Goal: Task Accomplishment & Management: Manage account settings

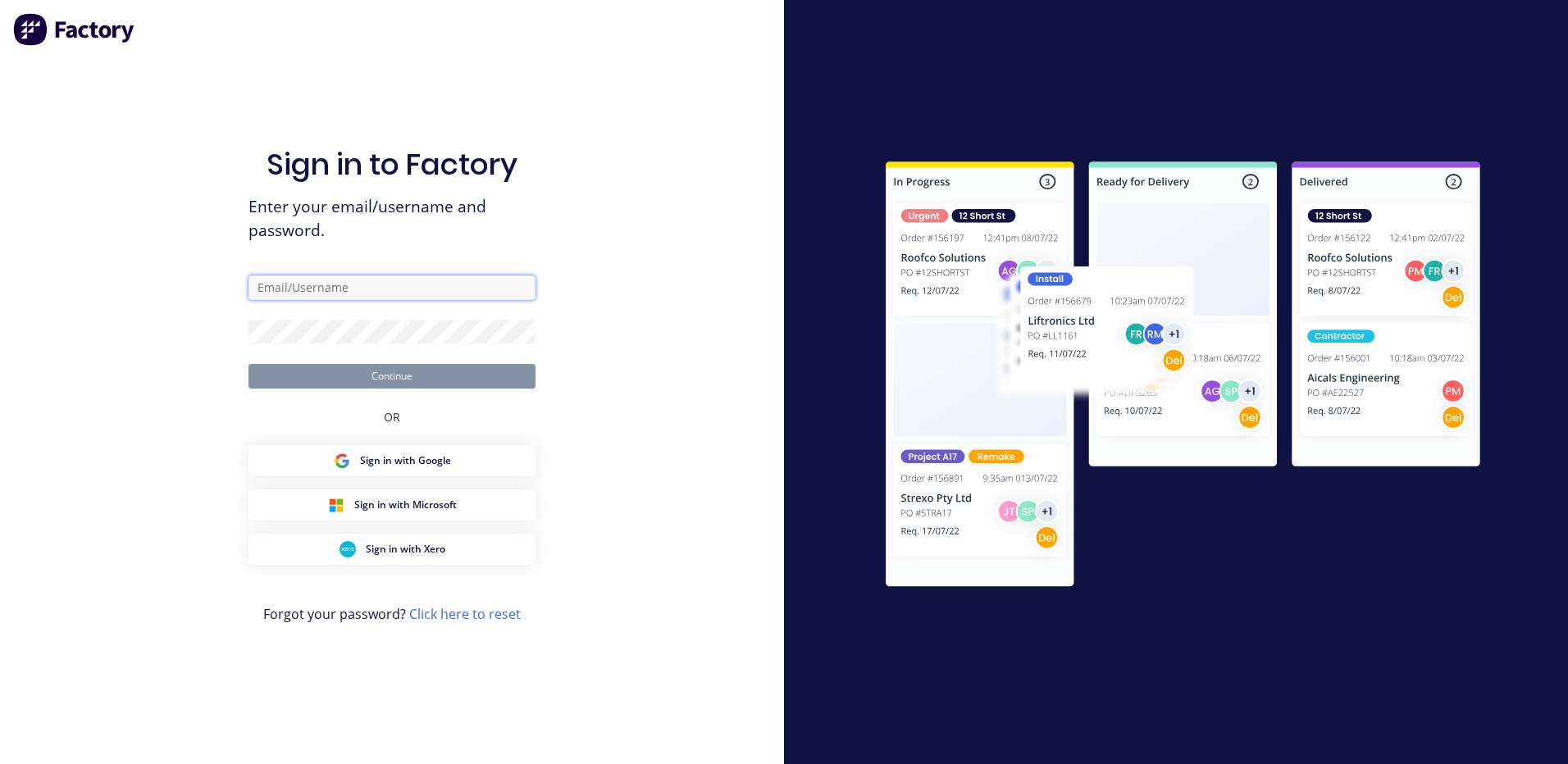
type input "[EMAIL_ADDRESS][DOMAIN_NAME]"
click at [384, 381] on button "Continue" at bounding box center [392, 376] width 287 height 25
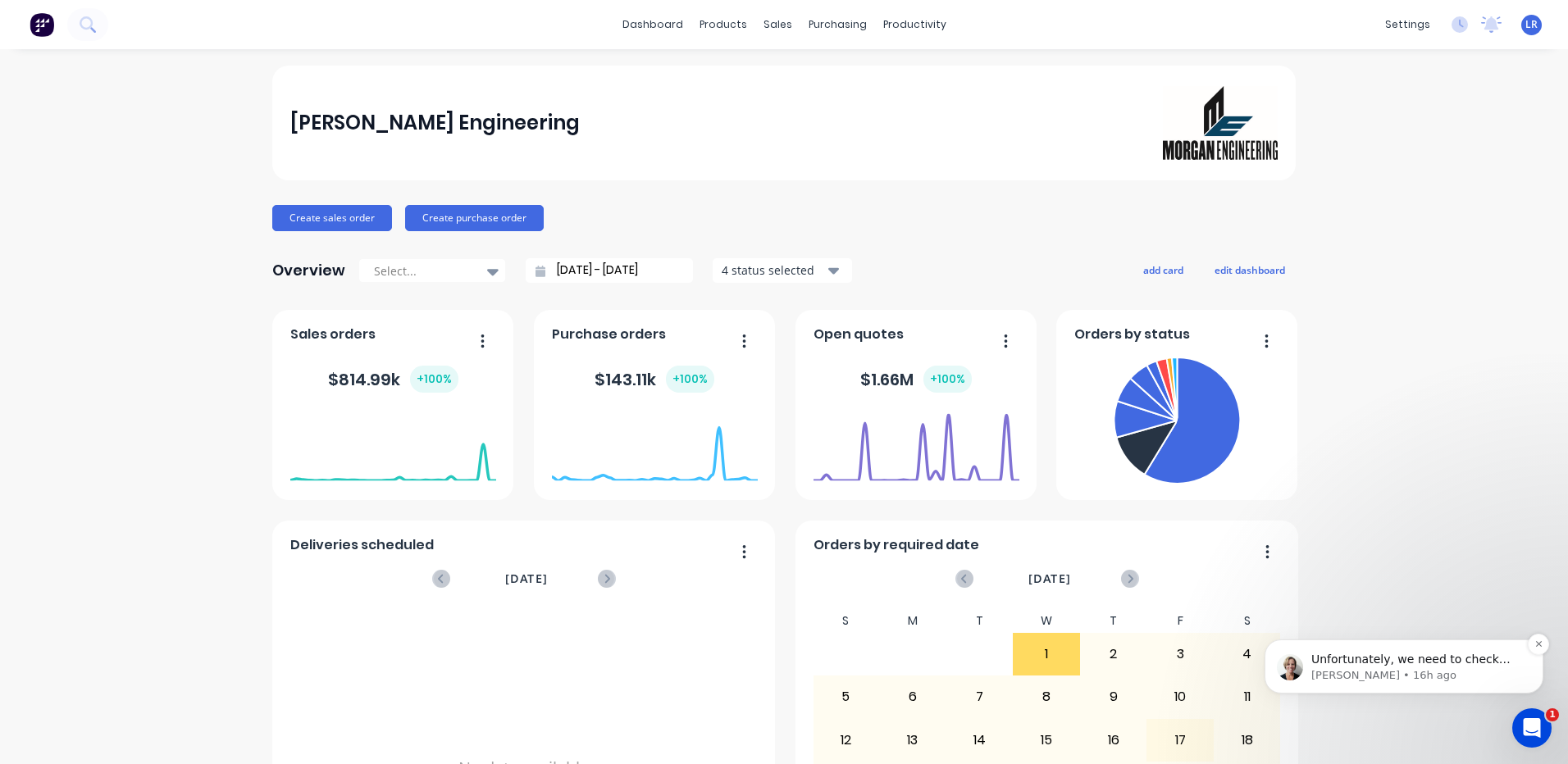
click at [1367, 671] on p "Cathy • 16h ago" at bounding box center [1418, 675] width 212 height 15
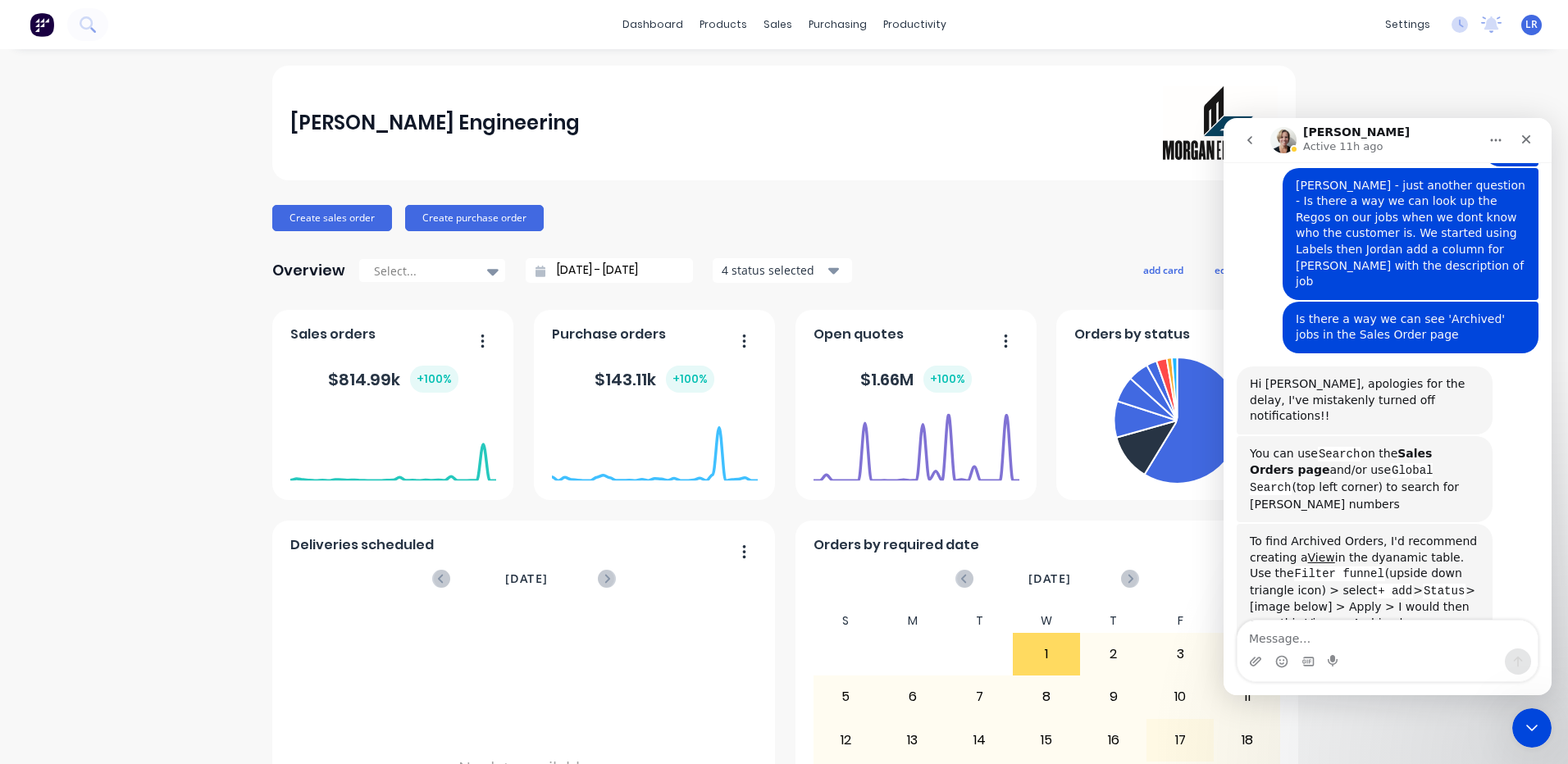
scroll to position [4227, 0]
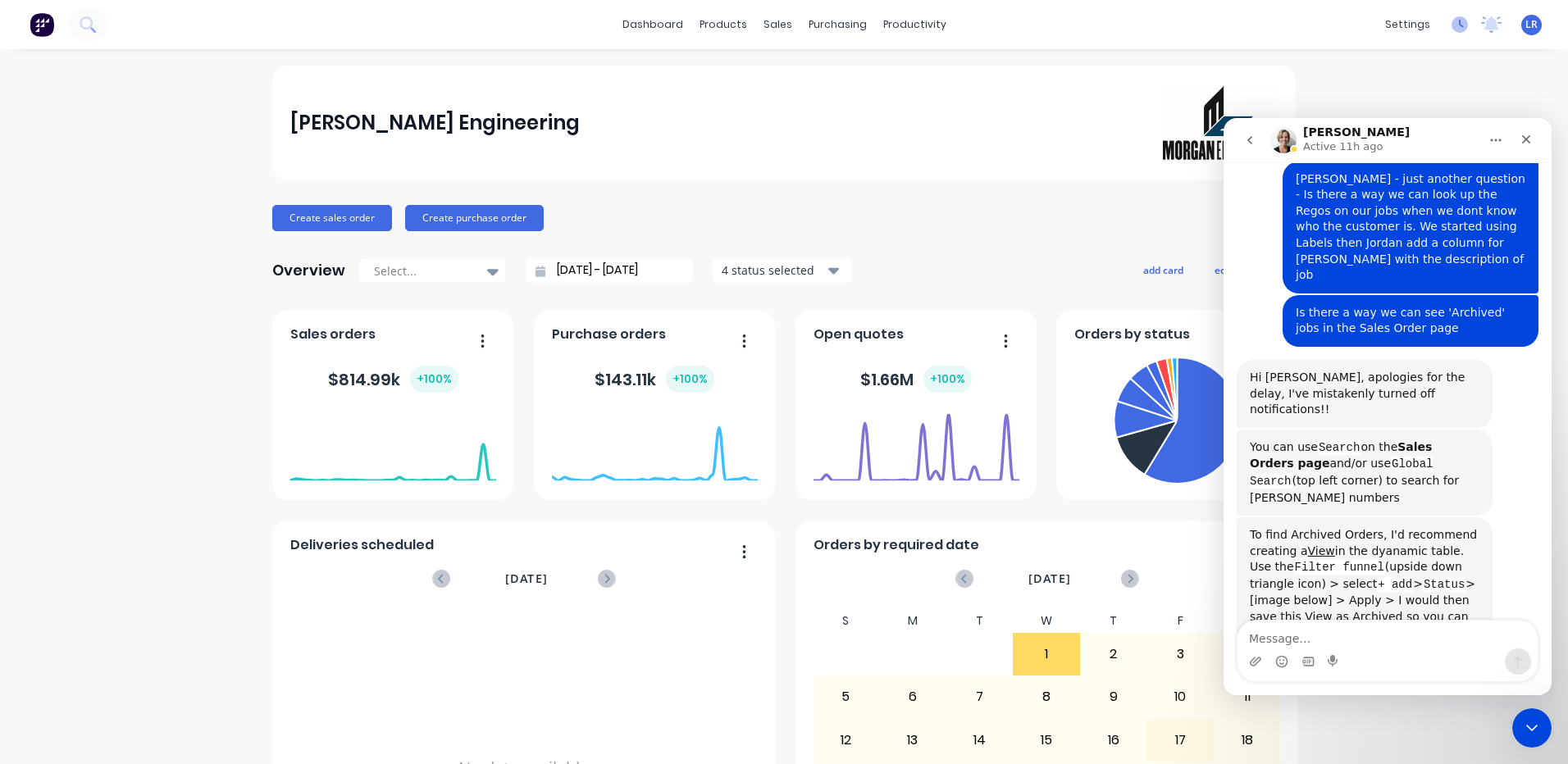
click at [1451, 22] on icon at bounding box center [1459, 24] width 16 height 16
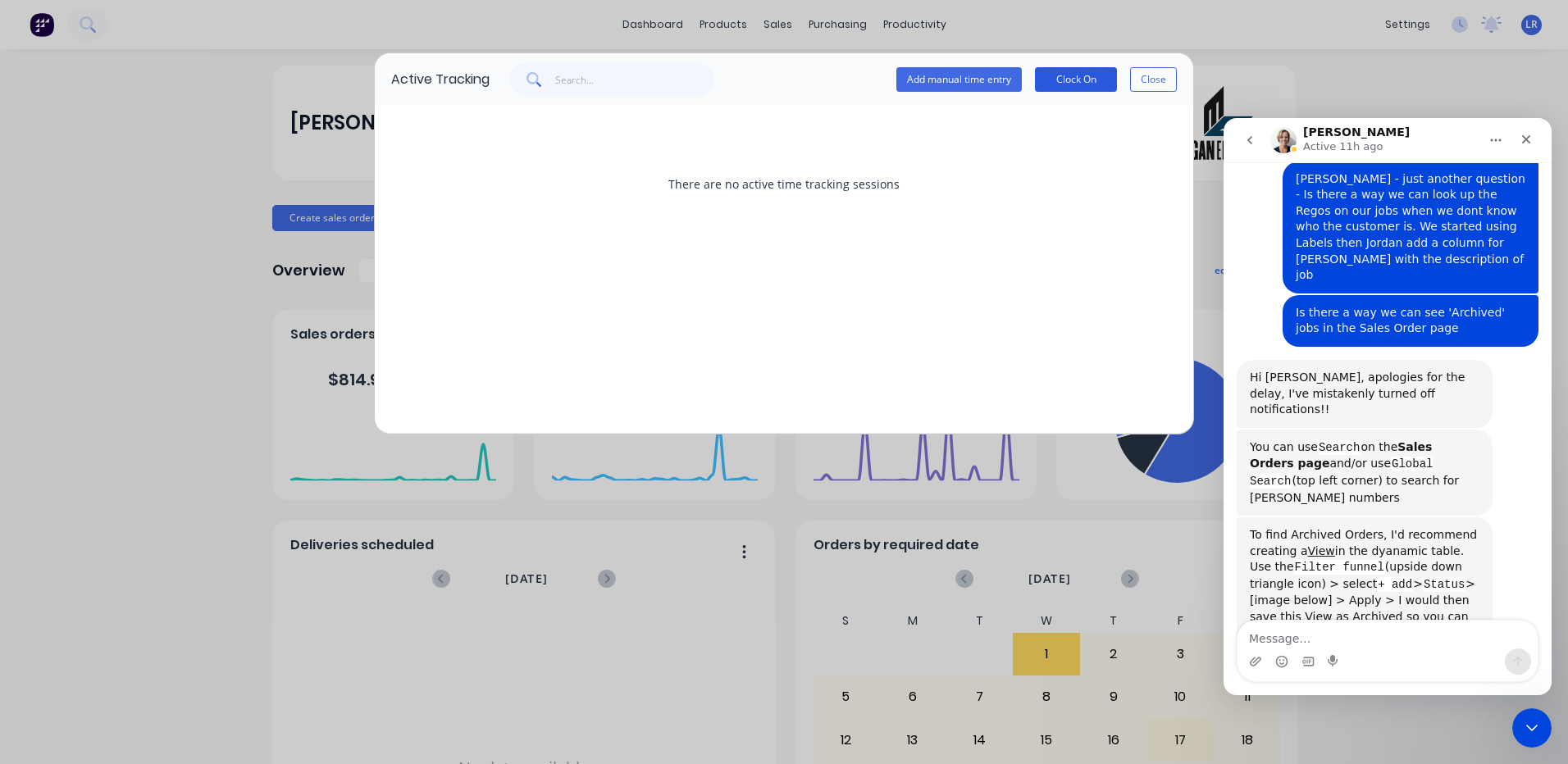
click at [1064, 74] on button "Clock On" at bounding box center [1076, 80] width 82 height 25
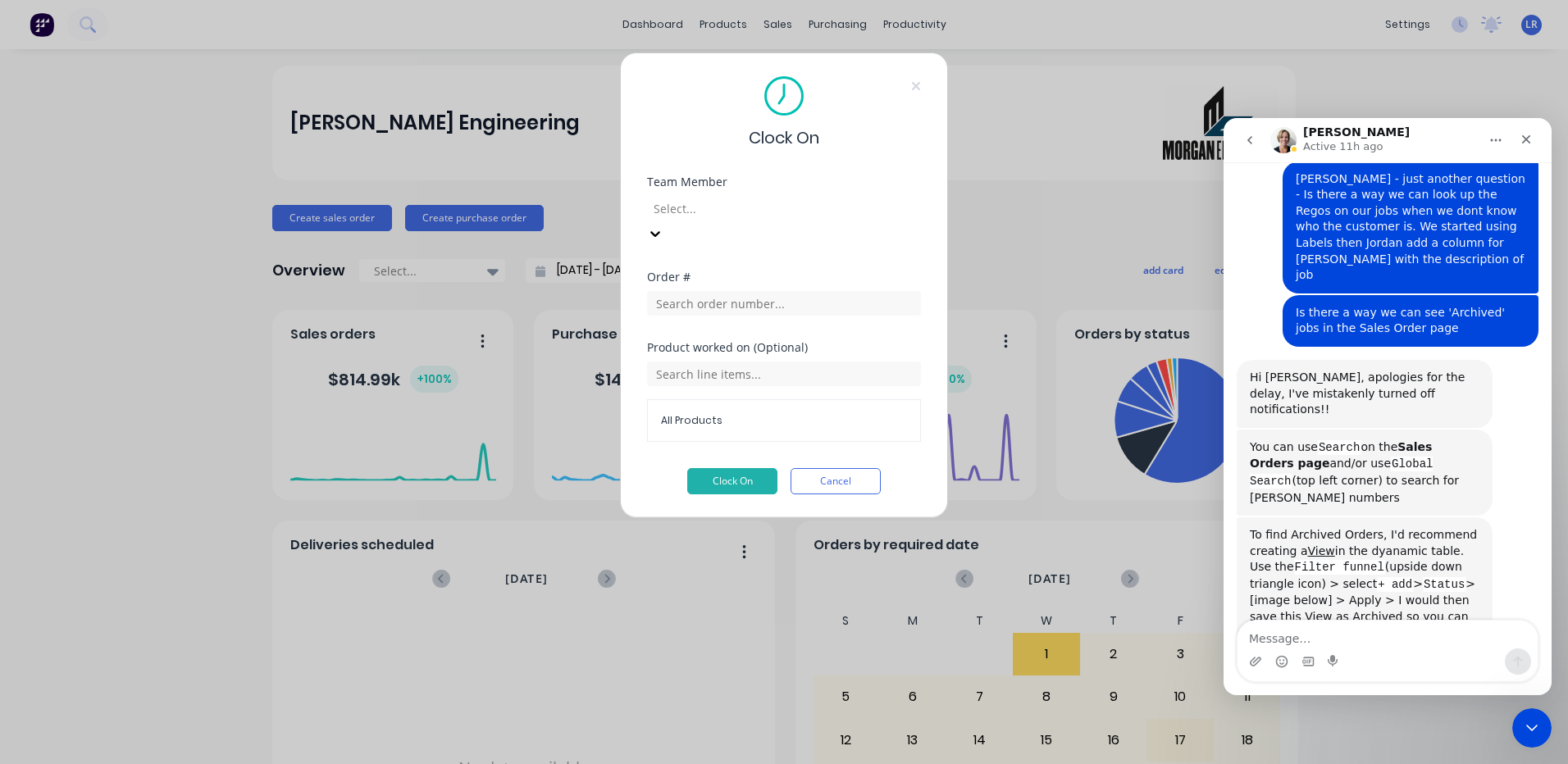
click at [664, 225] on icon at bounding box center [655, 233] width 16 height 16
click at [741, 468] on button "Clock On" at bounding box center [731, 480] width 90 height 26
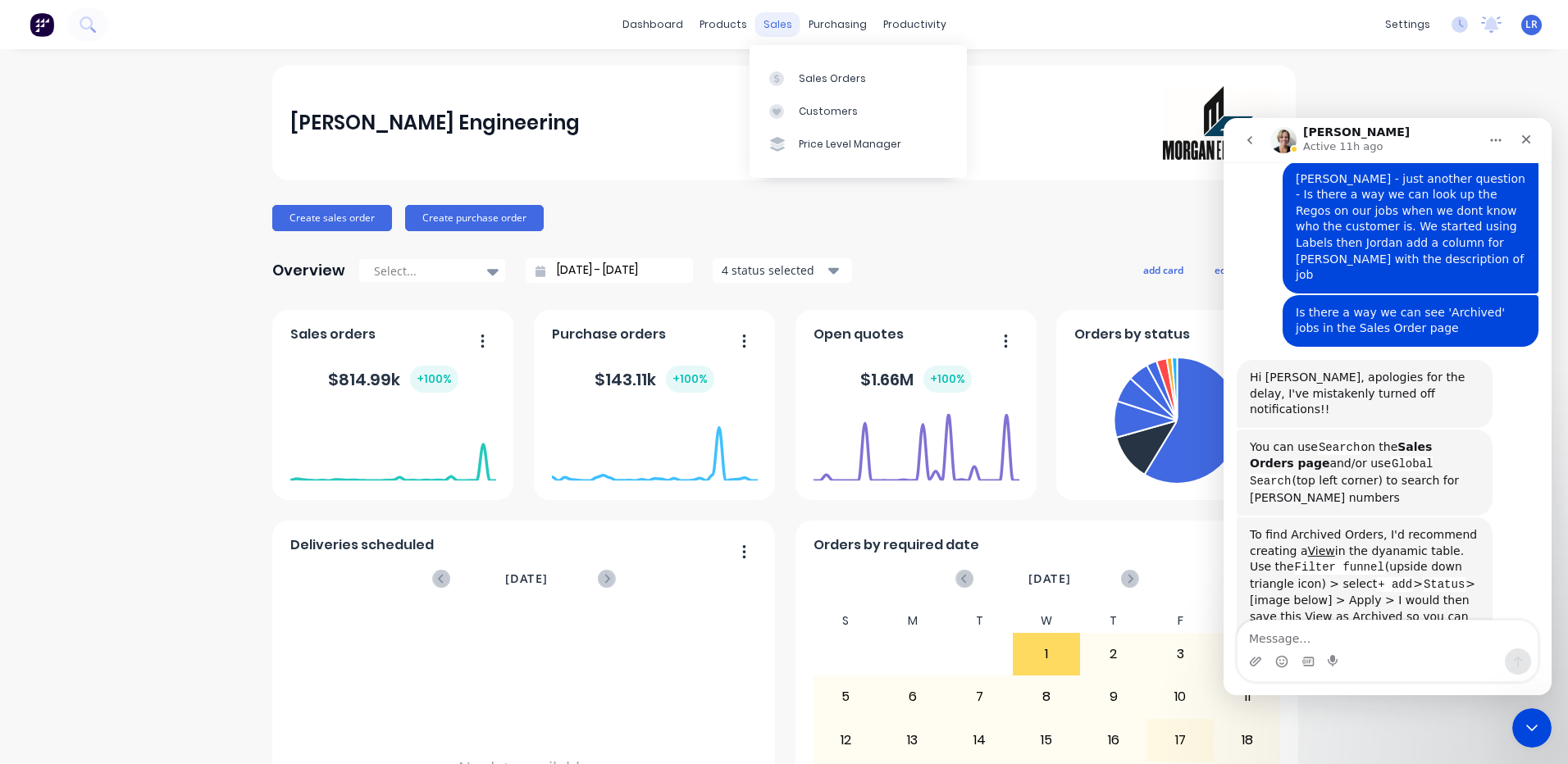
click at [767, 26] on div "sales" at bounding box center [778, 25] width 45 height 25
click at [804, 81] on div "Sales Orders" at bounding box center [833, 78] width 68 height 15
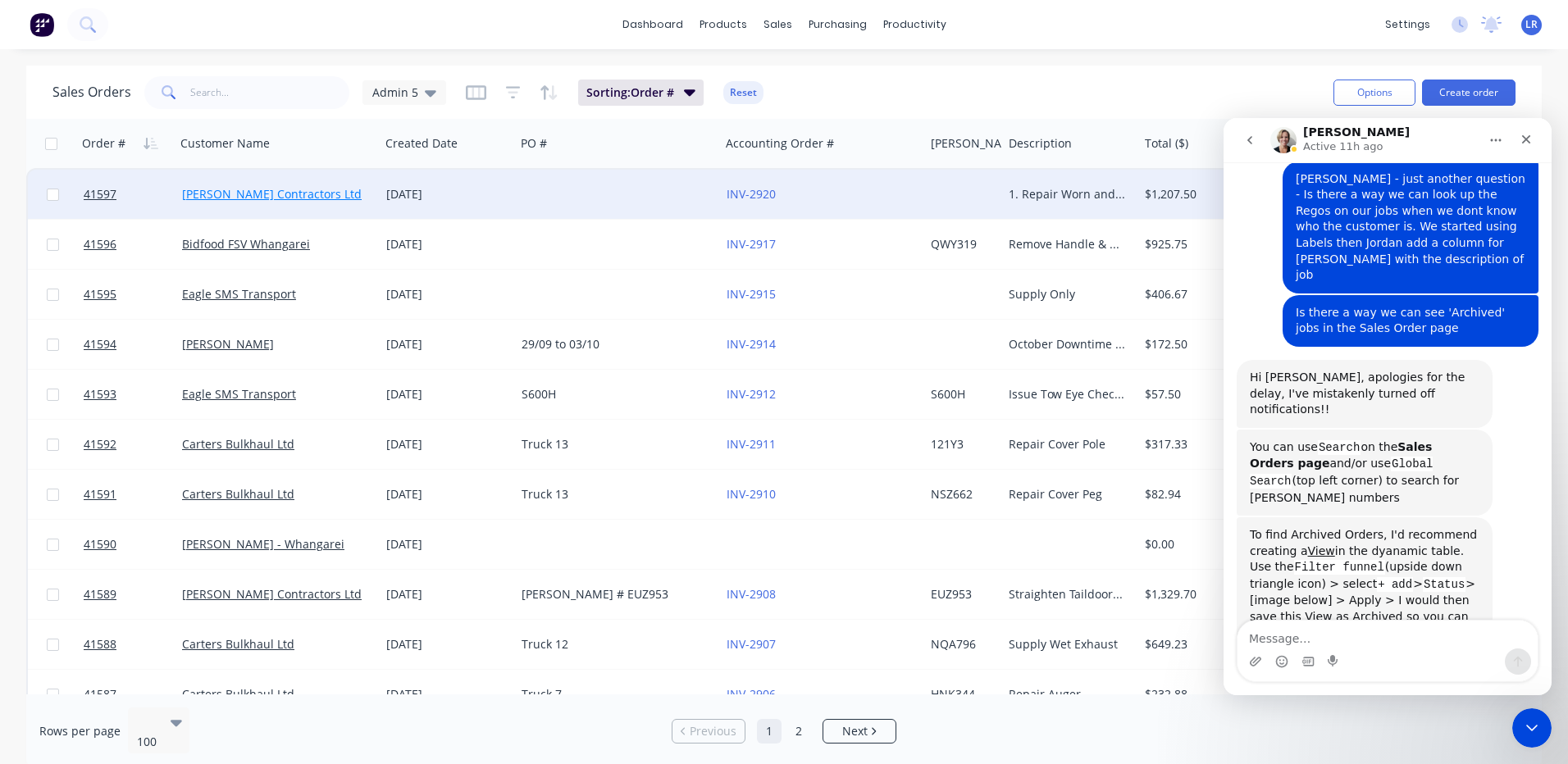
click at [218, 194] on link "[PERSON_NAME] Contractors Ltd" at bounding box center [272, 194] width 180 height 16
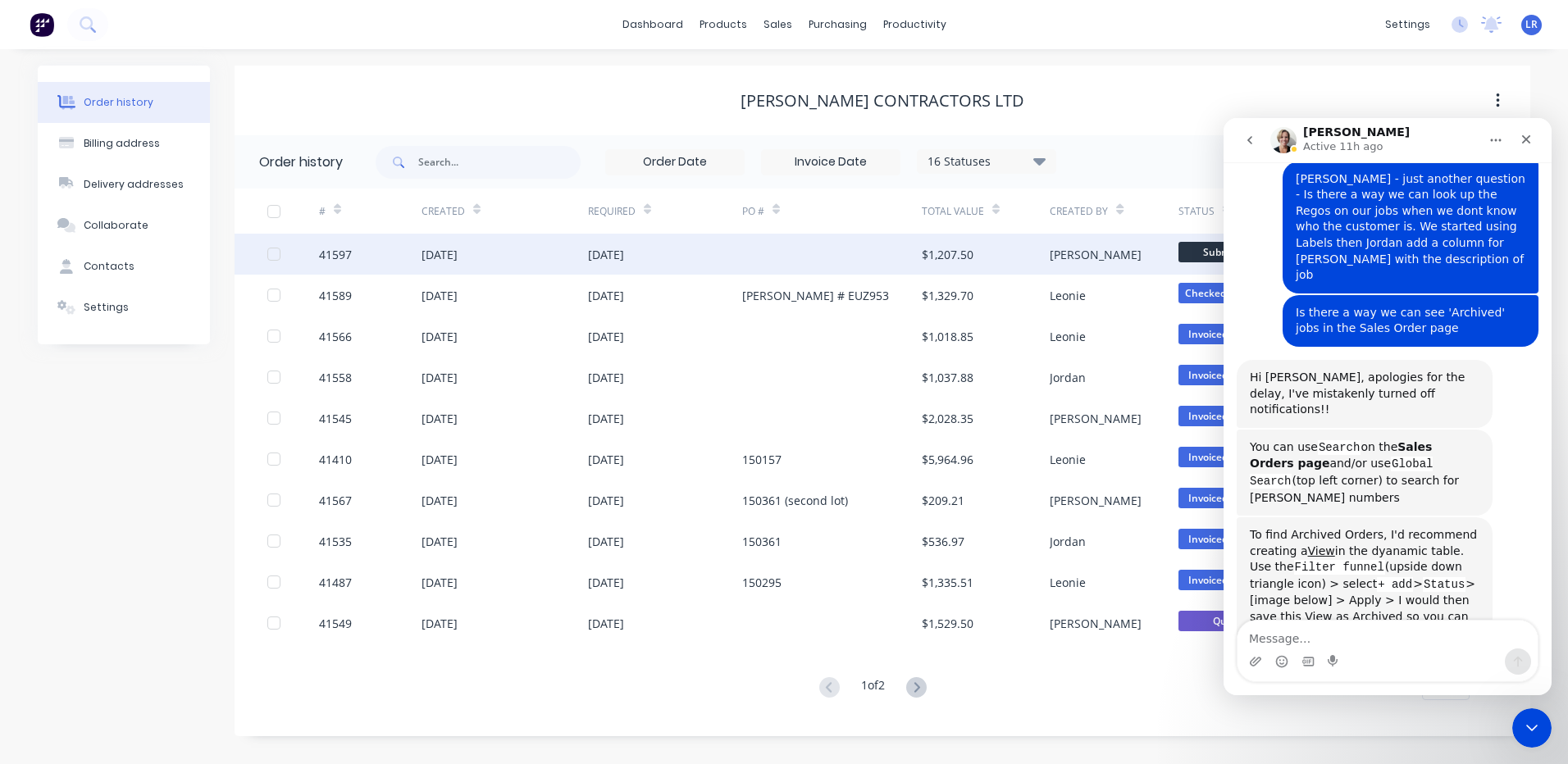
click at [368, 256] on div "41597" at bounding box center [370, 254] width 102 height 41
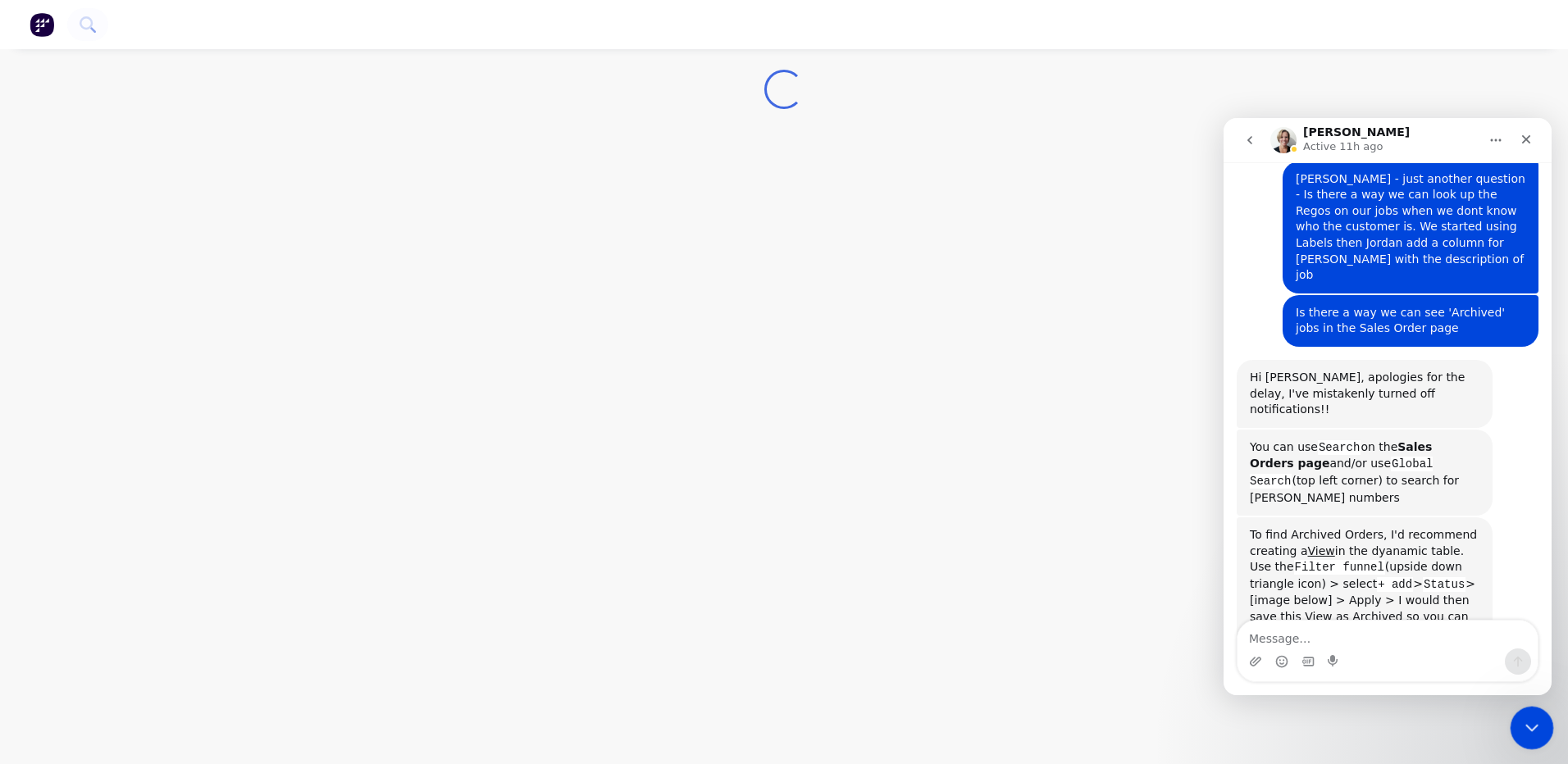
click at [1529, 716] on icon "Close Intercom Messenger" at bounding box center [1530, 726] width 20 height 20
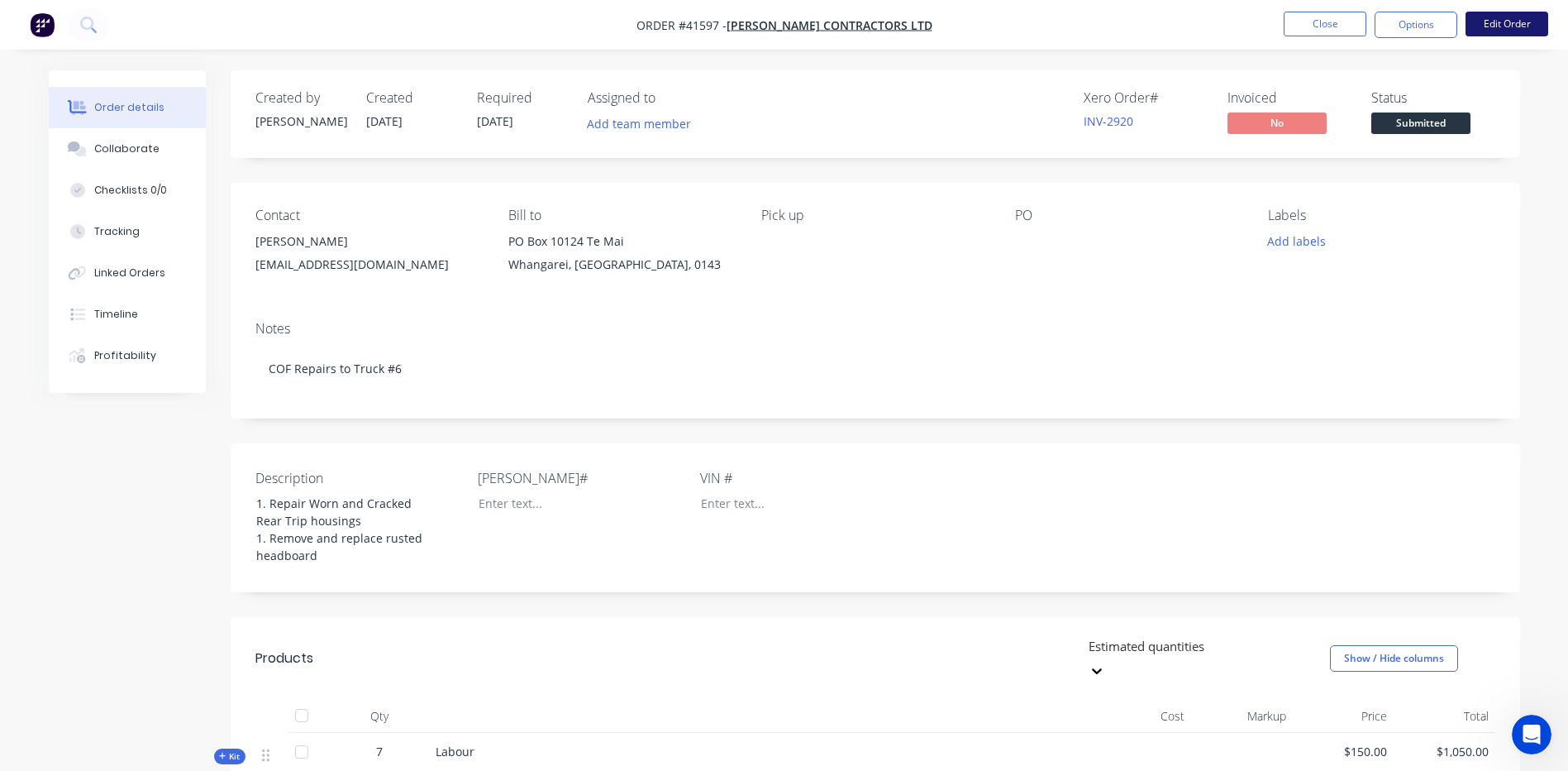
click at [1493, 21] on button "Edit Order" at bounding box center [1507, 24] width 83 height 25
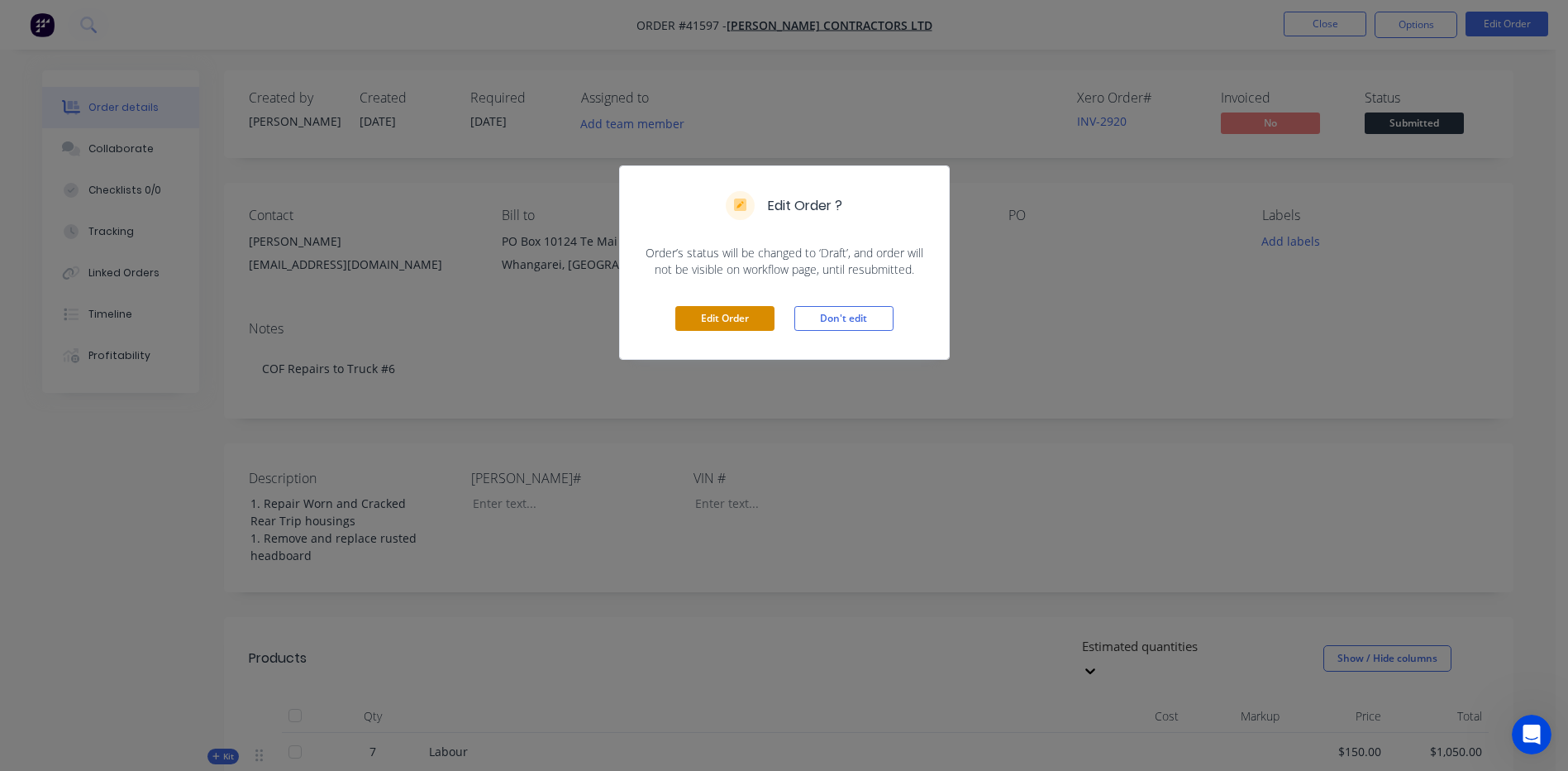
click at [728, 311] on button "Edit Order" at bounding box center [725, 319] width 100 height 25
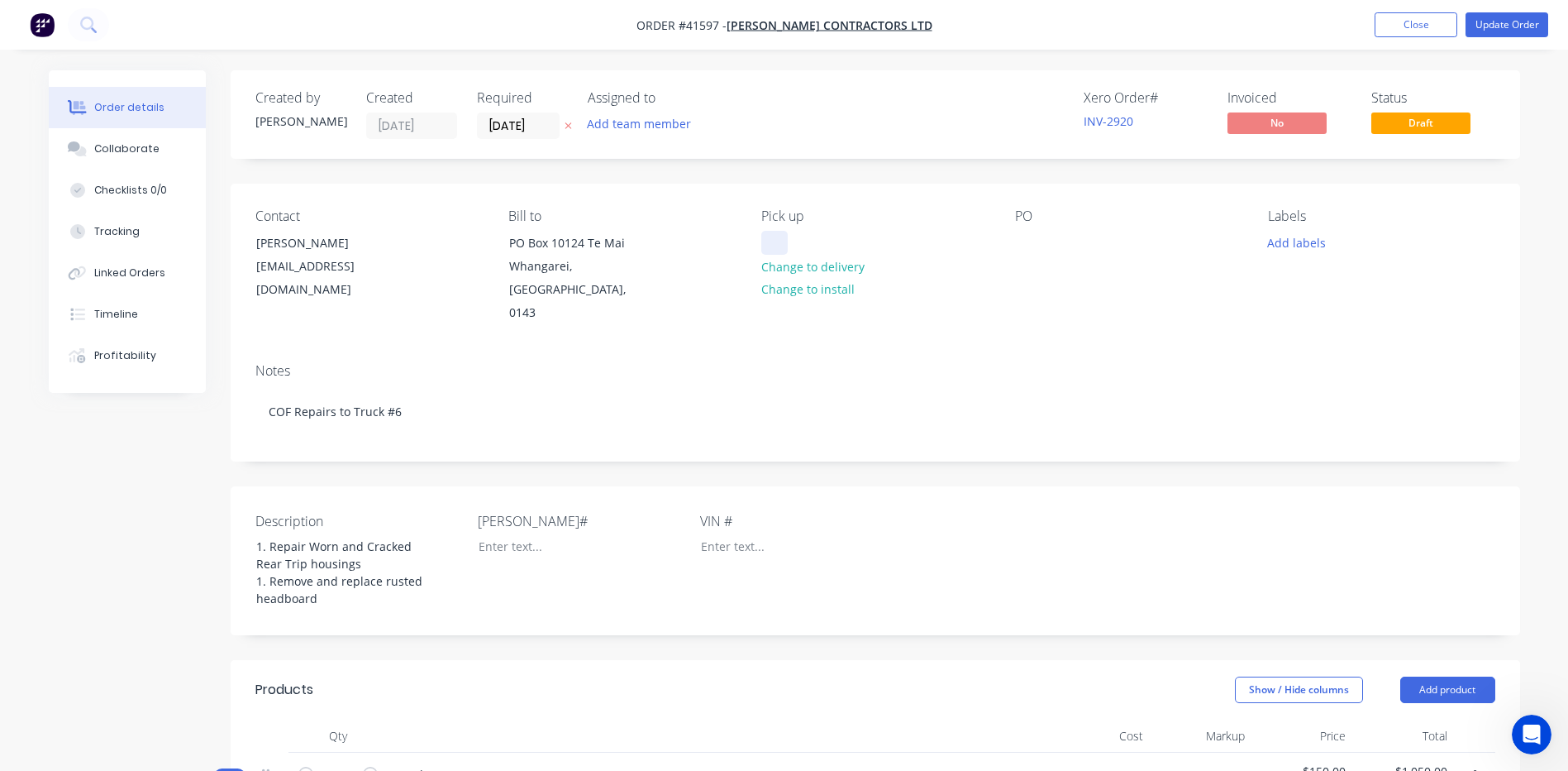
click at [780, 237] on div at bounding box center [774, 242] width 26 height 24
click at [1021, 243] on div at bounding box center [1028, 242] width 26 height 24
click at [488, 534] on div at bounding box center [569, 546] width 206 height 24
click at [151, 188] on div "Checklists 0/0" at bounding box center [130, 190] width 73 height 15
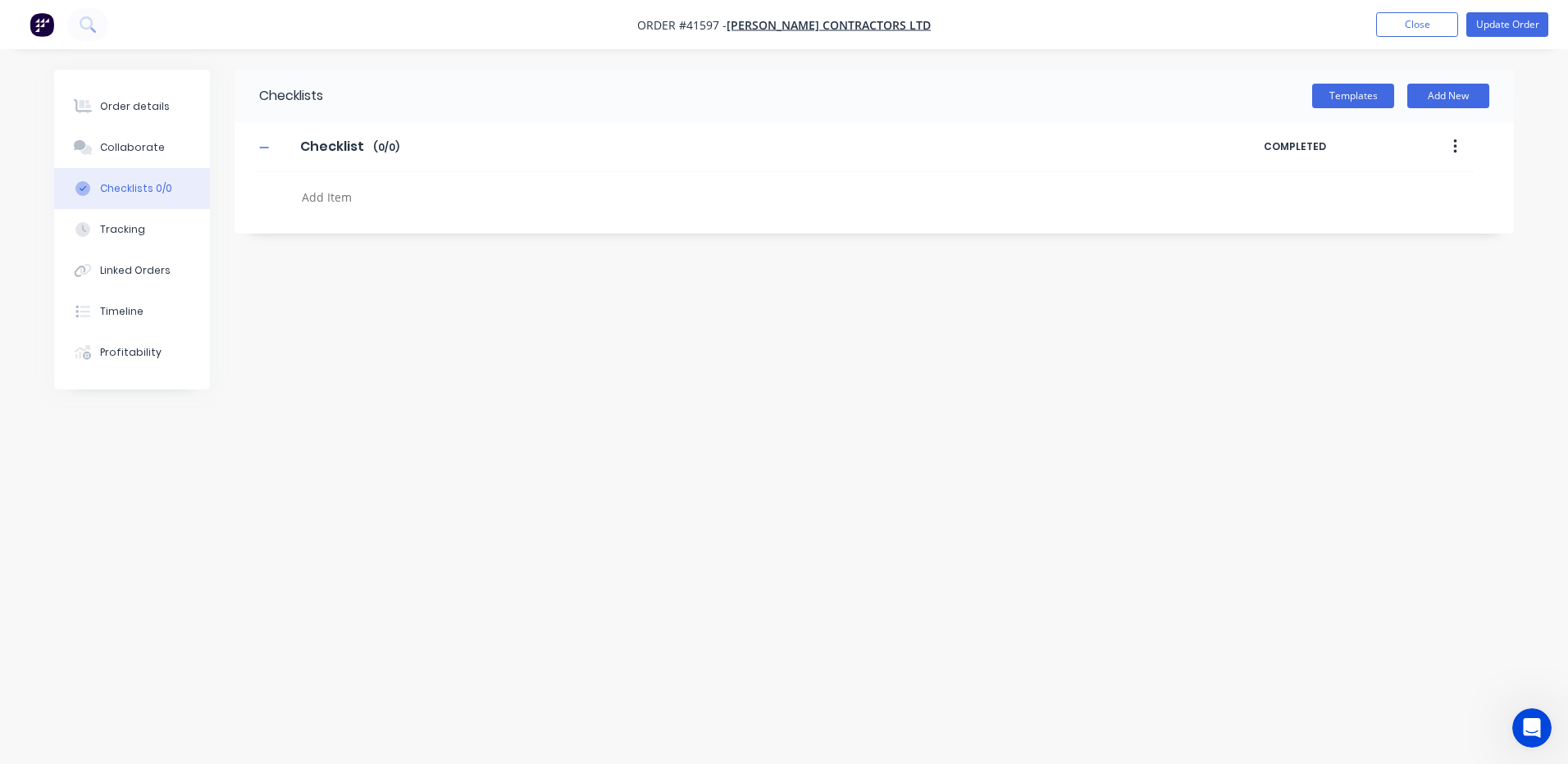
drag, startPoint x: 141, startPoint y: 101, endPoint x: 131, endPoint y: 173, distance: 72.7
click at [141, 101] on div "Order details" at bounding box center [134, 107] width 69 height 15
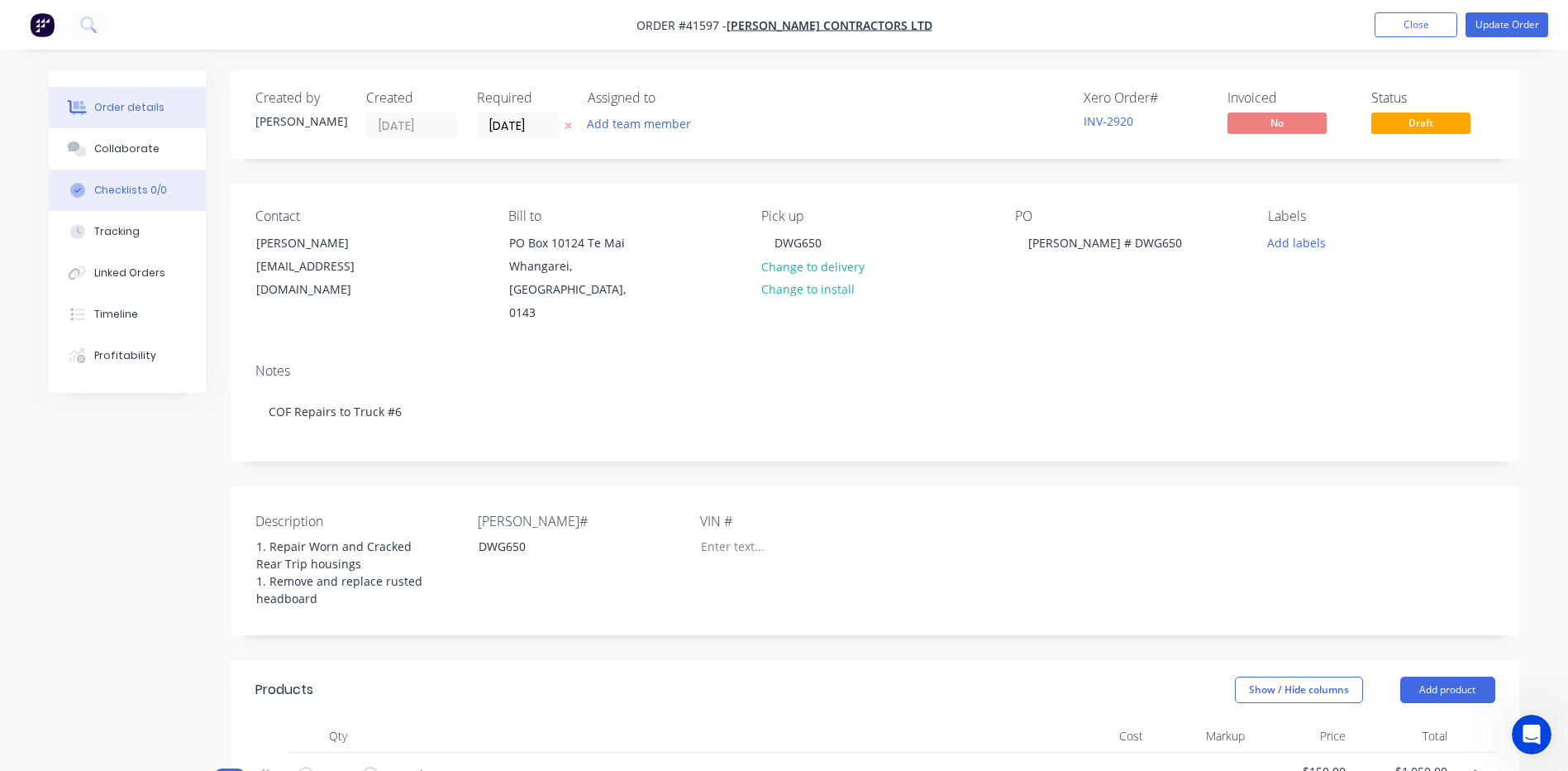
click at [147, 186] on div "Checklists 0/0" at bounding box center [130, 190] width 73 height 15
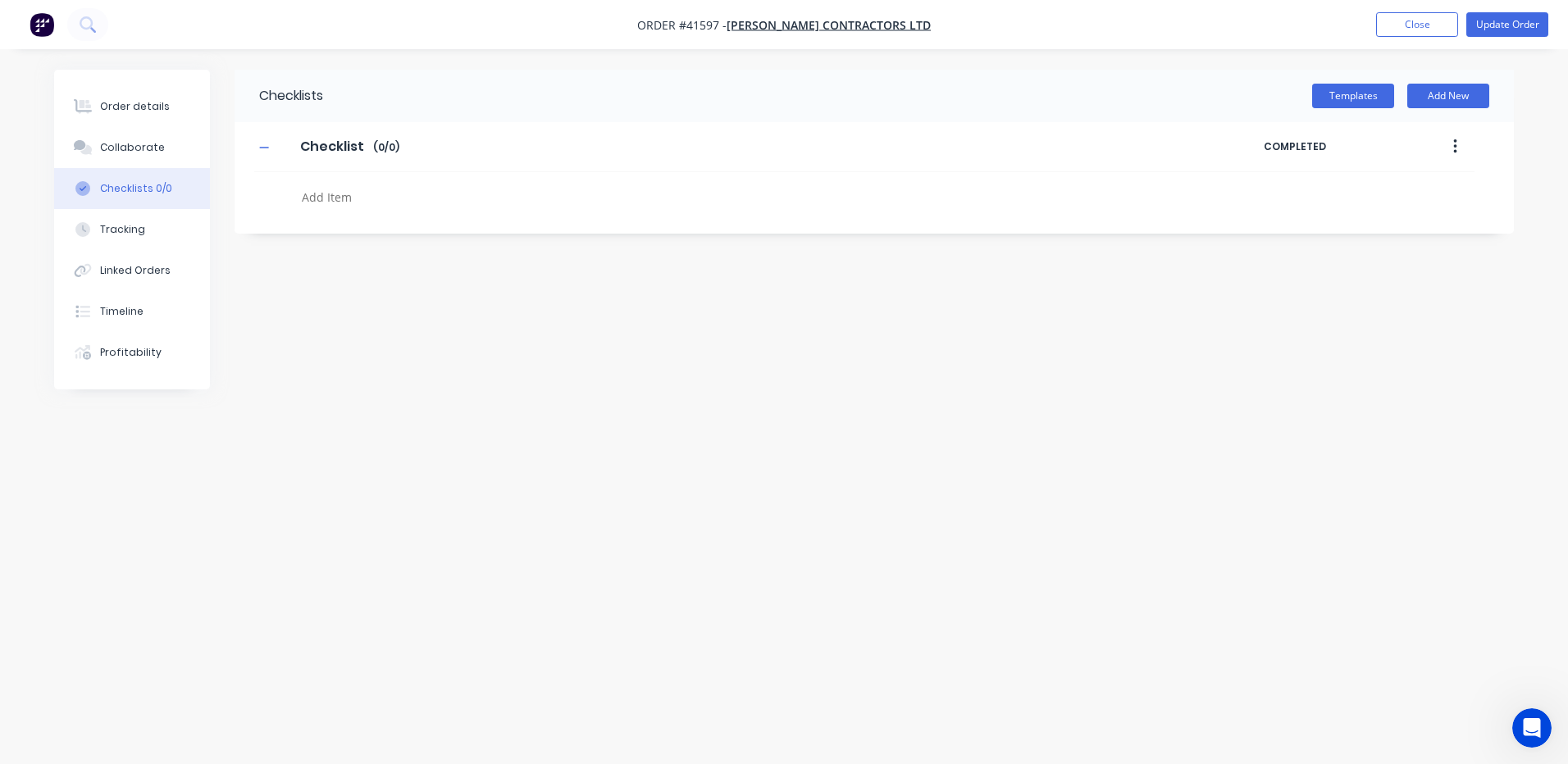
click at [311, 197] on textarea at bounding box center [690, 197] width 789 height 24
type textarea "Repair Worn & Cracked"
click at [152, 98] on button "Order details" at bounding box center [132, 107] width 156 height 41
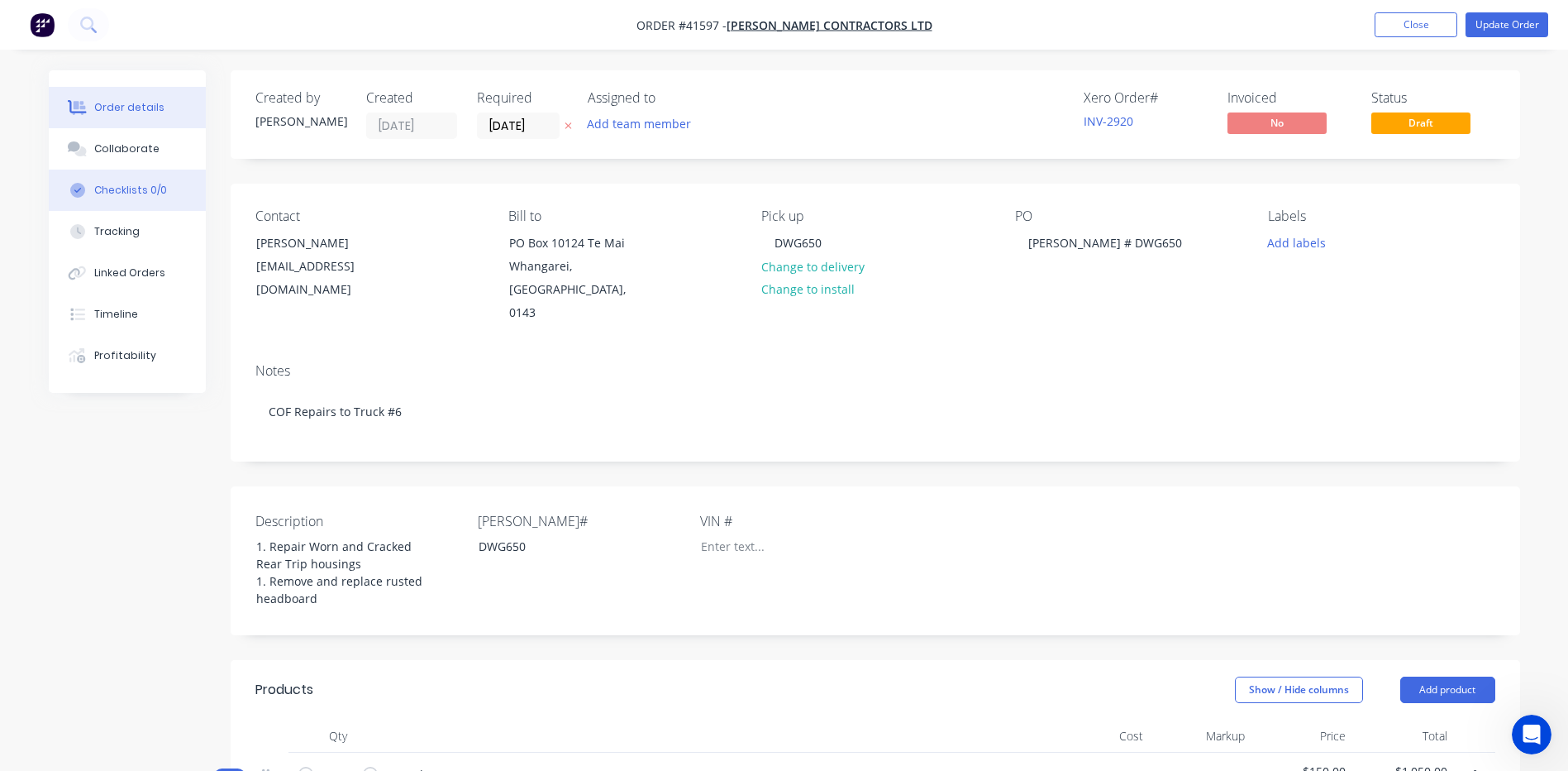
click at [134, 182] on button "Checklists 0/0" at bounding box center [126, 190] width 157 height 41
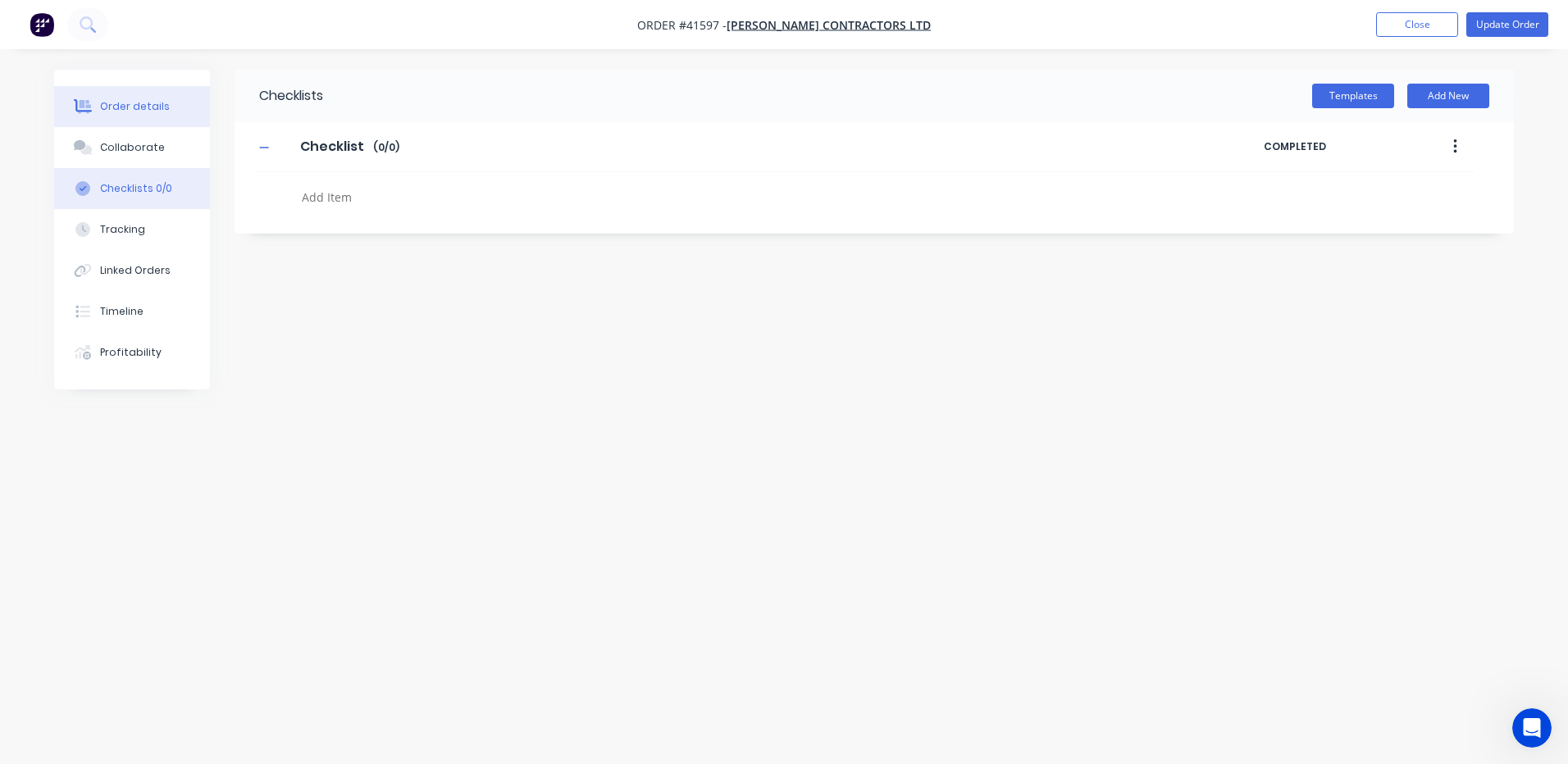
click at [145, 107] on div "Order details" at bounding box center [134, 107] width 69 height 15
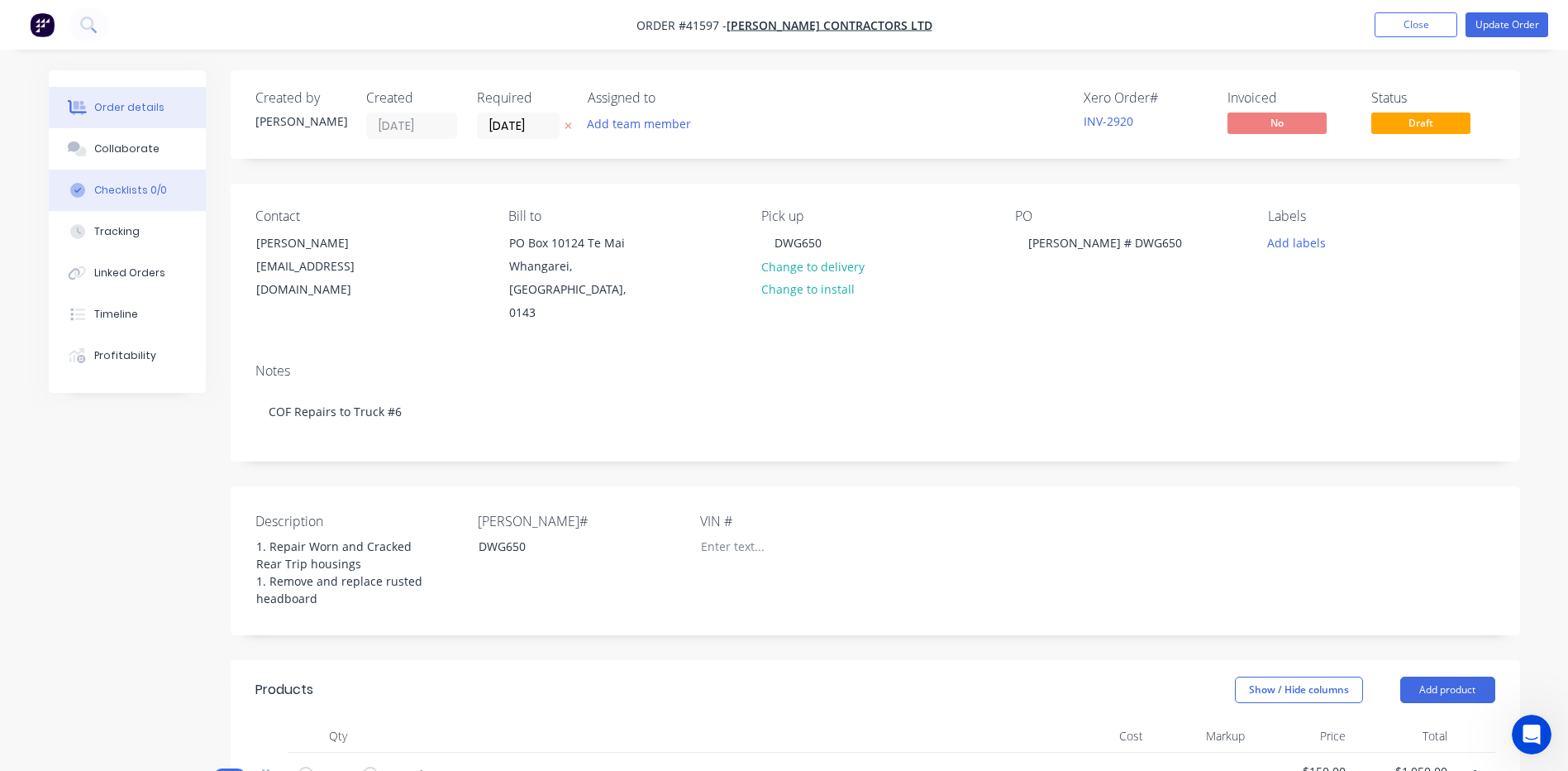
click at [121, 185] on div "Checklists 0/0" at bounding box center [130, 190] width 73 height 15
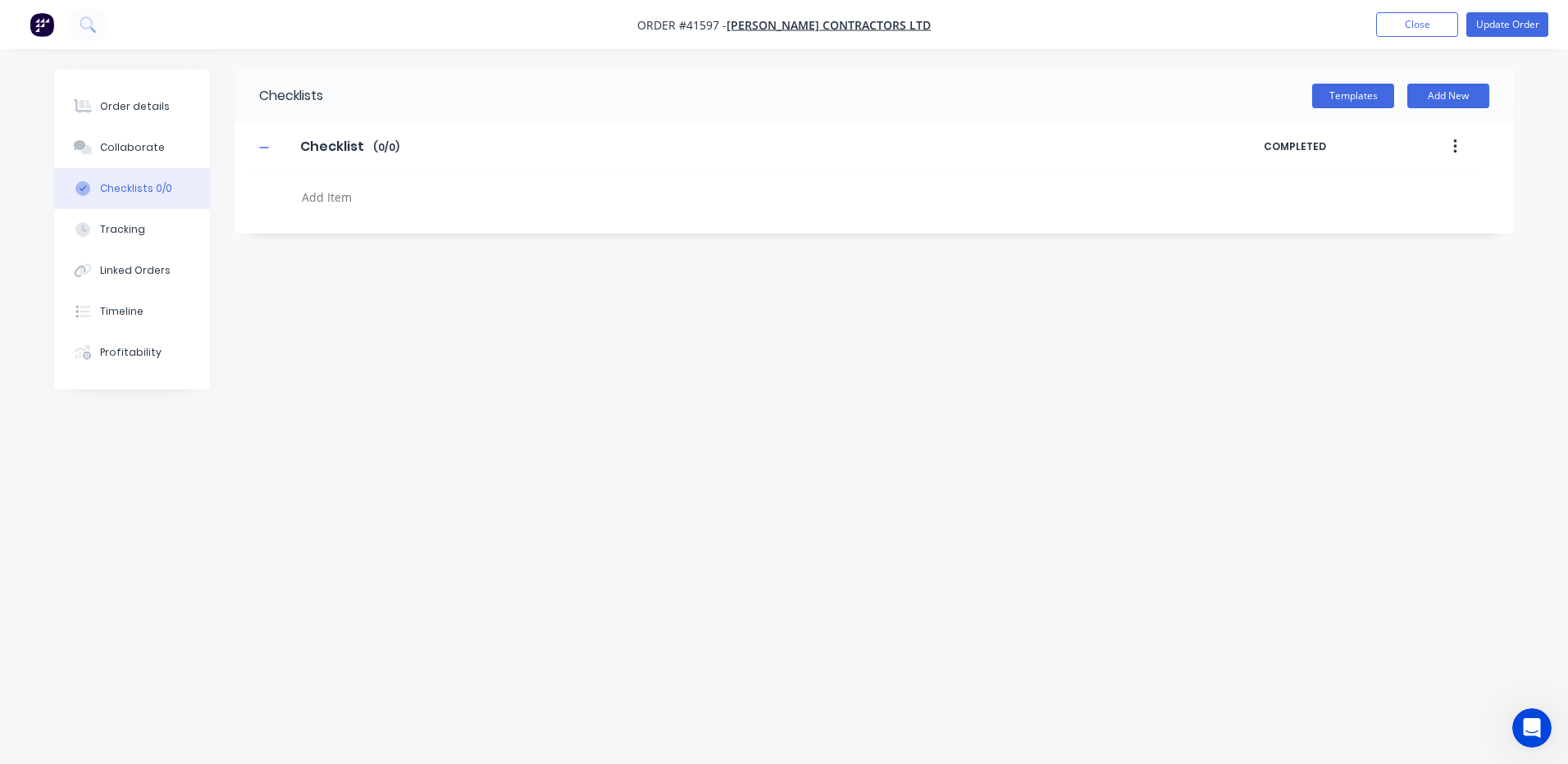
click at [309, 197] on textarea at bounding box center [690, 197] width 789 height 24
type textarea "Repair Worn & Cracked Rear Trip Housings"
click at [305, 237] on textarea "/Remove & Replace Rusted Headboard" at bounding box center [690, 237] width 789 height 24
type textarea "Remove & Replace Rusted Headboard"
click at [510, 235] on textarea "Remove & Replace Rusted Headboard" at bounding box center [690, 237] width 789 height 24
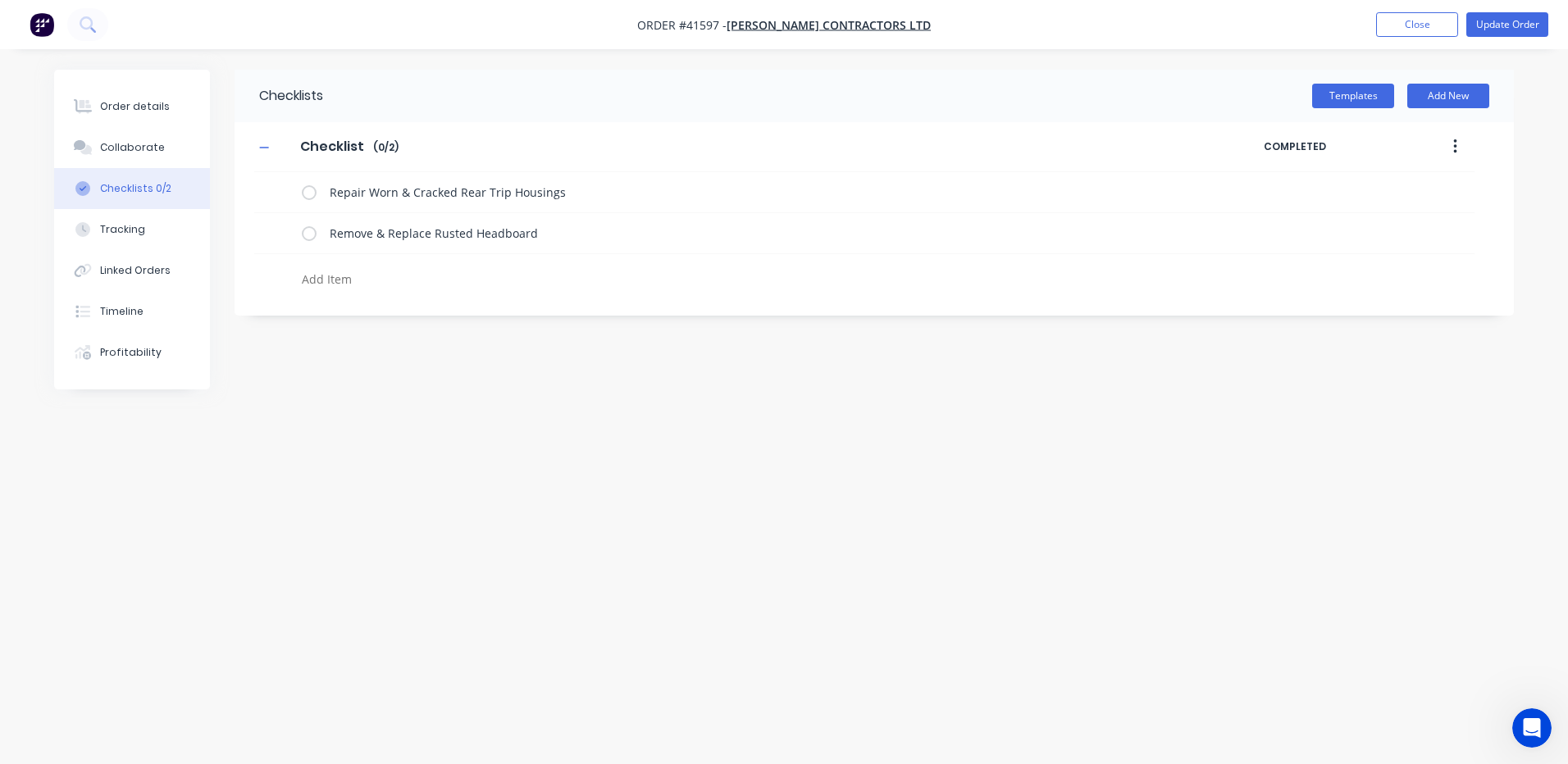
drag, startPoint x: 141, startPoint y: 100, endPoint x: 102, endPoint y: 70, distance: 49.2
click at [133, 90] on button "Order details" at bounding box center [132, 107] width 156 height 41
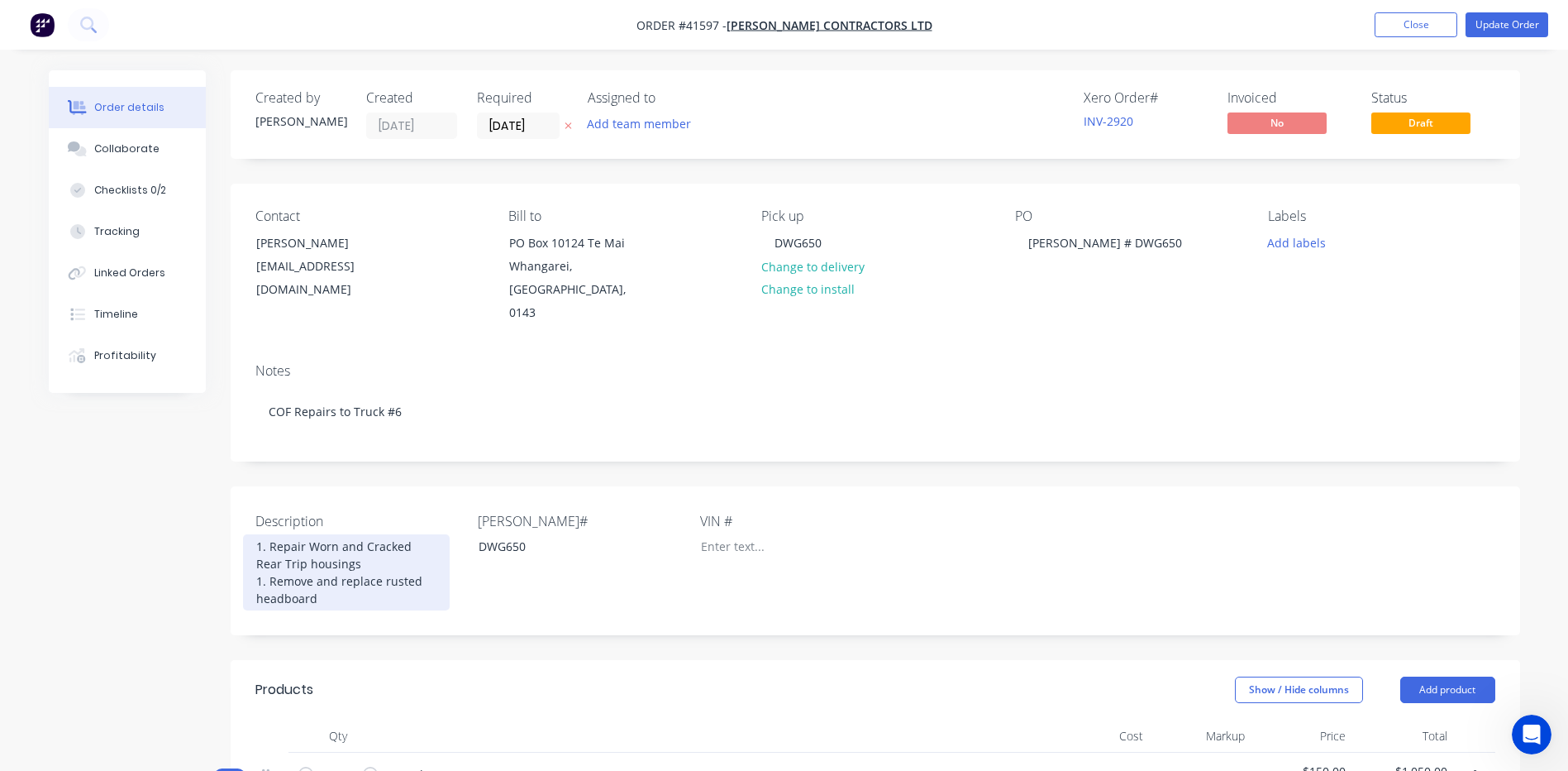
click at [256, 534] on div "1. Repair Worn and Cracked Rear Trip housings 1. Remove and replace rusted head…" at bounding box center [346, 572] width 206 height 76
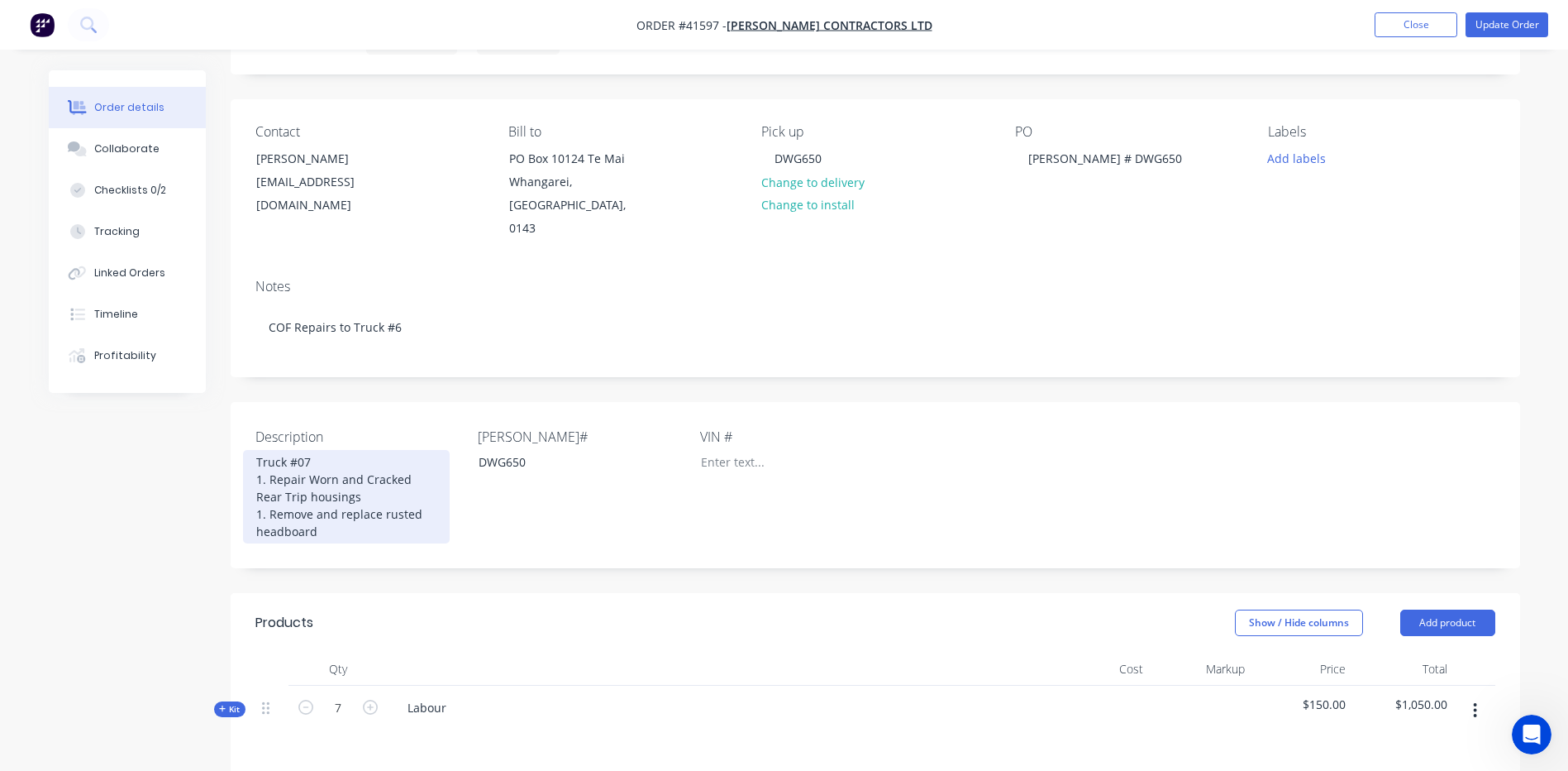
scroll to position [331, 0]
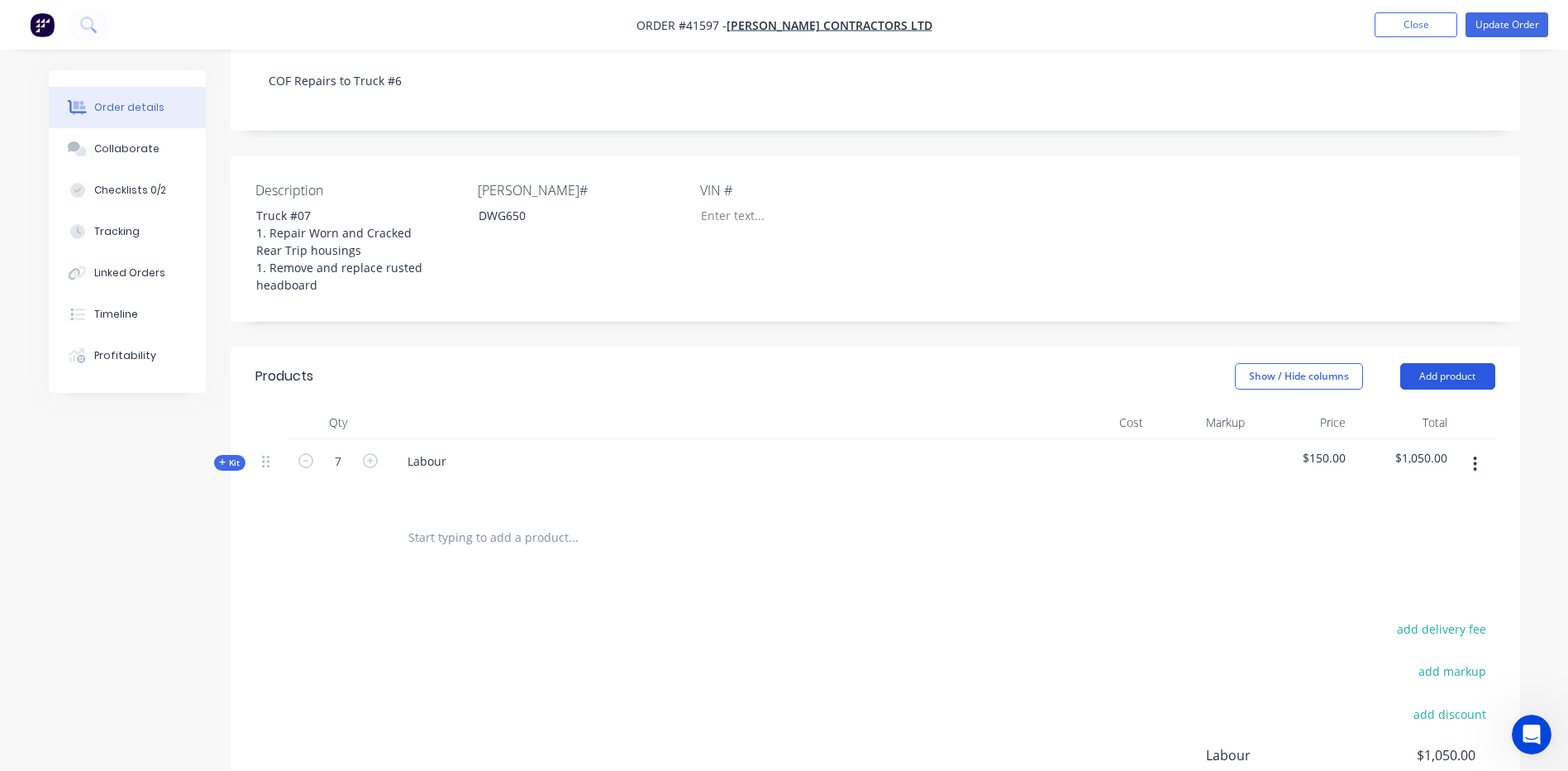
click at [1427, 364] on button "Add product" at bounding box center [1448, 376] width 95 height 26
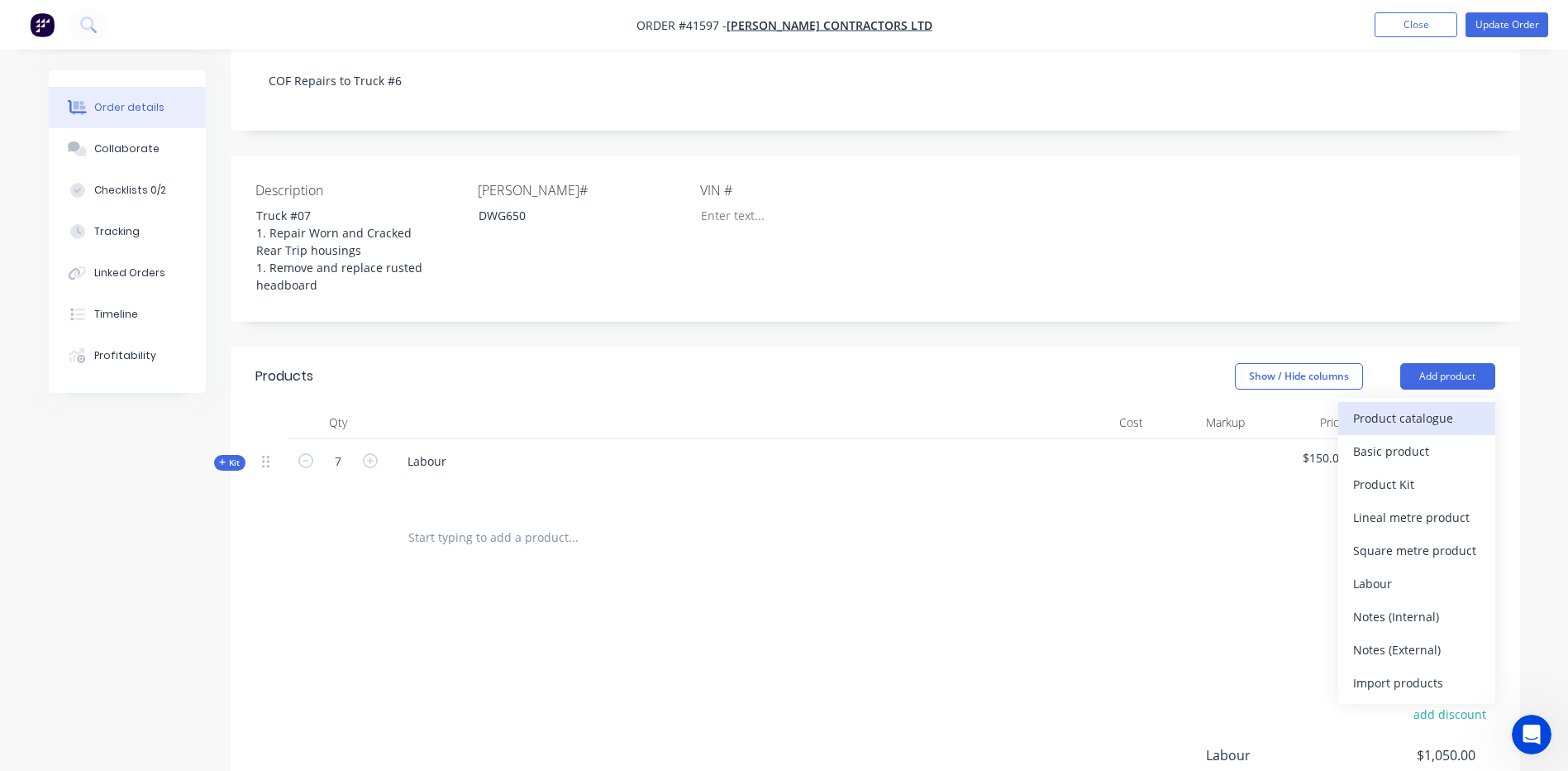
click at [1399, 407] on div "Product catalogue" at bounding box center [1417, 418] width 127 height 24
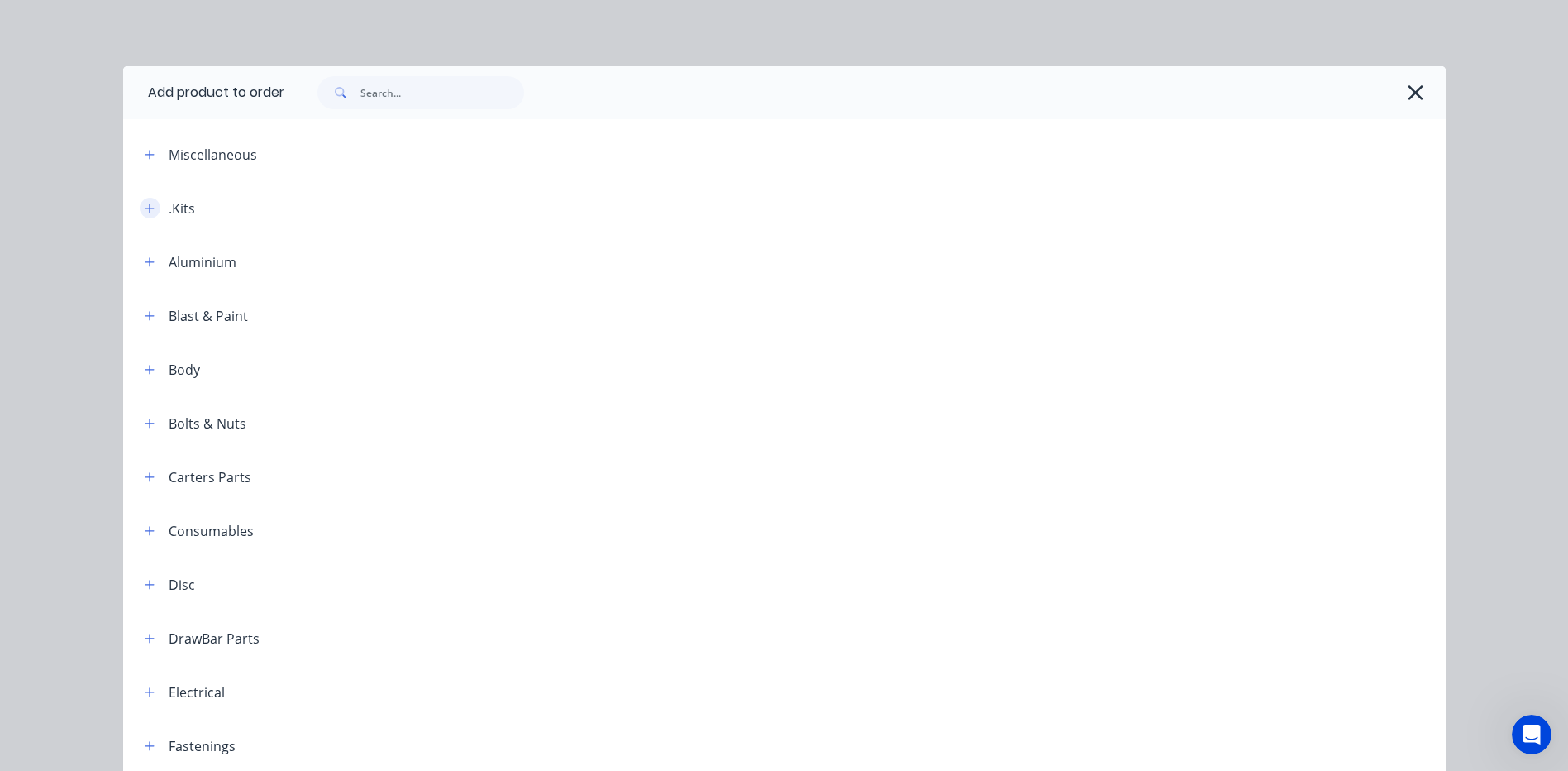
click at [144, 206] on icon "button" at bounding box center [149, 208] width 10 height 12
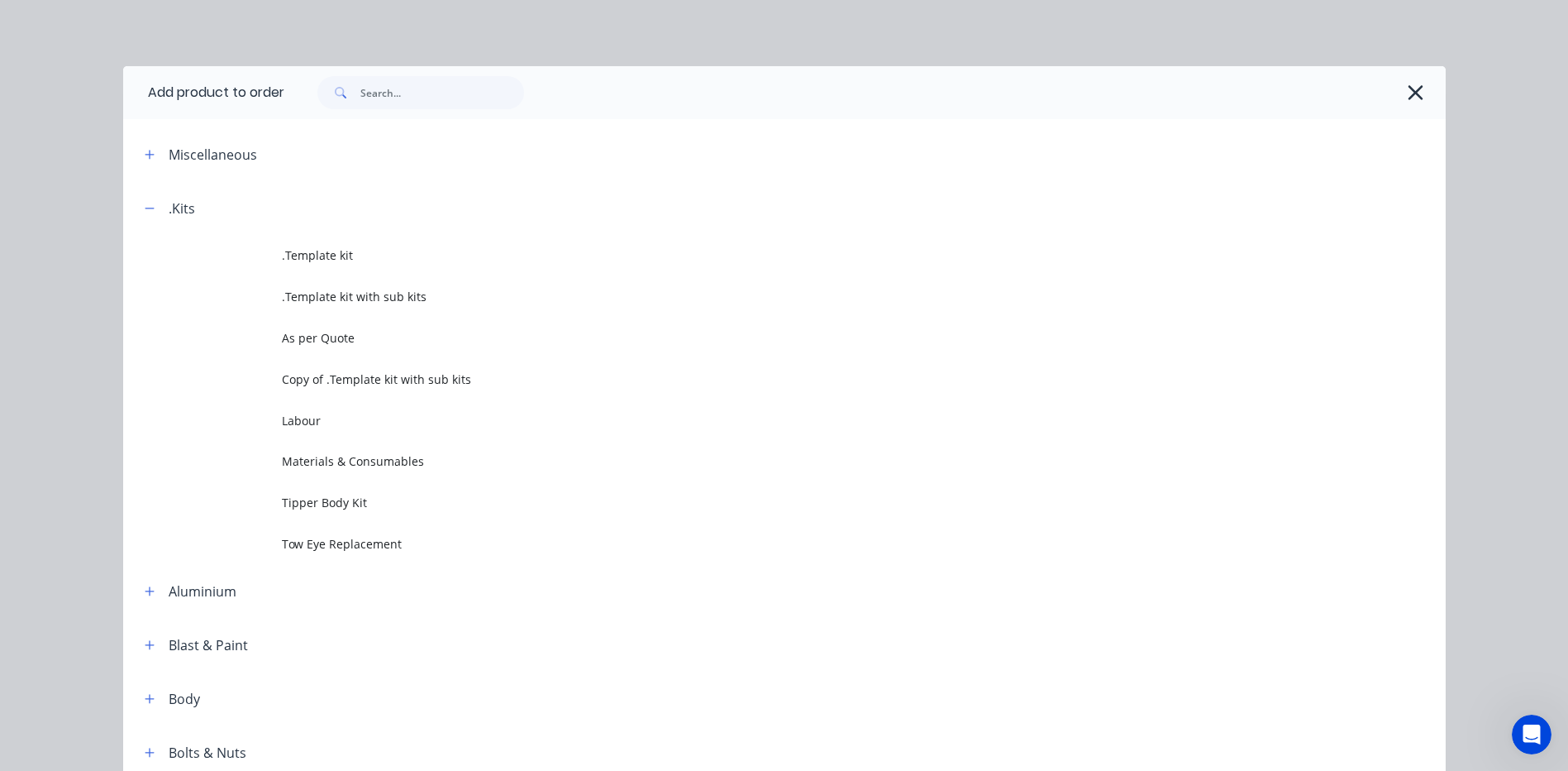
click at [326, 460] on span "Materials & Consumables" at bounding box center [747, 460] width 931 height 17
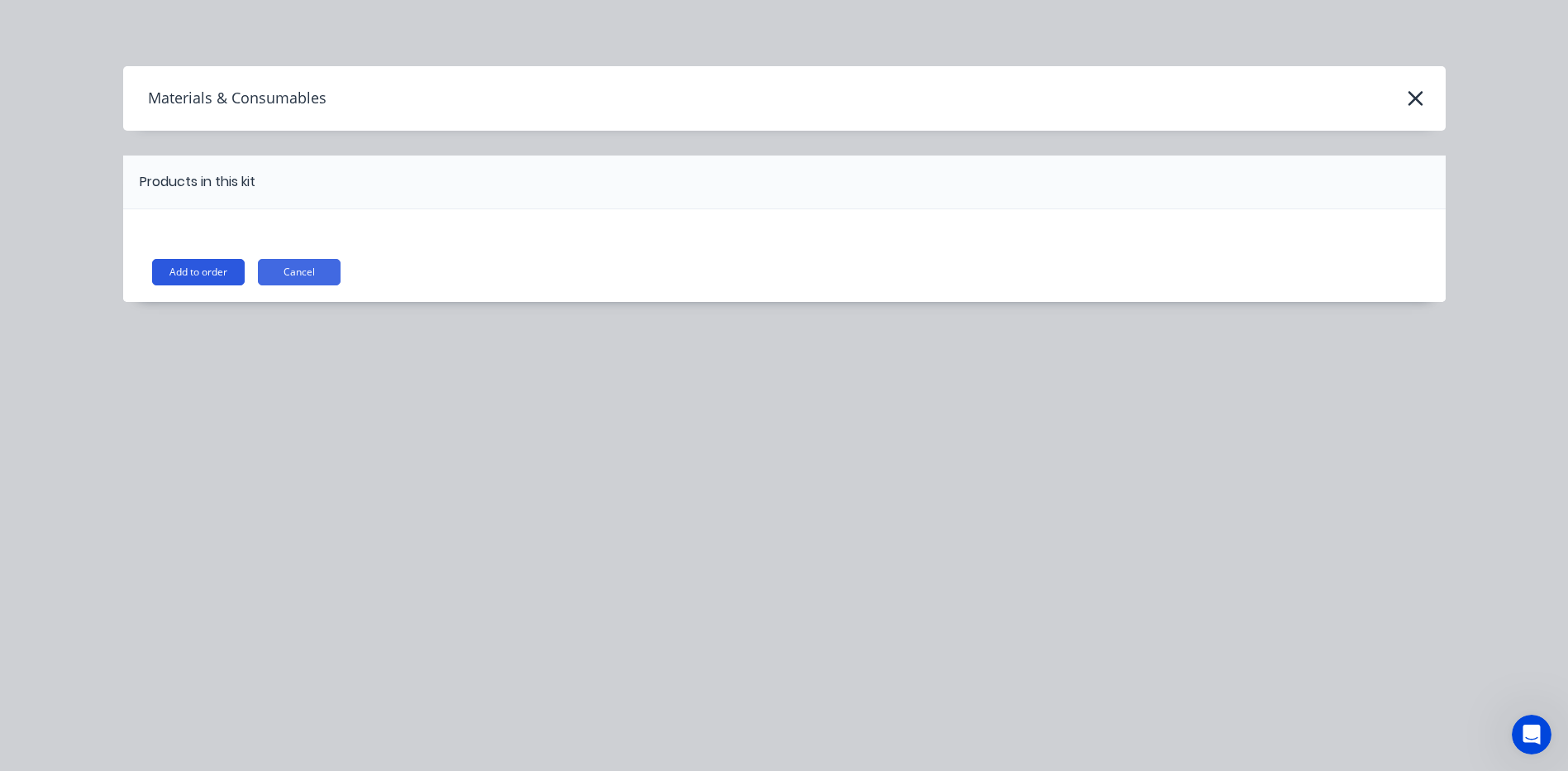
click at [185, 269] on button "Add to order" at bounding box center [198, 271] width 92 height 26
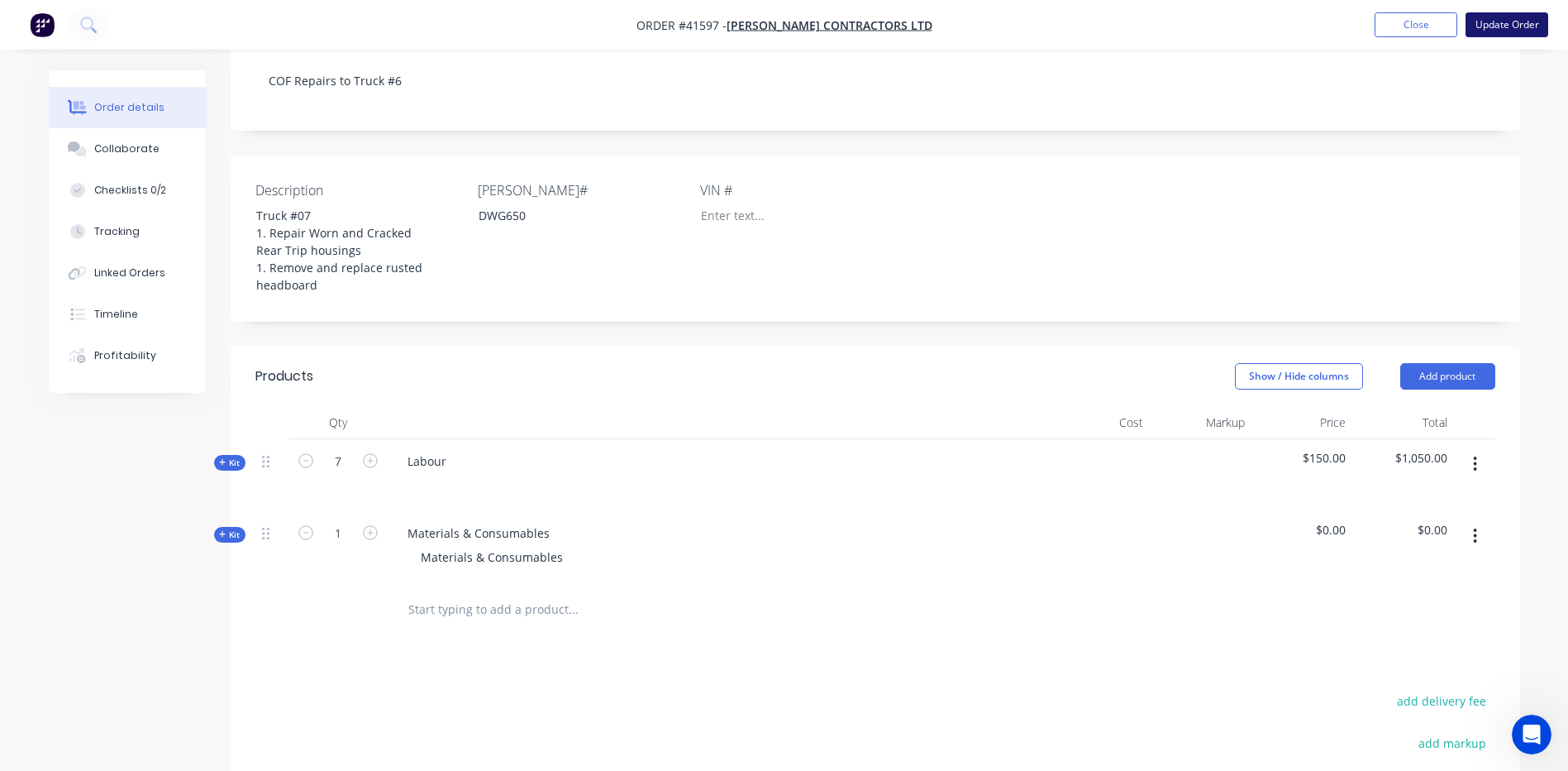
click at [1494, 19] on button "Update Order" at bounding box center [1507, 25] width 83 height 25
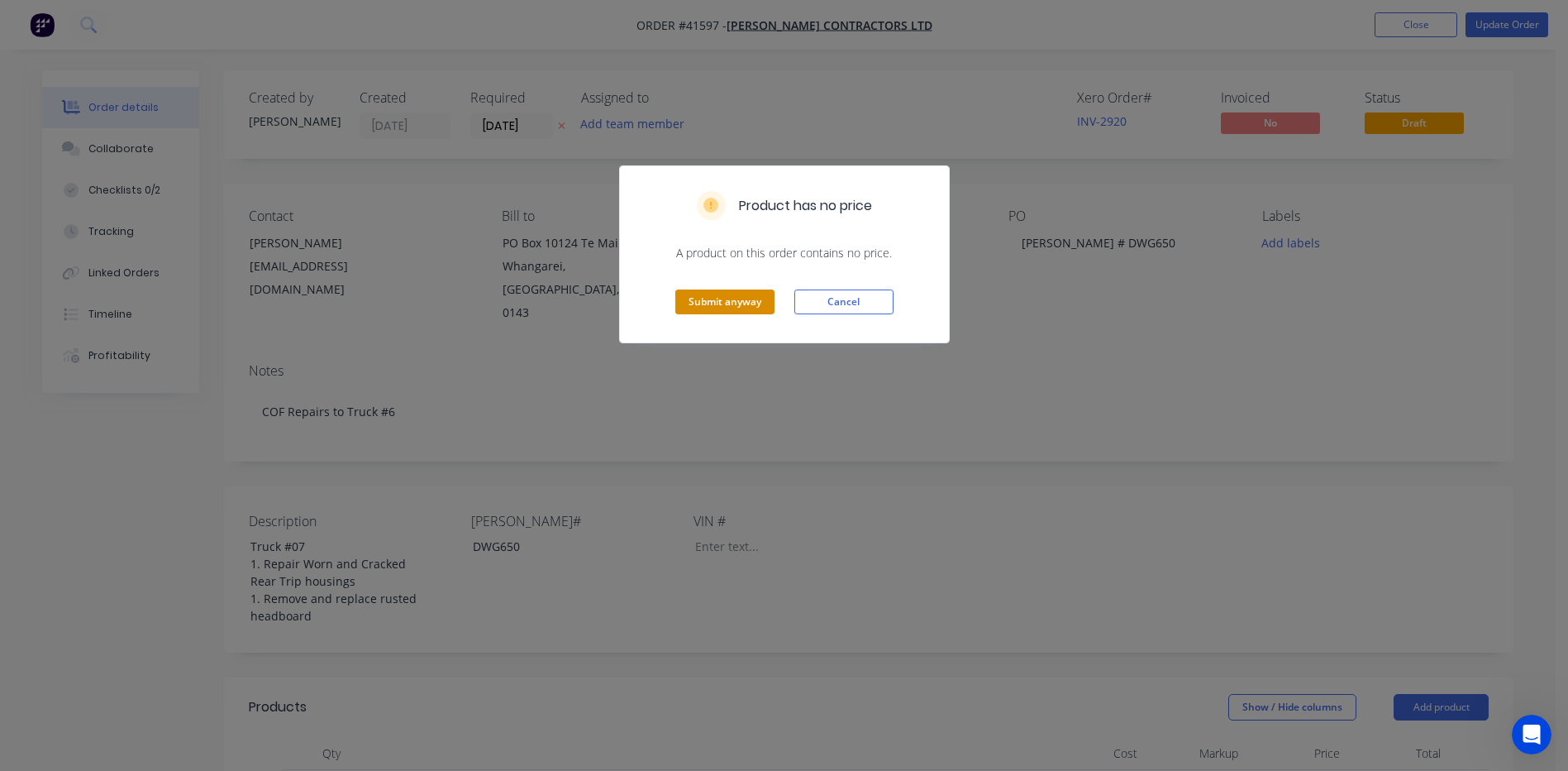
click at [711, 302] on button "Submit anyway" at bounding box center [725, 302] width 100 height 25
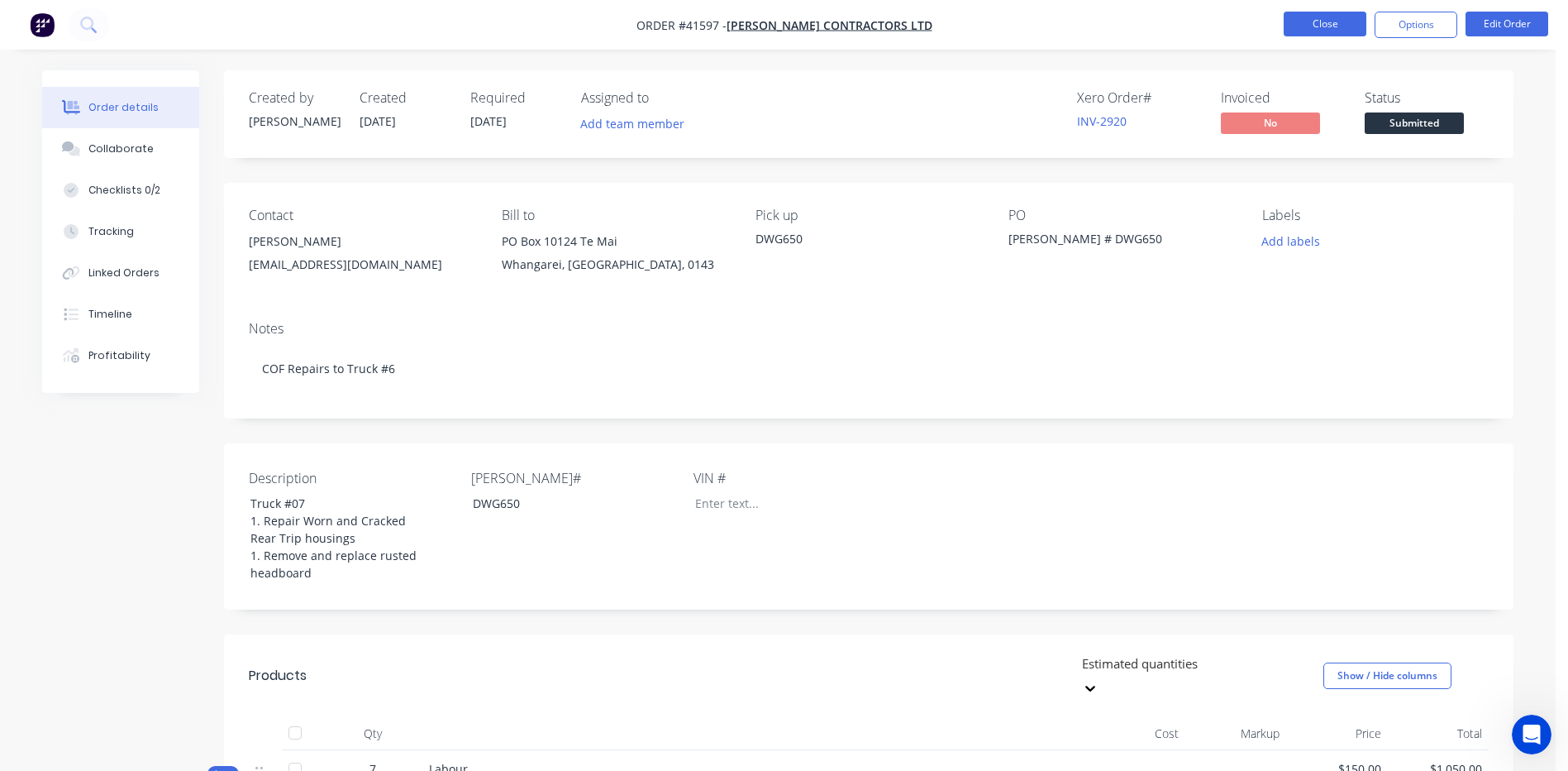
click at [1327, 20] on button "Close" at bounding box center [1325, 24] width 83 height 25
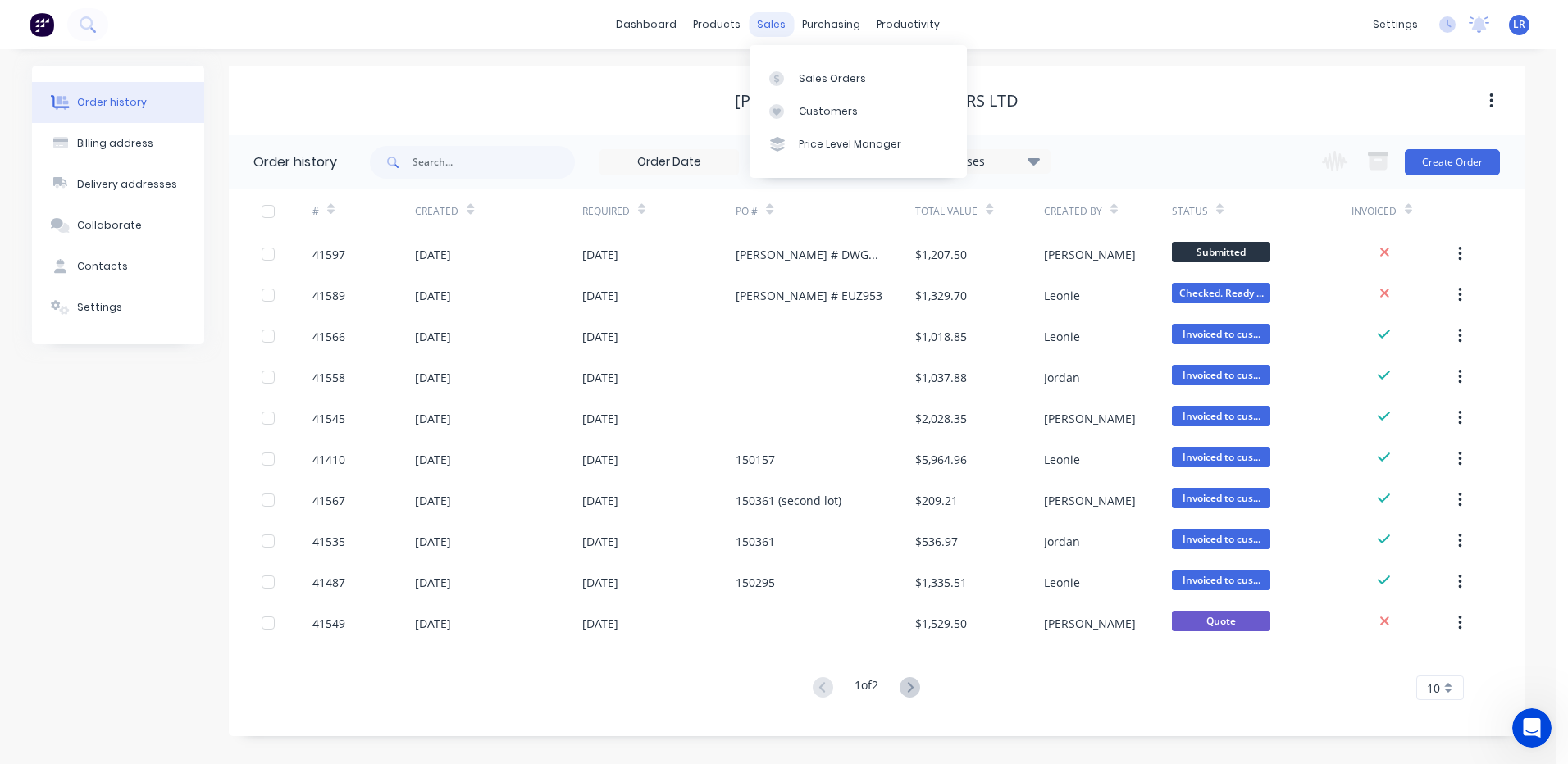
click at [772, 24] on div "sales" at bounding box center [771, 25] width 45 height 25
click at [821, 81] on div "Sales Orders" at bounding box center [833, 78] width 68 height 15
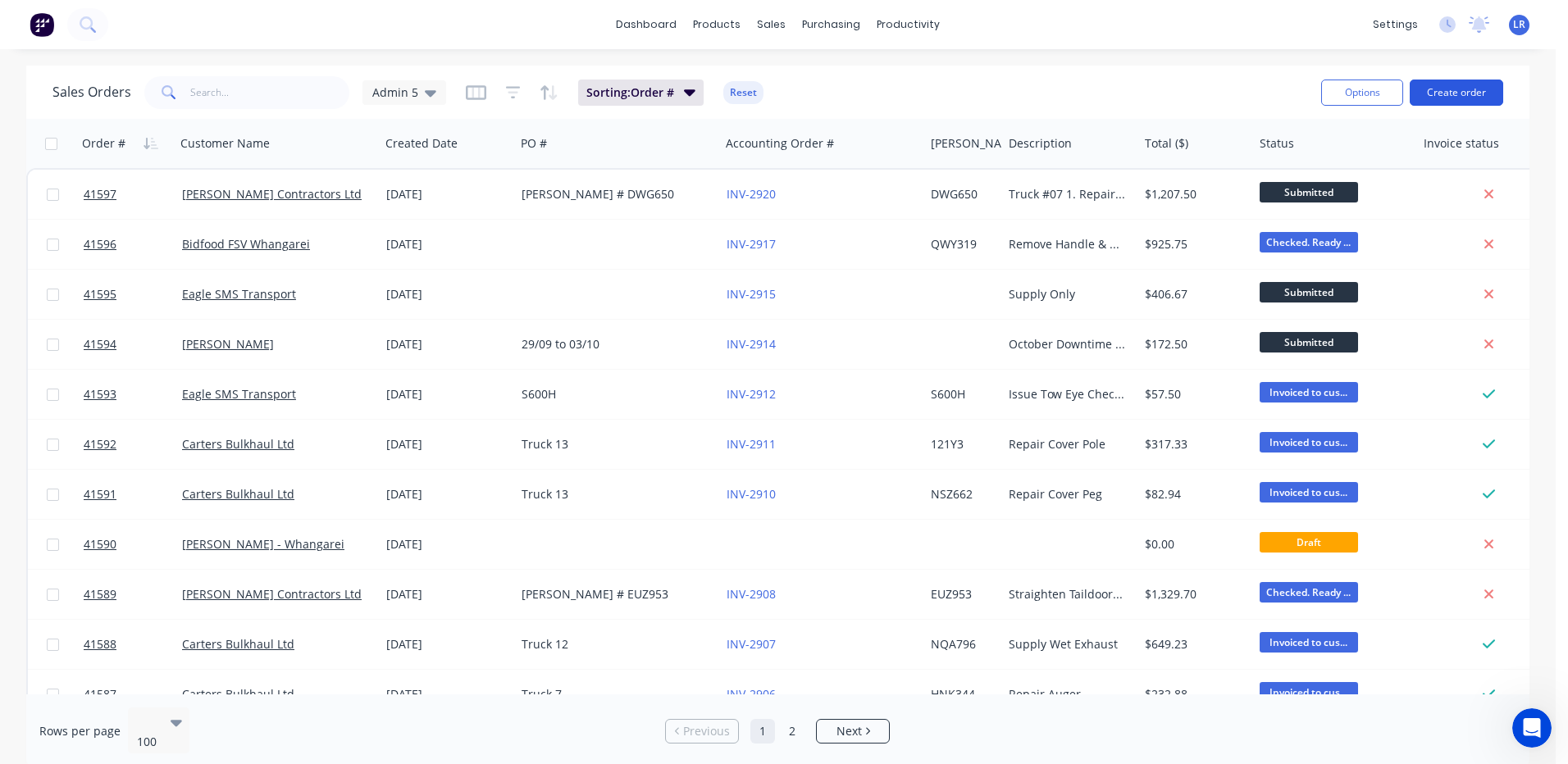
click at [1439, 89] on button "Create order" at bounding box center [1456, 92] width 93 height 26
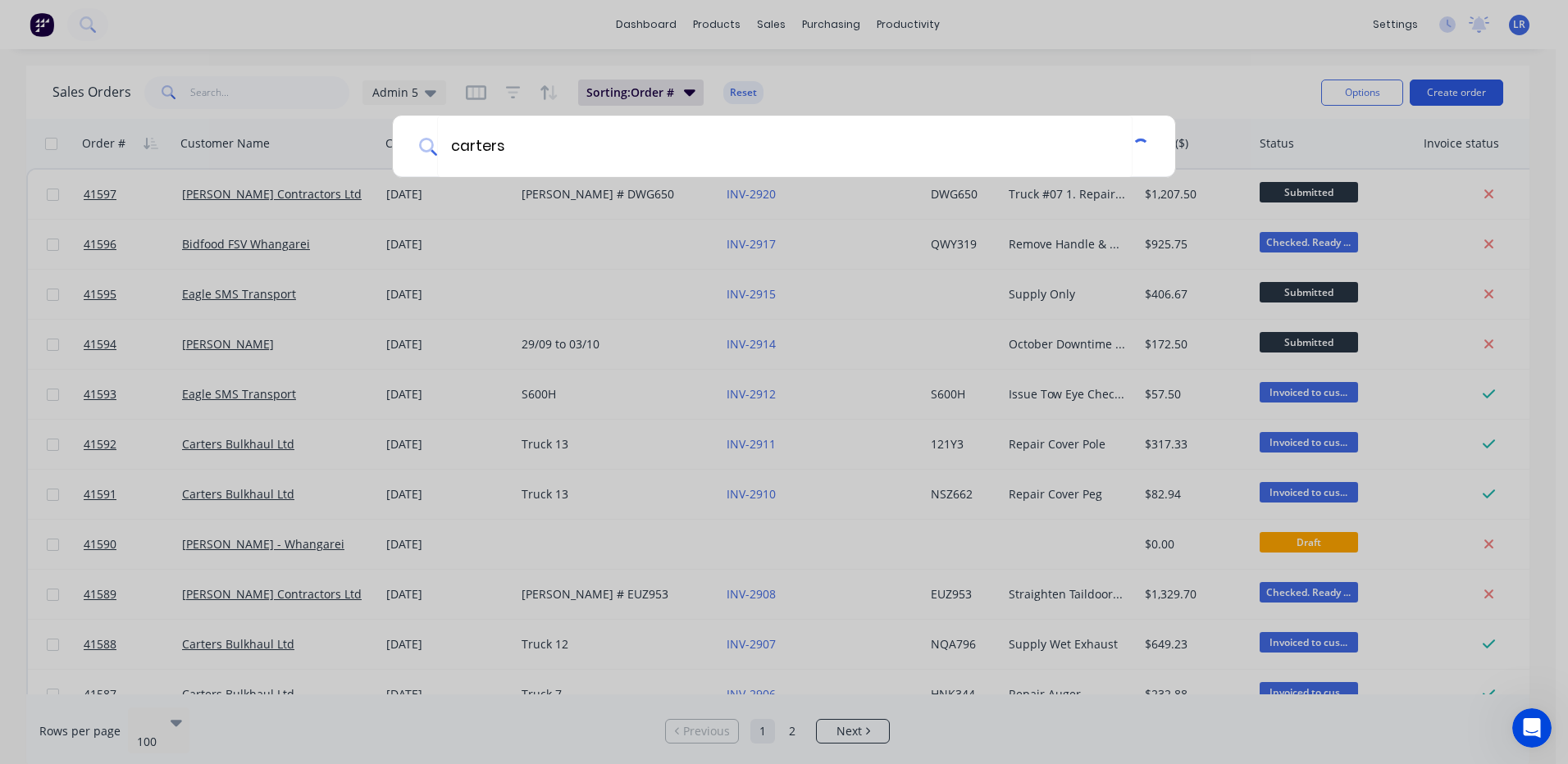
type input "carters"
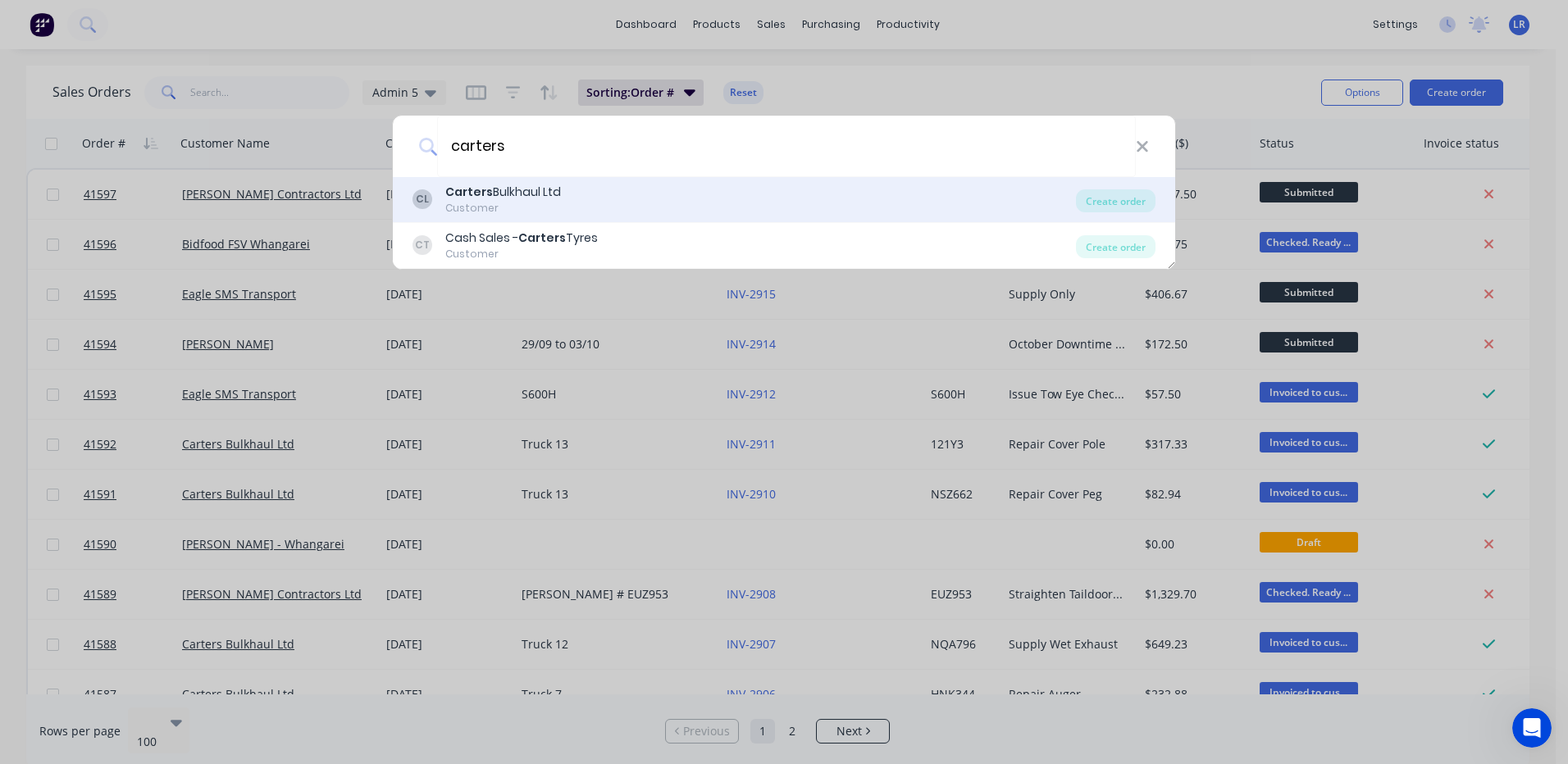
click at [451, 197] on b "Carters" at bounding box center [468, 191] width 47 height 16
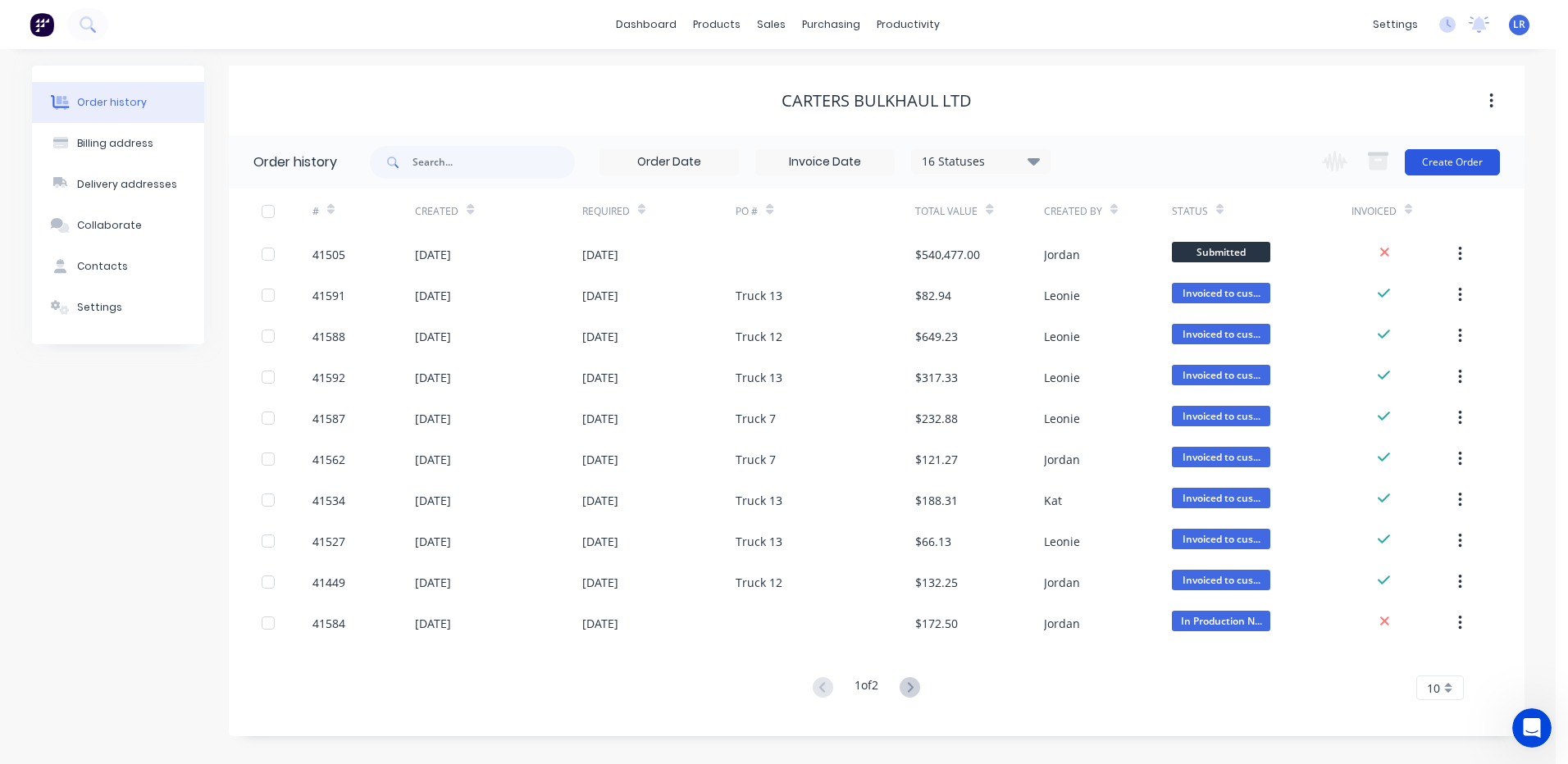
click at [1453, 158] on button "Create Order" at bounding box center [1452, 162] width 95 height 26
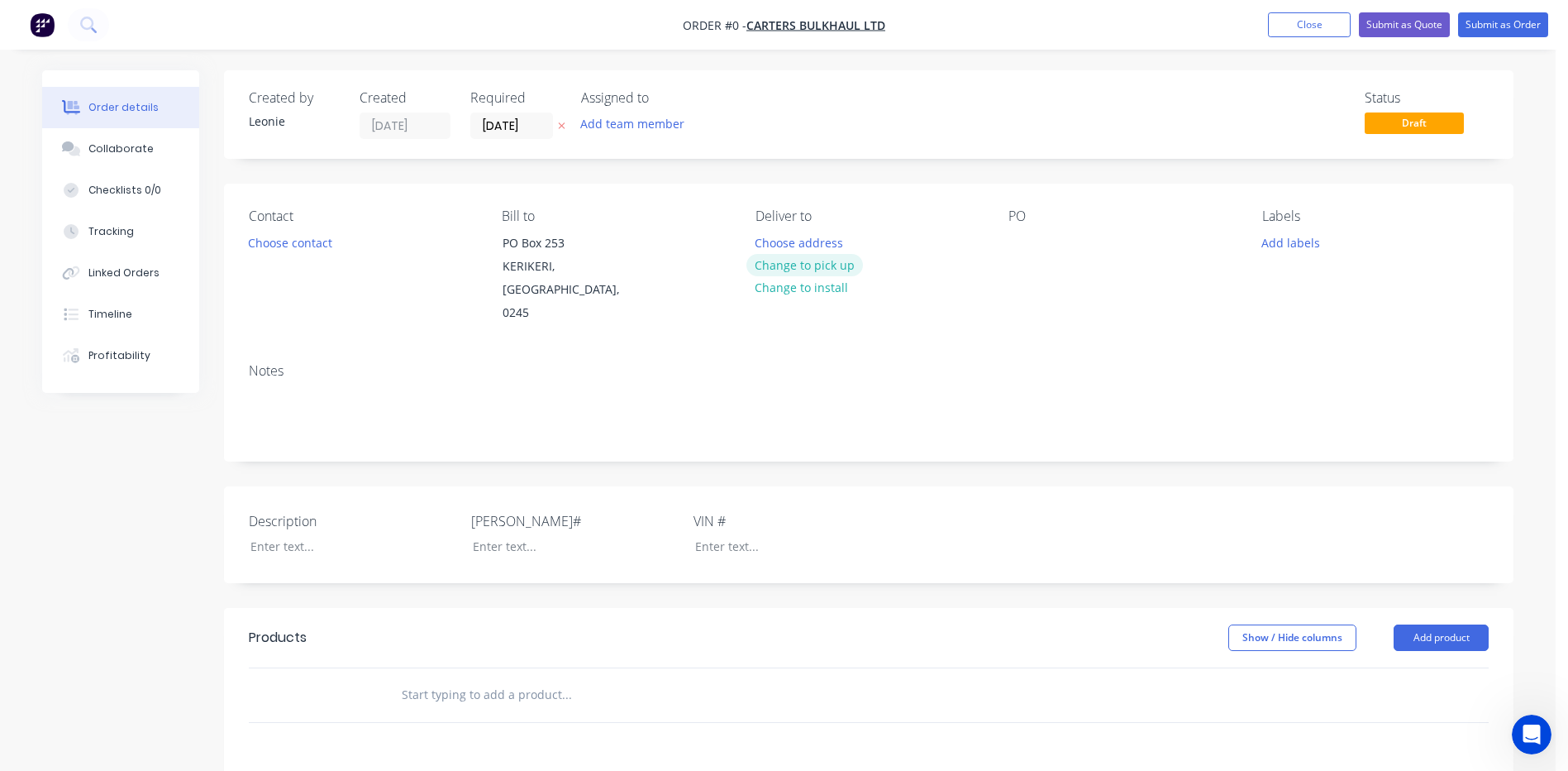
click at [799, 267] on button "Change to pick up" at bounding box center [805, 265] width 118 height 22
click at [771, 239] on div at bounding box center [768, 242] width 26 height 24
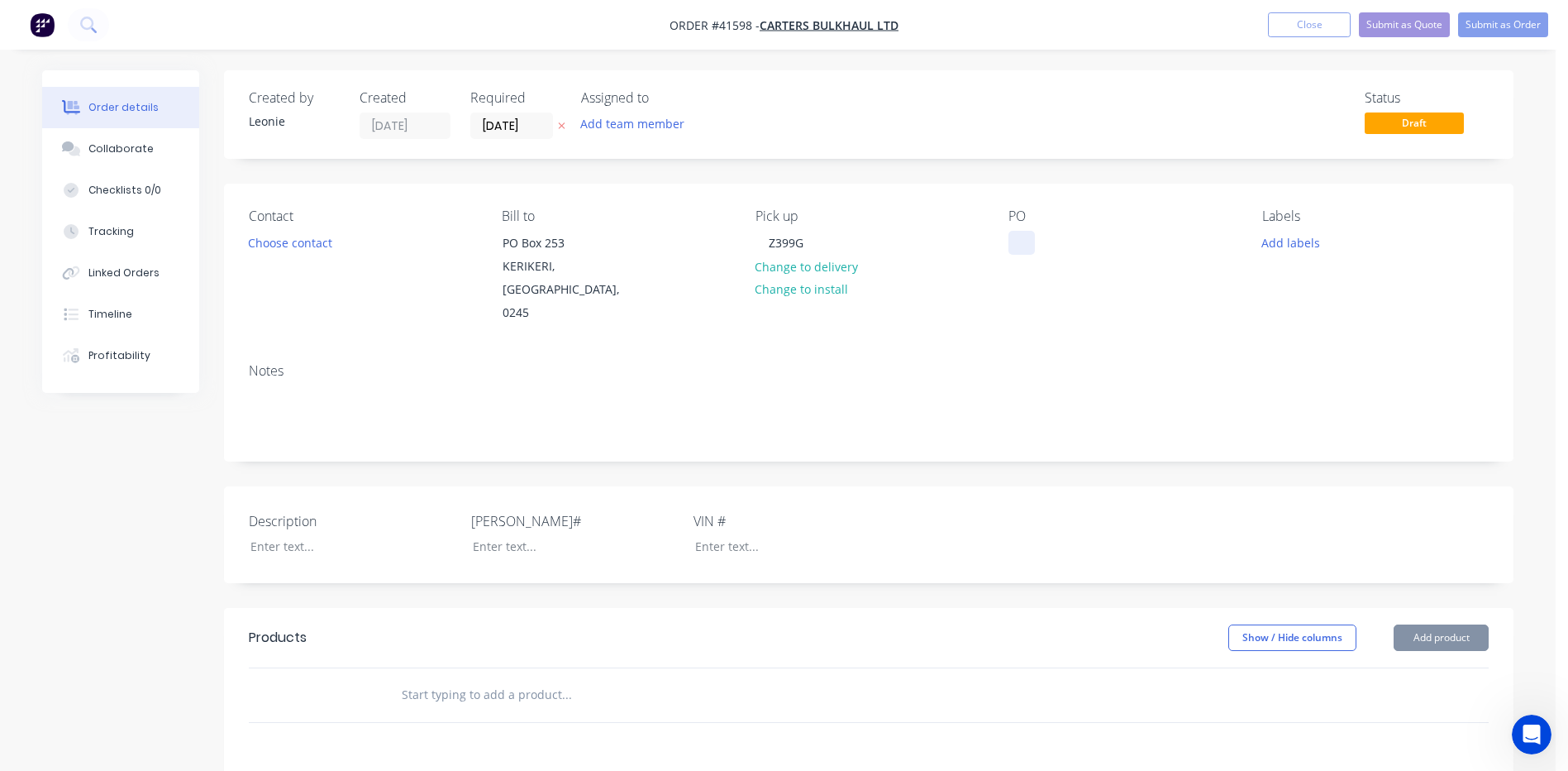
click at [1015, 244] on div at bounding box center [1021, 242] width 26 height 24
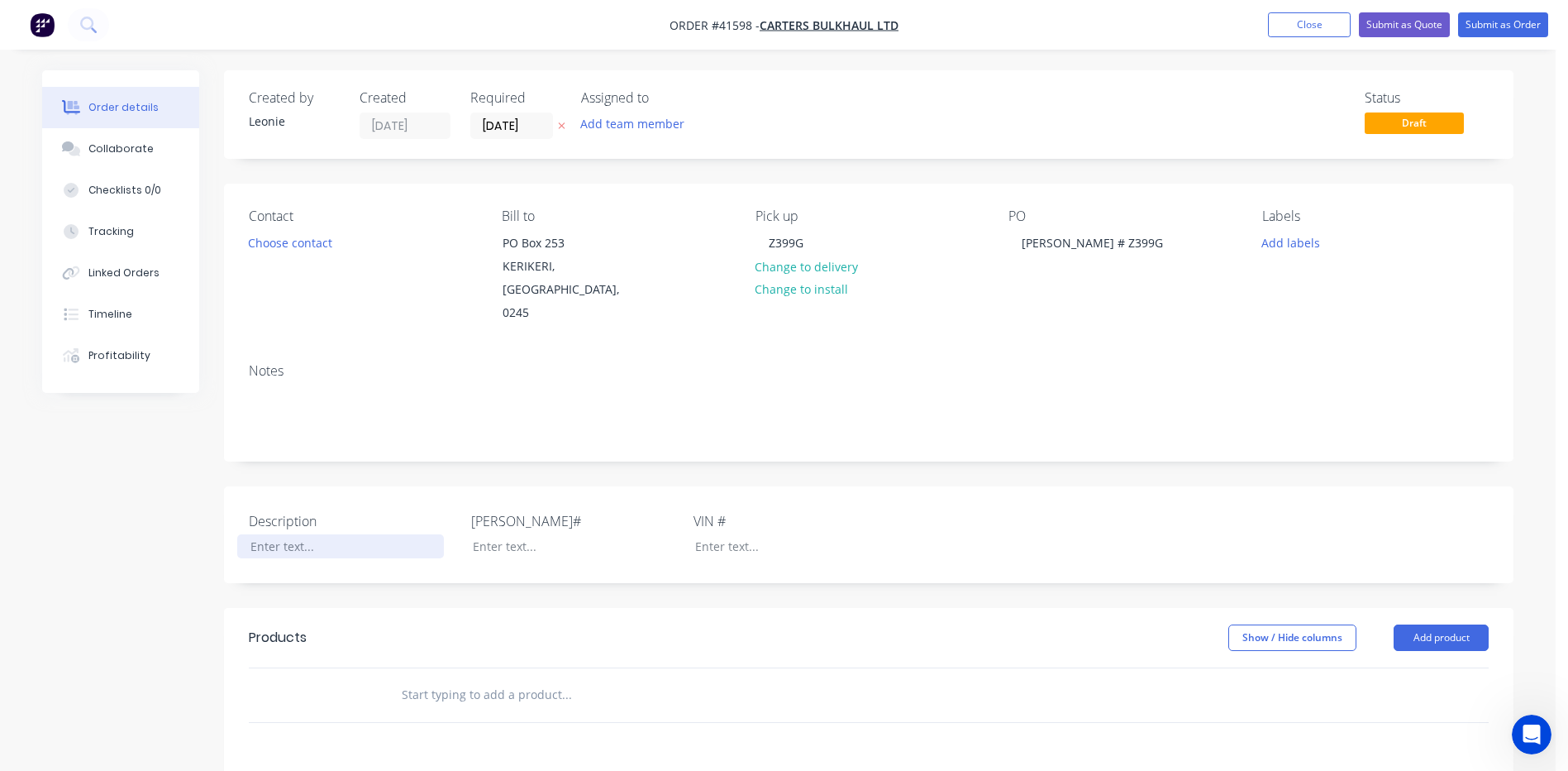
click at [269, 534] on div at bounding box center [341, 546] width 206 height 24
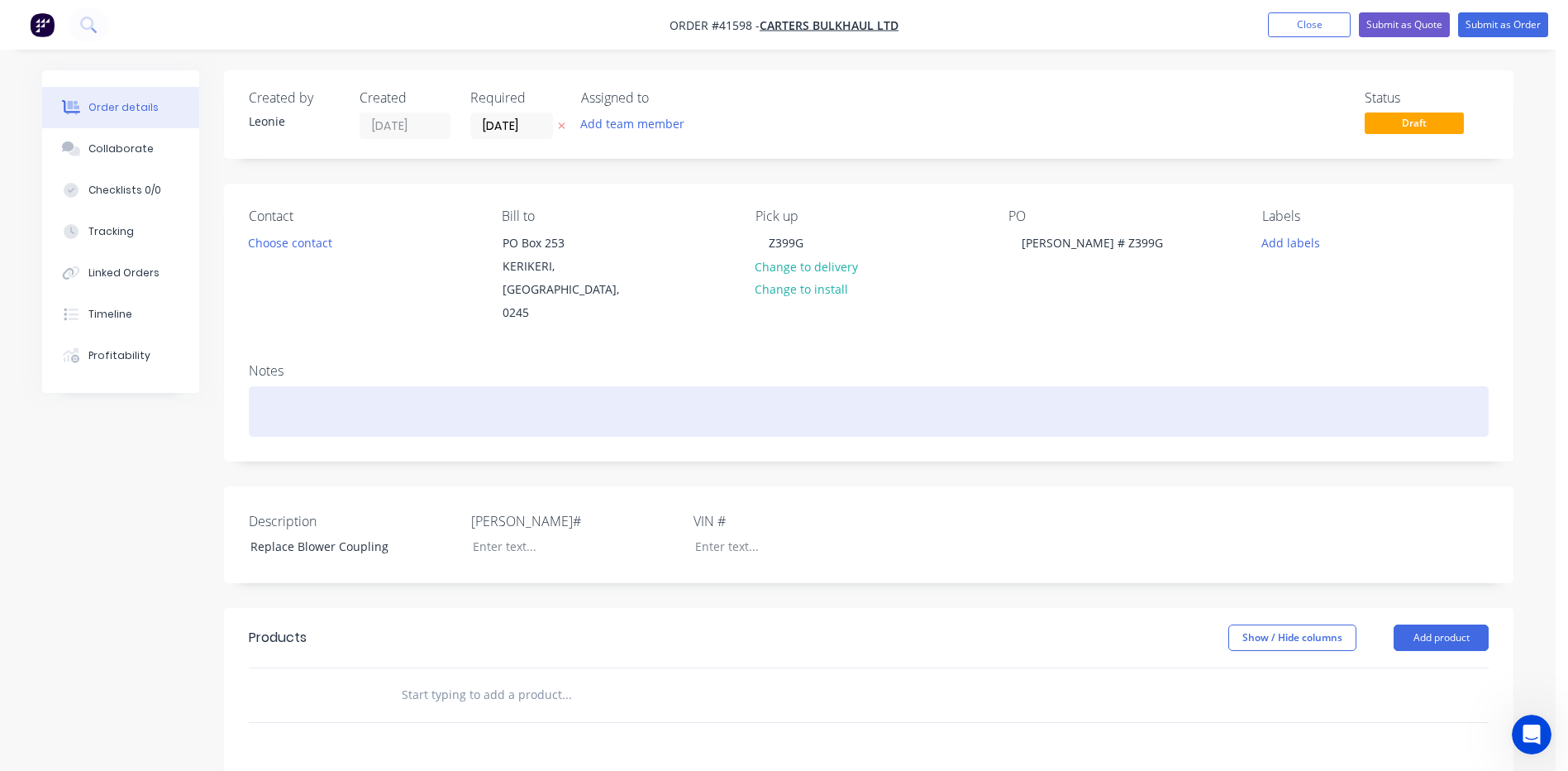
click at [261, 386] on div at bounding box center [868, 411] width 1240 height 50
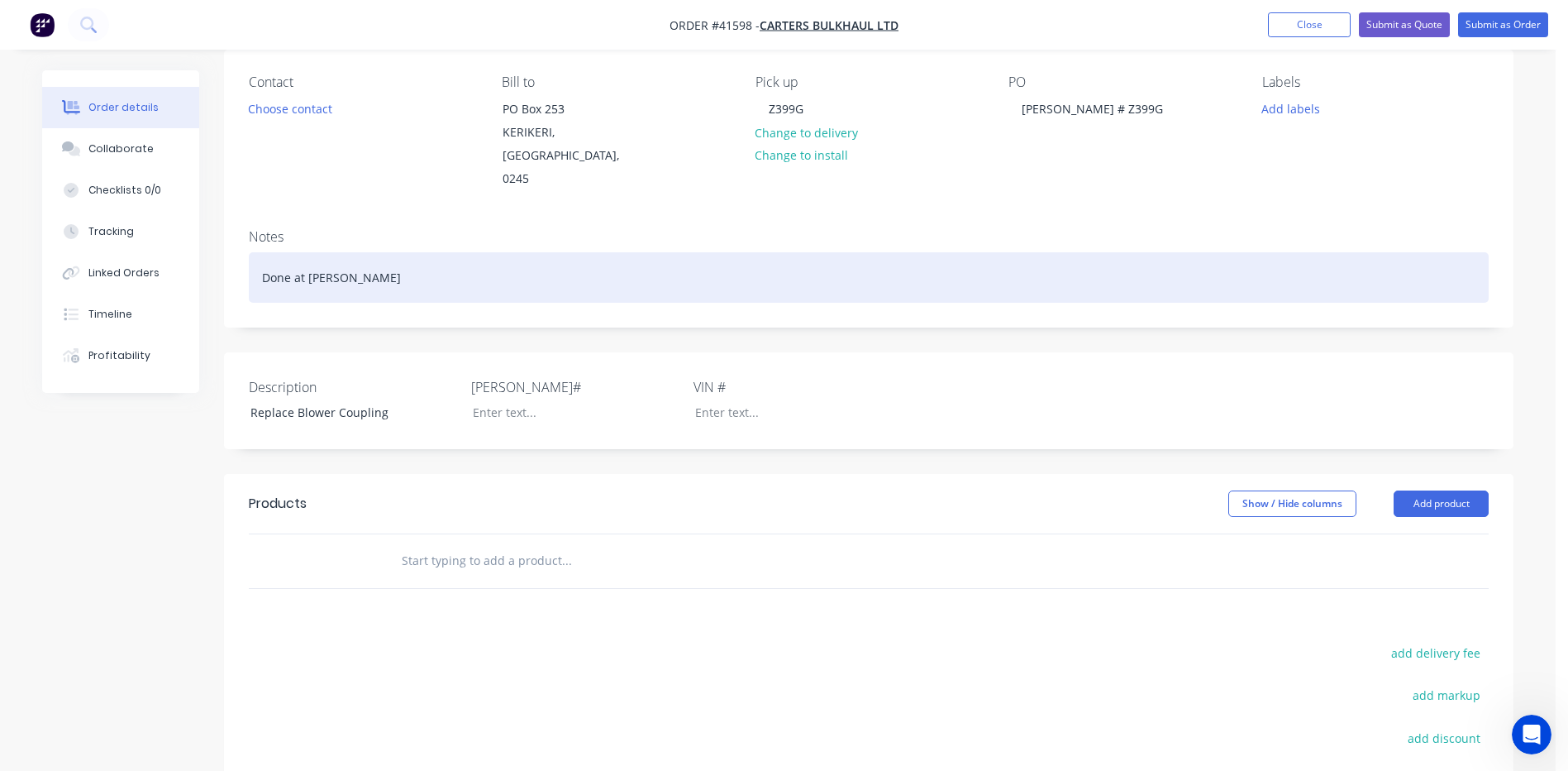
scroll to position [165, 0]
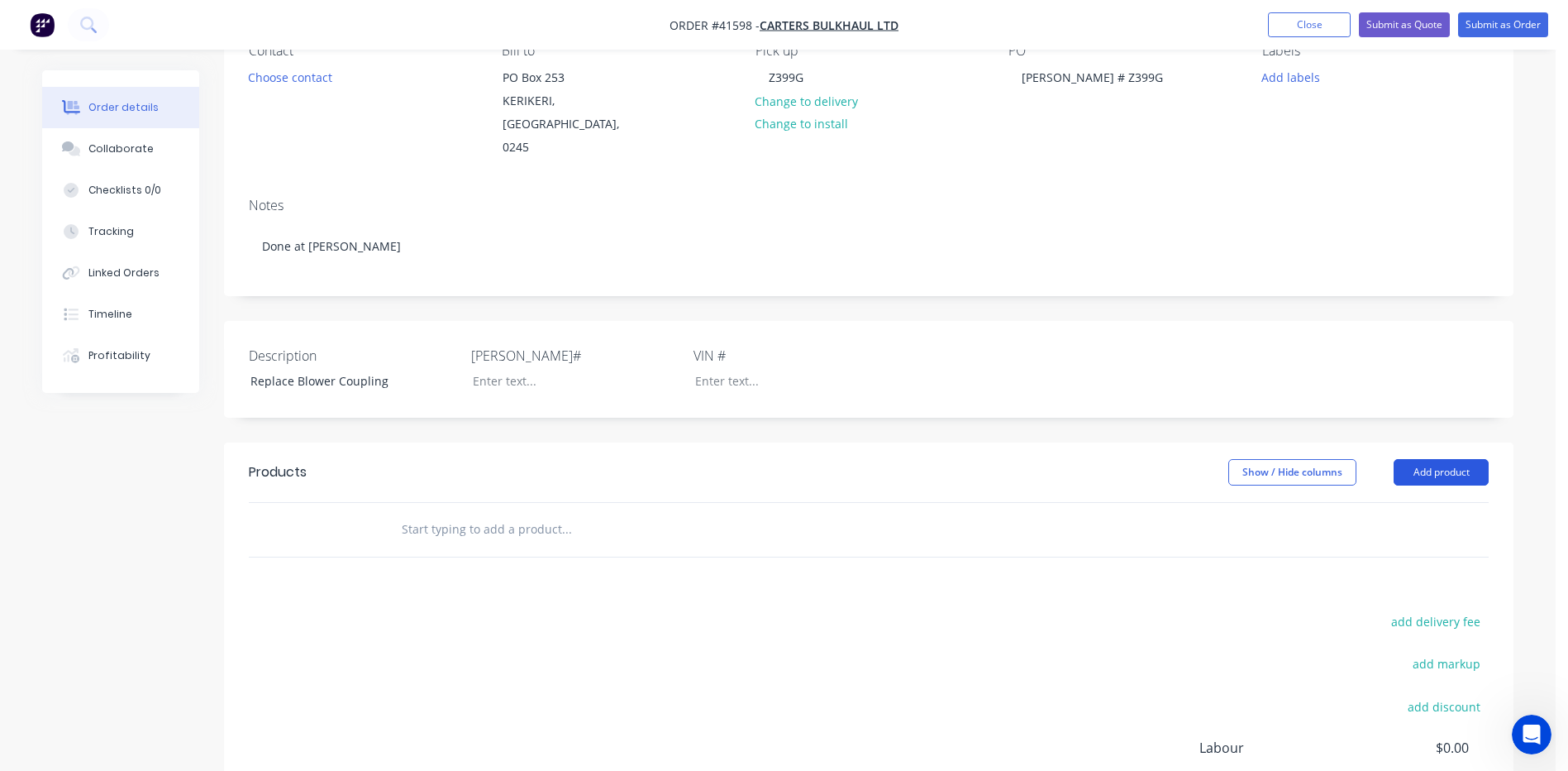
click at [1424, 460] on button "Add product" at bounding box center [1442, 472] width 95 height 26
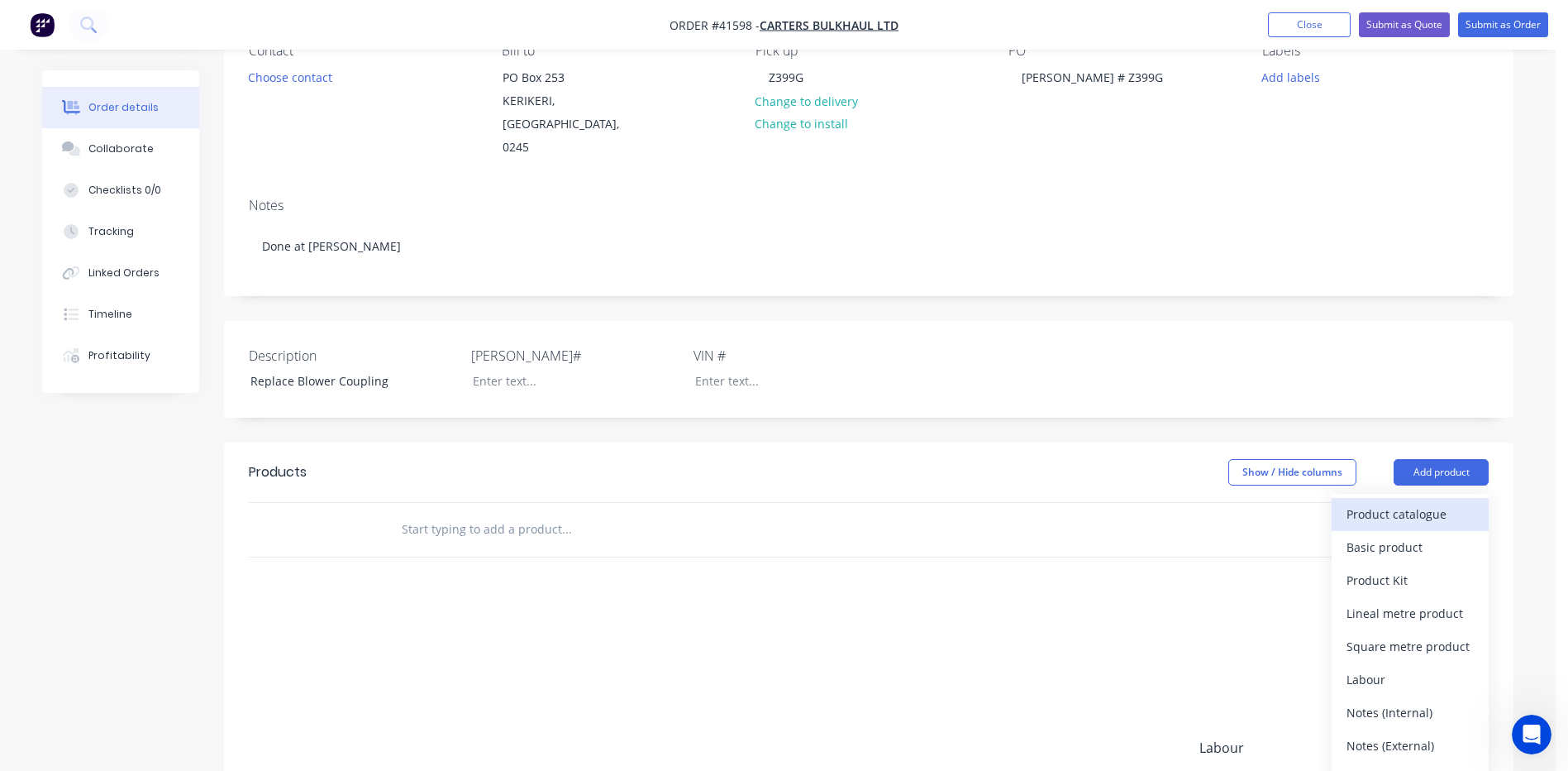
click at [1399, 502] on div "Product catalogue" at bounding box center [1410, 513] width 127 height 24
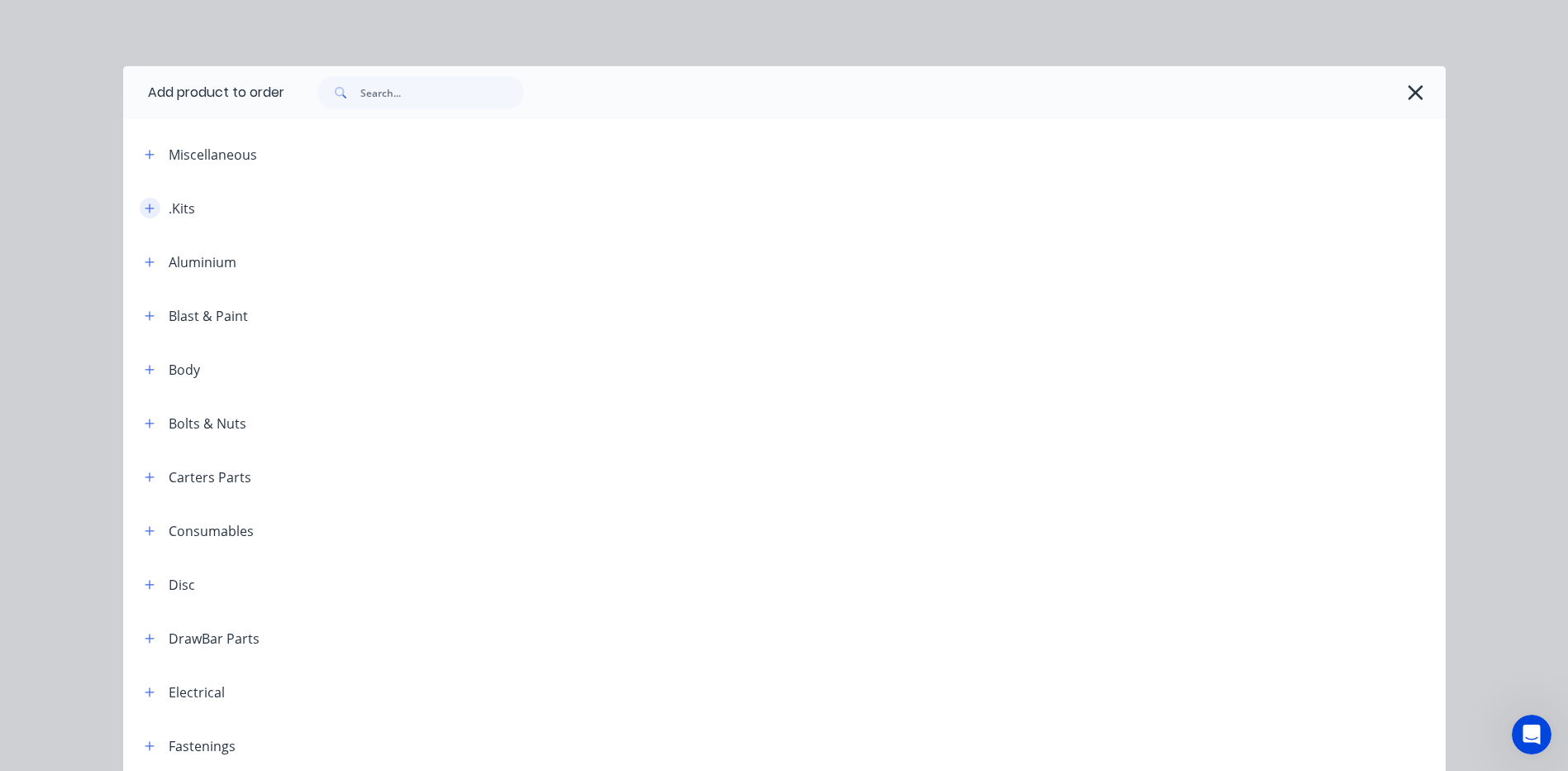
click at [144, 206] on icon "button" at bounding box center [149, 208] width 10 height 12
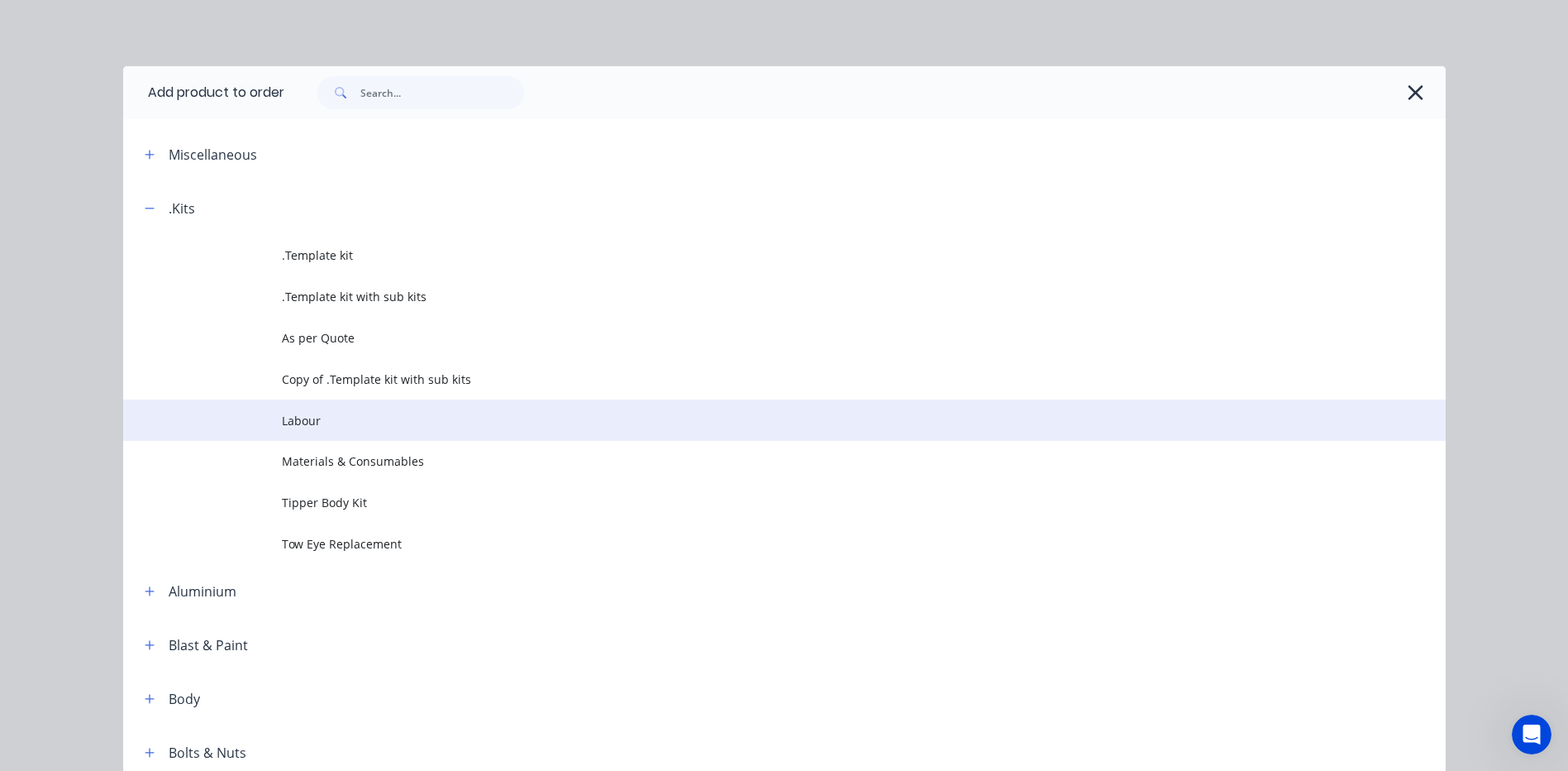
click at [318, 419] on span "Labour" at bounding box center [747, 420] width 931 height 17
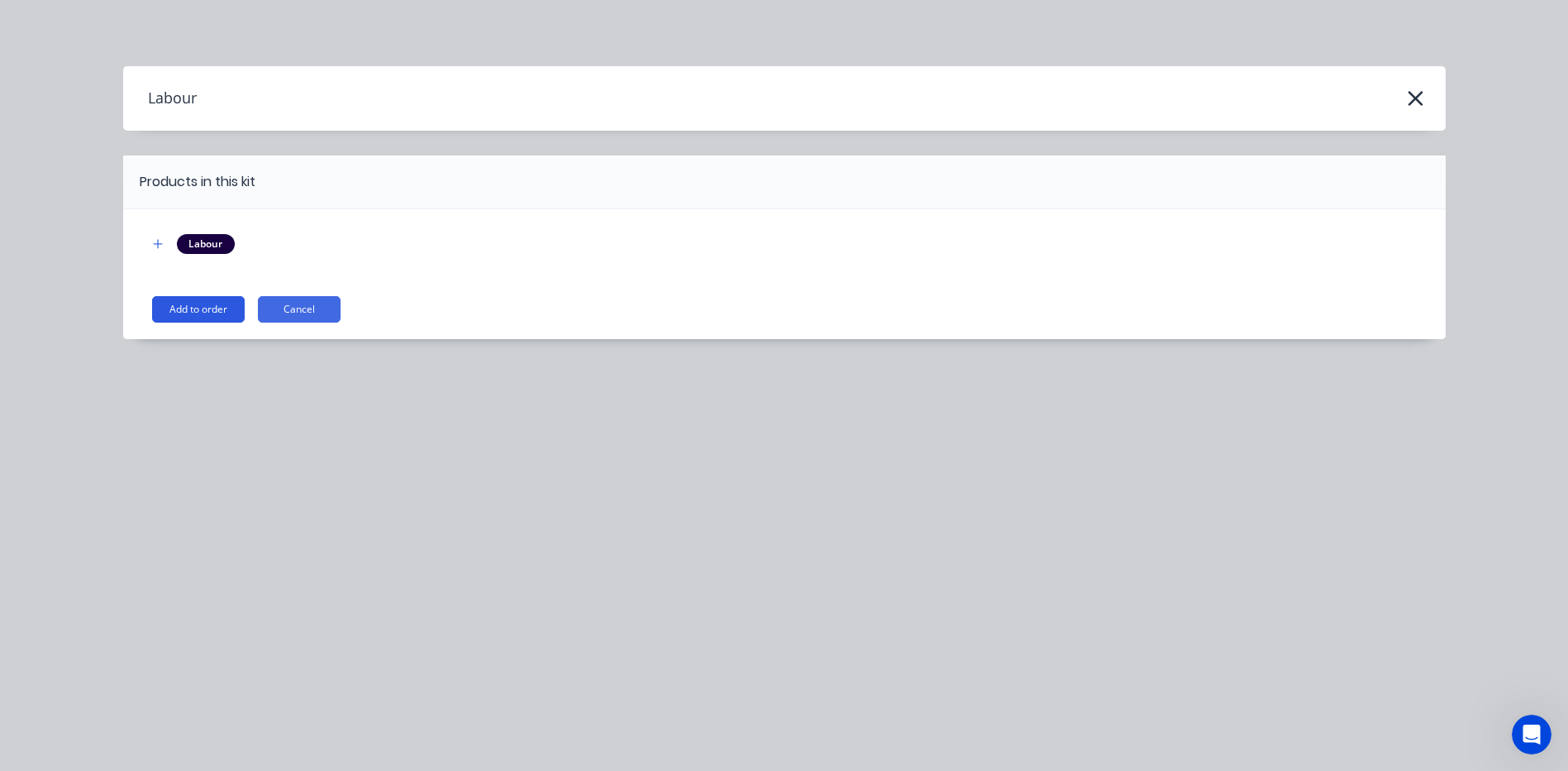
click at [188, 304] on button "Add to order" at bounding box center [198, 309] width 92 height 26
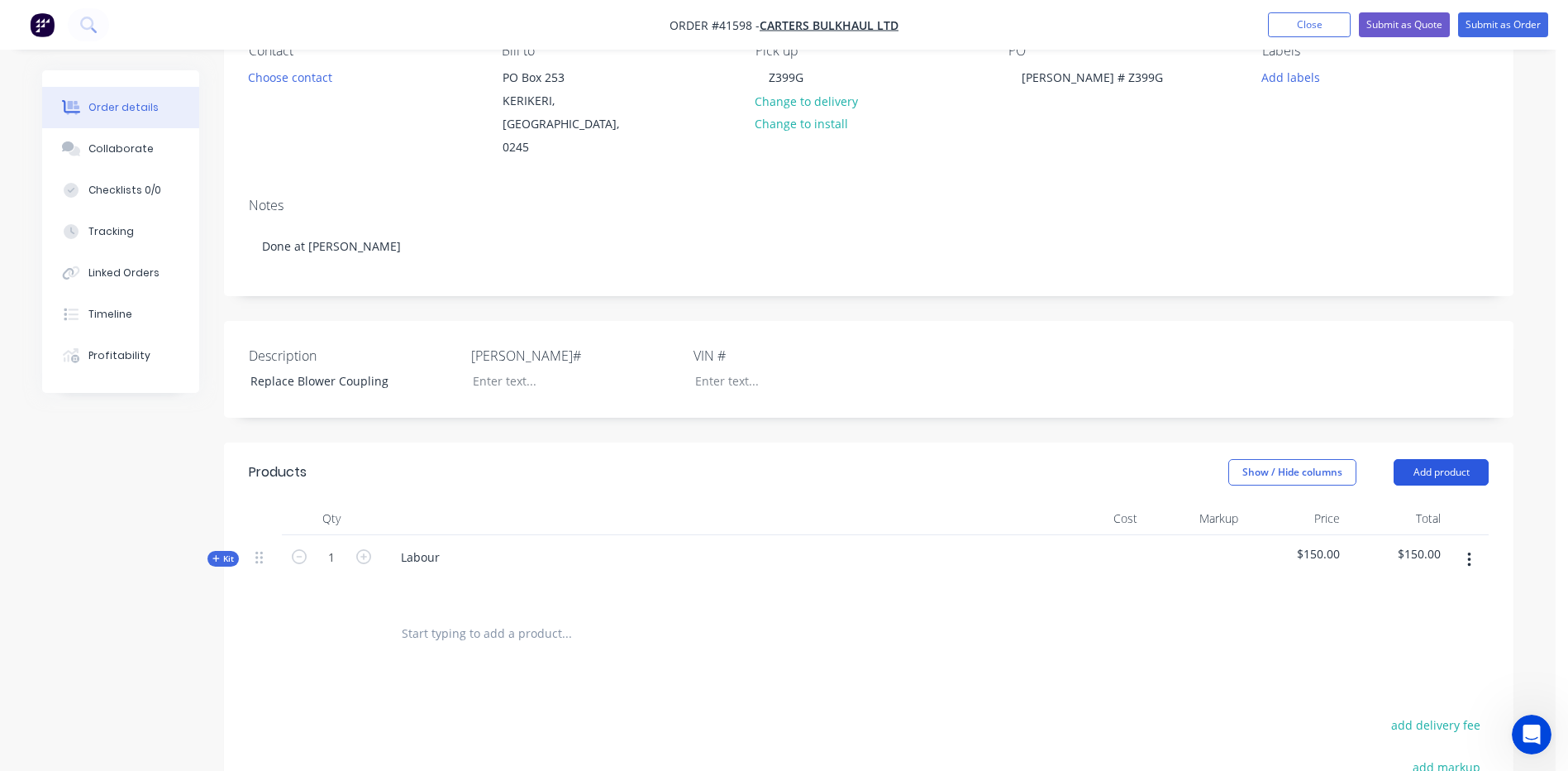
click at [1413, 460] on button "Add product" at bounding box center [1442, 472] width 95 height 26
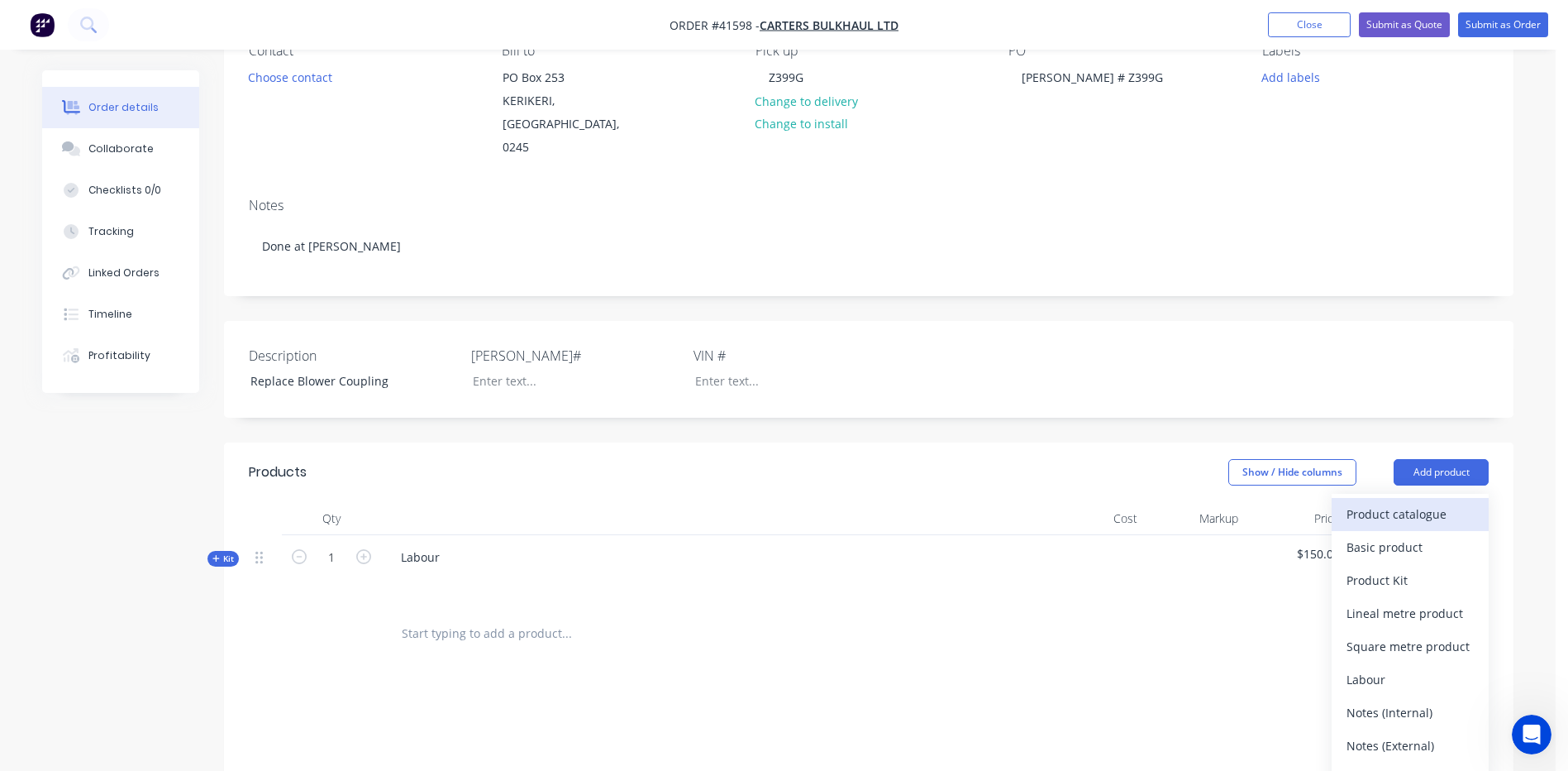
click at [1375, 502] on div "Product catalogue" at bounding box center [1410, 513] width 127 height 24
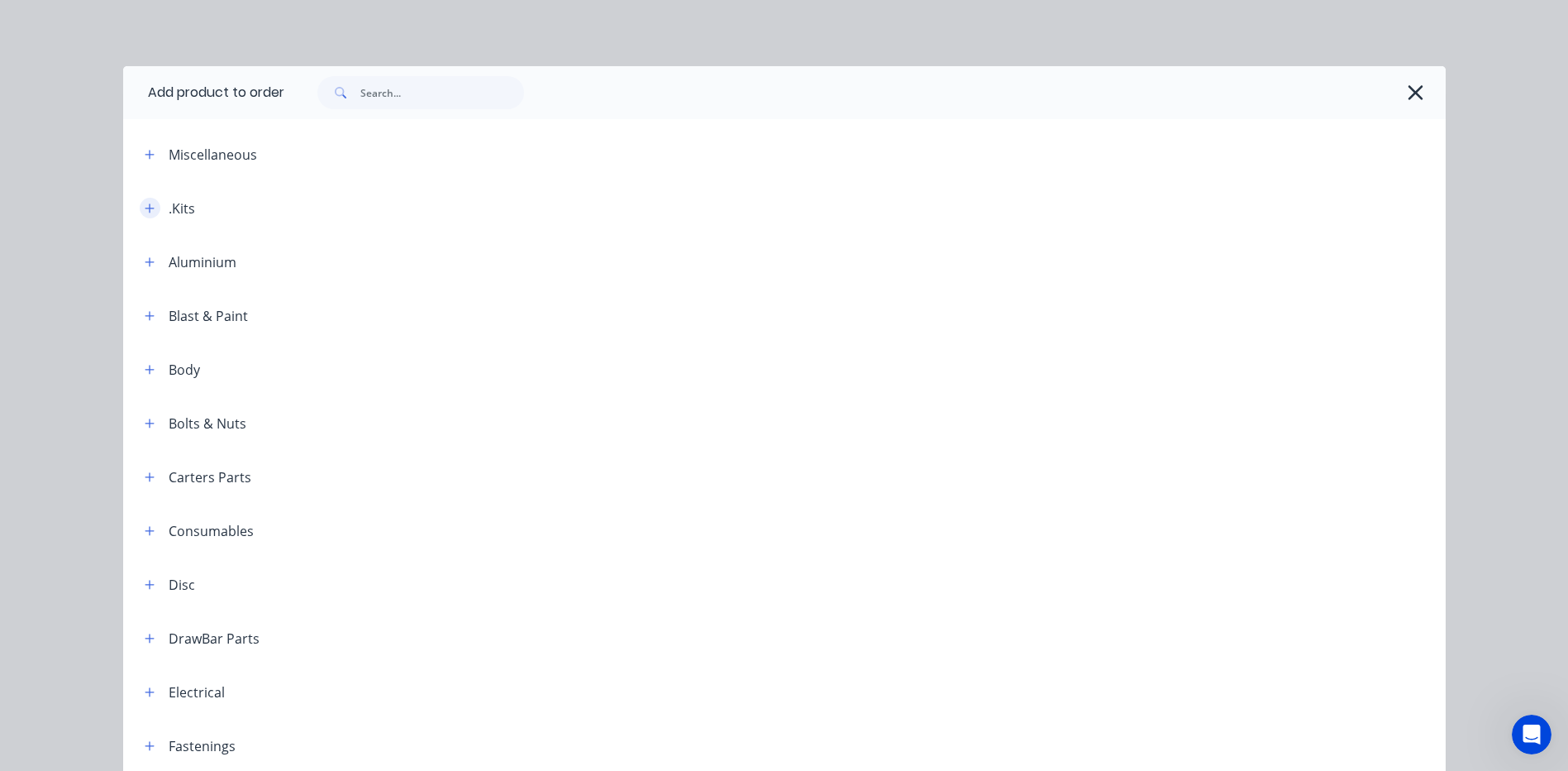
click at [144, 204] on icon "button" at bounding box center [149, 208] width 10 height 12
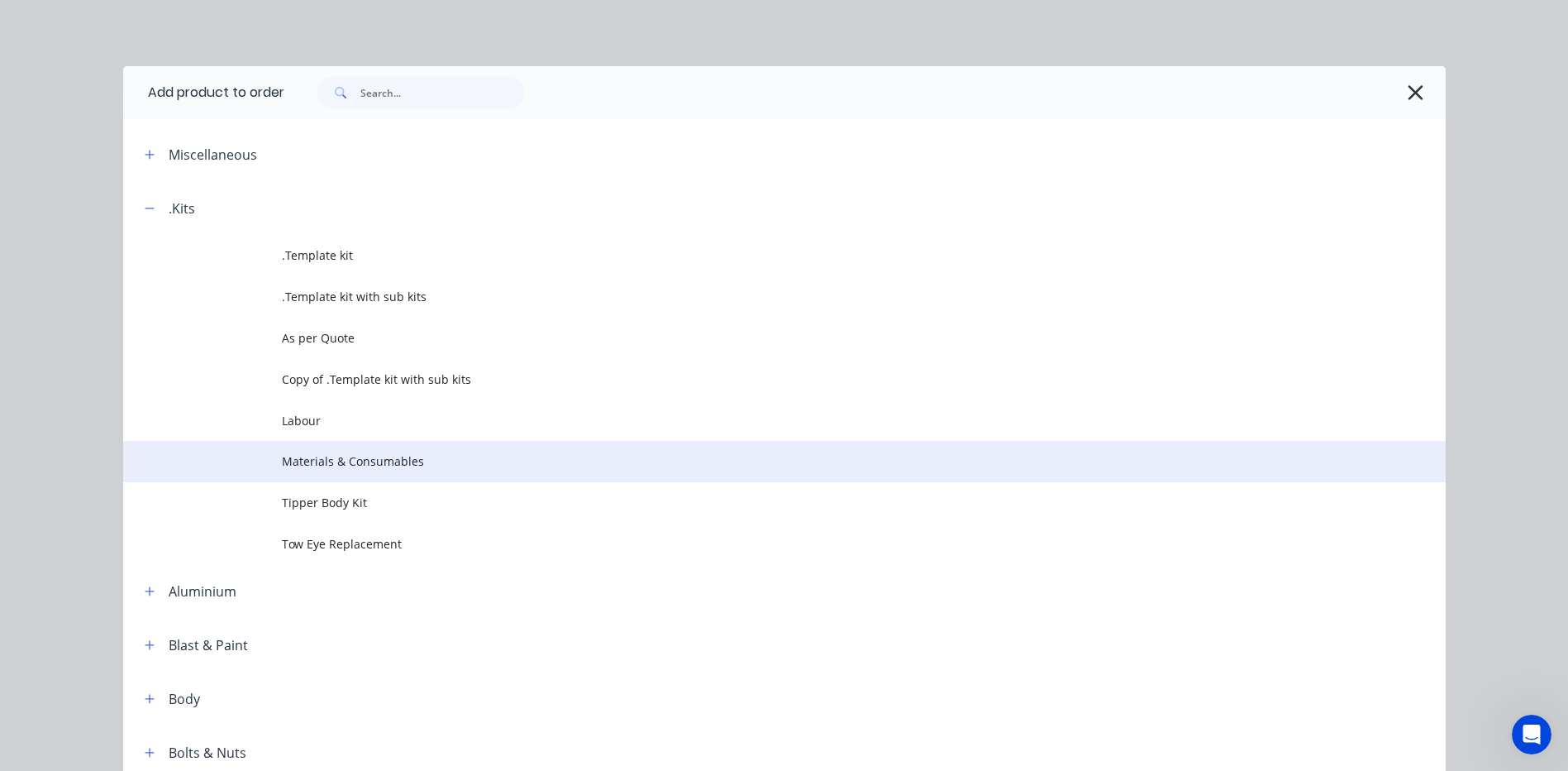
click at [292, 456] on span "Materials & Consumables" at bounding box center [747, 460] width 931 height 17
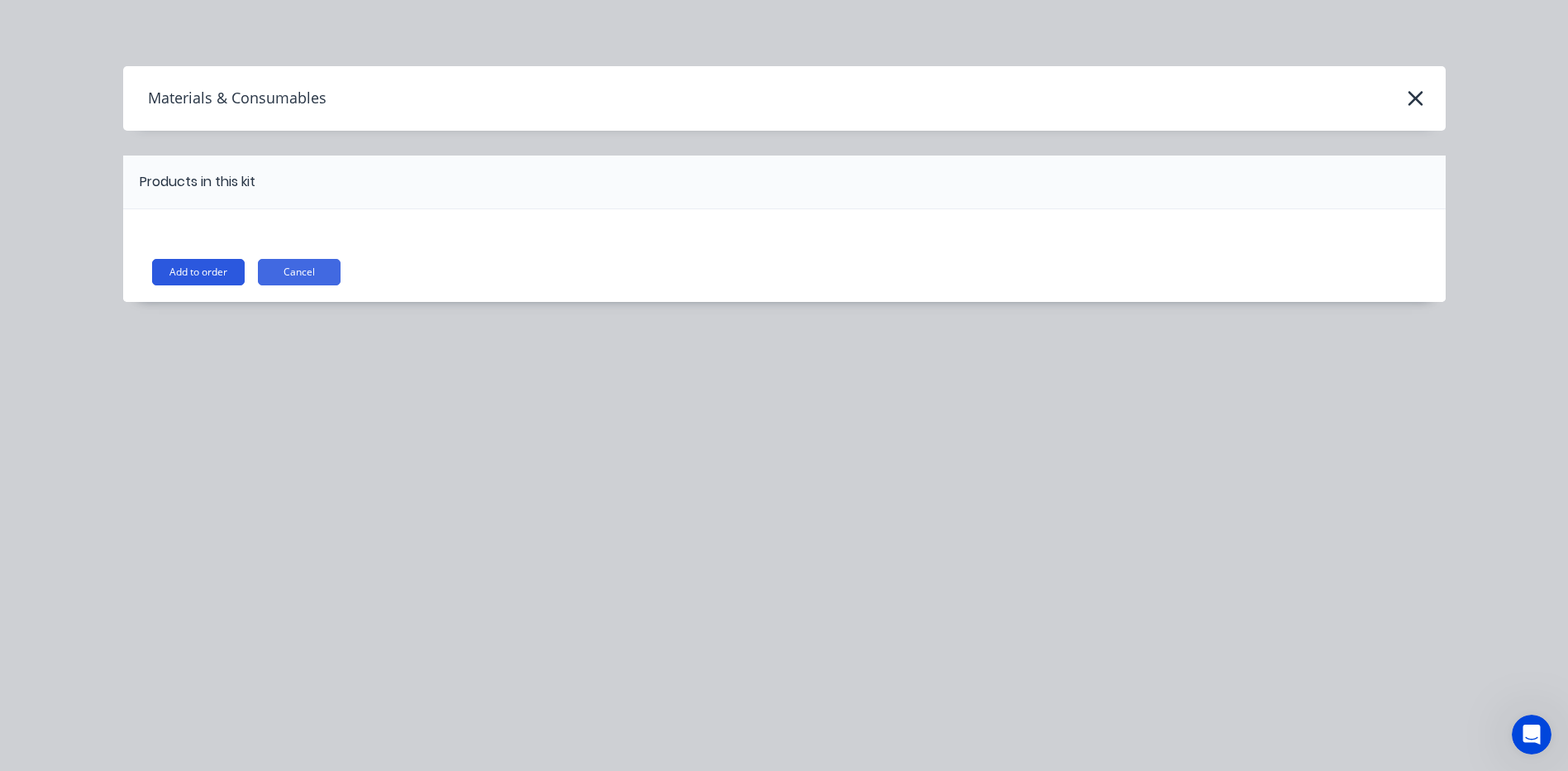
click at [205, 265] on button "Add to order" at bounding box center [198, 271] width 92 height 26
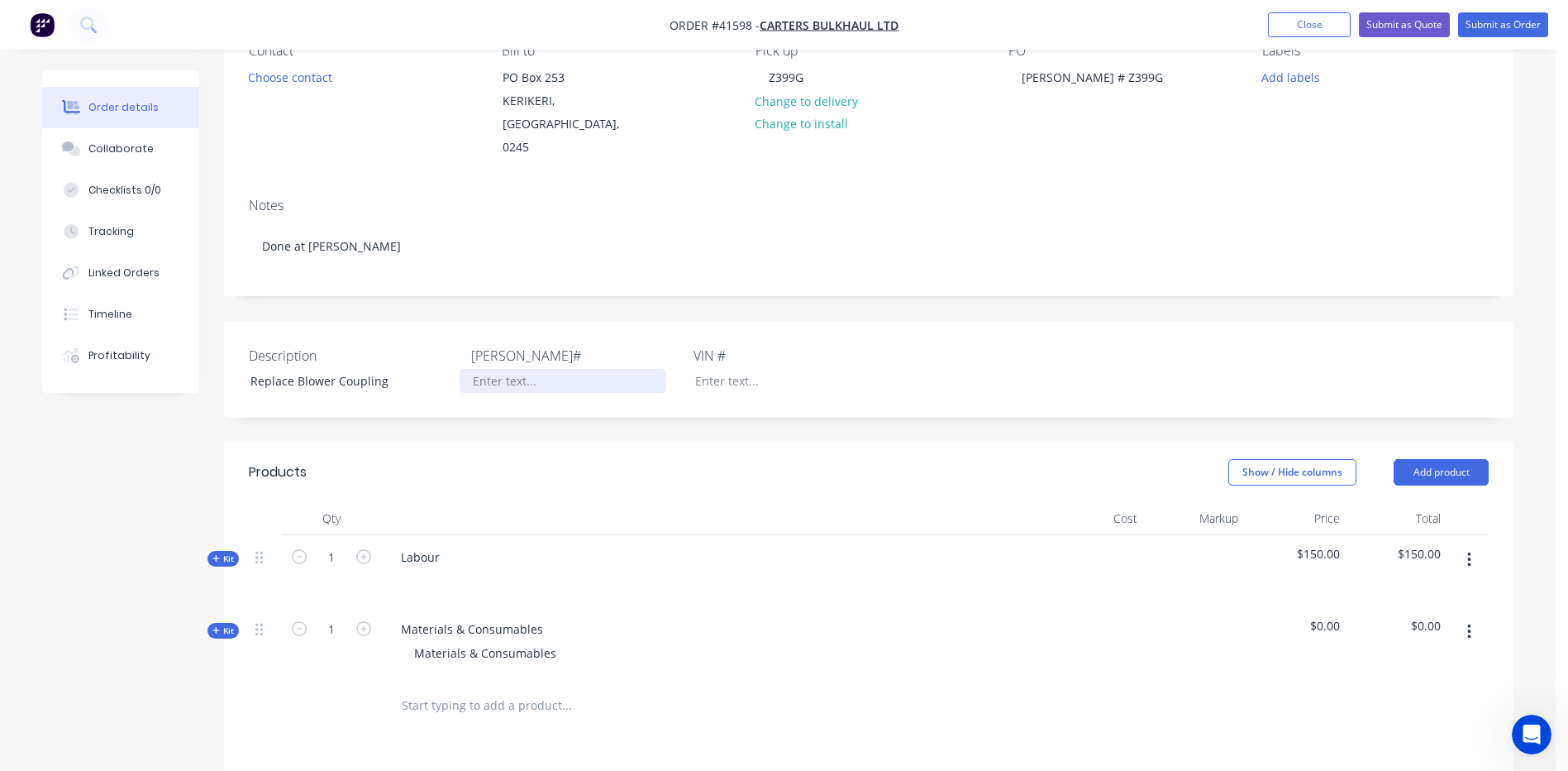
click at [474, 369] on div at bounding box center [562, 381] width 206 height 24
click at [1504, 26] on button "Submit as Order" at bounding box center [1503, 25] width 90 height 25
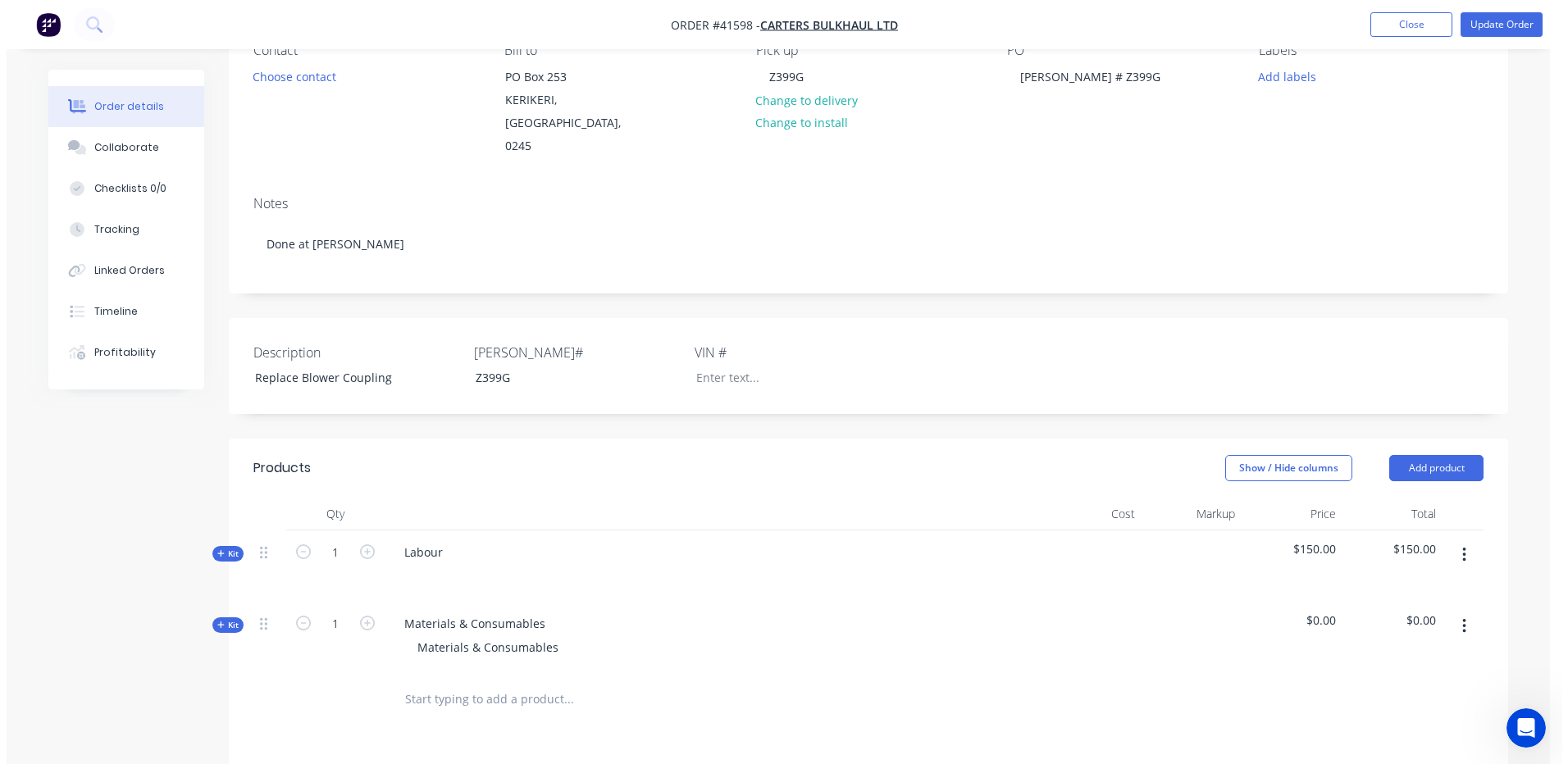
scroll to position [0, 0]
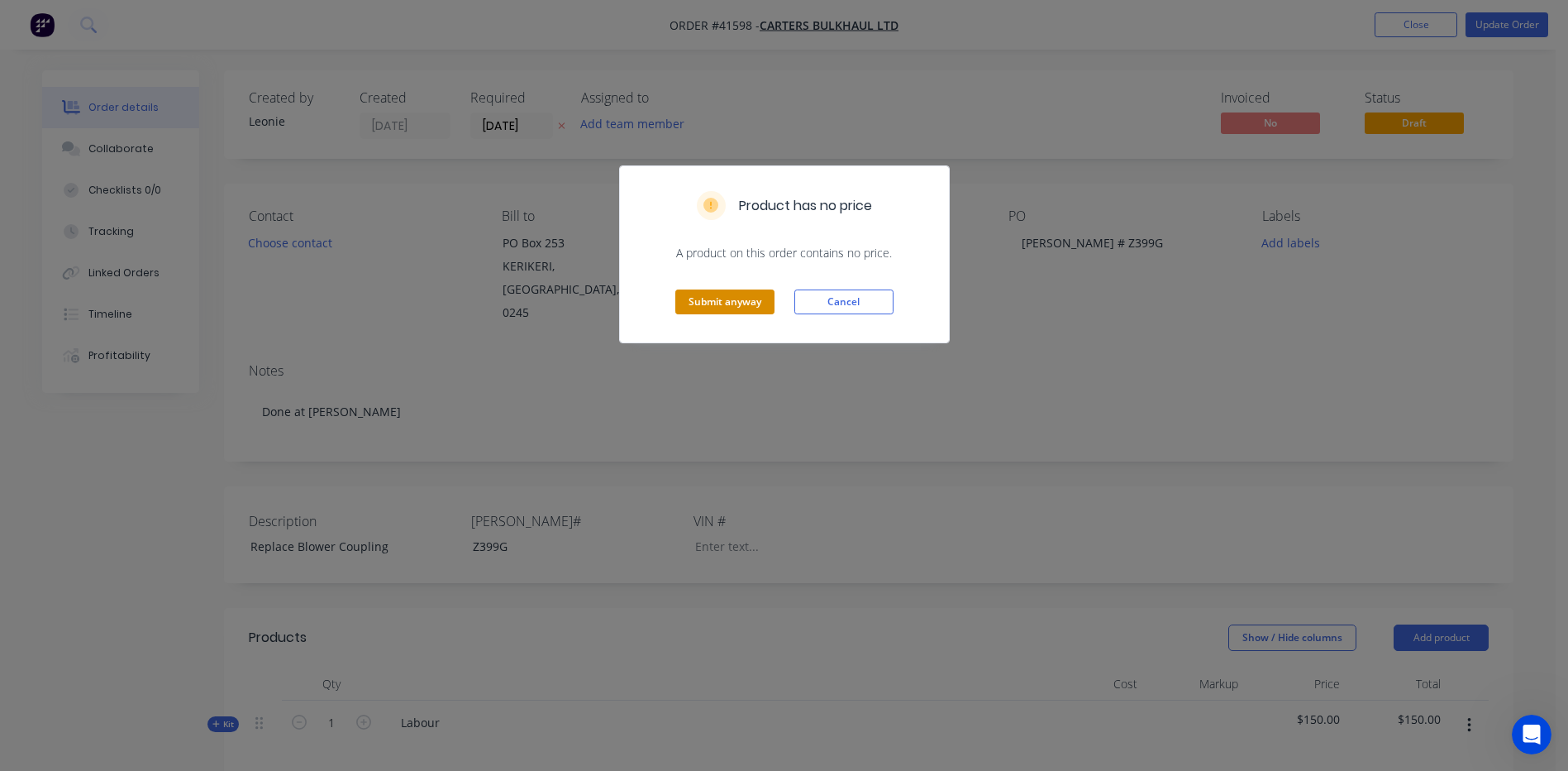
click at [696, 290] on button "Submit anyway" at bounding box center [725, 302] width 100 height 25
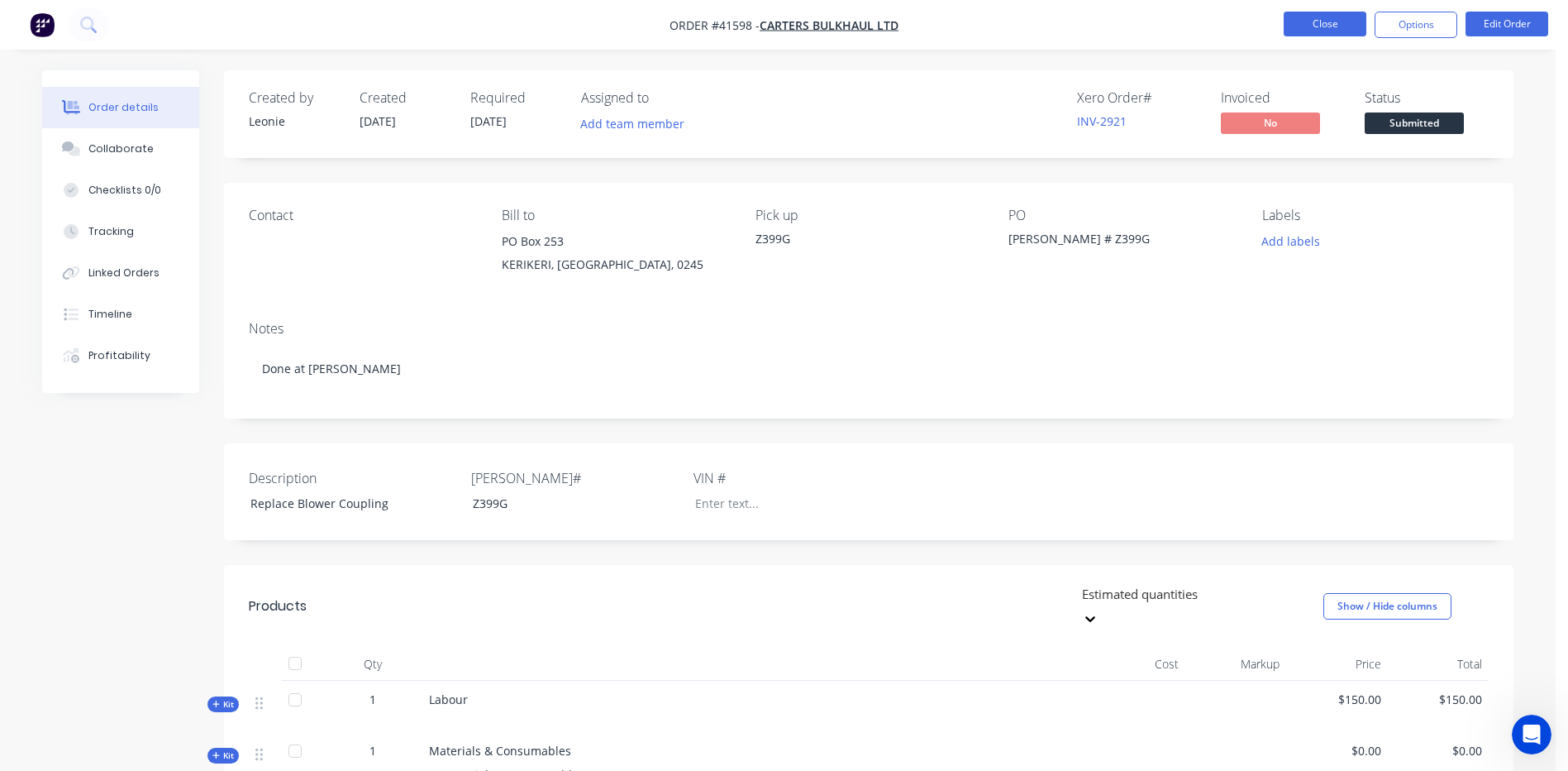
click at [1335, 22] on button "Close" at bounding box center [1325, 24] width 83 height 25
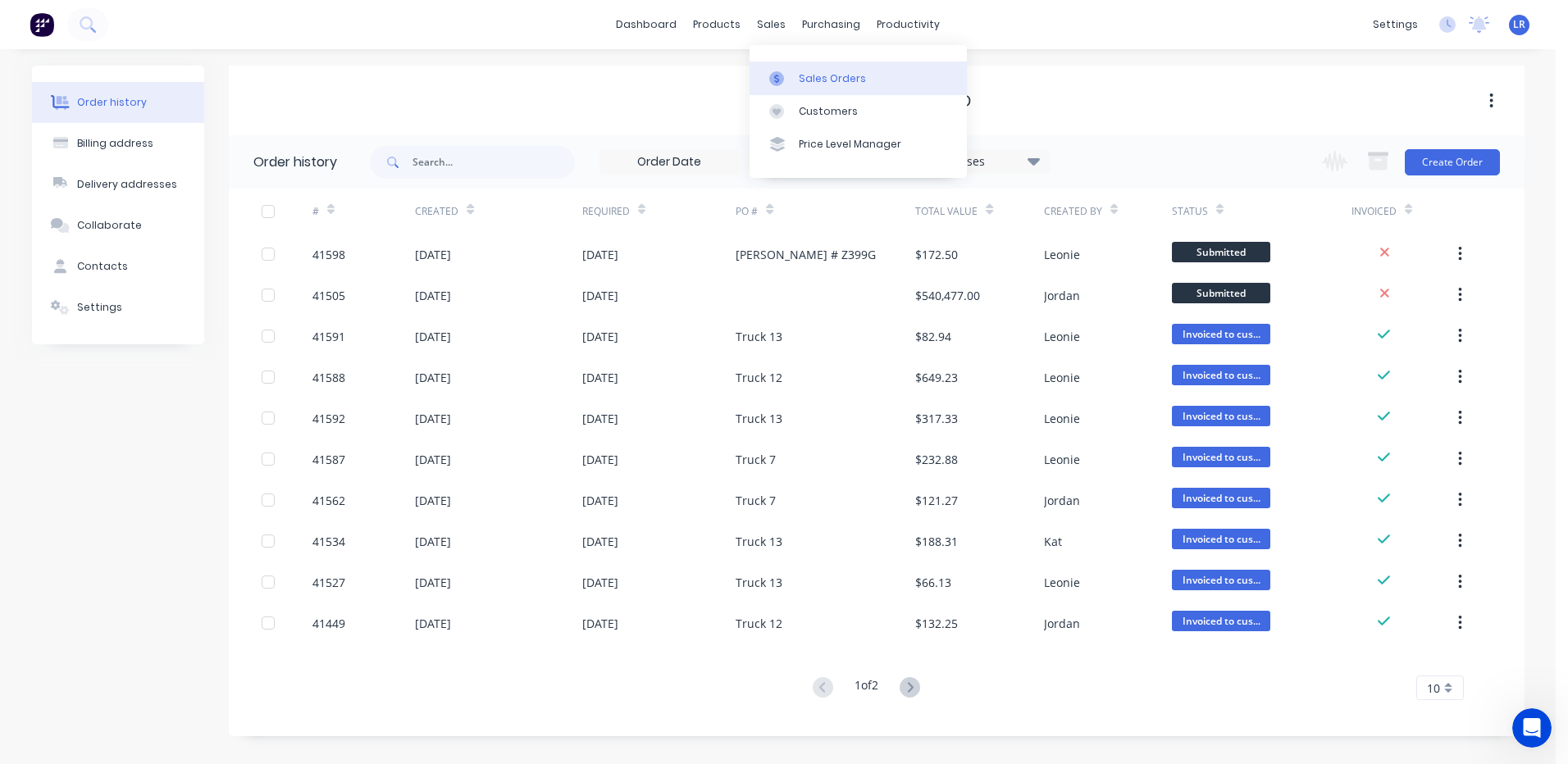
click at [813, 76] on div "Sales Orders" at bounding box center [833, 78] width 68 height 15
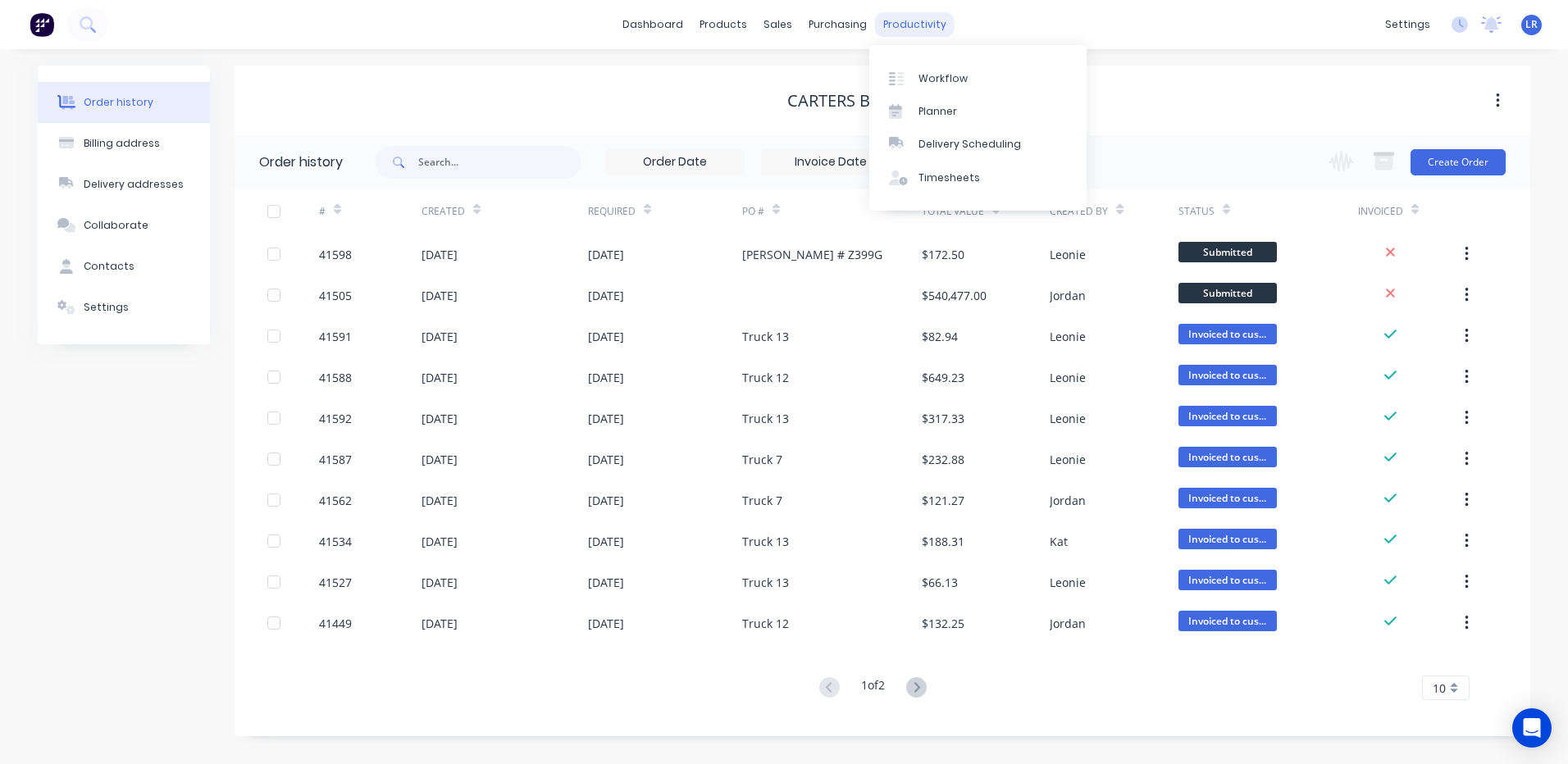
click at [907, 23] on div "productivity" at bounding box center [914, 25] width 79 height 25
click at [928, 171] on div "Timesheets" at bounding box center [949, 178] width 61 height 15
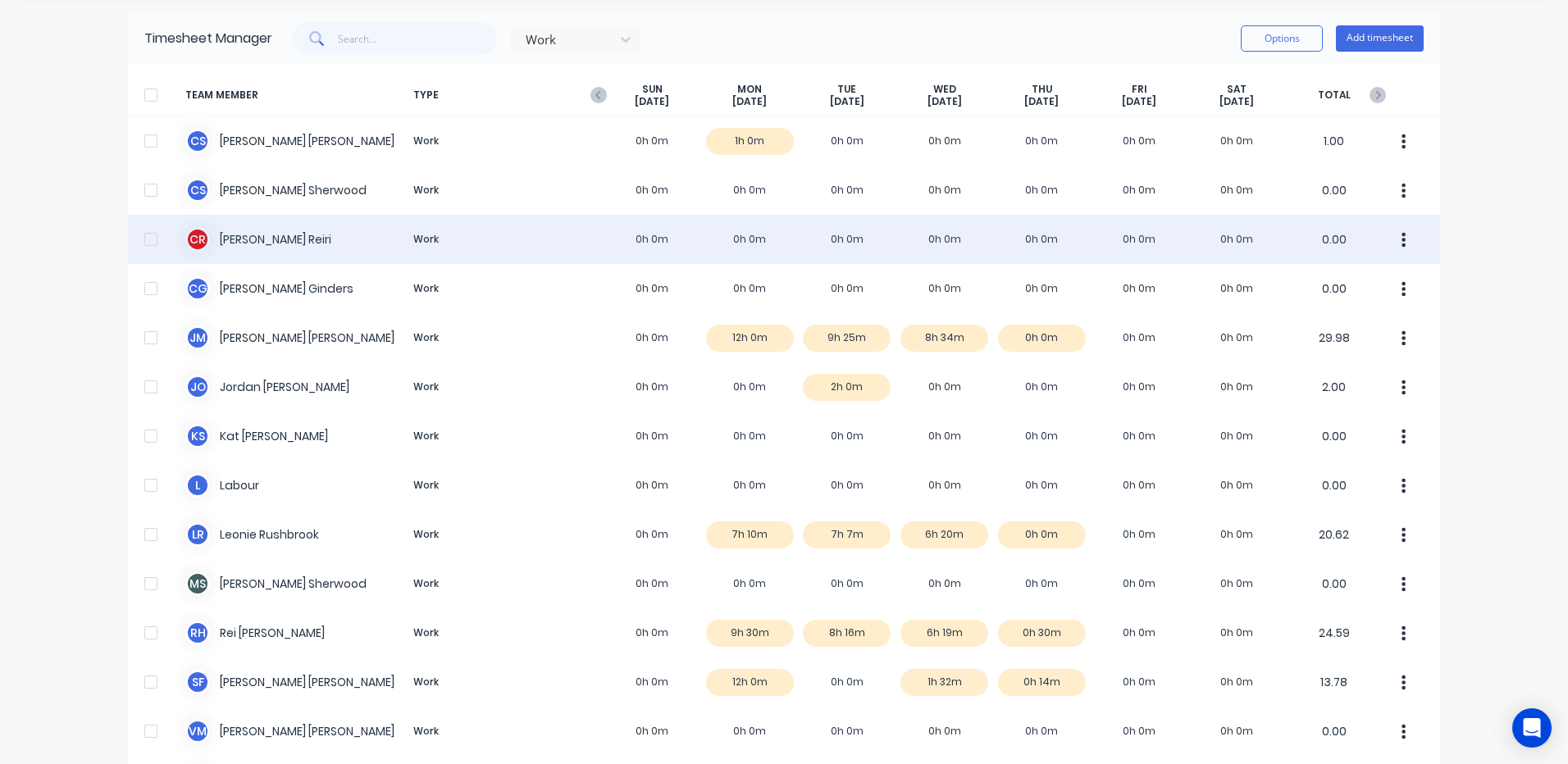
scroll to position [164, 0]
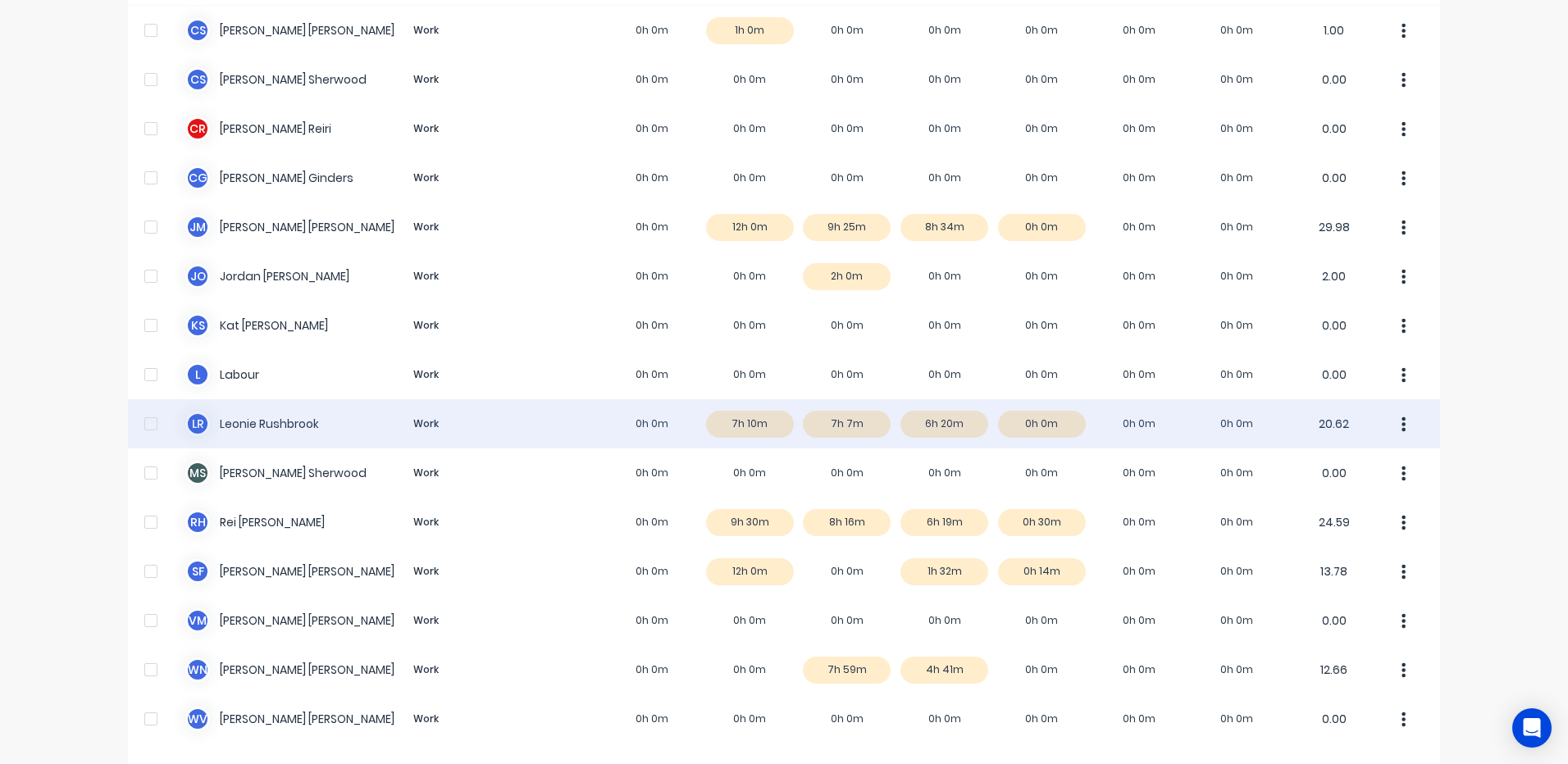
click at [940, 429] on div "L R [PERSON_NAME] Work 0h 0m 7h 10m 7h 7m 6h 20m 0h 0m 0h 0m 0h 0m 20.62" at bounding box center [784, 423] width 1313 height 49
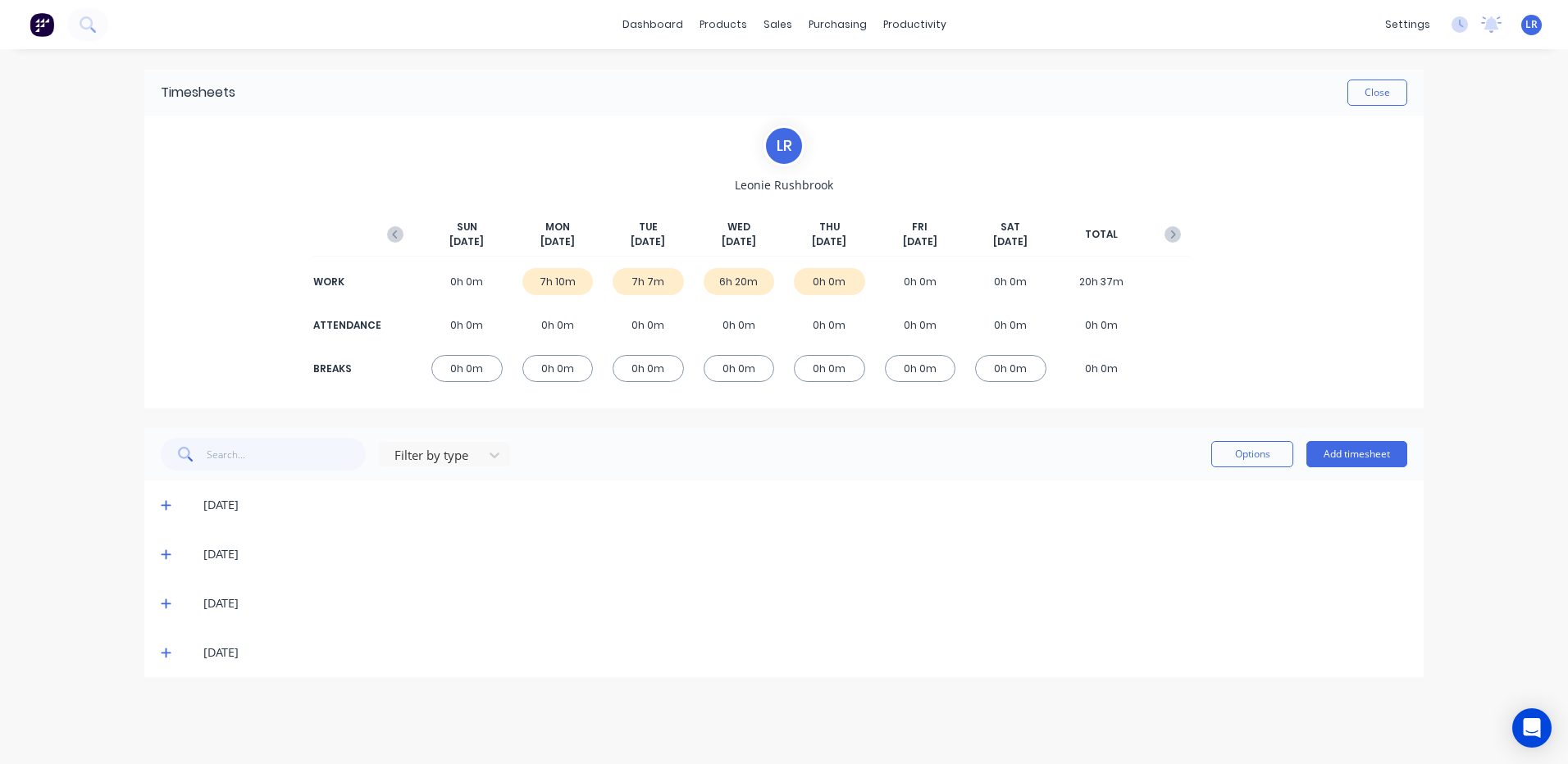
click at [166, 601] on icon at bounding box center [166, 604] width 10 height 10
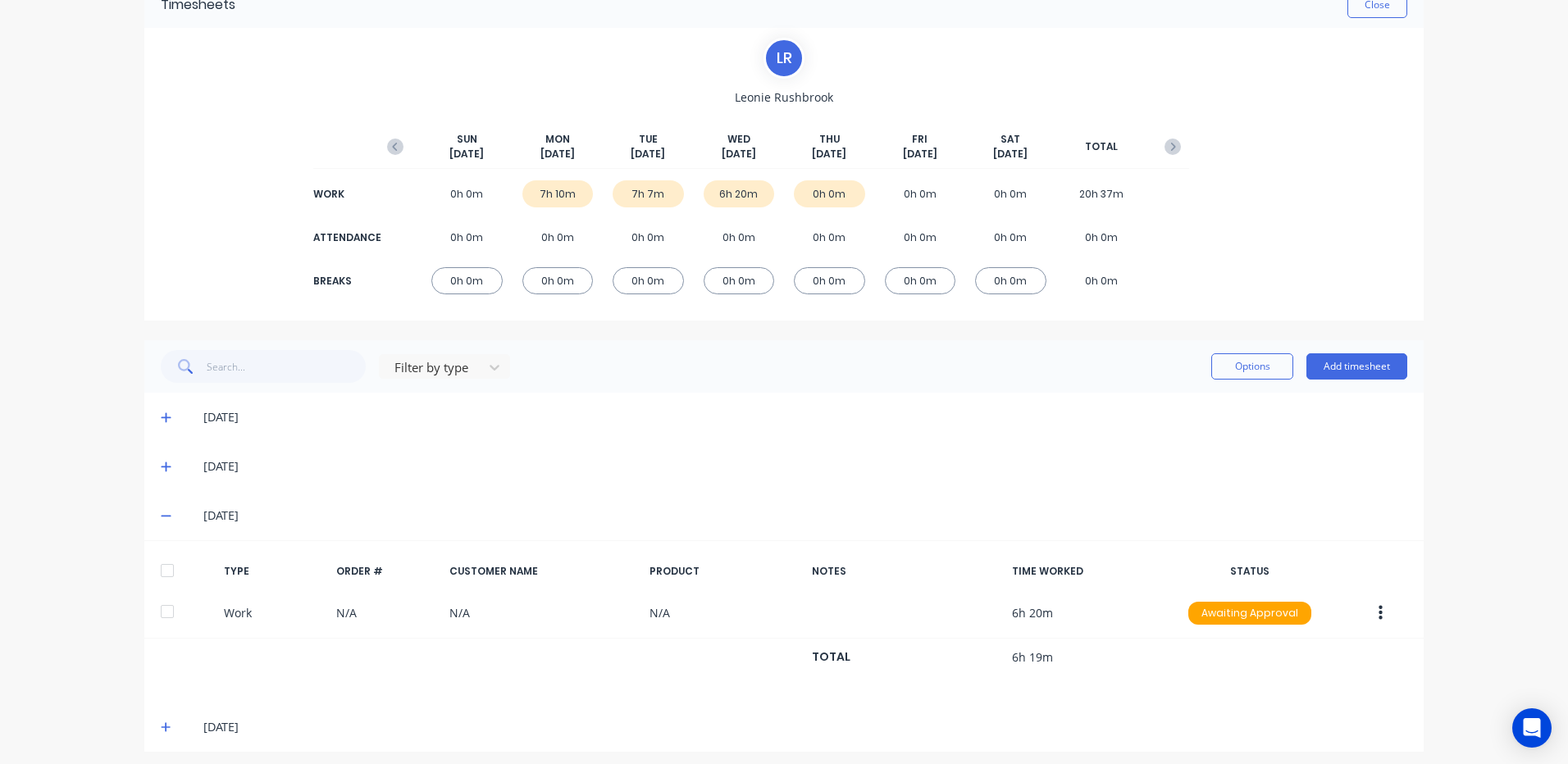
scroll to position [96, 0]
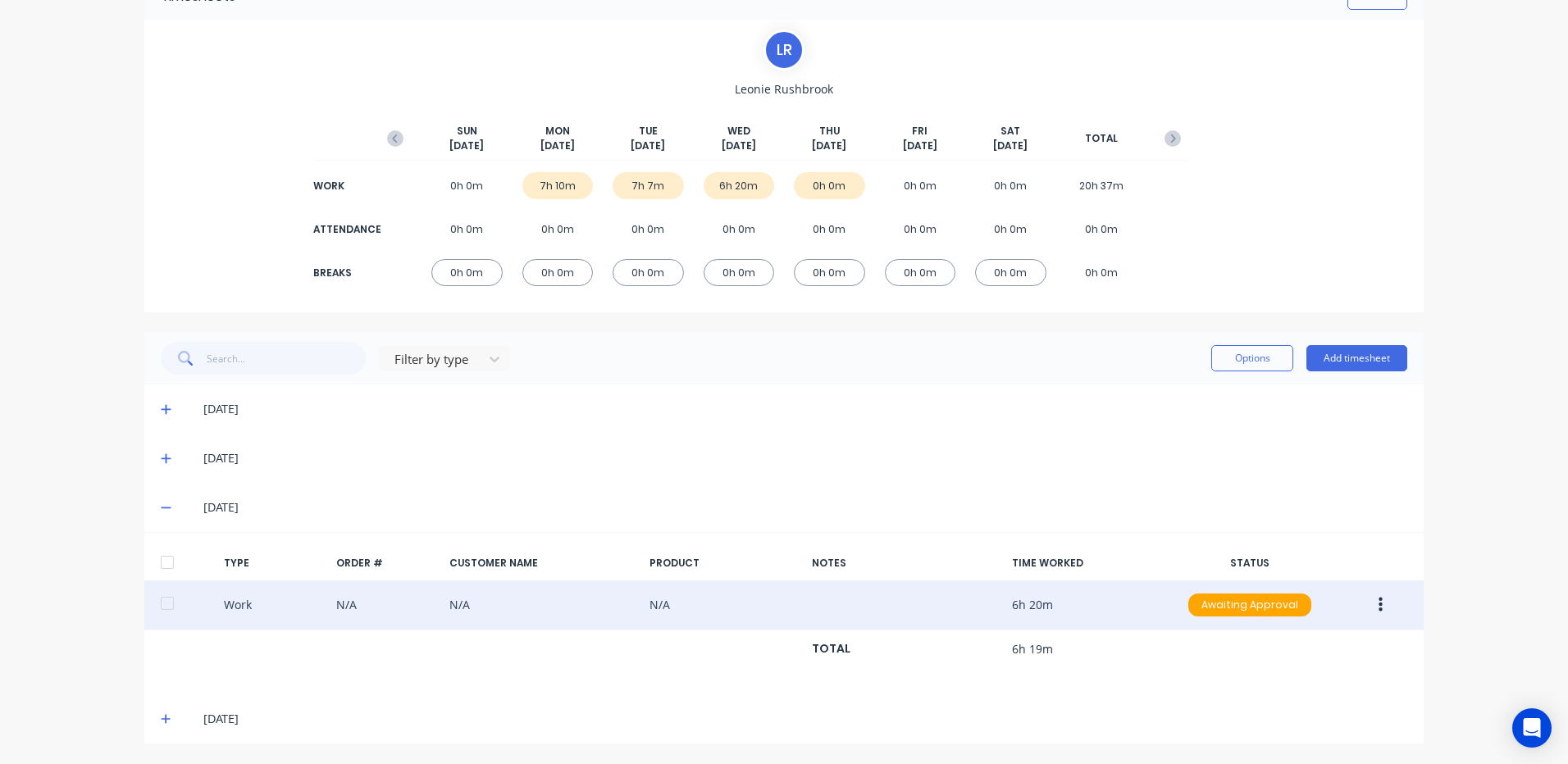
click at [1368, 596] on button "button" at bounding box center [1380, 605] width 38 height 29
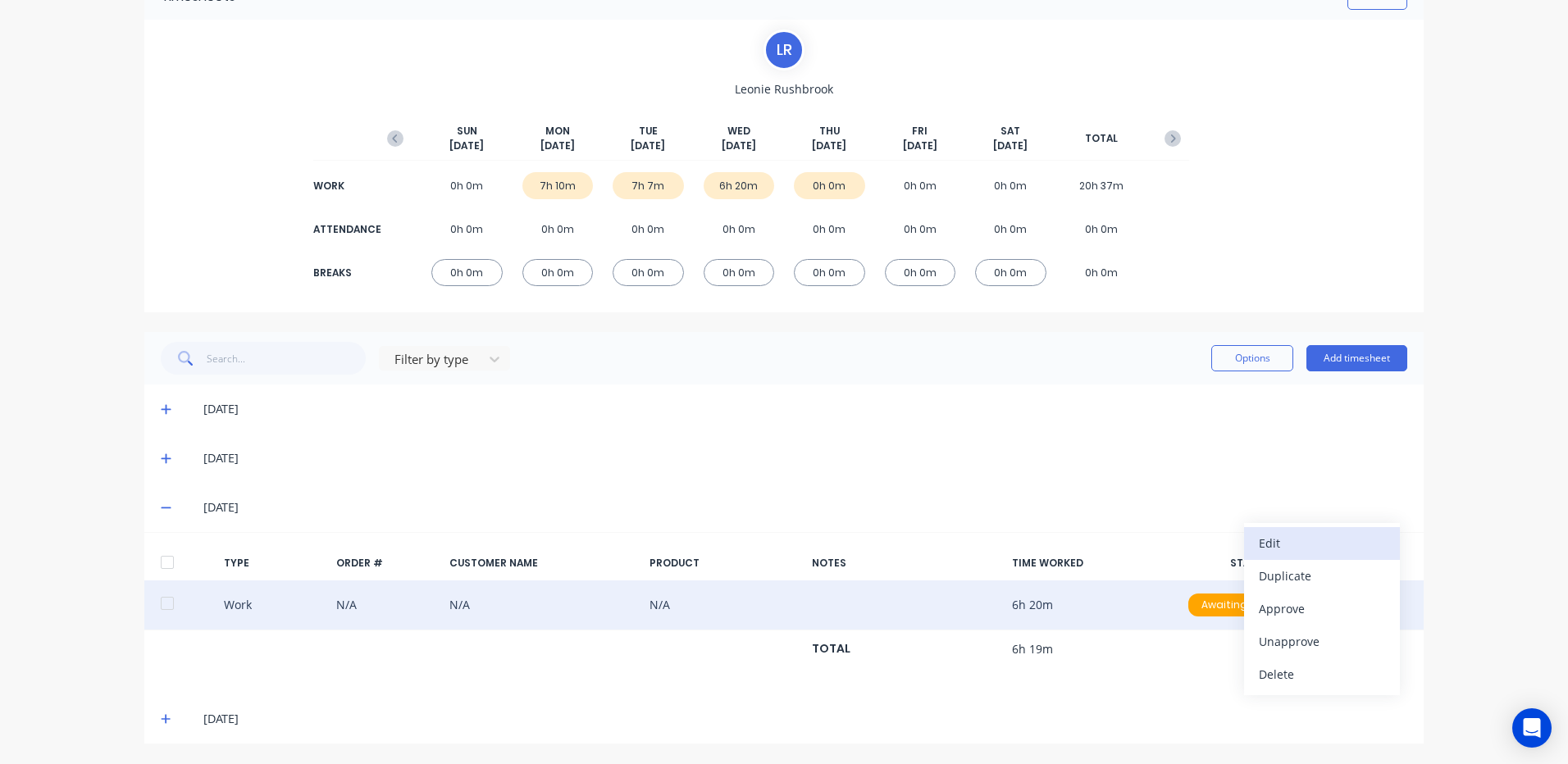
click at [1275, 541] on div "Edit" at bounding box center [1322, 543] width 126 height 24
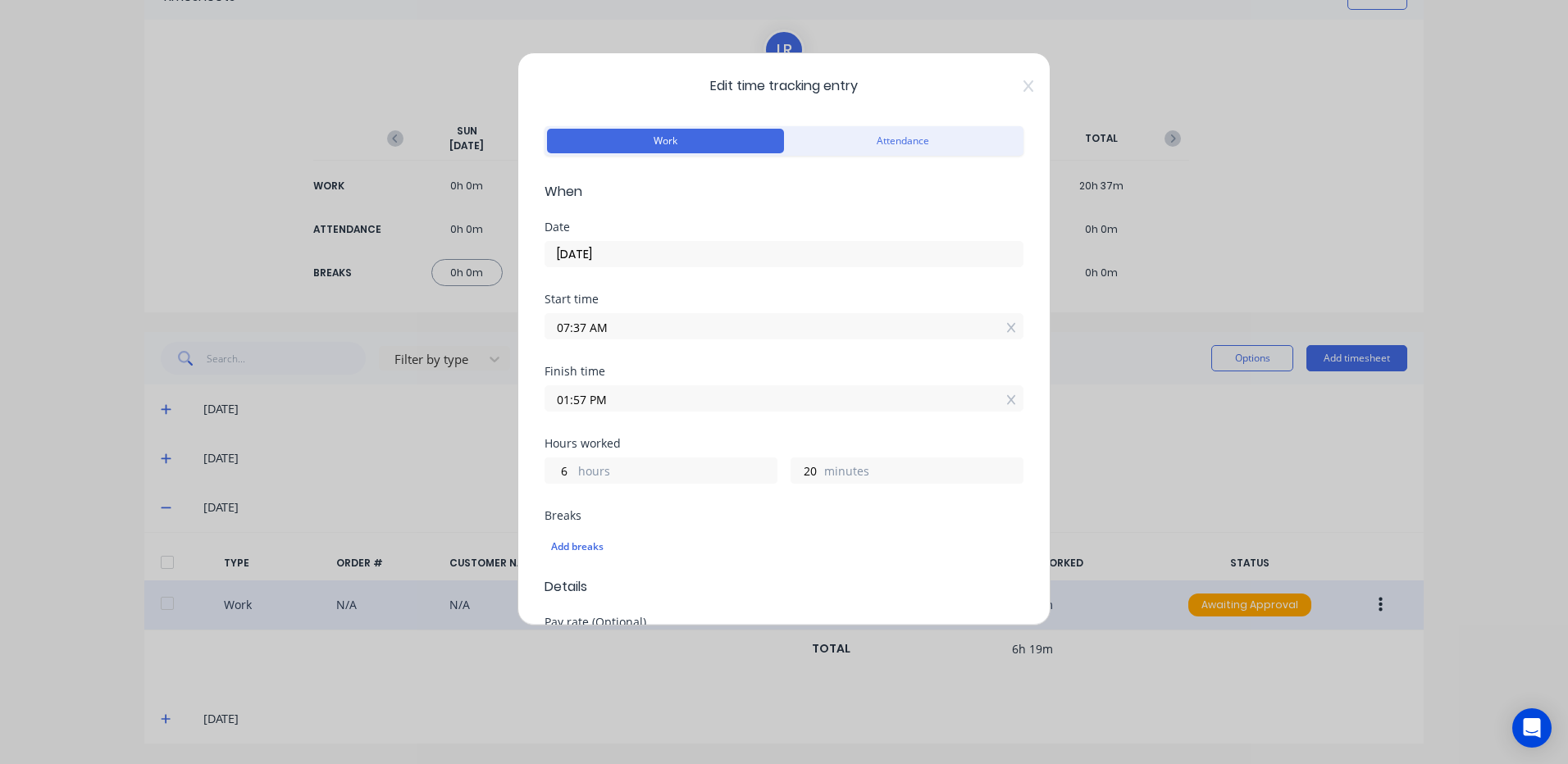
drag, startPoint x: 587, startPoint y: 323, endPoint x: 532, endPoint y: 326, distance: 55.1
click at [537, 326] on div "Edit time tracking entry Work Attendance When Date [DATE] Start time 07:37 AM F…" at bounding box center [784, 339] width 533 height 573
type input "06:50 AM"
type input "7"
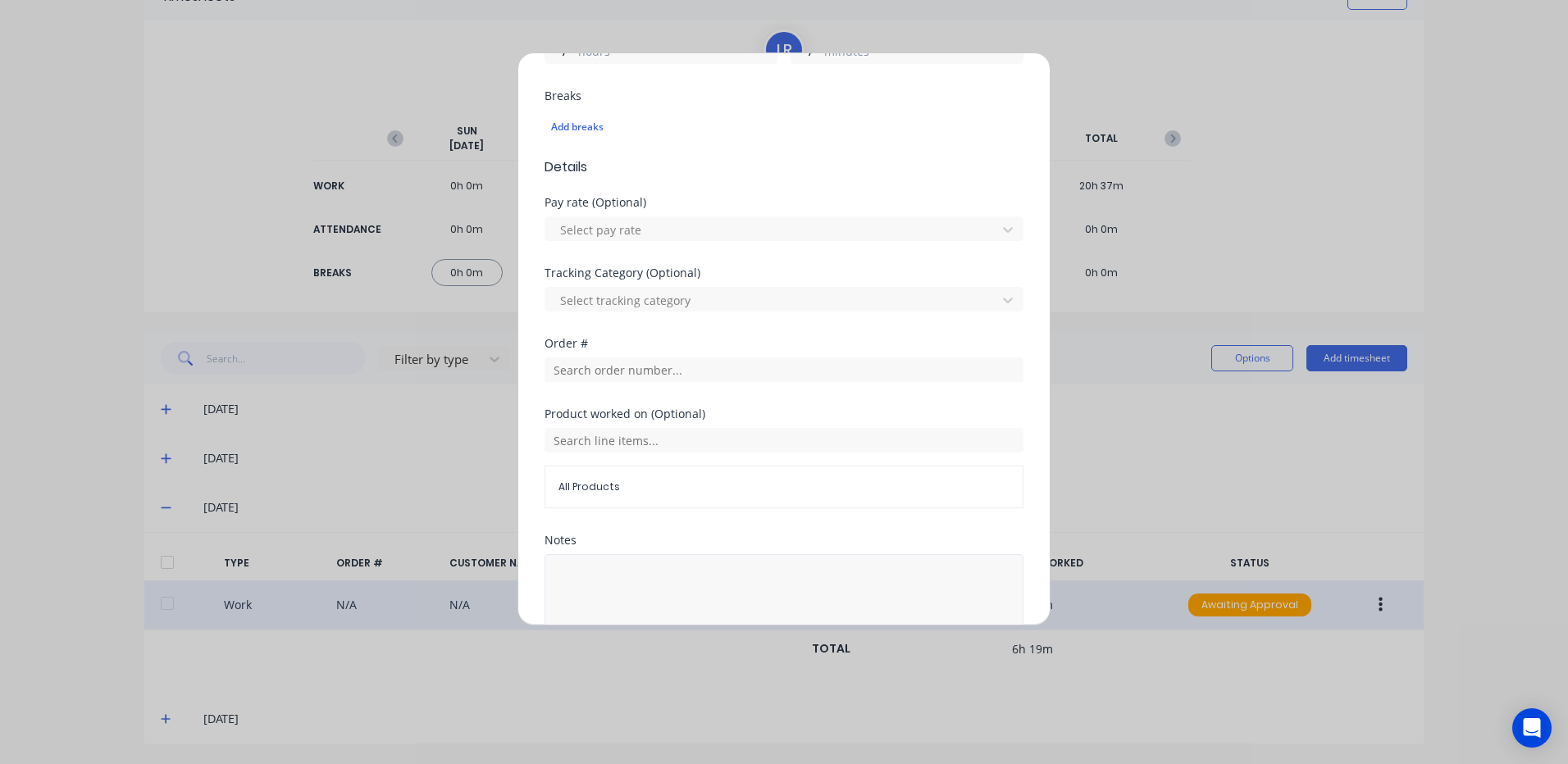
scroll to position [511, 0]
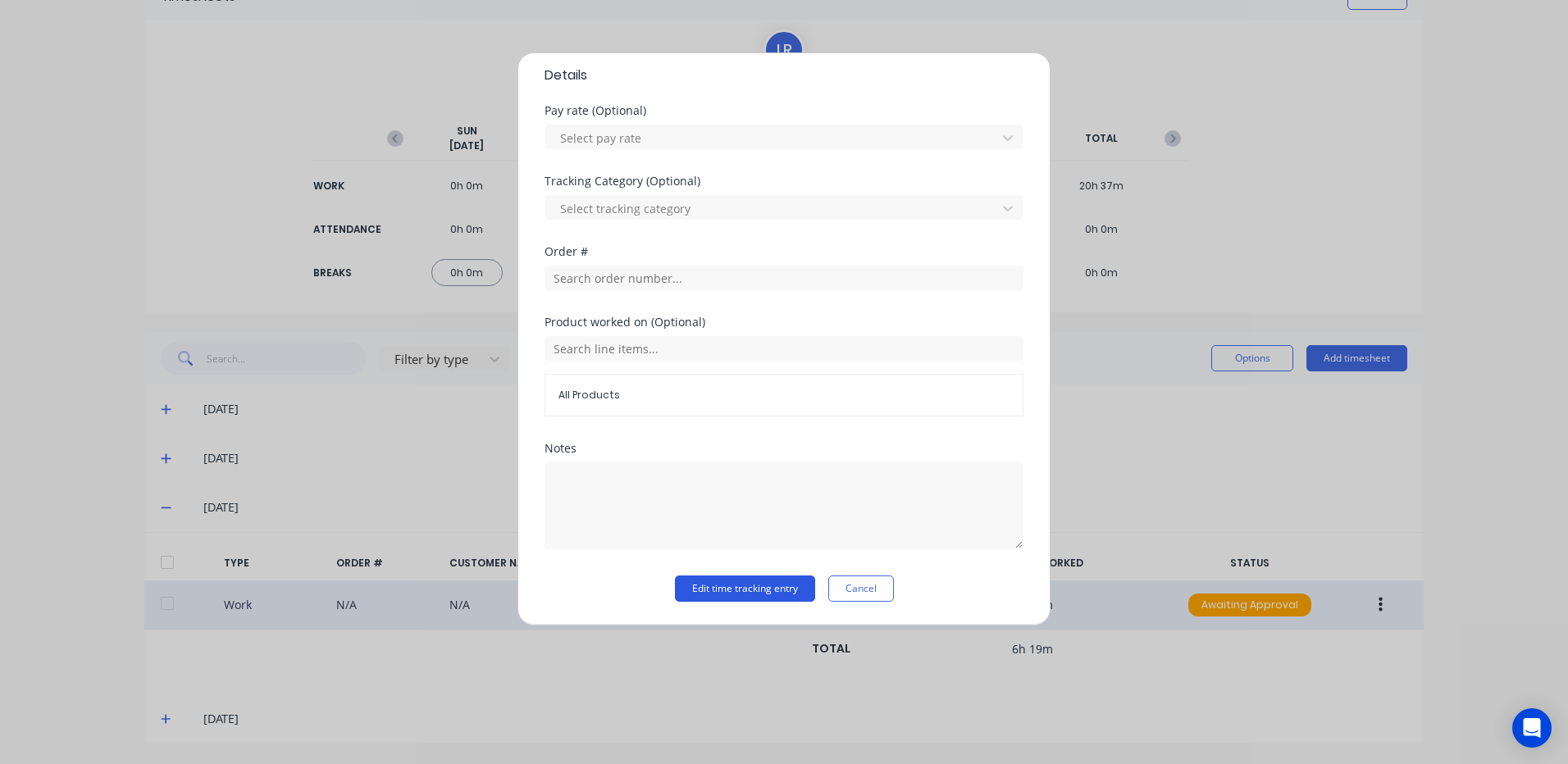
click at [756, 581] on button "Edit time tracking entry" at bounding box center [745, 588] width 141 height 26
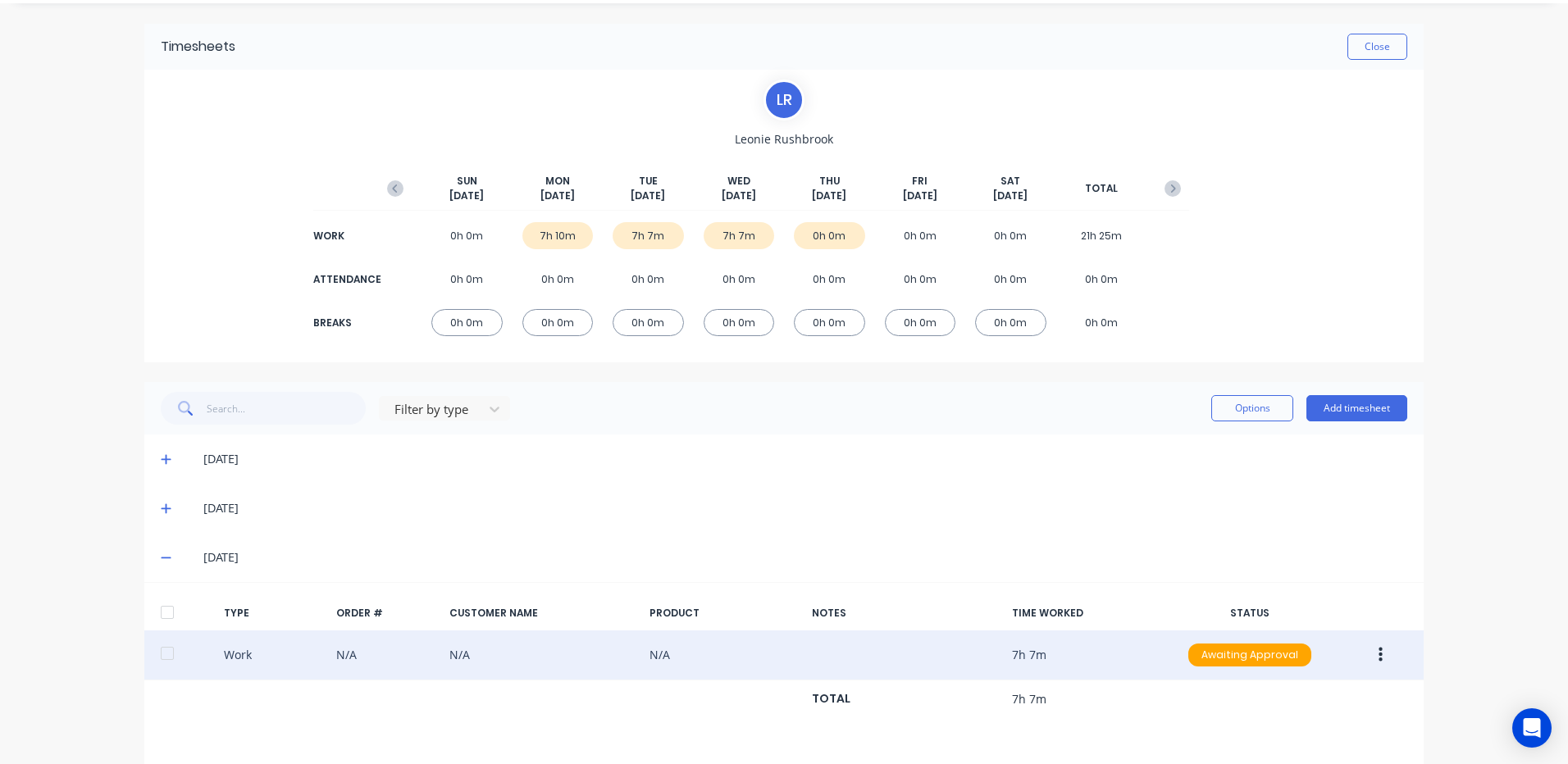
scroll to position [0, 0]
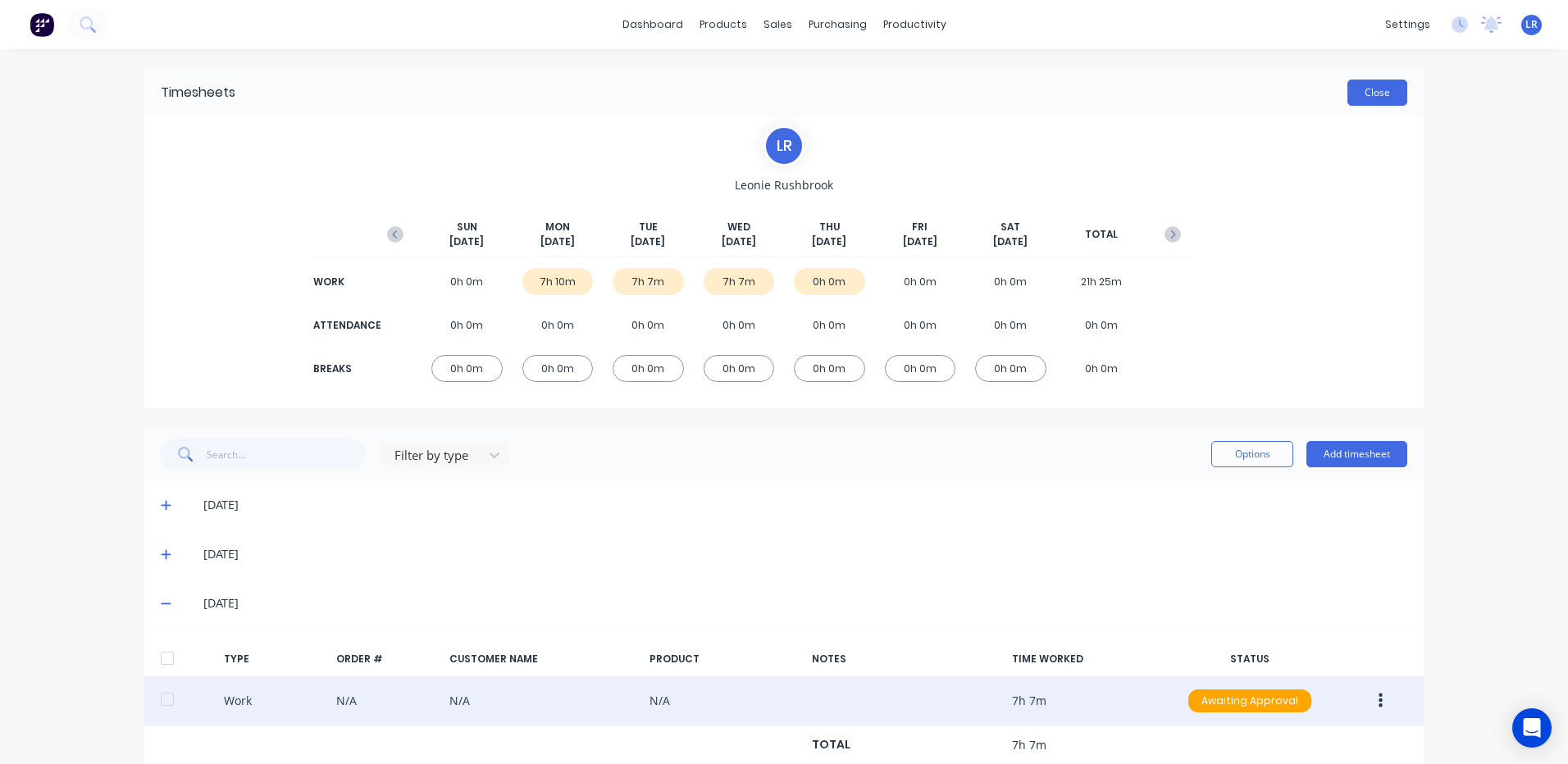
click at [1370, 89] on button "Close" at bounding box center [1377, 92] width 60 height 26
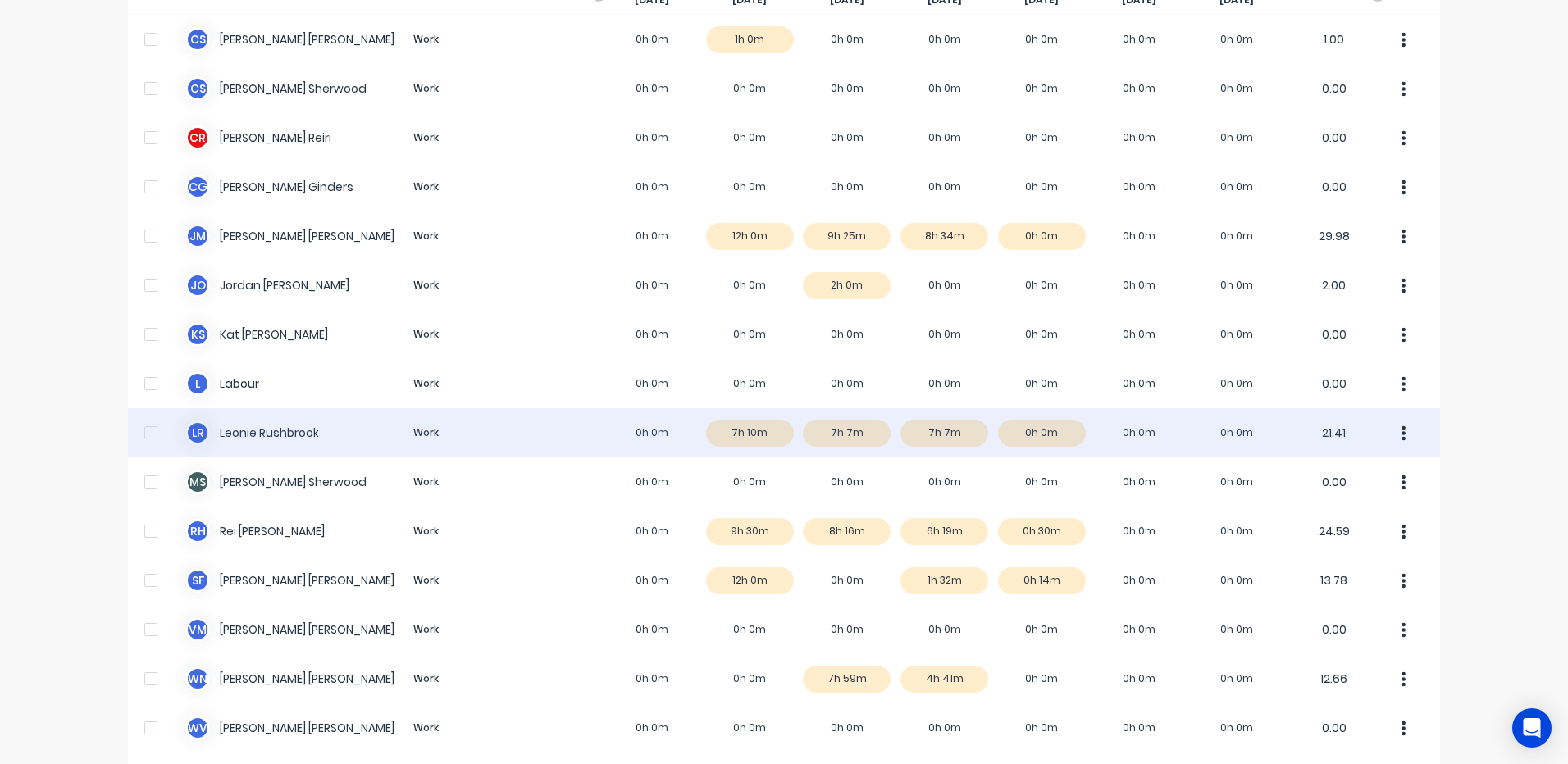
scroll to position [219, 0]
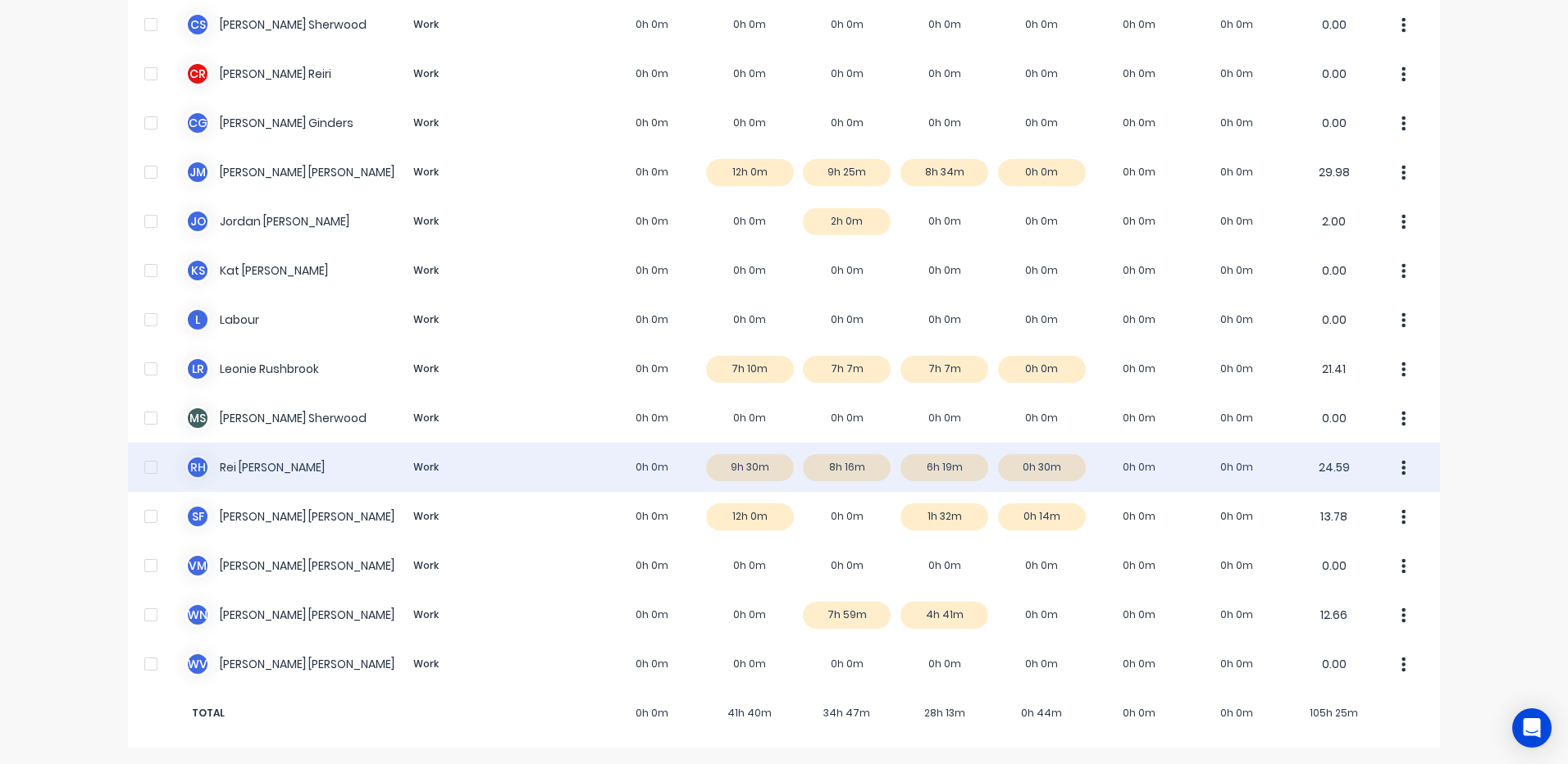
click at [936, 462] on div "R H Rei [PERSON_NAME] Work 0h 0m 9h 30m 8h 16m 6h 19m 0h 30m 0h 0m 0h 0m 24.59" at bounding box center [784, 467] width 1313 height 49
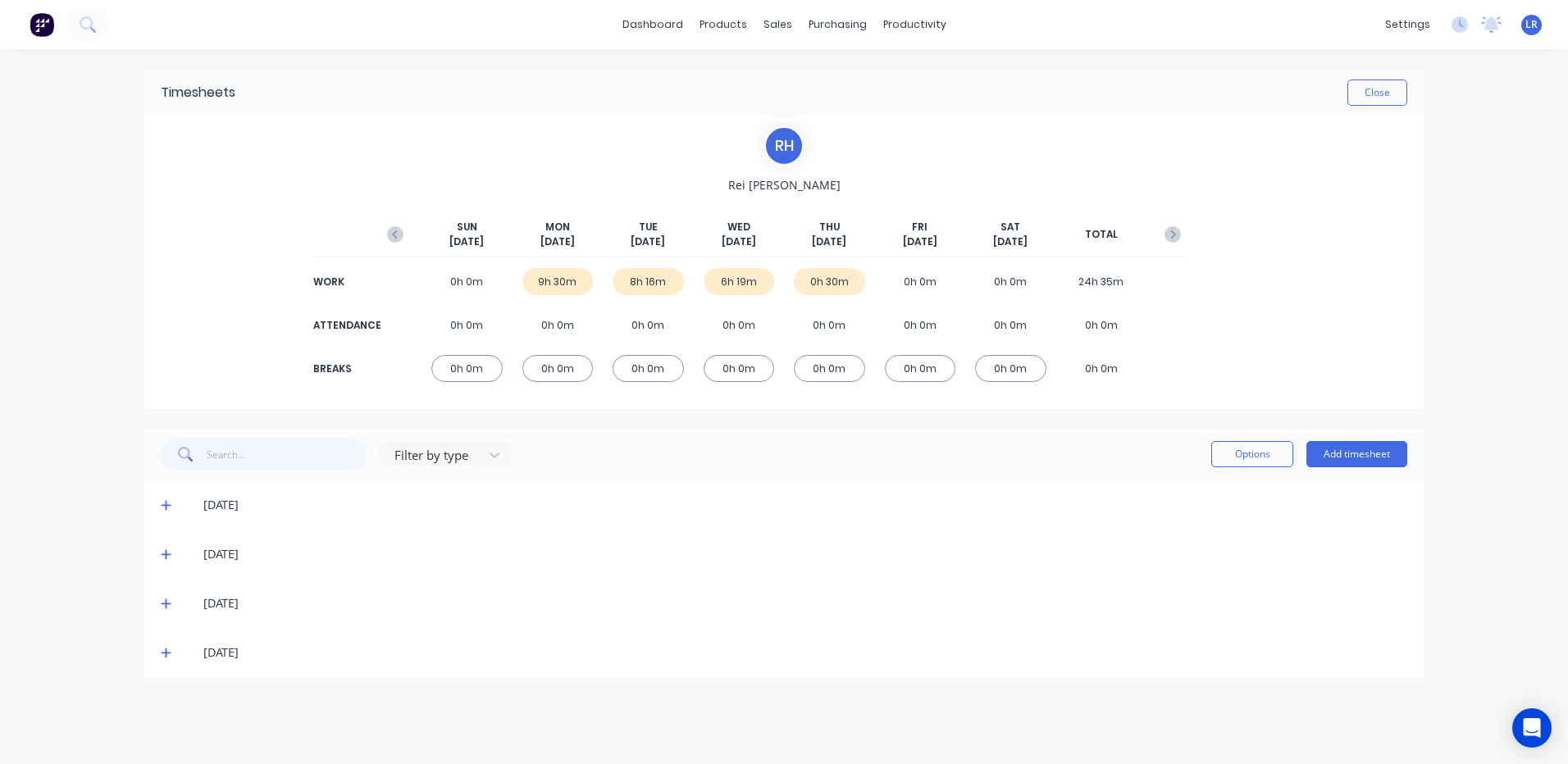
click at [163, 601] on icon at bounding box center [166, 603] width 11 height 12
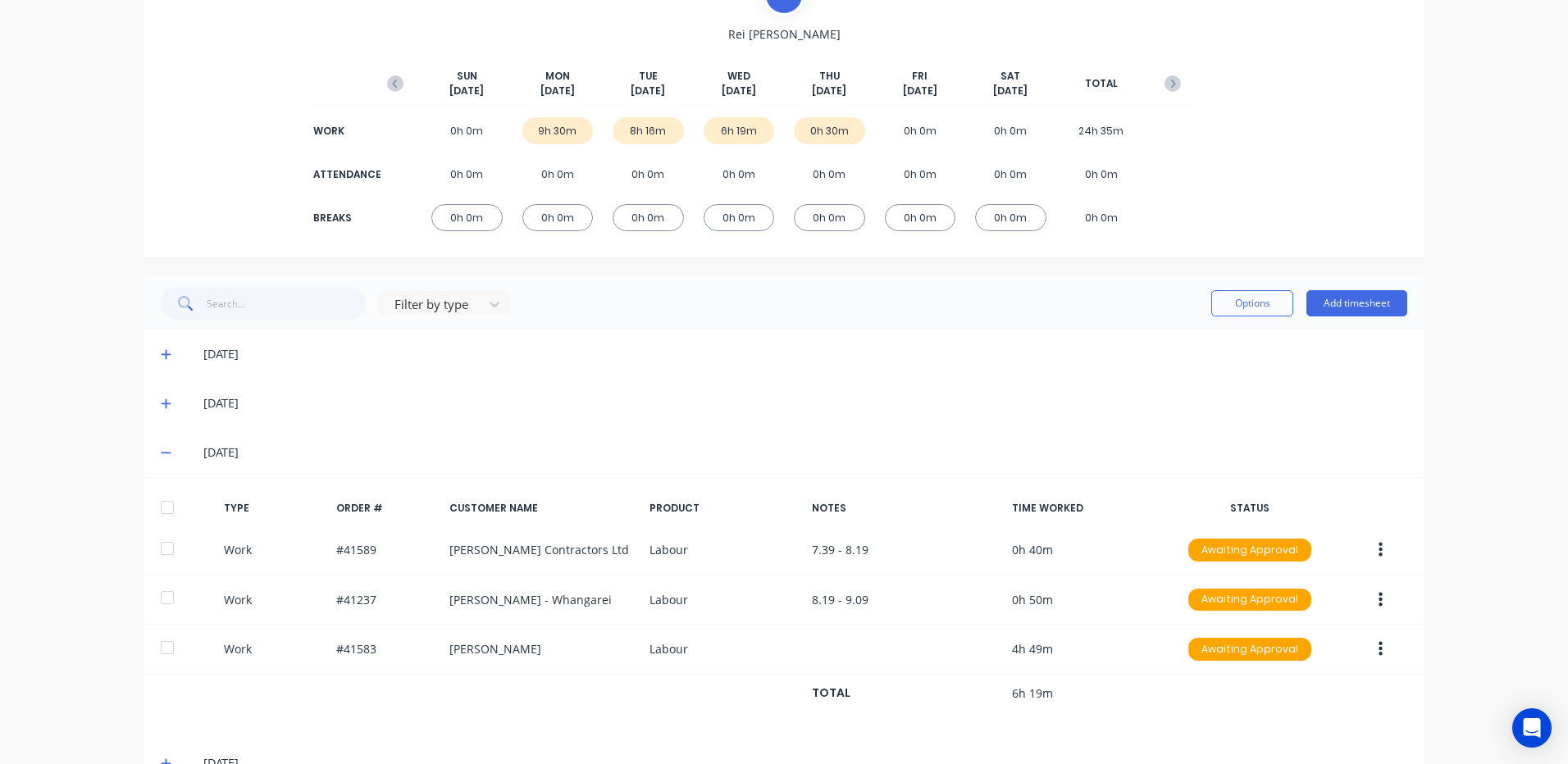
scroll to position [195, 0]
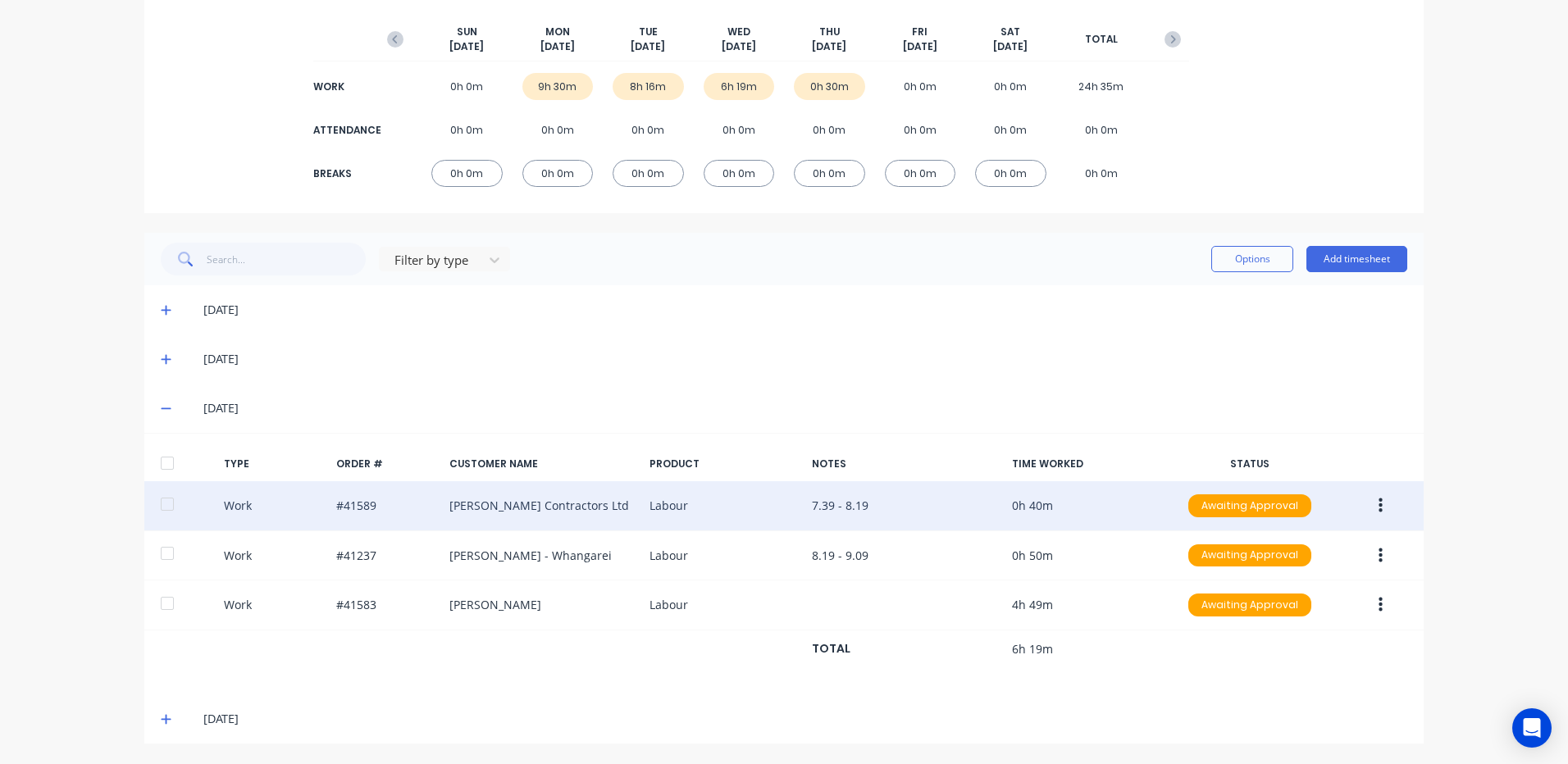
click at [1371, 502] on button "button" at bounding box center [1380, 505] width 38 height 29
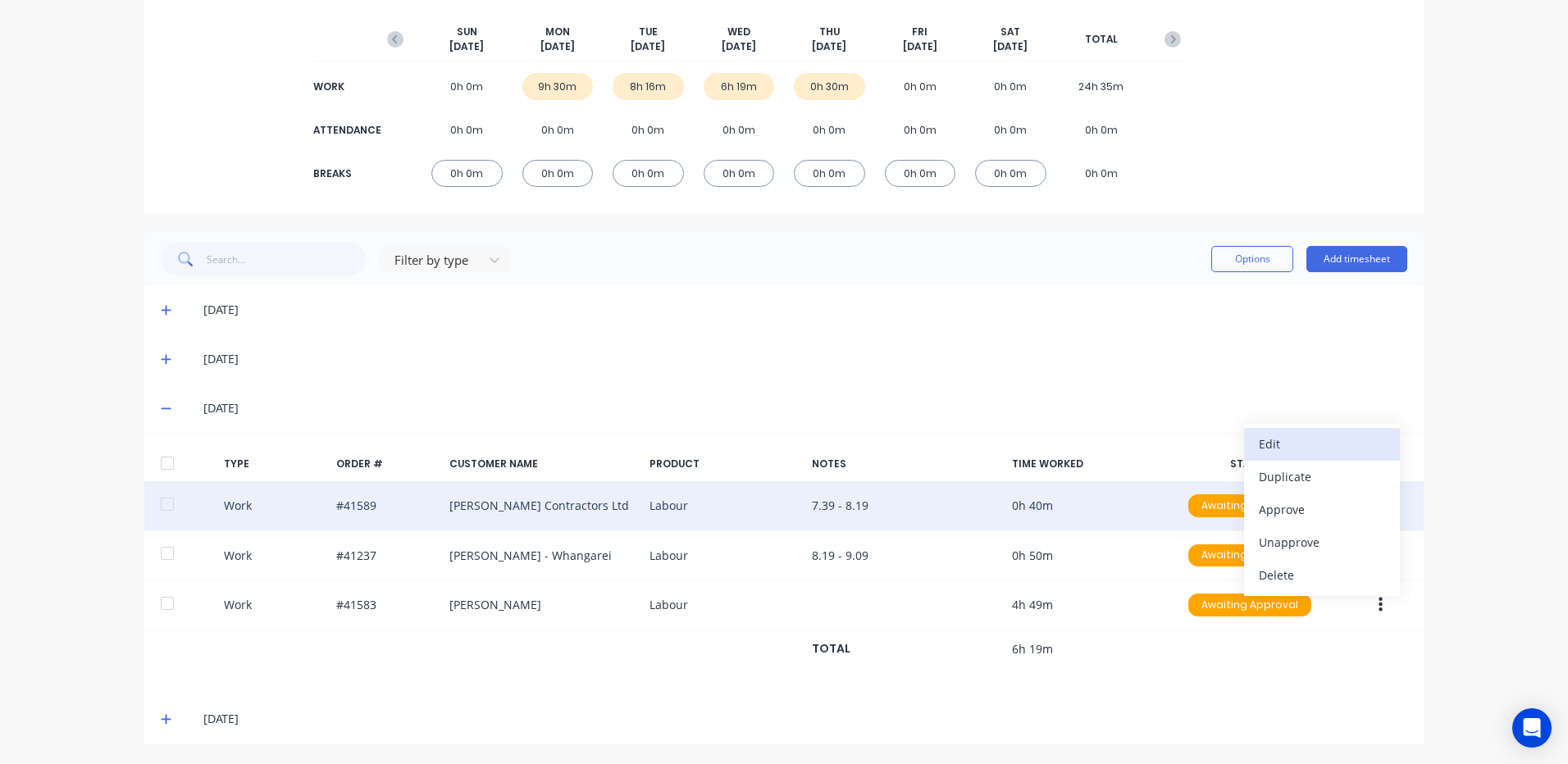
click at [1285, 438] on div "Edit" at bounding box center [1322, 444] width 126 height 24
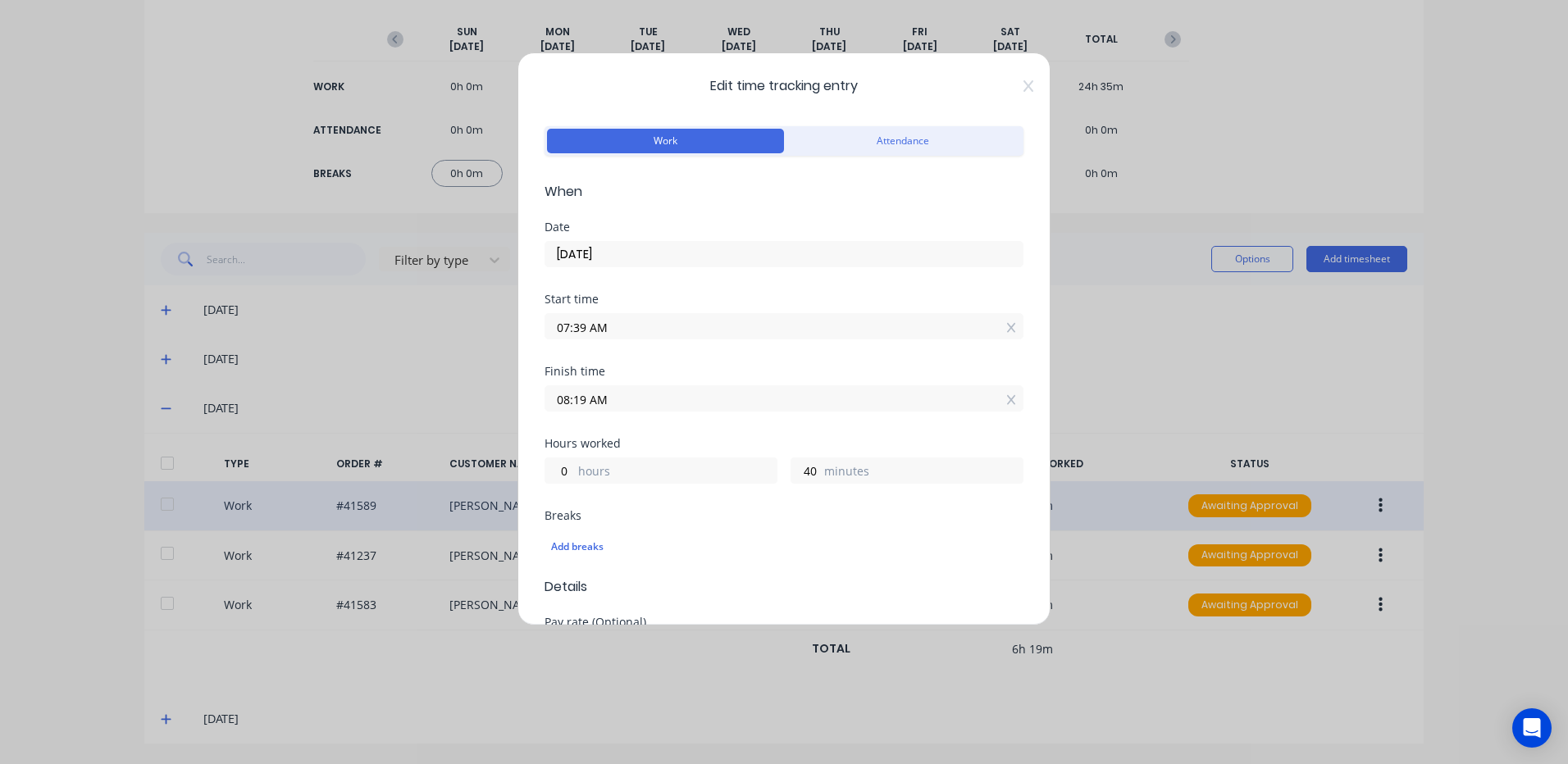
click at [585, 328] on input "07:39 AM" at bounding box center [784, 326] width 477 height 25
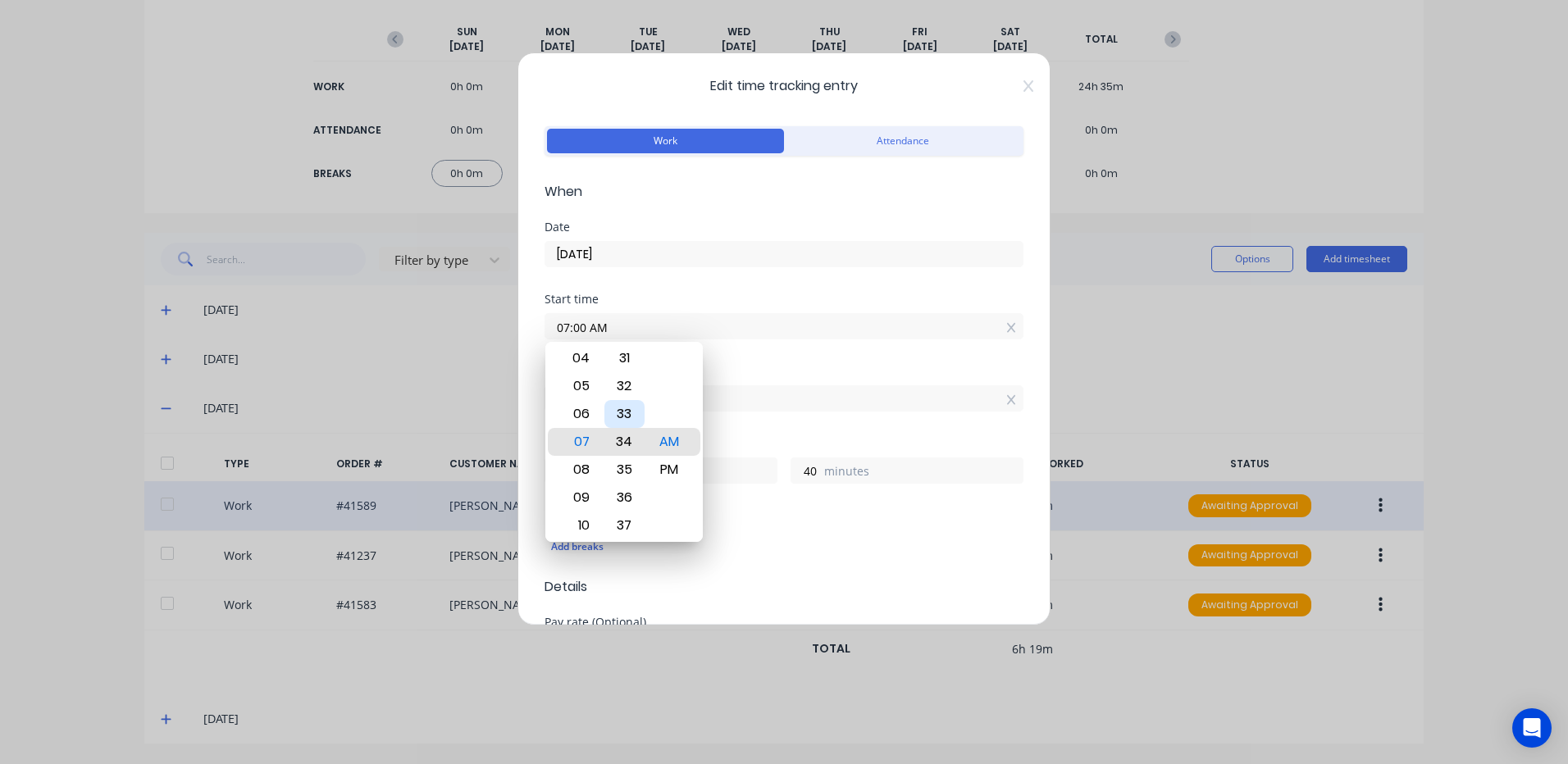
type input "07:33 AM"
type input "46"
type input "07:28 AM"
type input "51"
type input "07:23 AM"
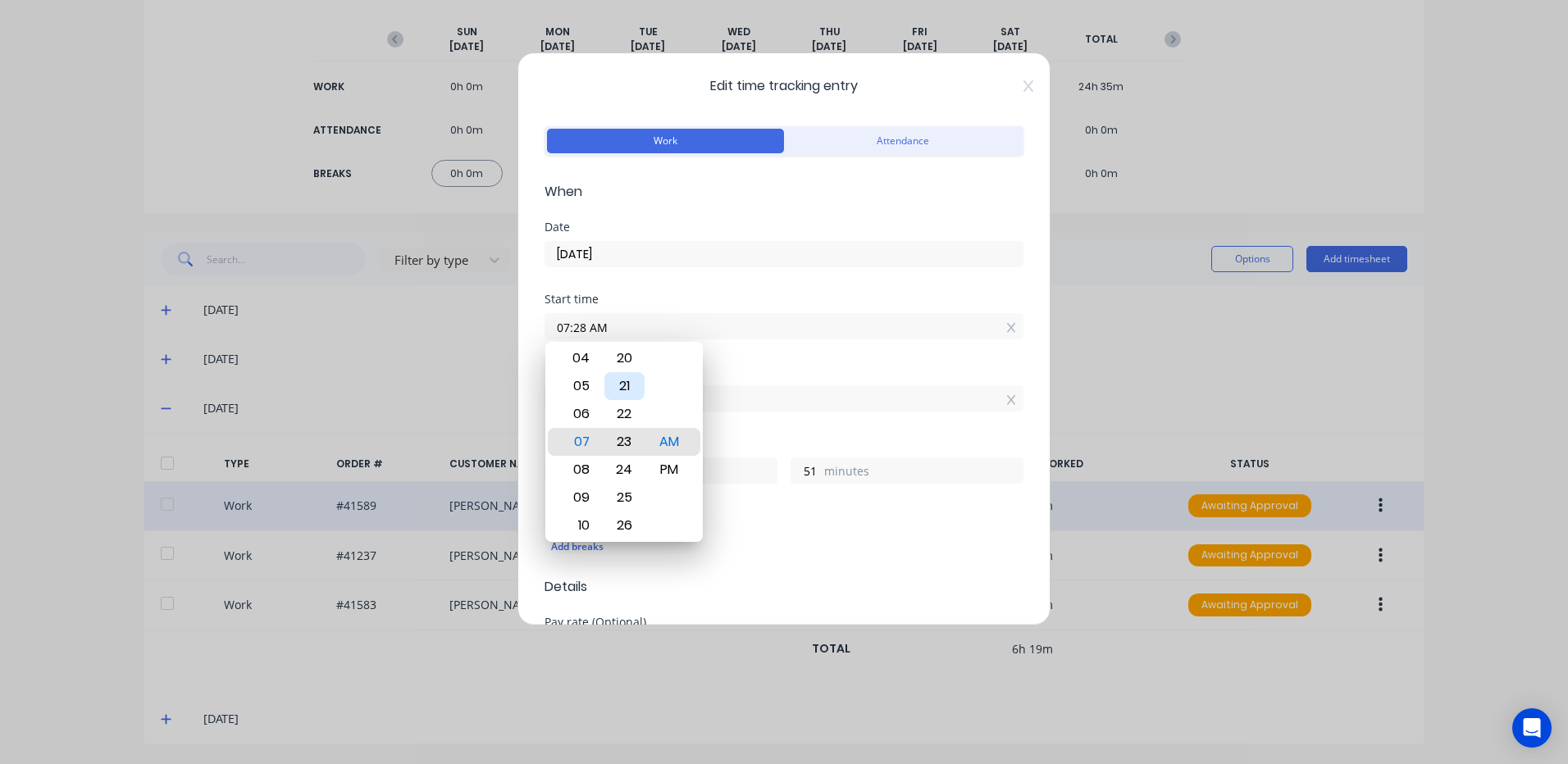
type input "56"
type input "07:18 AM"
type input "1"
type input "07:14 AM"
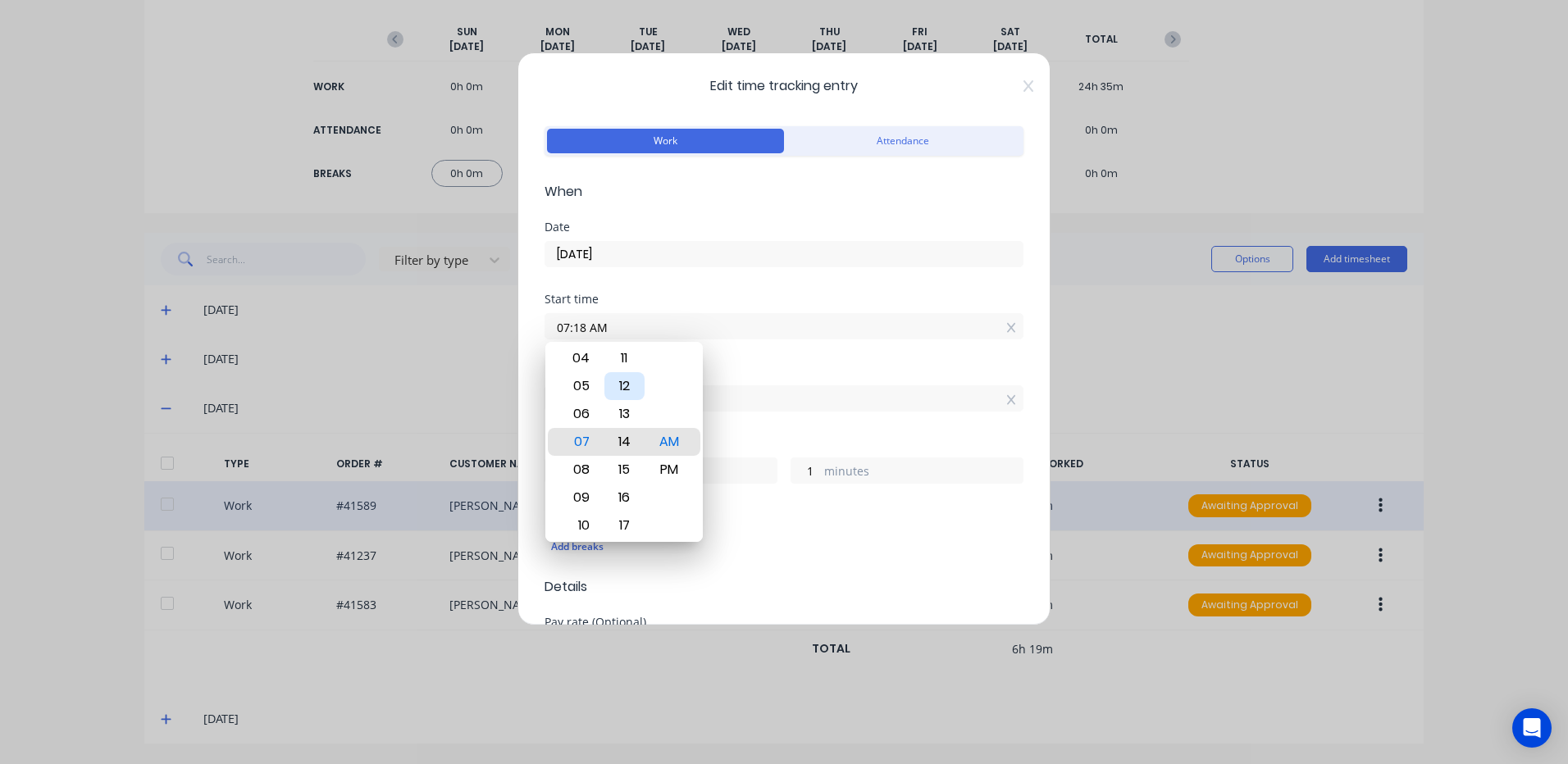
type input "5"
type input "07:09 AM"
type input "10"
type input "07:04 AM"
type input "15"
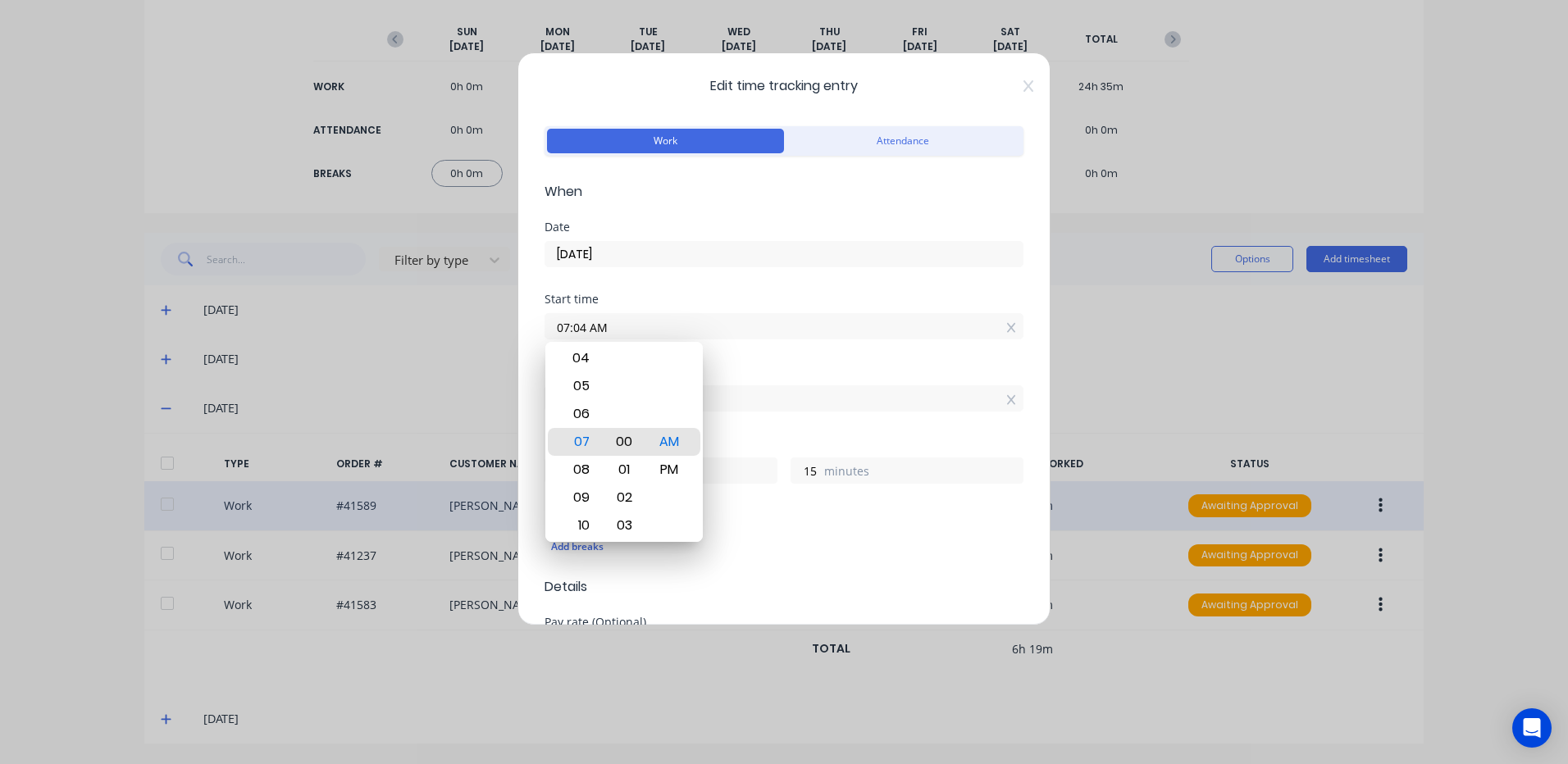
type input "07:00 AM"
type input "19"
type input "07:00 AM"
click at [619, 432] on div "00" at bounding box center [624, 441] width 40 height 28
click at [790, 520] on div "Breaks" at bounding box center [784, 515] width 479 height 12
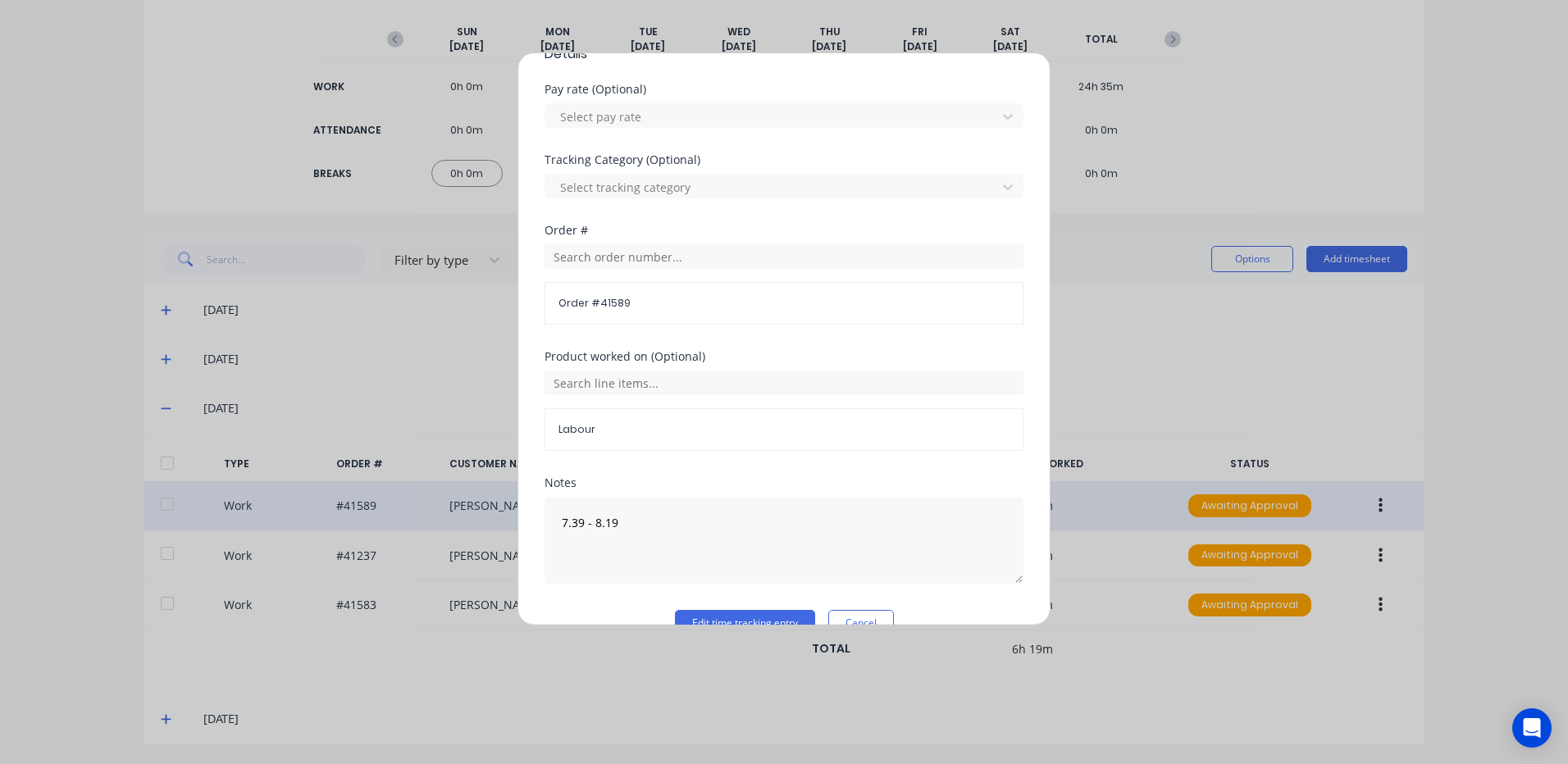
scroll to position [567, 0]
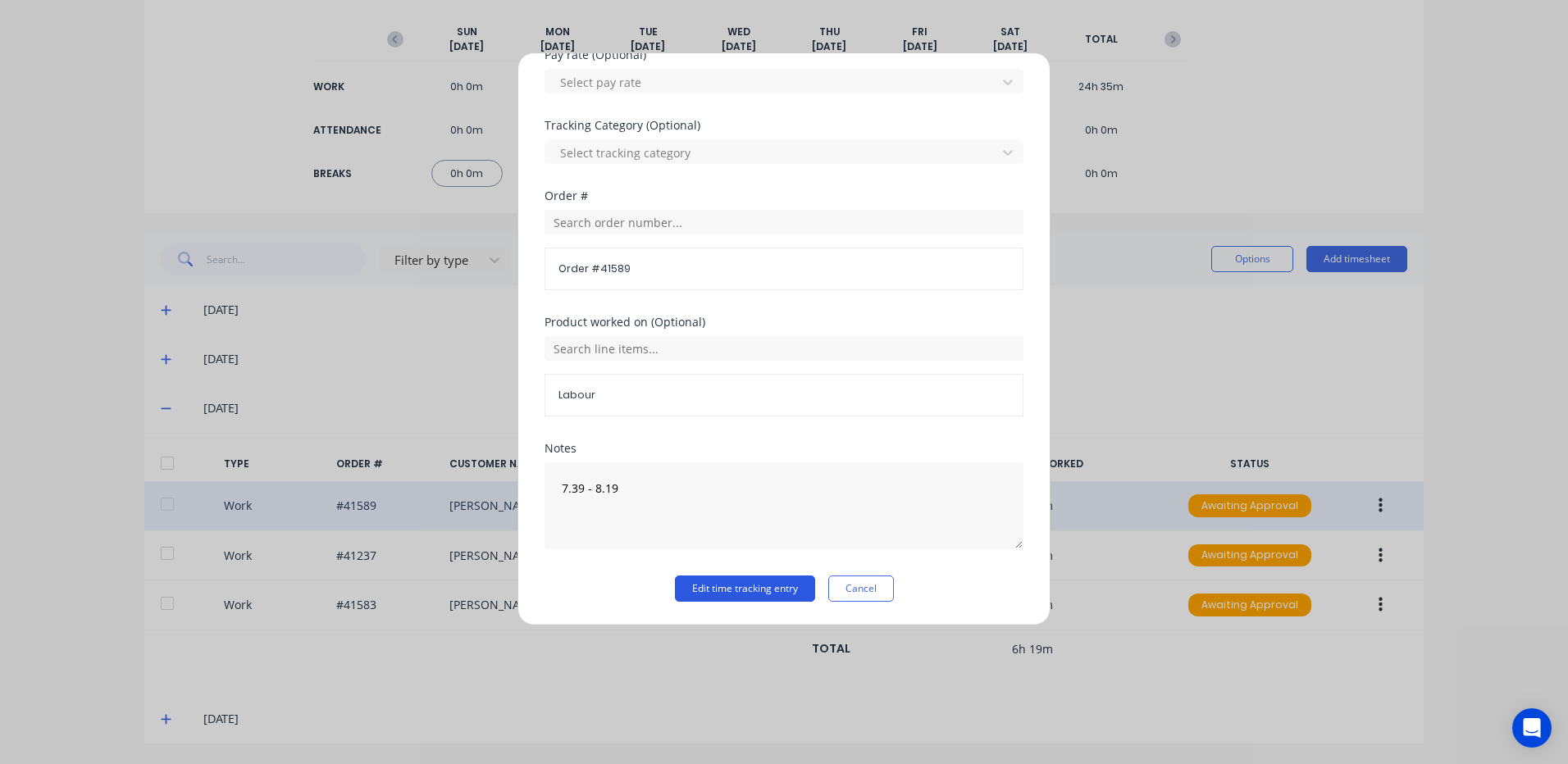
click at [722, 587] on button "Edit time tracking entry" at bounding box center [745, 588] width 141 height 26
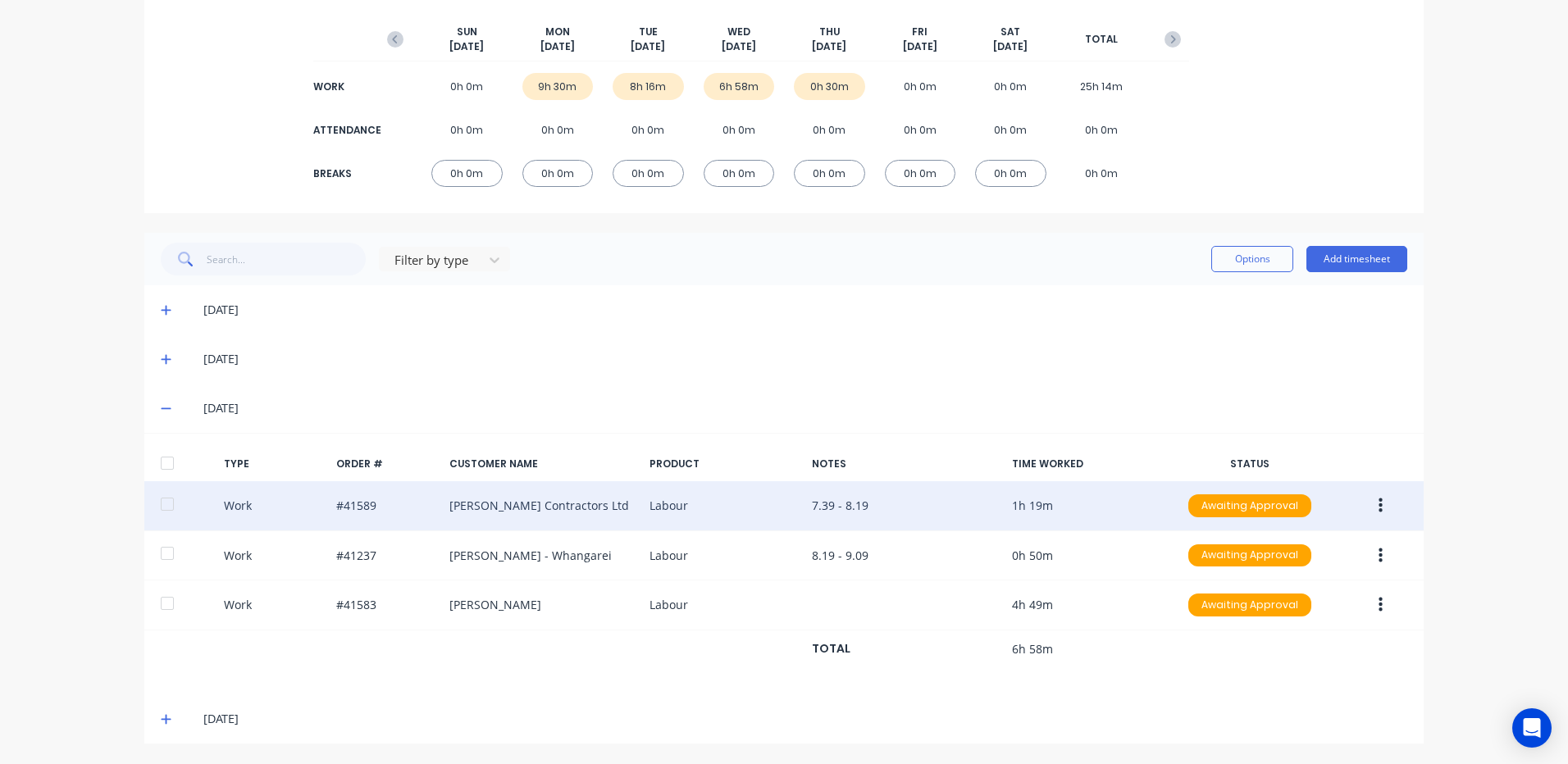
click at [1371, 496] on button "button" at bounding box center [1380, 505] width 38 height 29
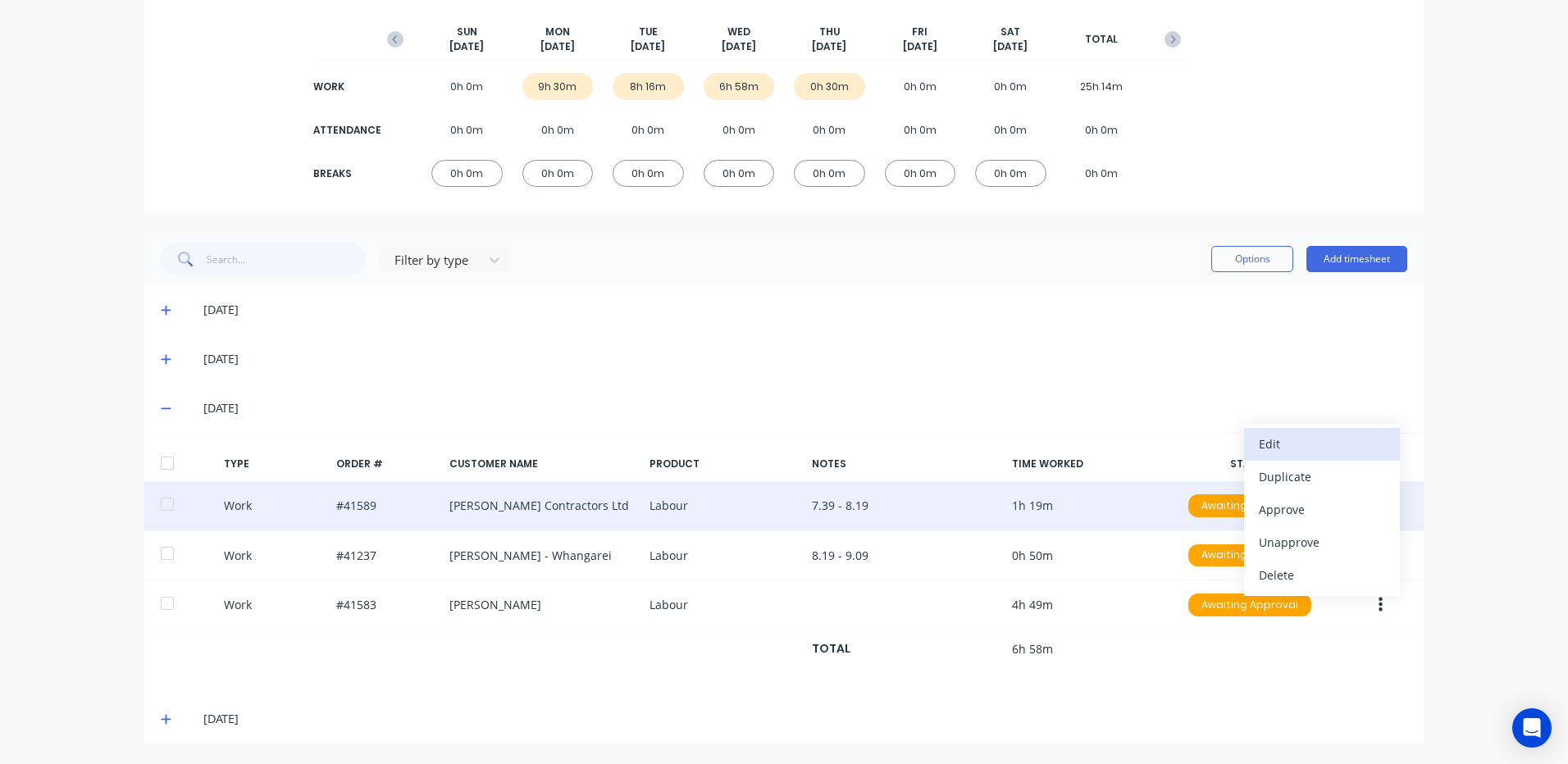
click at [1260, 444] on div "Edit" at bounding box center [1322, 444] width 126 height 24
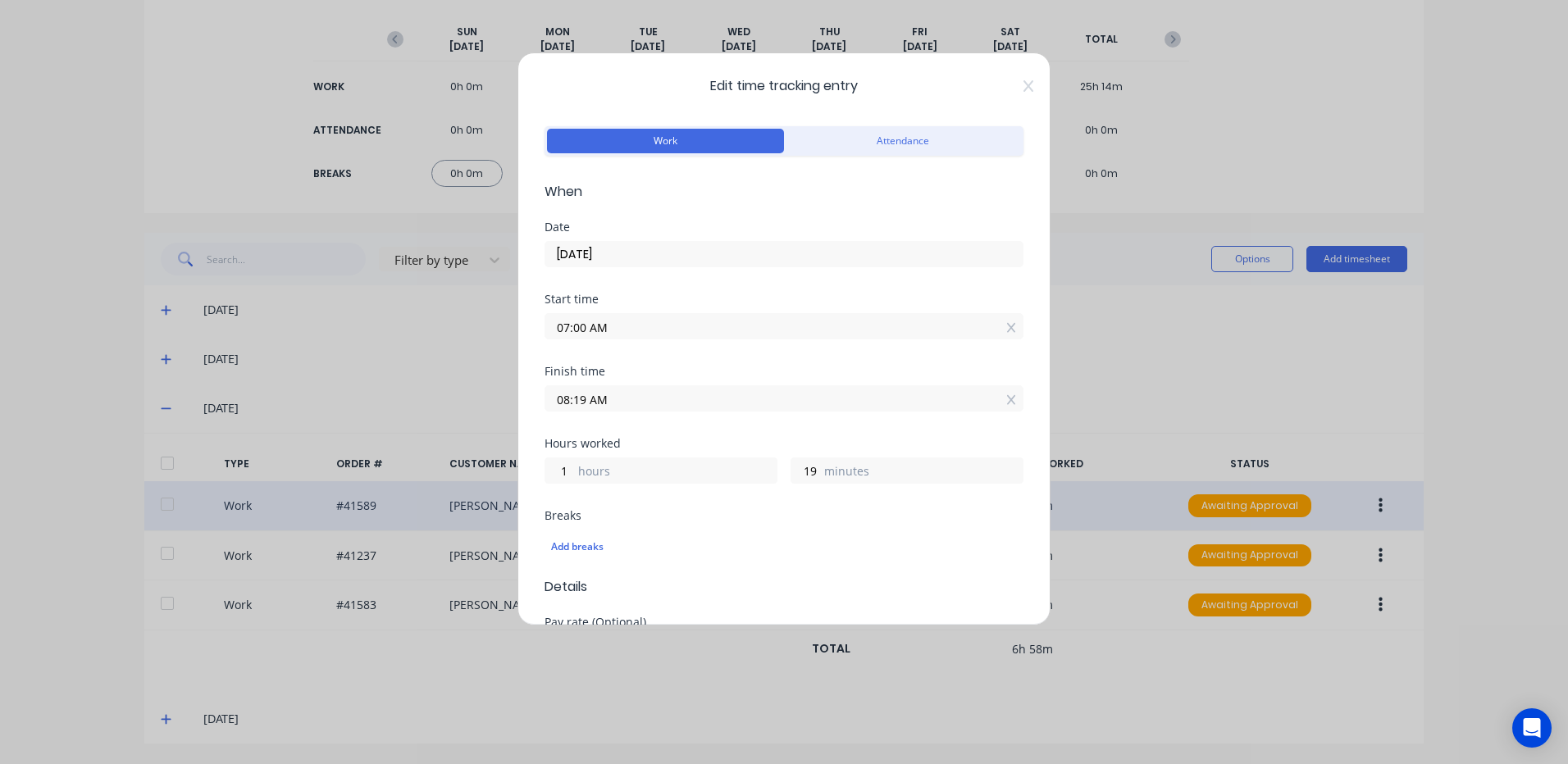
drag, startPoint x: 586, startPoint y: 325, endPoint x: 497, endPoint y: 317, distance: 89.4
click at [497, 317] on div "Edit time tracking entry Work Attendance When Date [DATE] Start time 07:00 AM F…" at bounding box center [784, 382] width 1568 height 764
type input "06:45 AM"
type input "34"
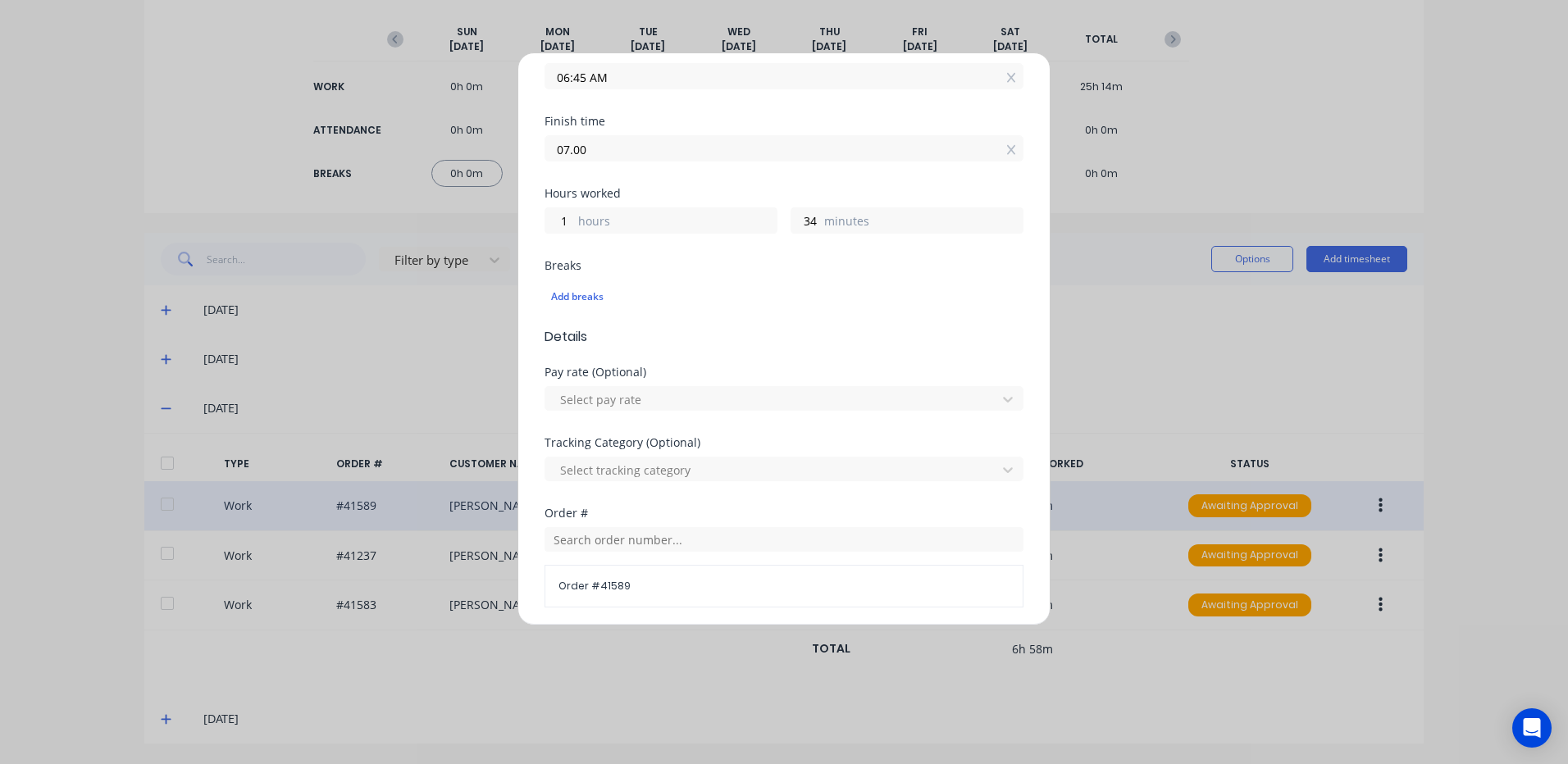
scroll to position [328, 0]
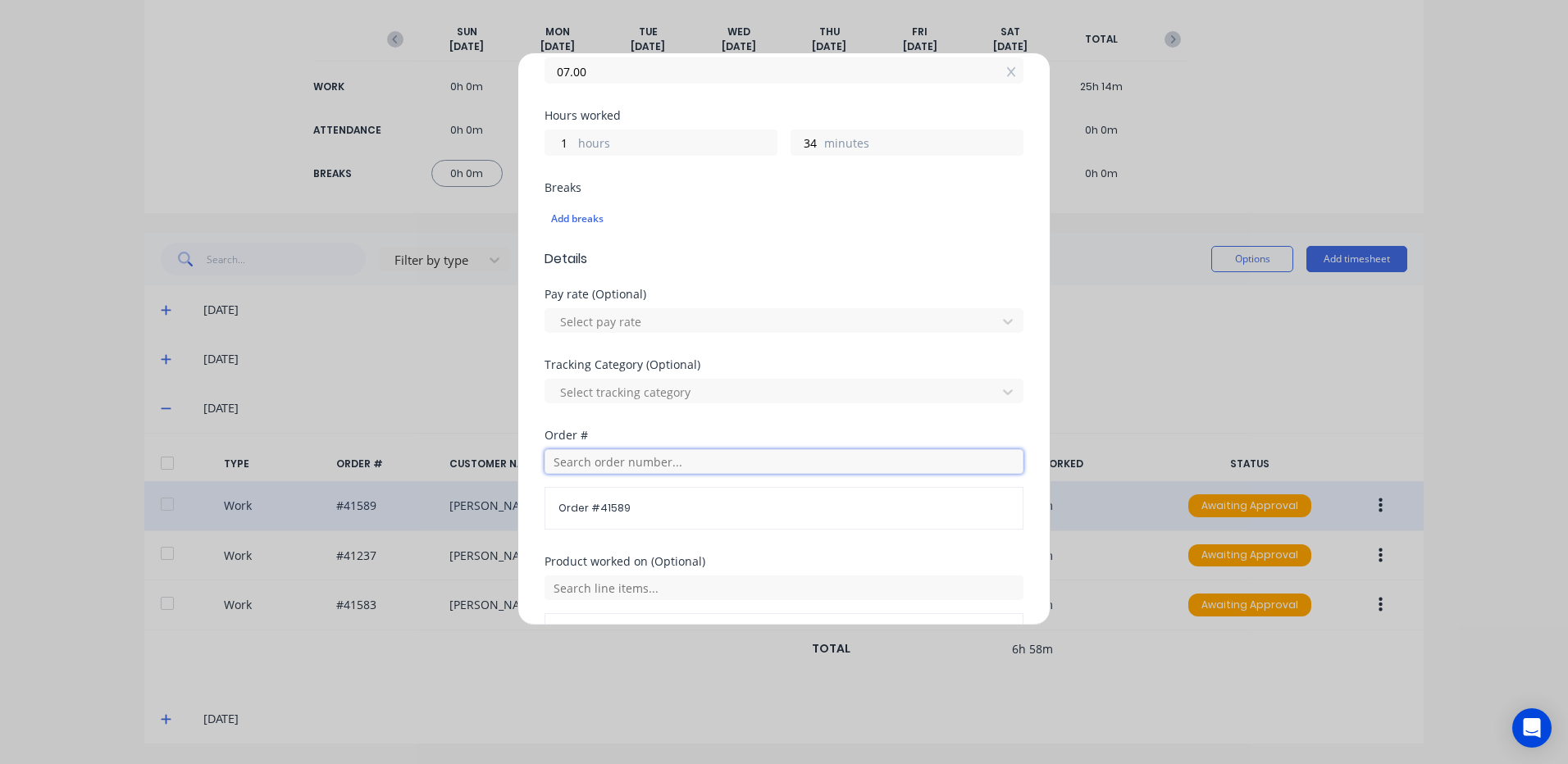
type input "07:00 AM"
type input "0"
type input "15"
click at [579, 465] on input "text" at bounding box center [784, 462] width 479 height 25
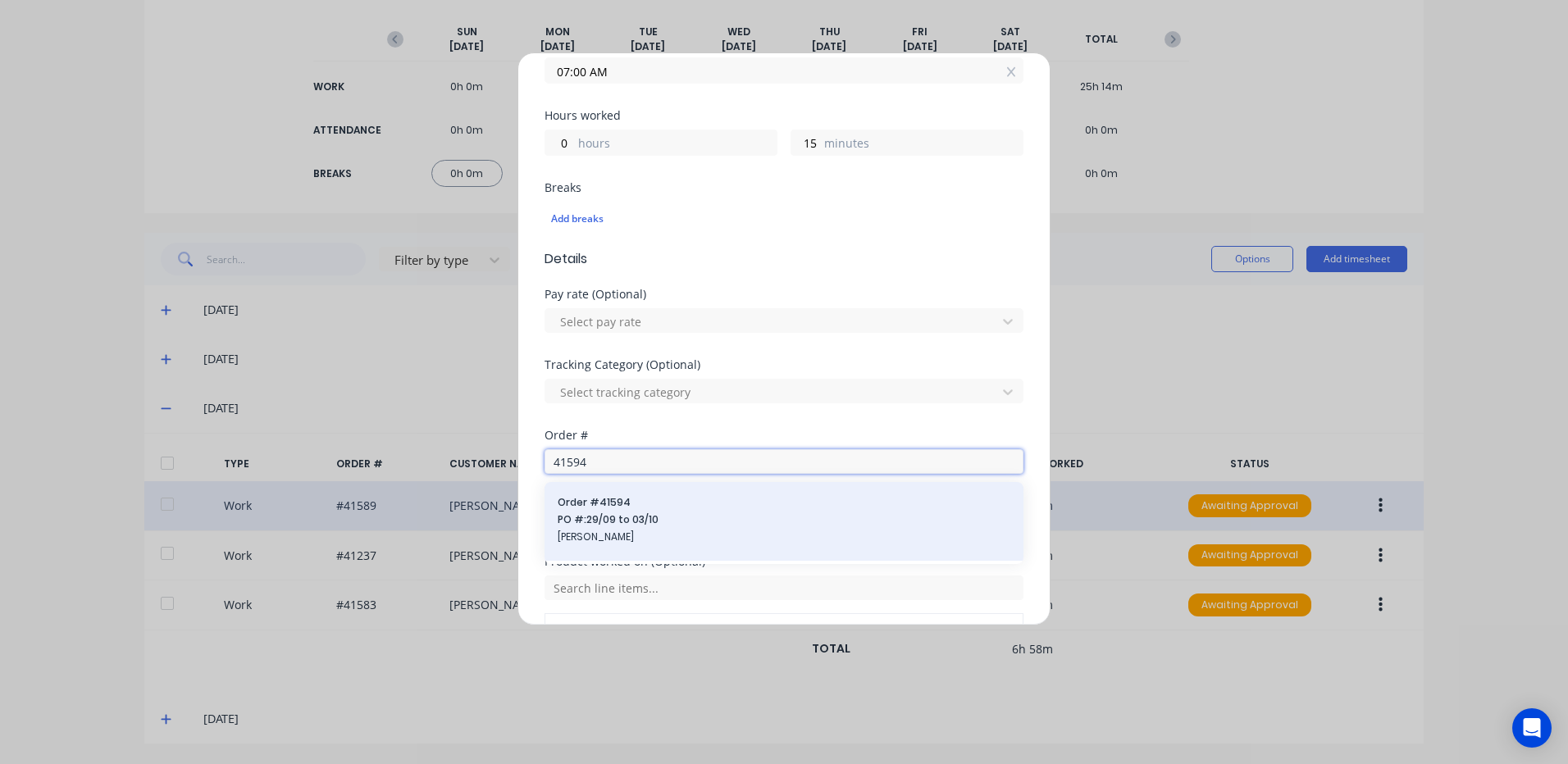
type input "41594"
click at [568, 513] on span "PO #: 29/09 to 03/10" at bounding box center [784, 519] width 453 height 15
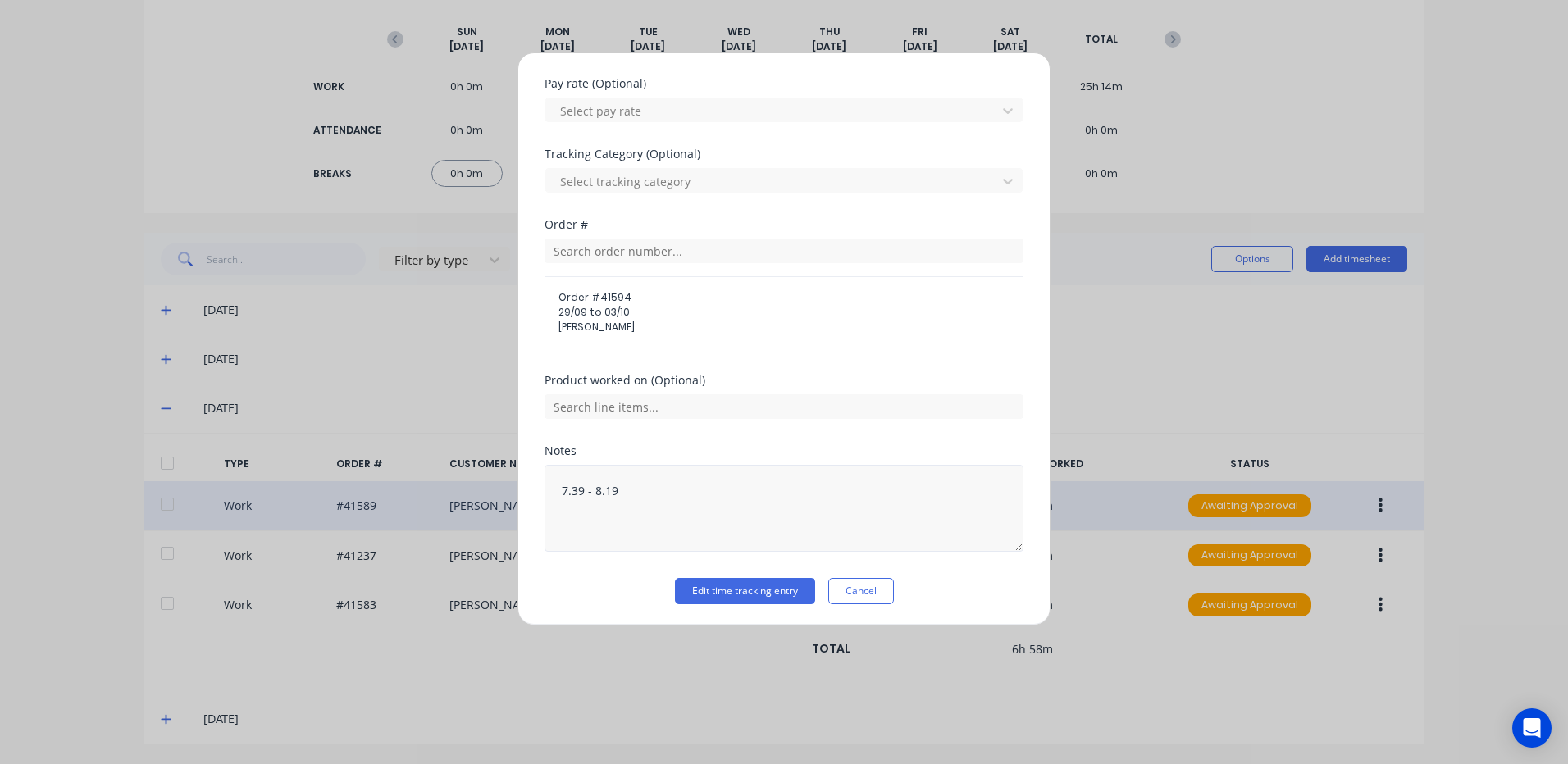
scroll to position [541, 0]
drag, startPoint x: 617, startPoint y: 487, endPoint x: 539, endPoint y: 479, distance: 78.4
click at [539, 479] on div "Edit time tracking entry Work Attendance When Date [DATE] Start time 06:45 AM F…" at bounding box center [784, 339] width 533 height 573
type textarea "6.45 - 7 Opening Up"
click at [780, 583] on button "Edit time tracking entry" at bounding box center [745, 588] width 141 height 26
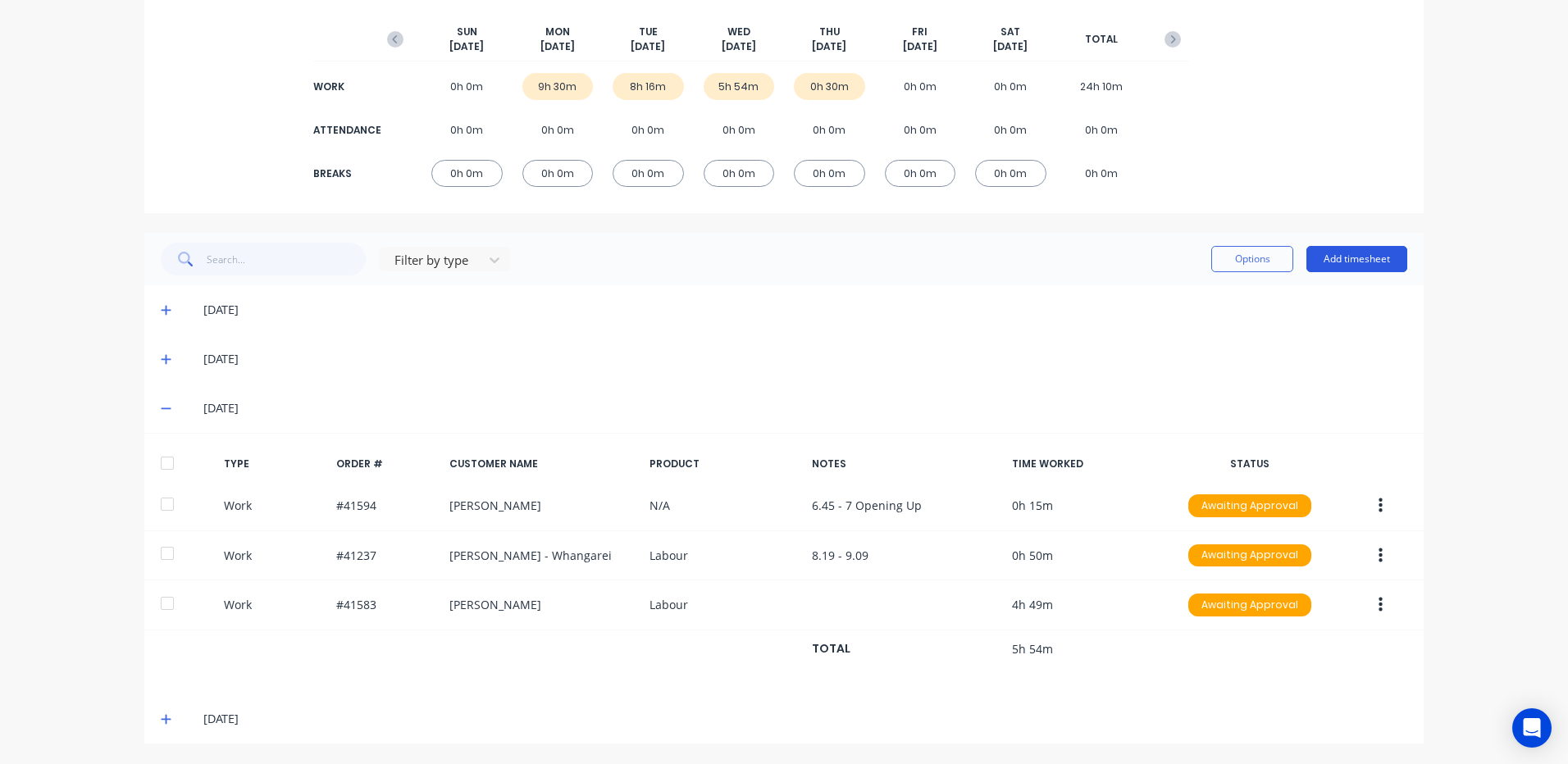
click at [1369, 254] on button "Add timesheet" at bounding box center [1356, 258] width 101 height 26
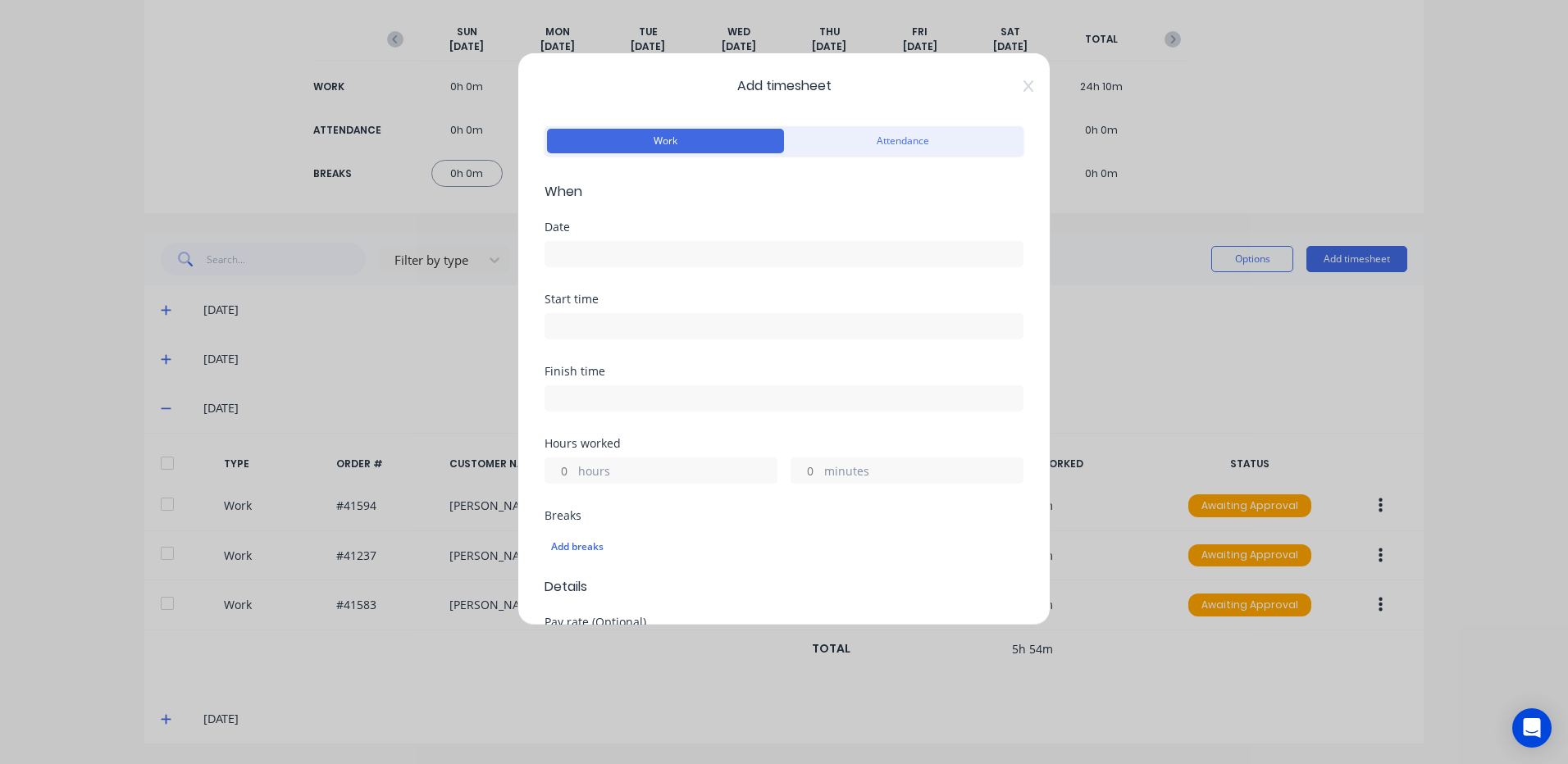
click at [558, 251] on input at bounding box center [784, 254] width 477 height 25
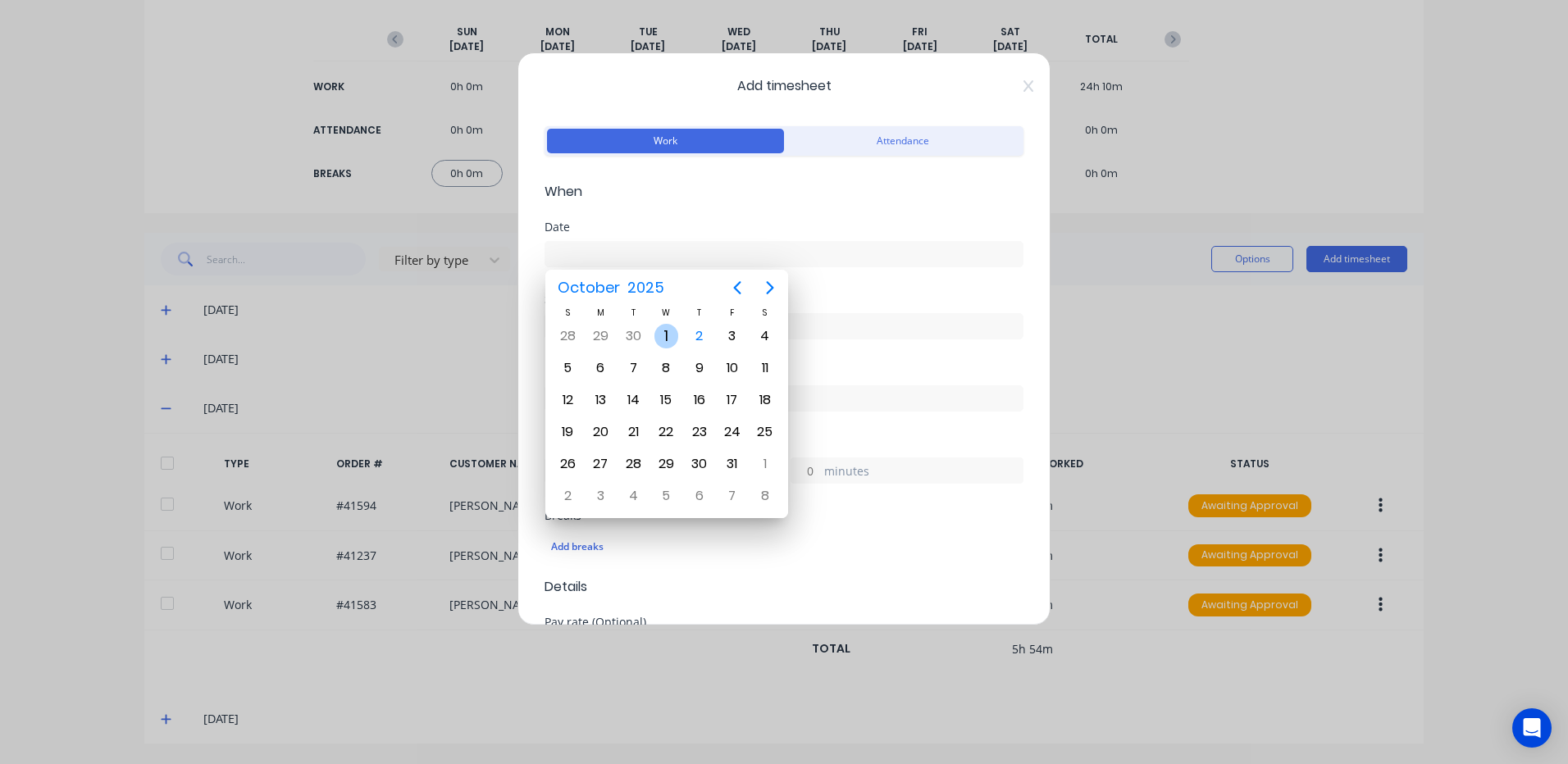
click at [661, 334] on div "1" at bounding box center [667, 336] width 25 height 25
type input "[DATE]"
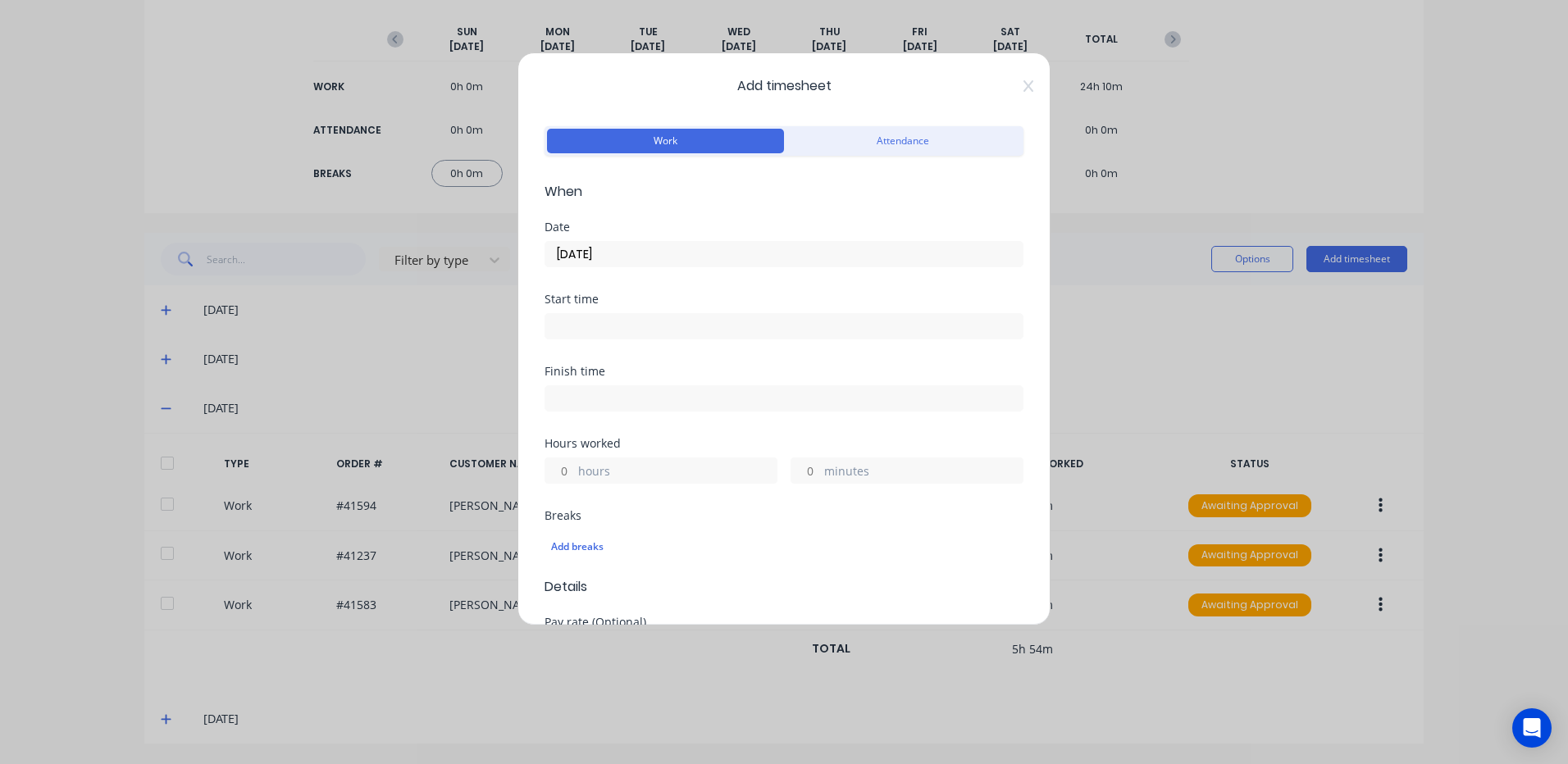
click at [560, 328] on input at bounding box center [784, 326] width 477 height 25
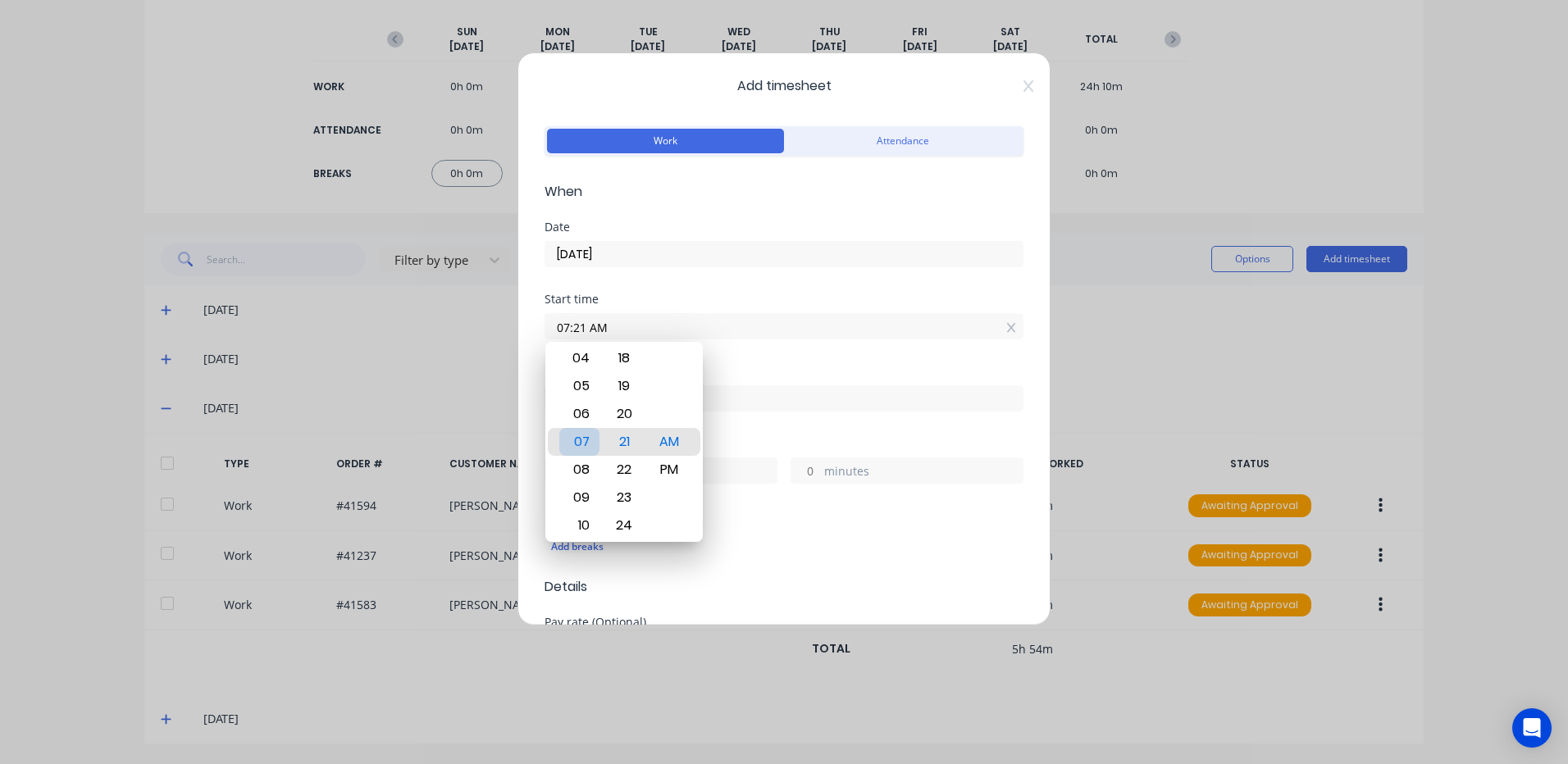
click at [581, 436] on div "07" at bounding box center [579, 441] width 40 height 28
type input "07:00 AM"
click at [623, 432] on div "00" at bounding box center [624, 441] width 40 height 28
click at [756, 394] on input at bounding box center [784, 398] width 477 height 25
type input "07:21 AM"
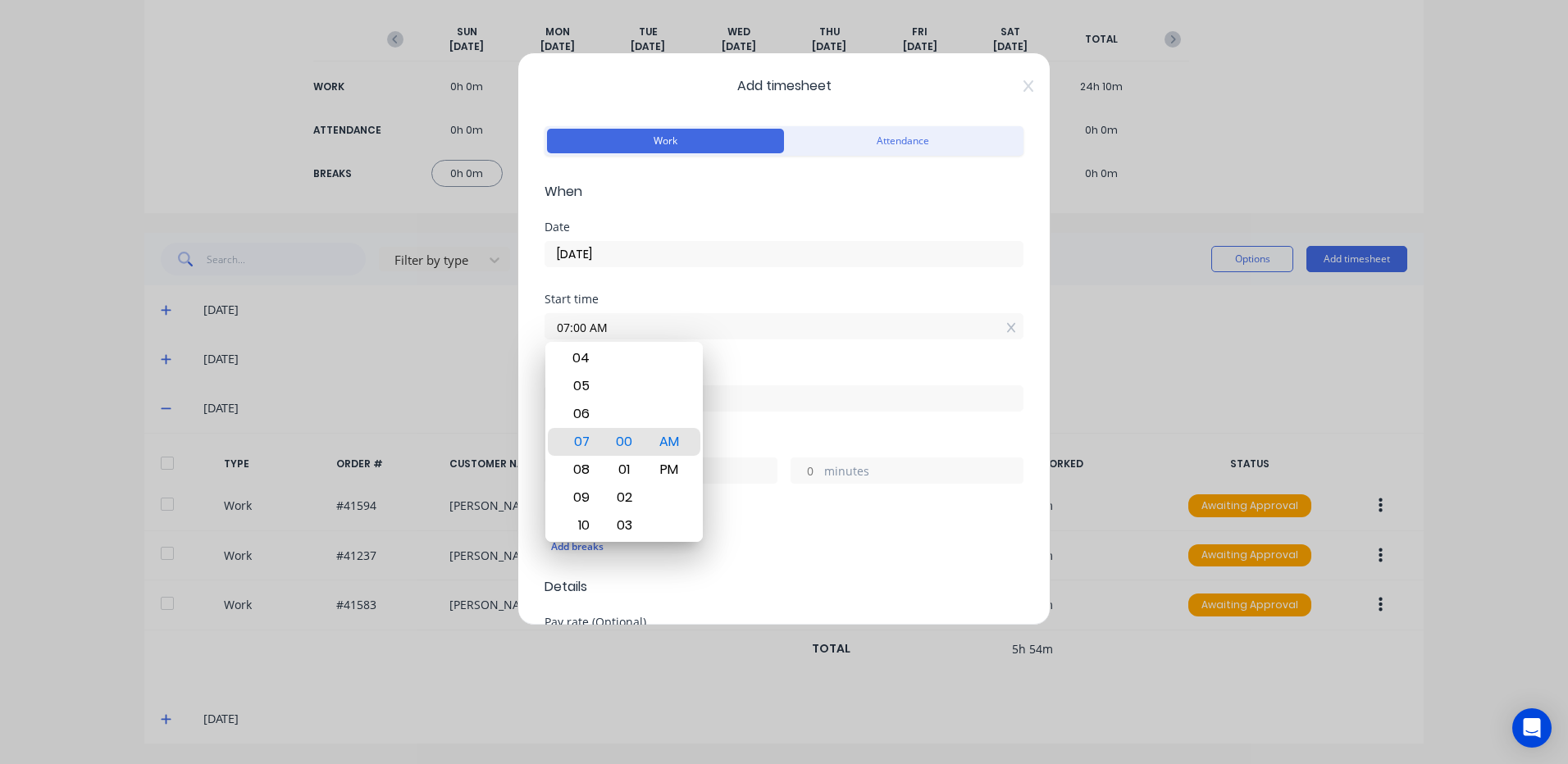
type input "0"
type input "21"
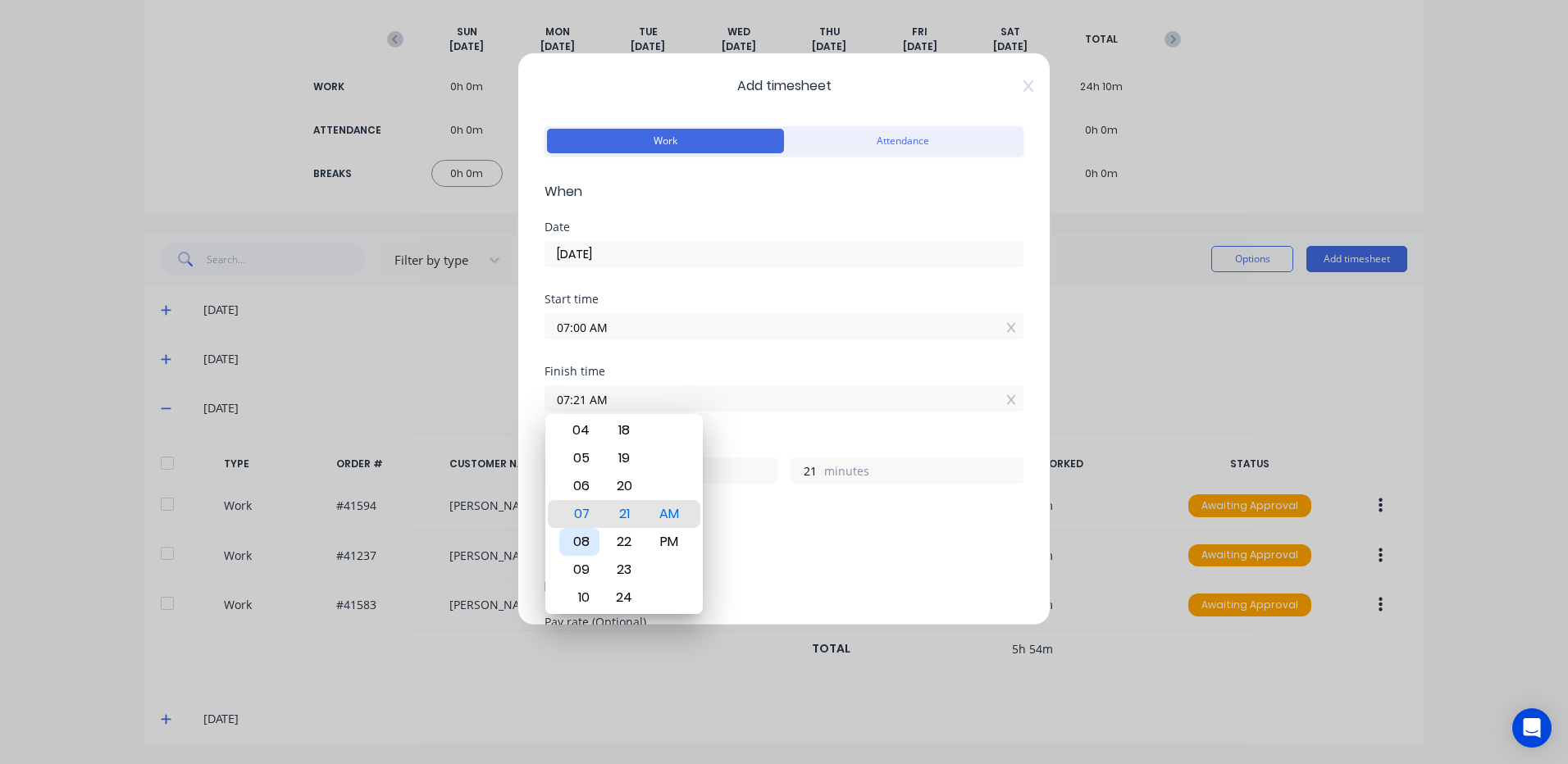
click at [578, 537] on div "08" at bounding box center [579, 542] width 40 height 28
type input "08:21 AM"
type input "1"
click at [634, 455] on div "19" at bounding box center [624, 458] width 40 height 28
type input "08:19 AM"
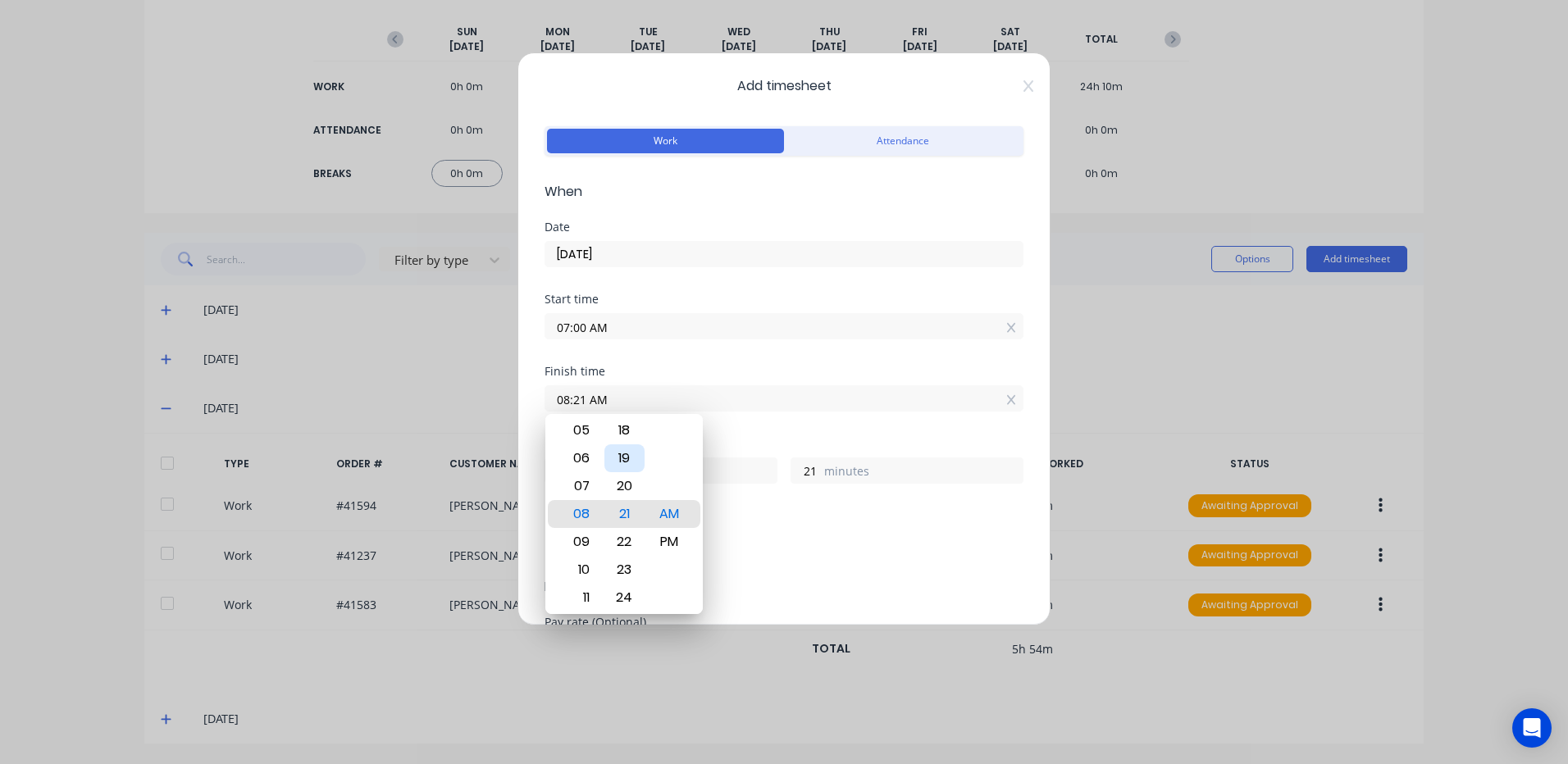
type input "19"
click at [669, 506] on div "AM" at bounding box center [669, 513] width 40 height 28
click at [758, 540] on div "Add breaks" at bounding box center [783, 547] width 465 height 21
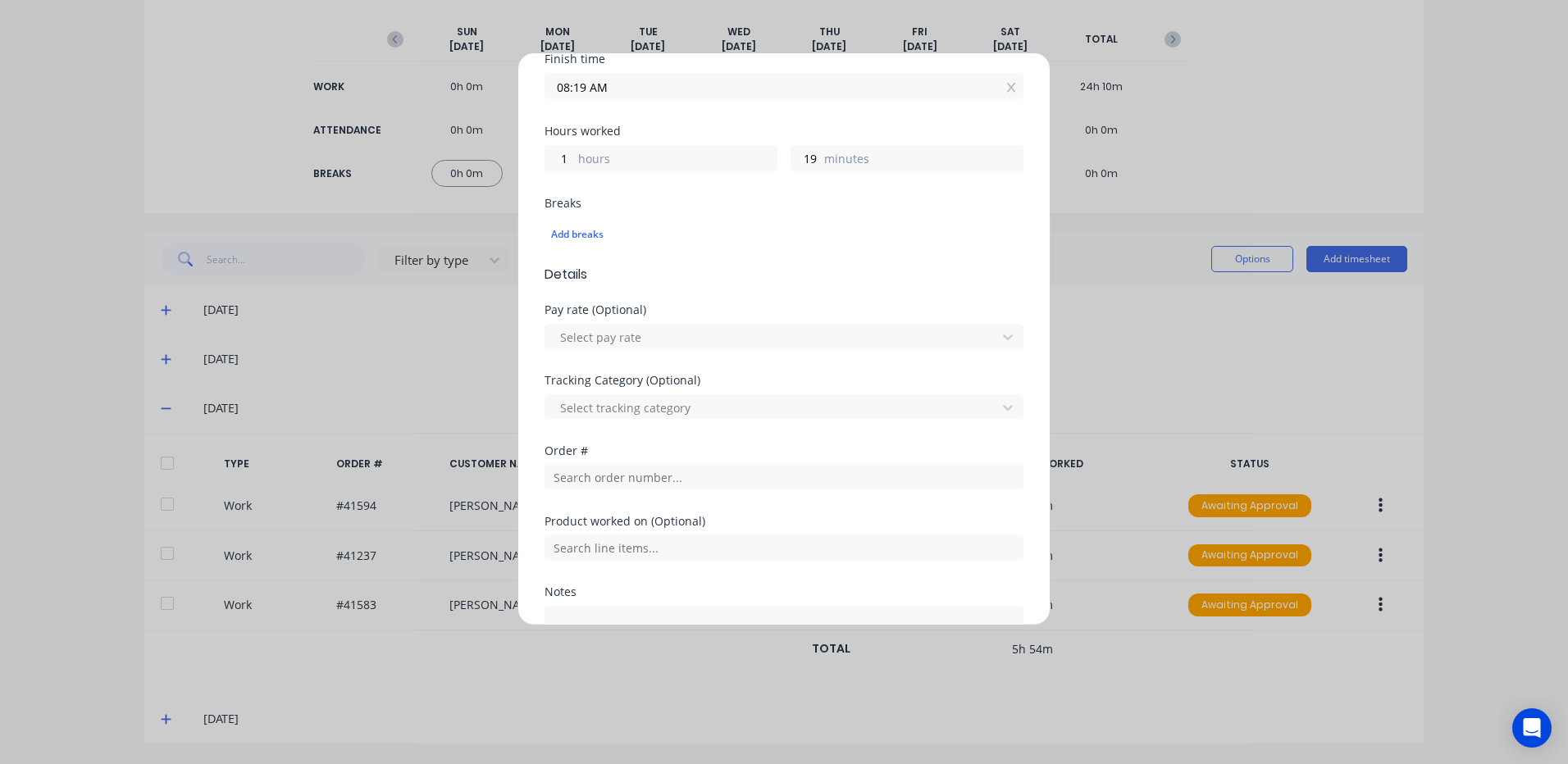
scroll to position [328, 0]
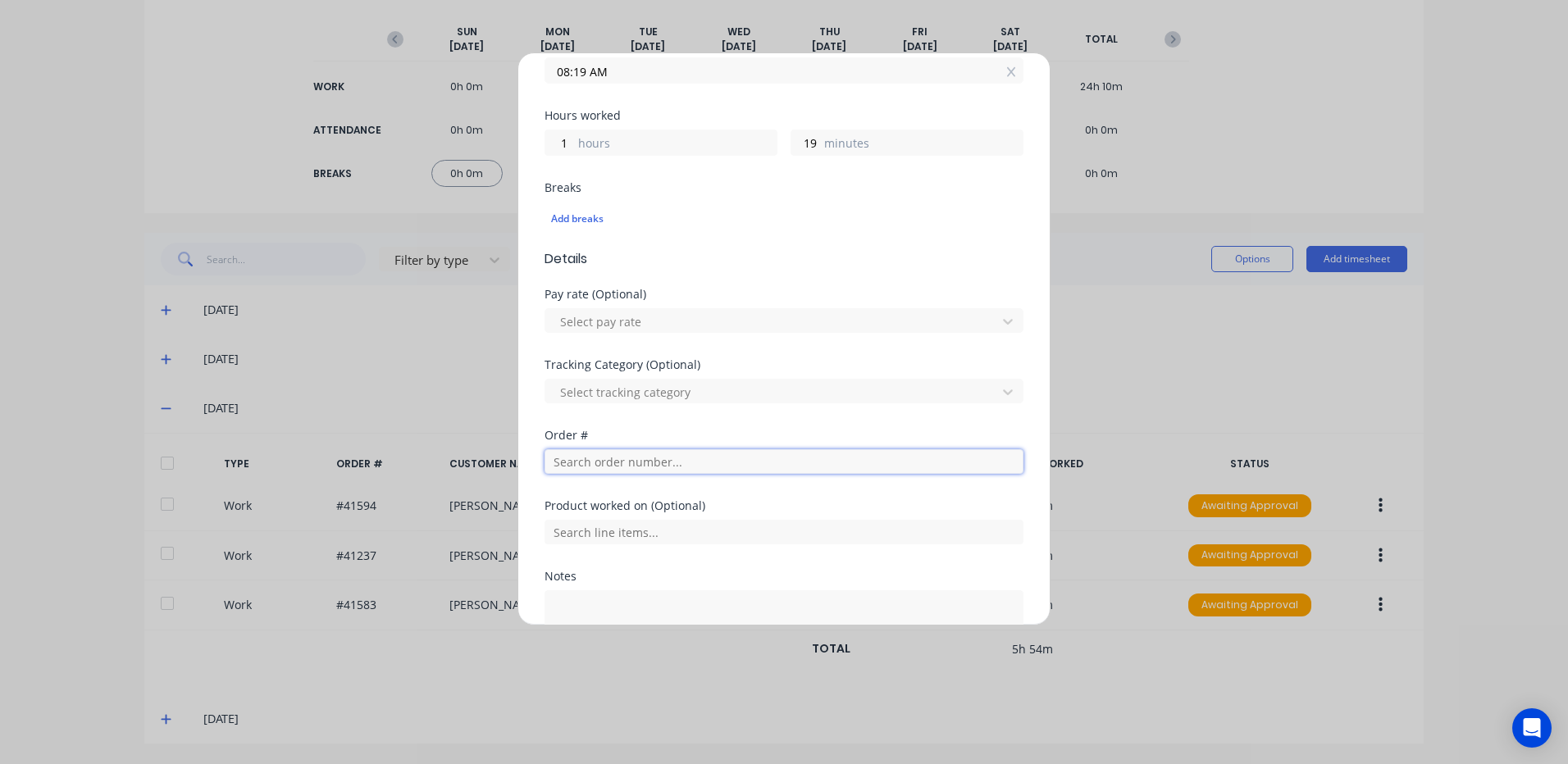
click at [581, 460] on input "text" at bounding box center [784, 462] width 479 height 25
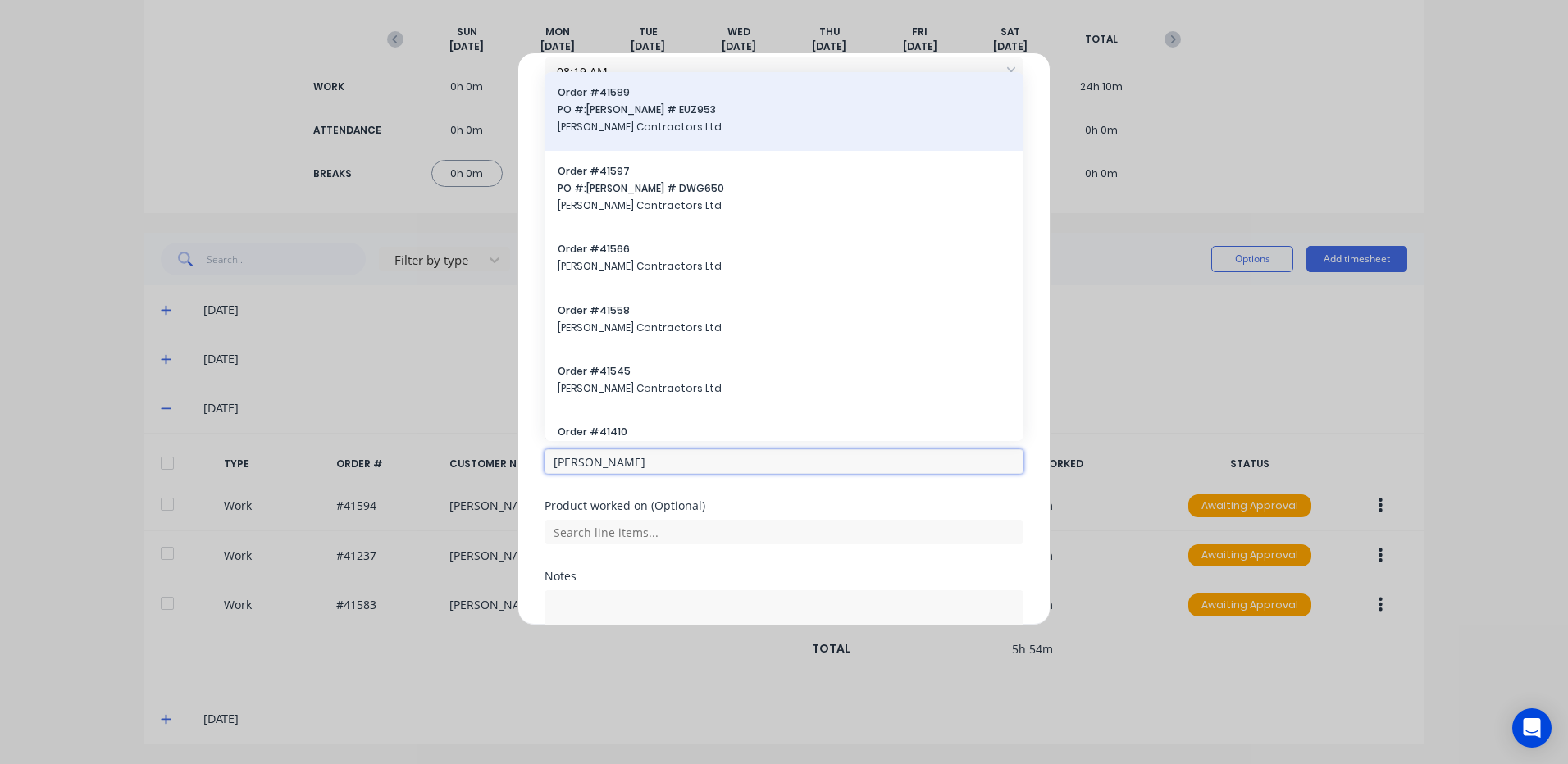
type input "[PERSON_NAME]"
drag, startPoint x: 613, startPoint y: 105, endPoint x: 623, endPoint y: 164, distance: 59.8
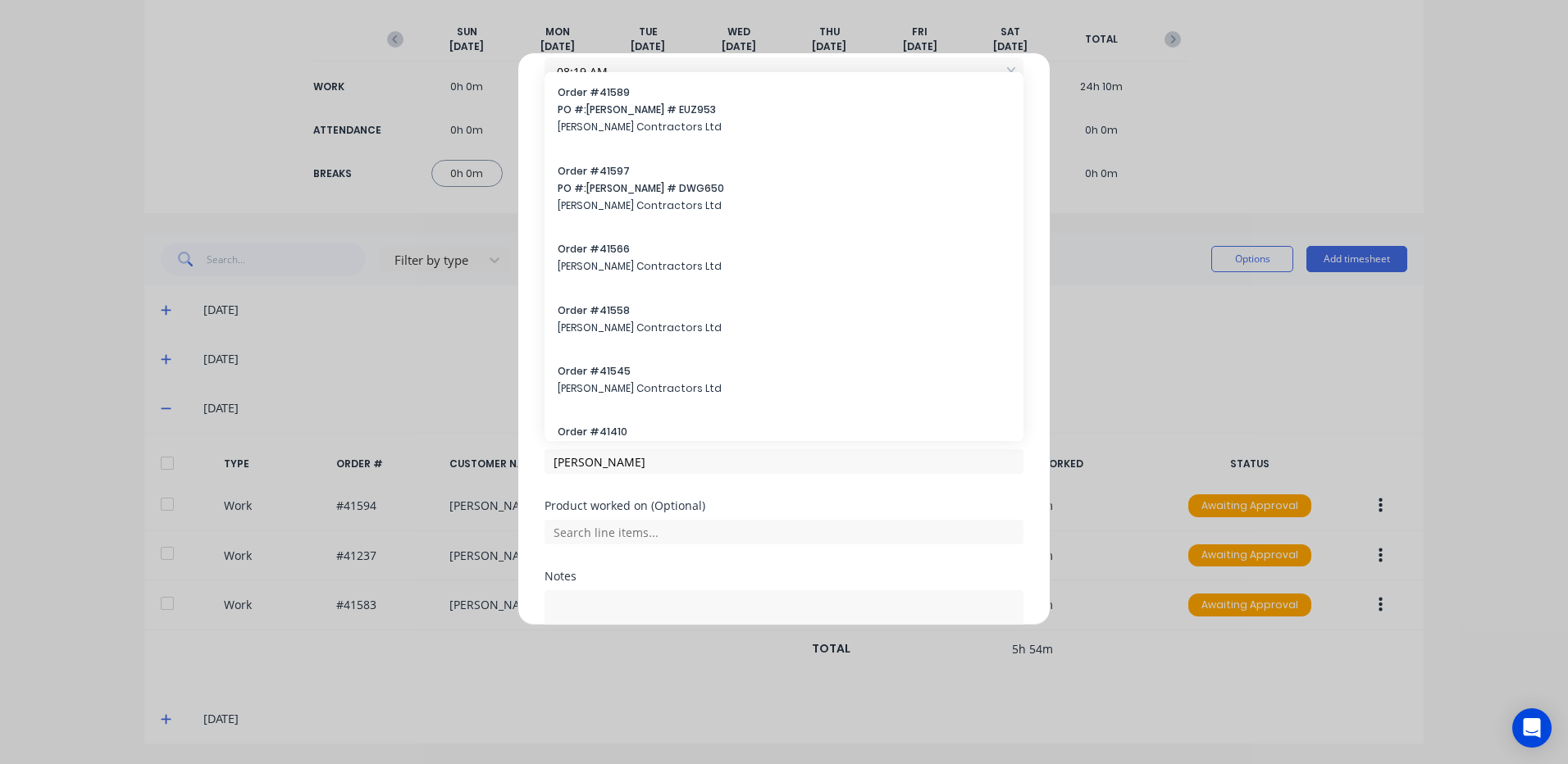
click at [613, 107] on span "PO #: [PERSON_NAME] # EUZ953" at bounding box center [784, 109] width 453 height 15
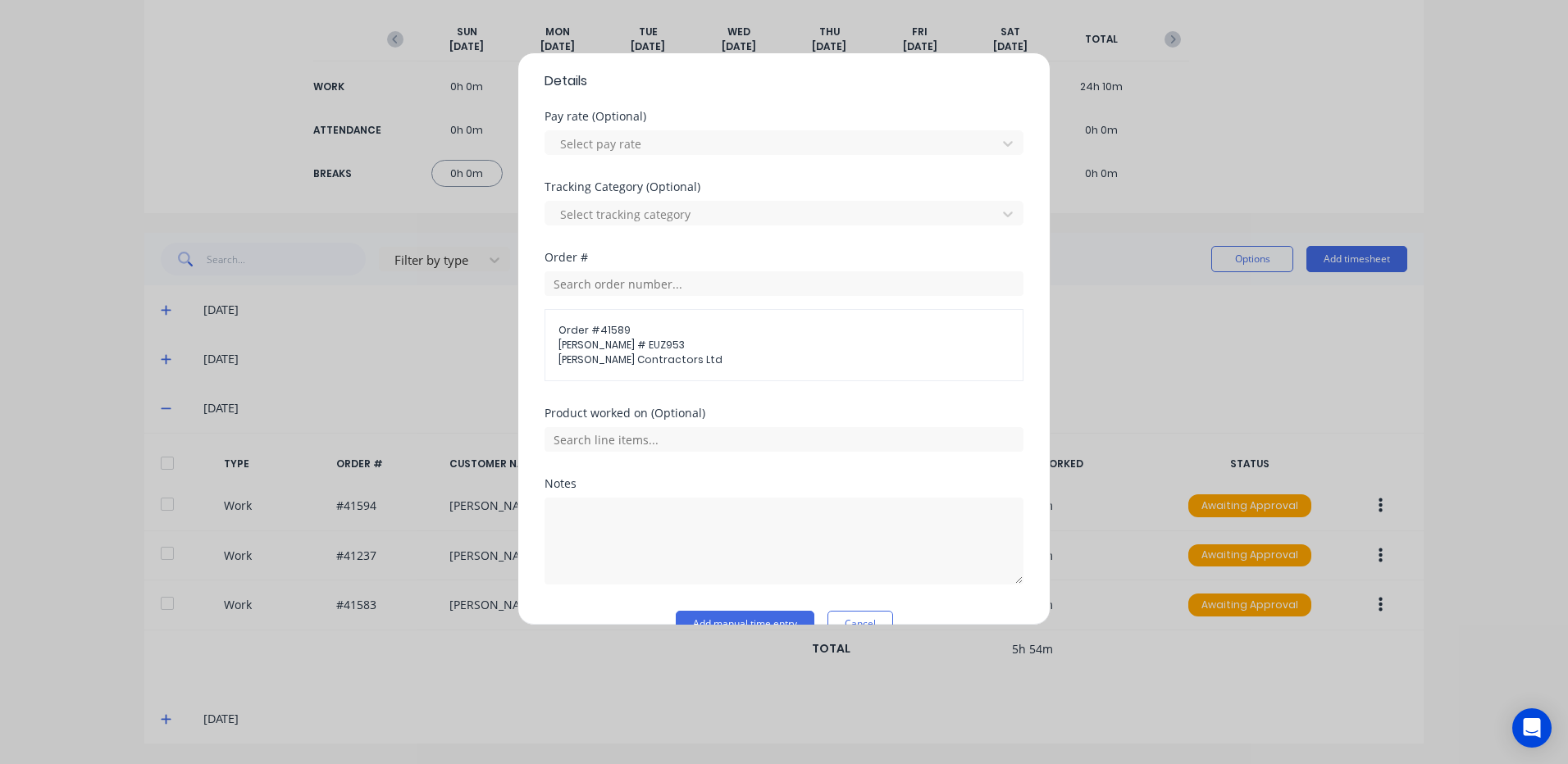
scroll to position [541, 0]
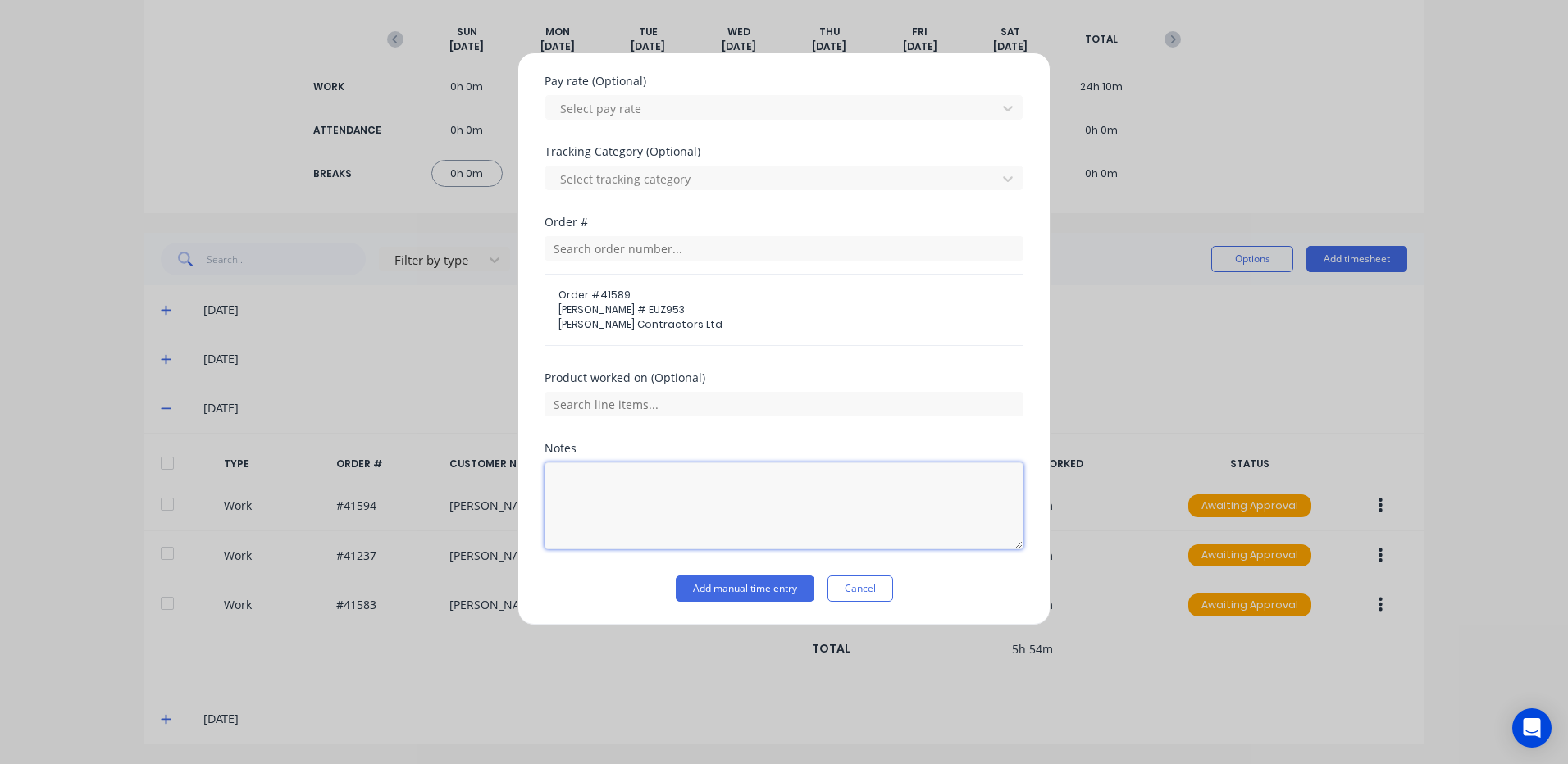
click at [591, 479] on textarea at bounding box center [784, 506] width 479 height 87
type textarea "7 - 8.19"
click at [965, 595] on div "Add manual time entry Cancel" at bounding box center [784, 588] width 479 height 26
click at [749, 588] on button "Add manual time entry" at bounding box center [745, 588] width 139 height 26
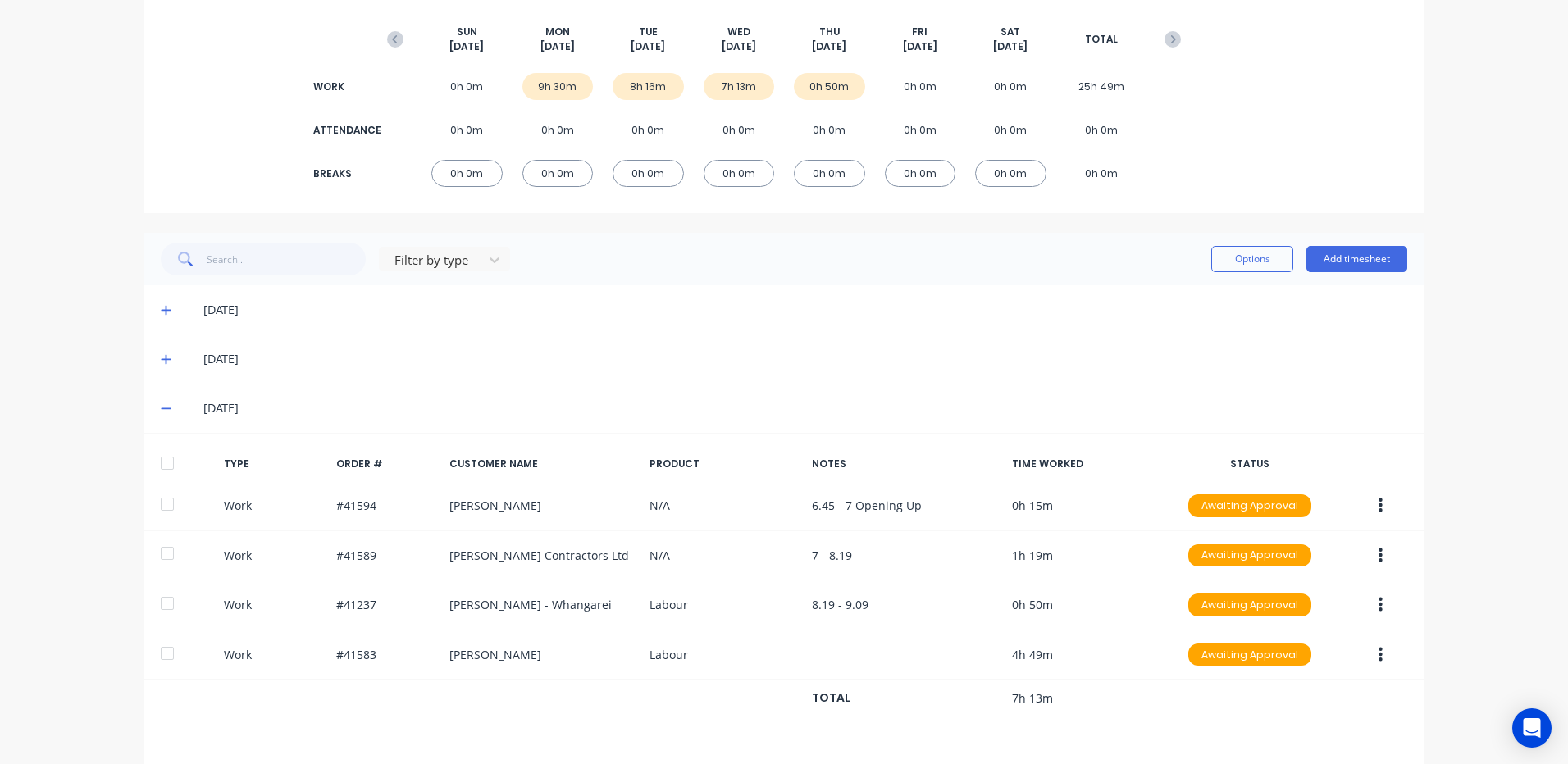
click at [161, 358] on icon at bounding box center [166, 358] width 11 height 12
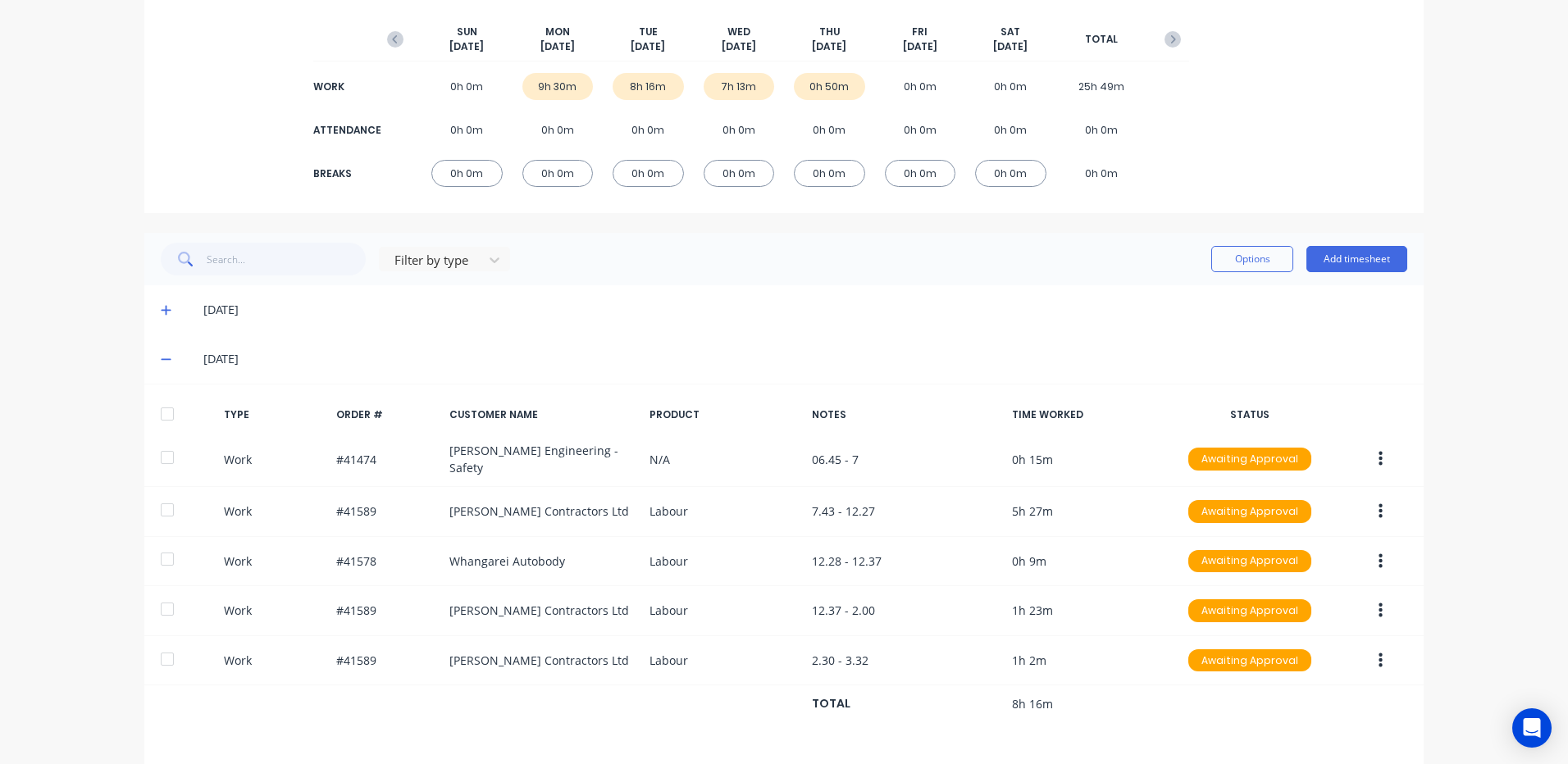
click at [161, 359] on icon at bounding box center [166, 360] width 10 height 2
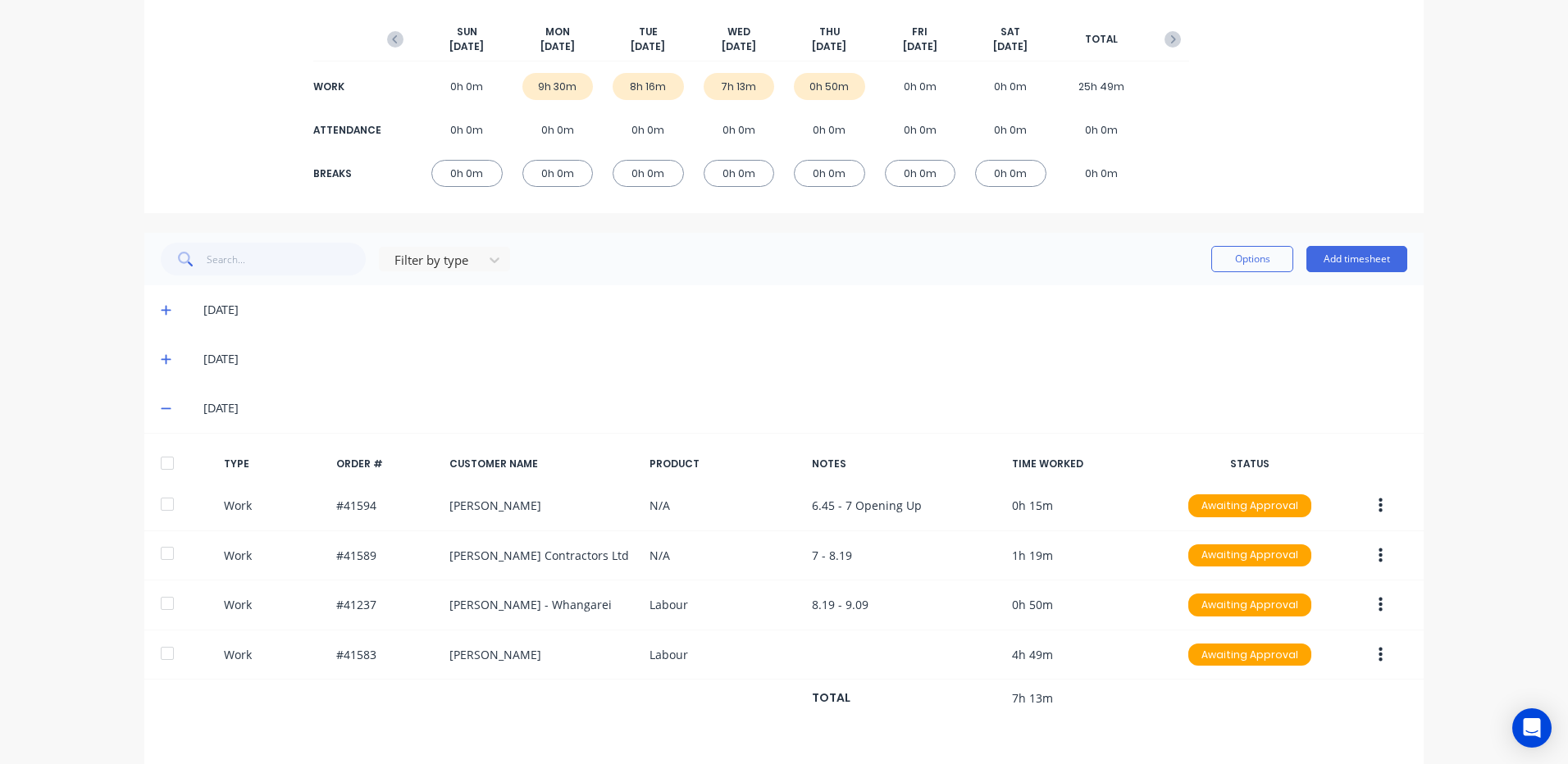
click at [161, 407] on icon at bounding box center [166, 408] width 11 height 12
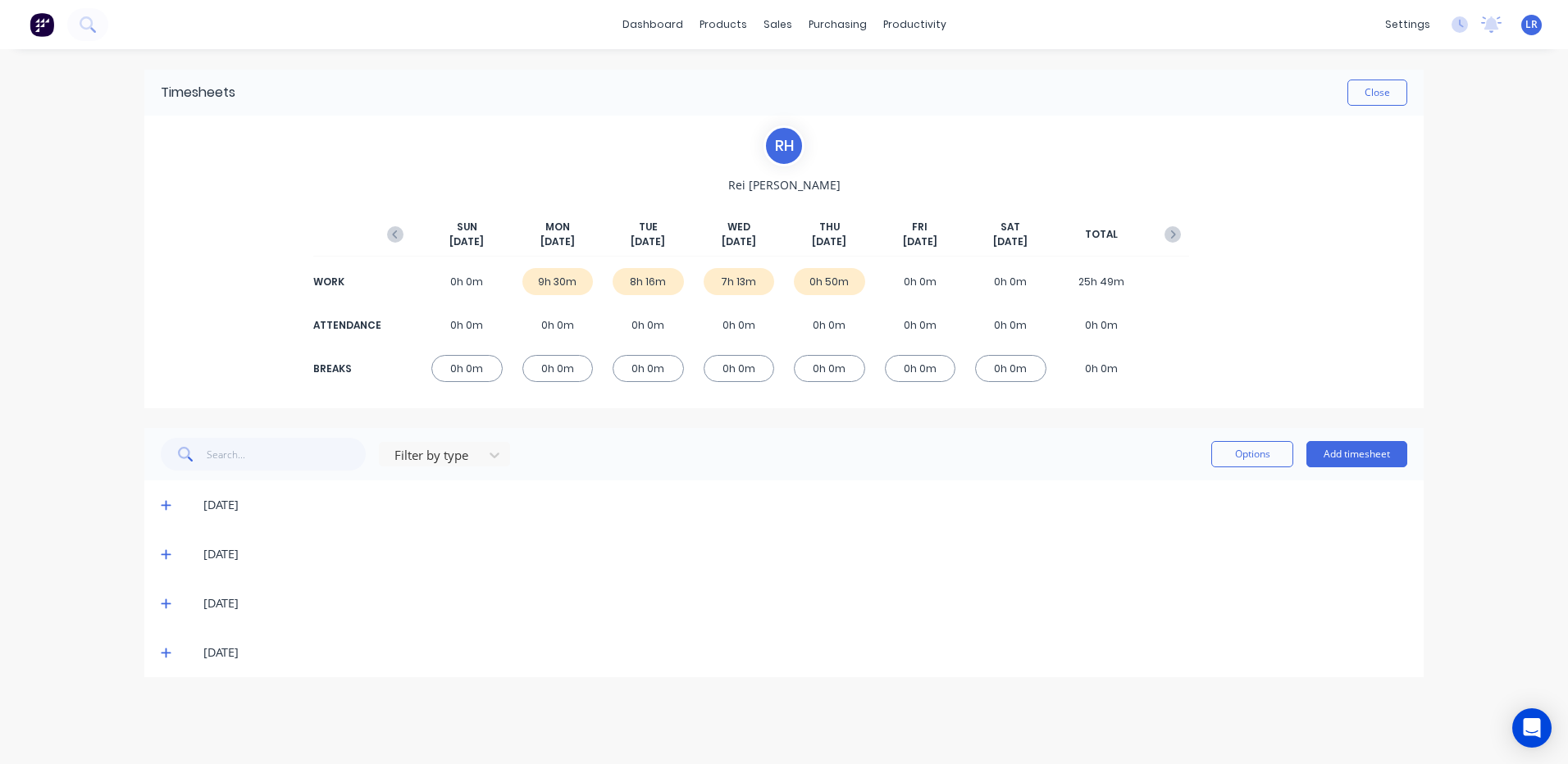
scroll to position [0, 0]
click at [163, 601] on icon at bounding box center [166, 603] width 11 height 12
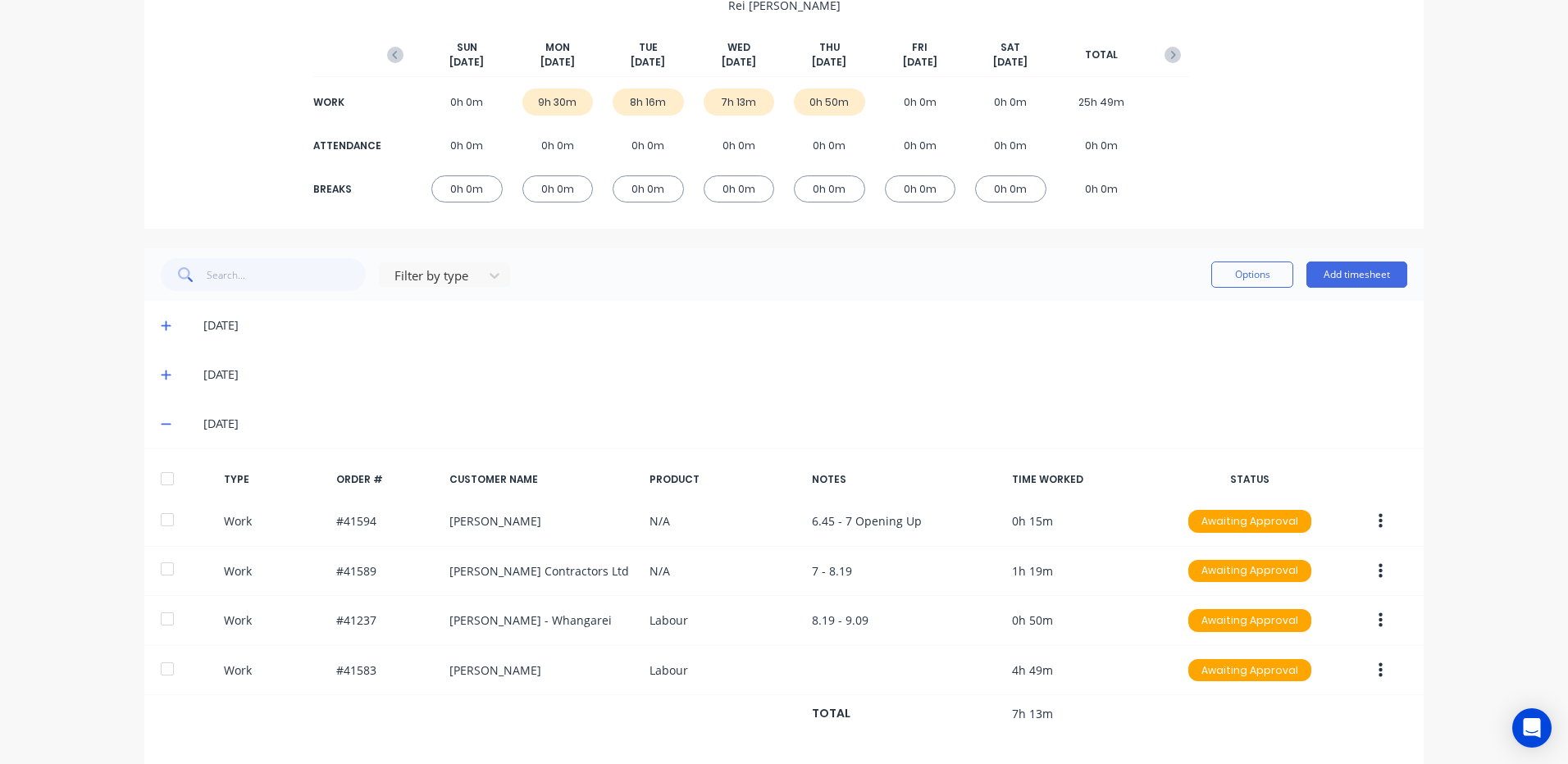
scroll to position [245, 0]
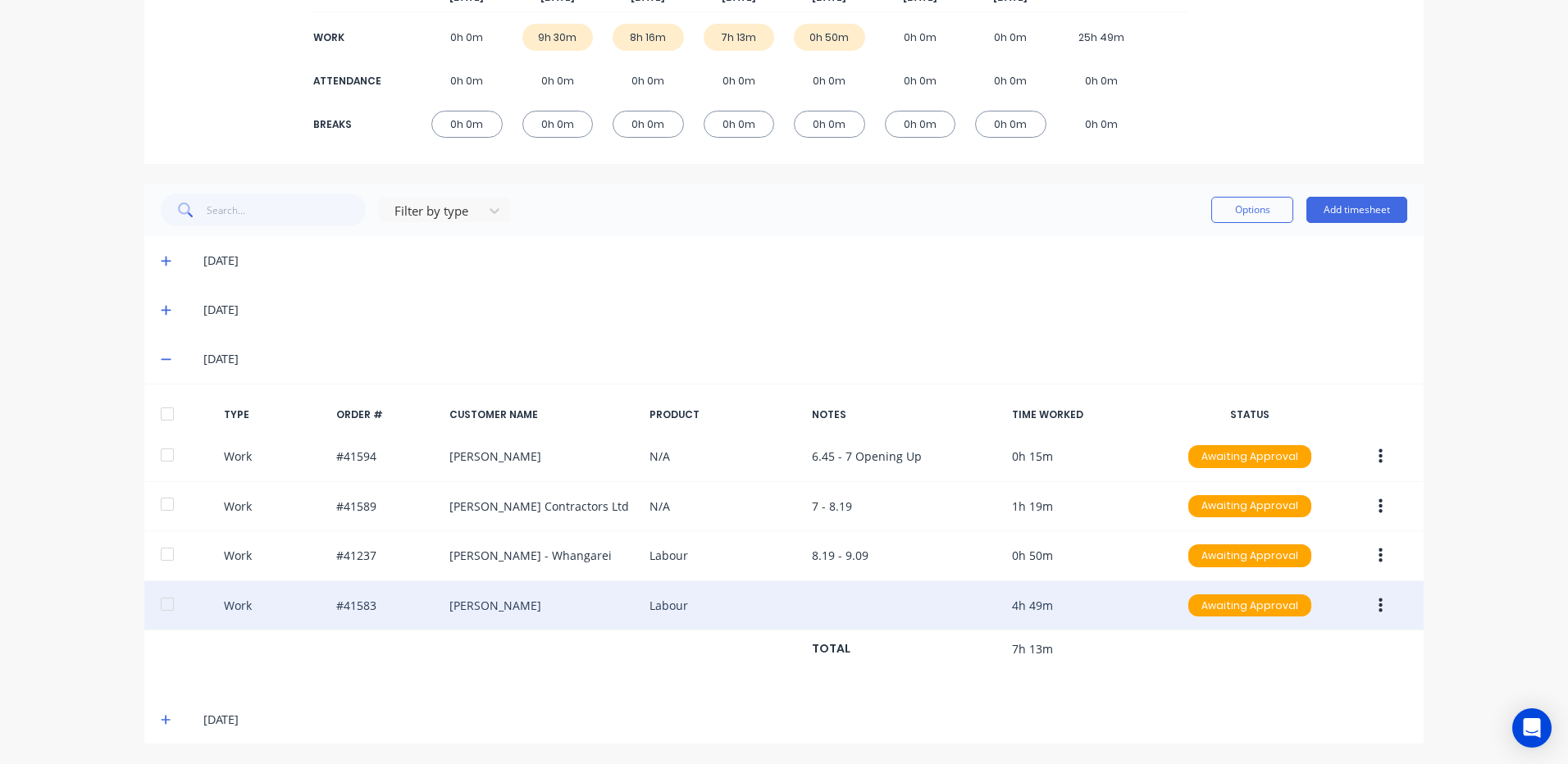
click at [1377, 601] on button "button" at bounding box center [1380, 605] width 38 height 29
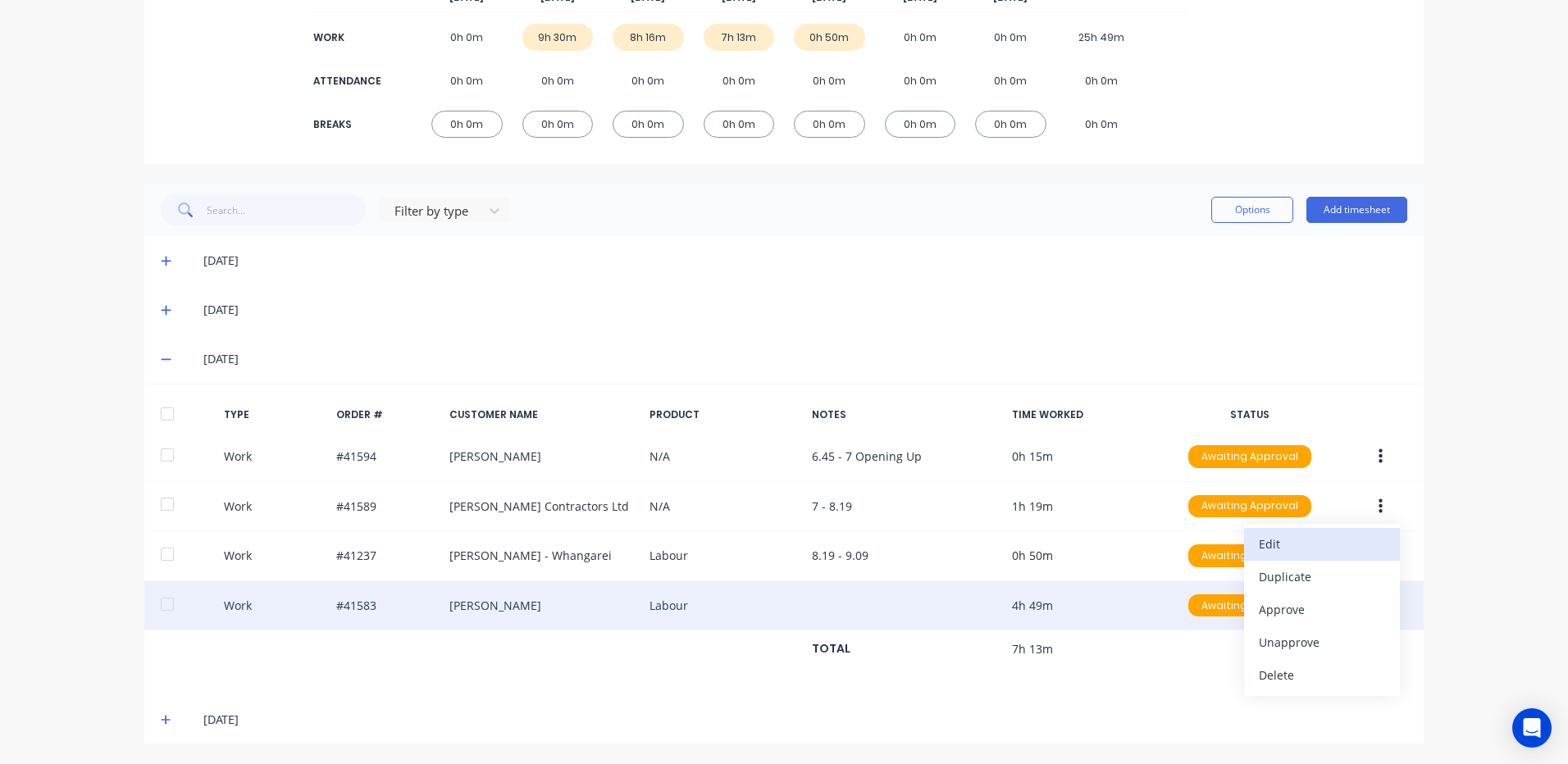
click at [1284, 543] on div "Edit" at bounding box center [1322, 543] width 126 height 24
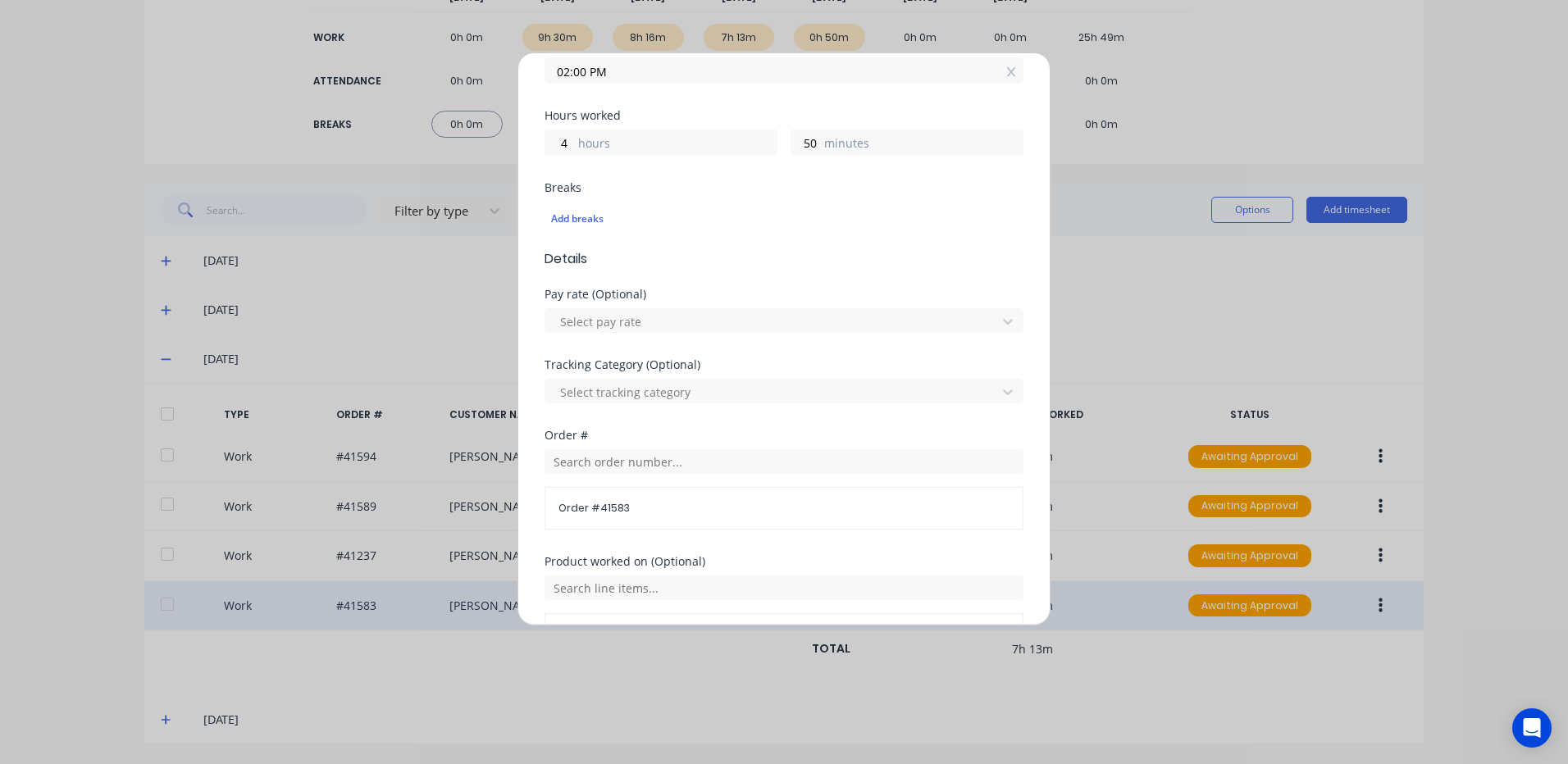
scroll to position [567, 0]
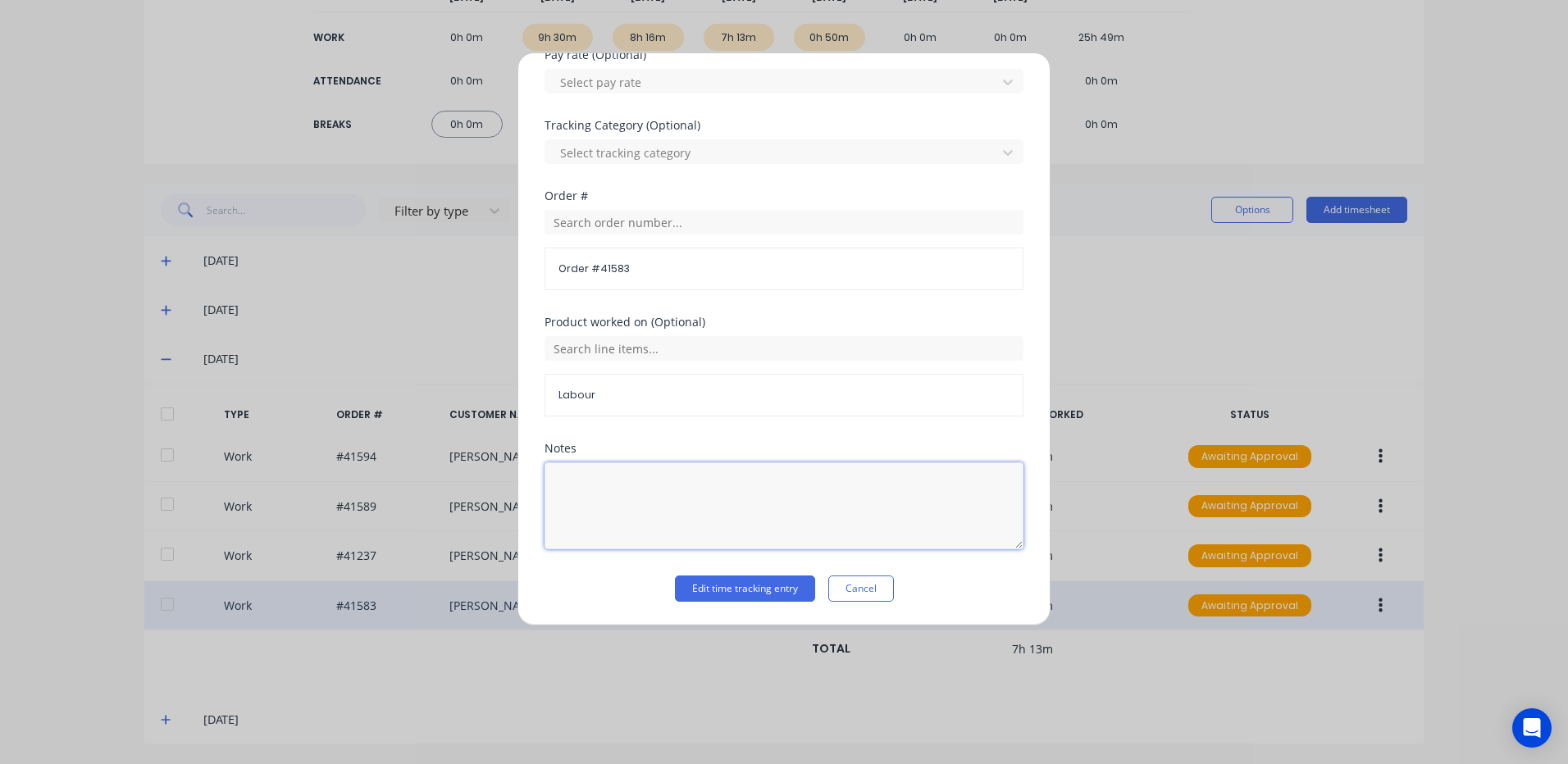
click at [579, 479] on textarea at bounding box center [784, 506] width 479 height 87
type textarea "9.10 - 2"
click at [996, 575] on div "Edit time tracking entry Cancel" at bounding box center [784, 588] width 479 height 26
click at [761, 588] on button "Edit time tracking entry" at bounding box center [745, 588] width 141 height 26
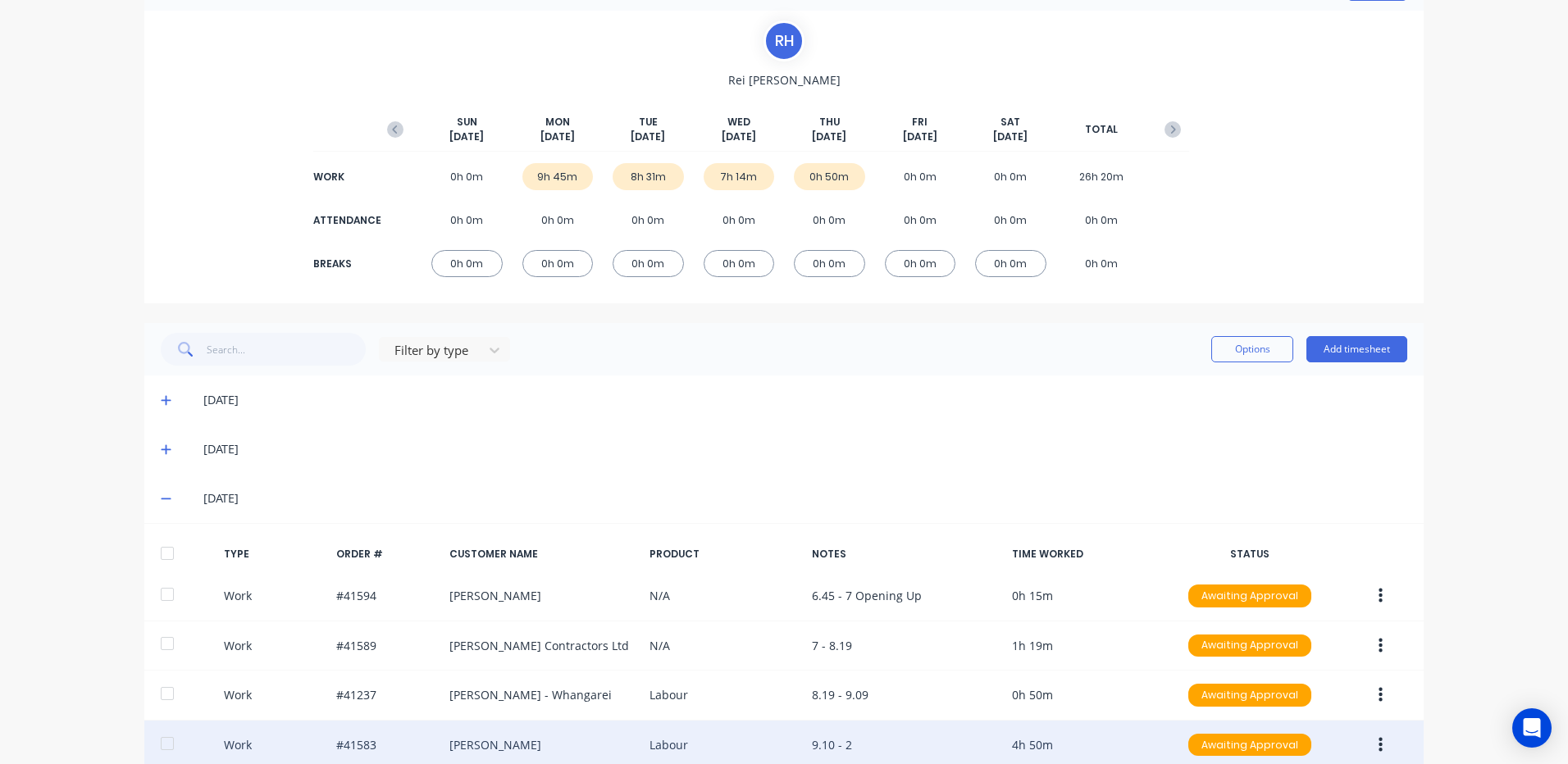
scroll to position [0, 0]
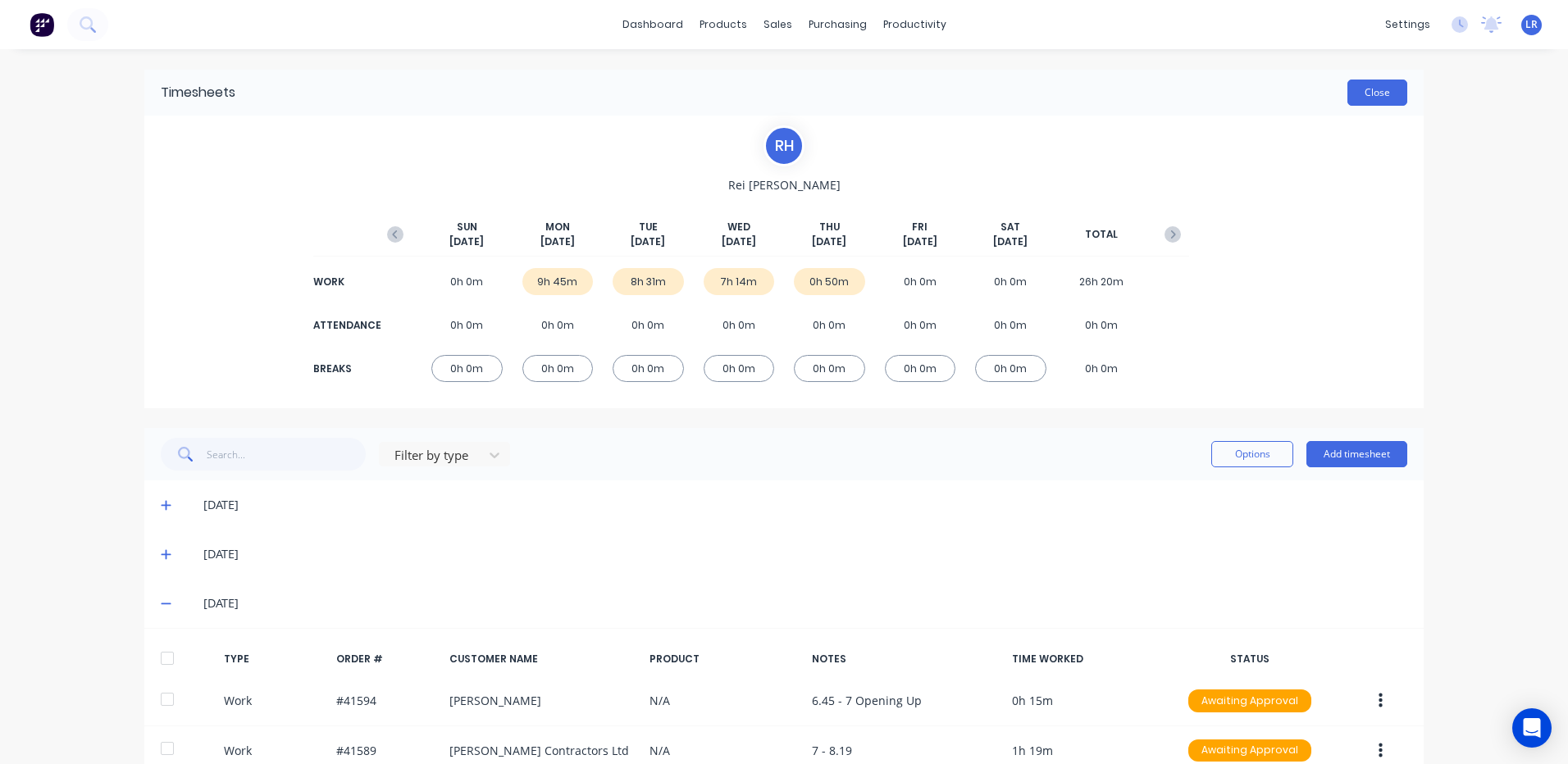
click at [1373, 92] on button "Close" at bounding box center [1377, 92] width 60 height 26
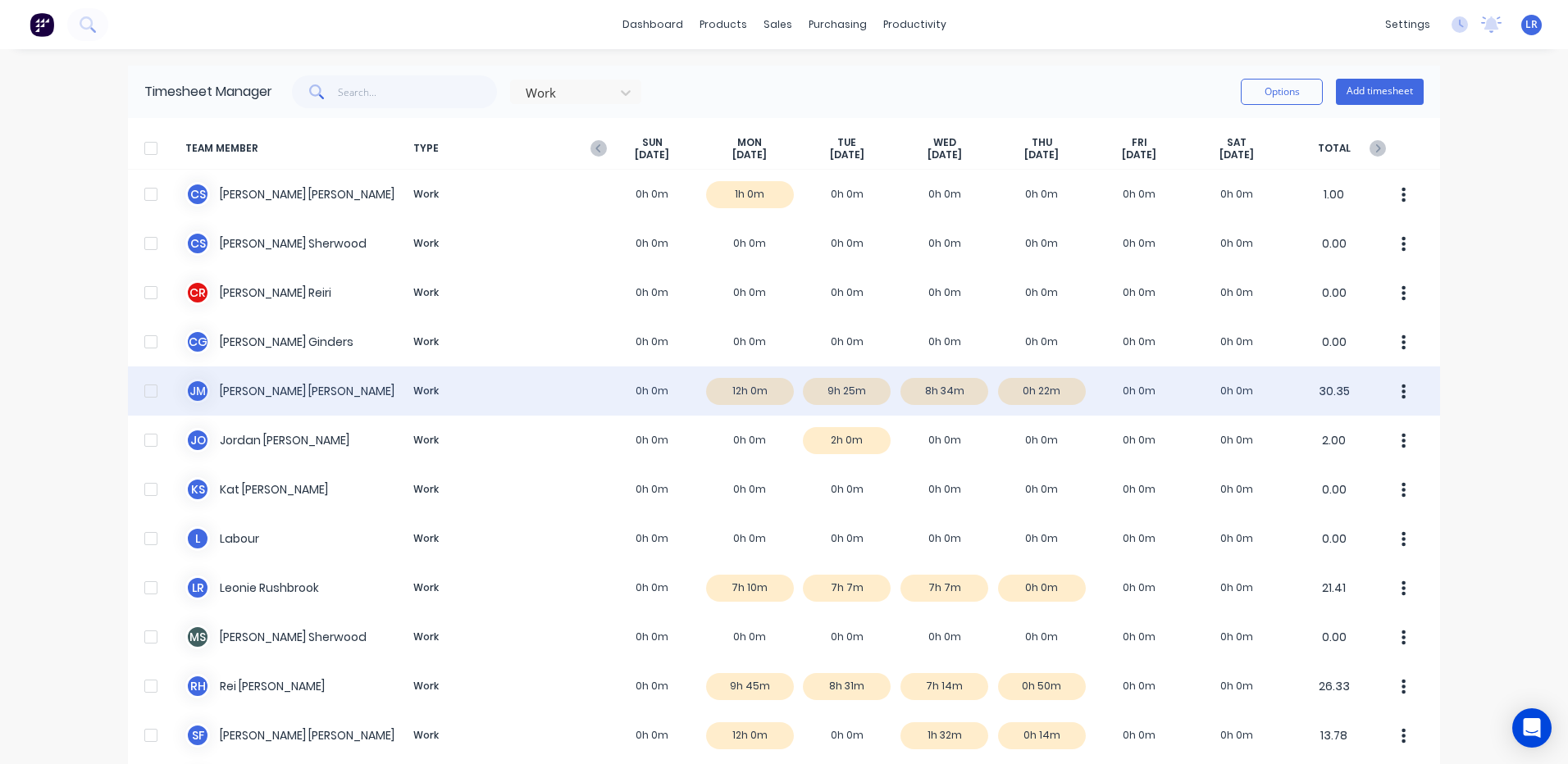
click at [936, 387] on div "[PERSON_NAME] Work 0h 0m 12h 0m 9h 25m 8h 34m 0h 22m 0h 0m 0h 0m 30.35" at bounding box center [784, 390] width 1313 height 49
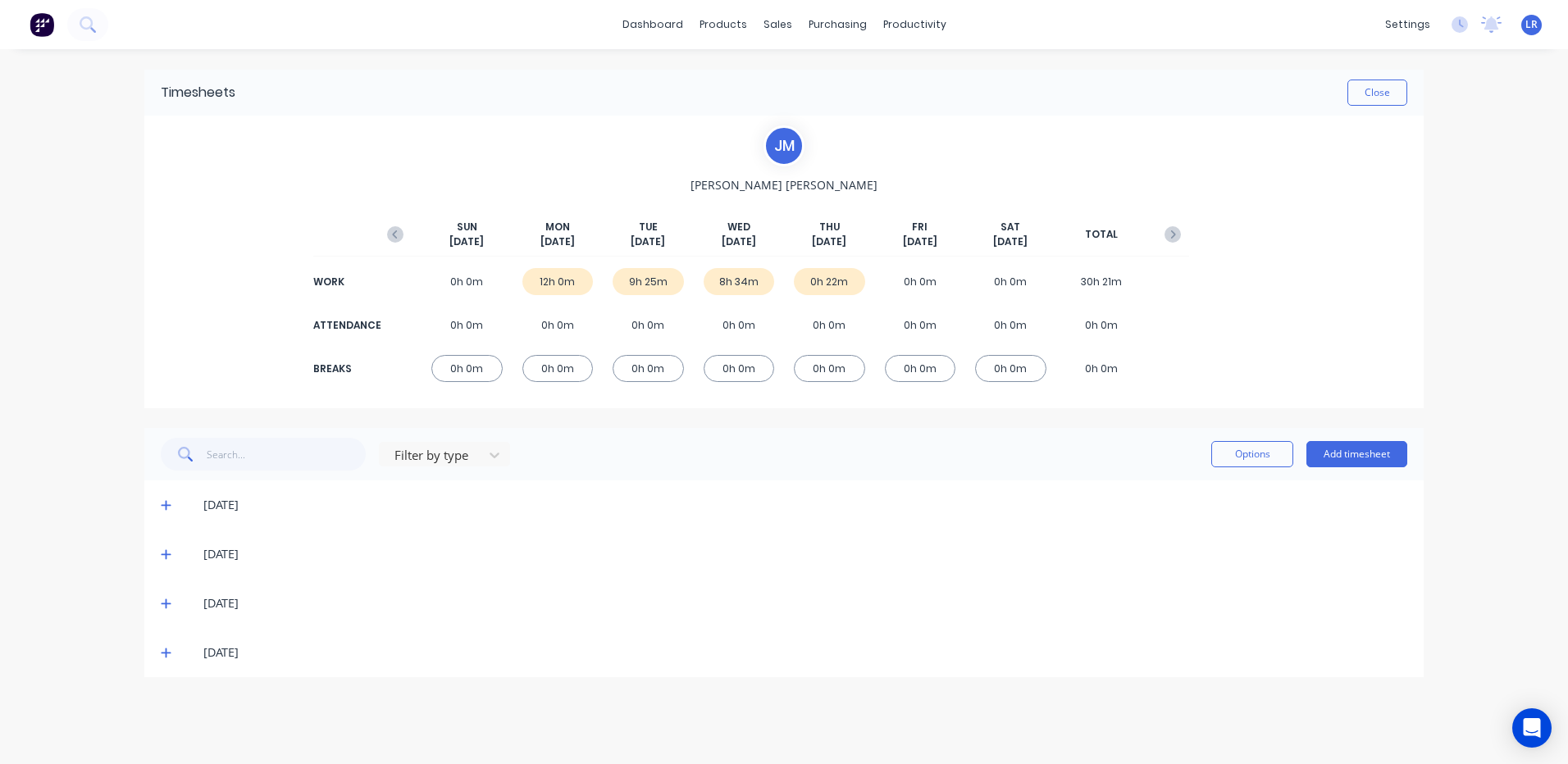
click at [167, 600] on icon at bounding box center [166, 603] width 11 height 12
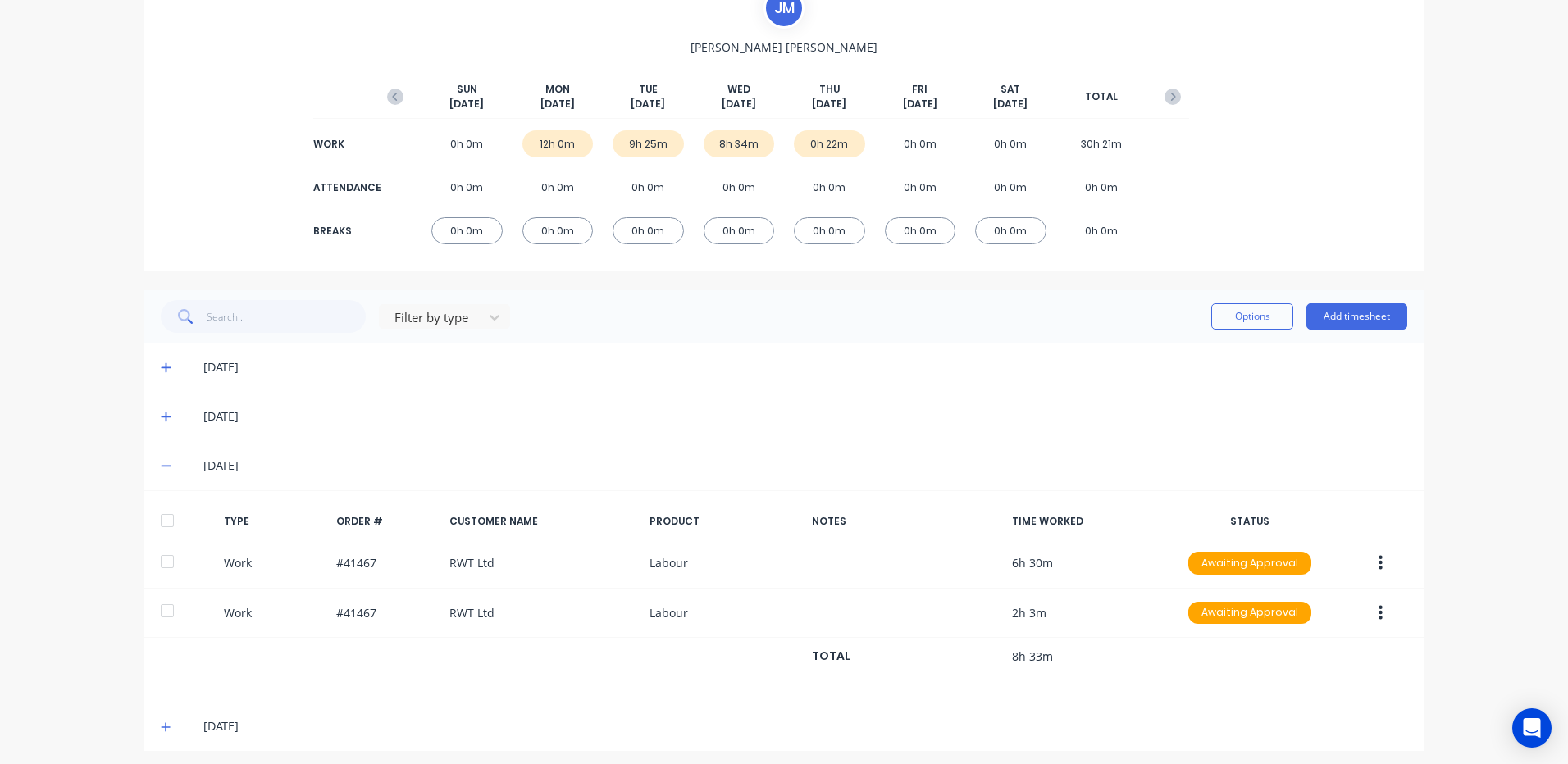
scroll to position [145, 0]
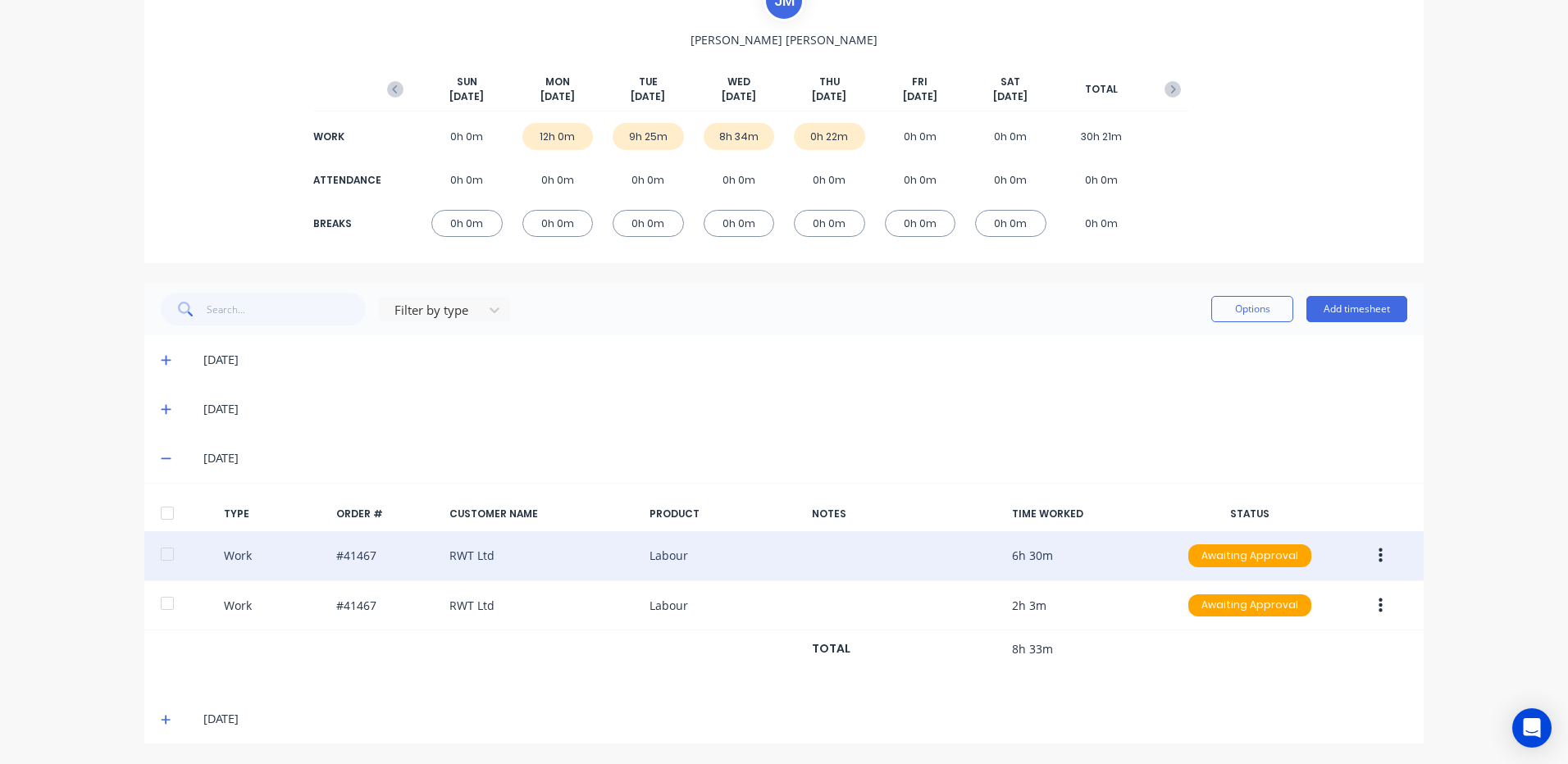
click at [1371, 551] on button "button" at bounding box center [1380, 555] width 38 height 29
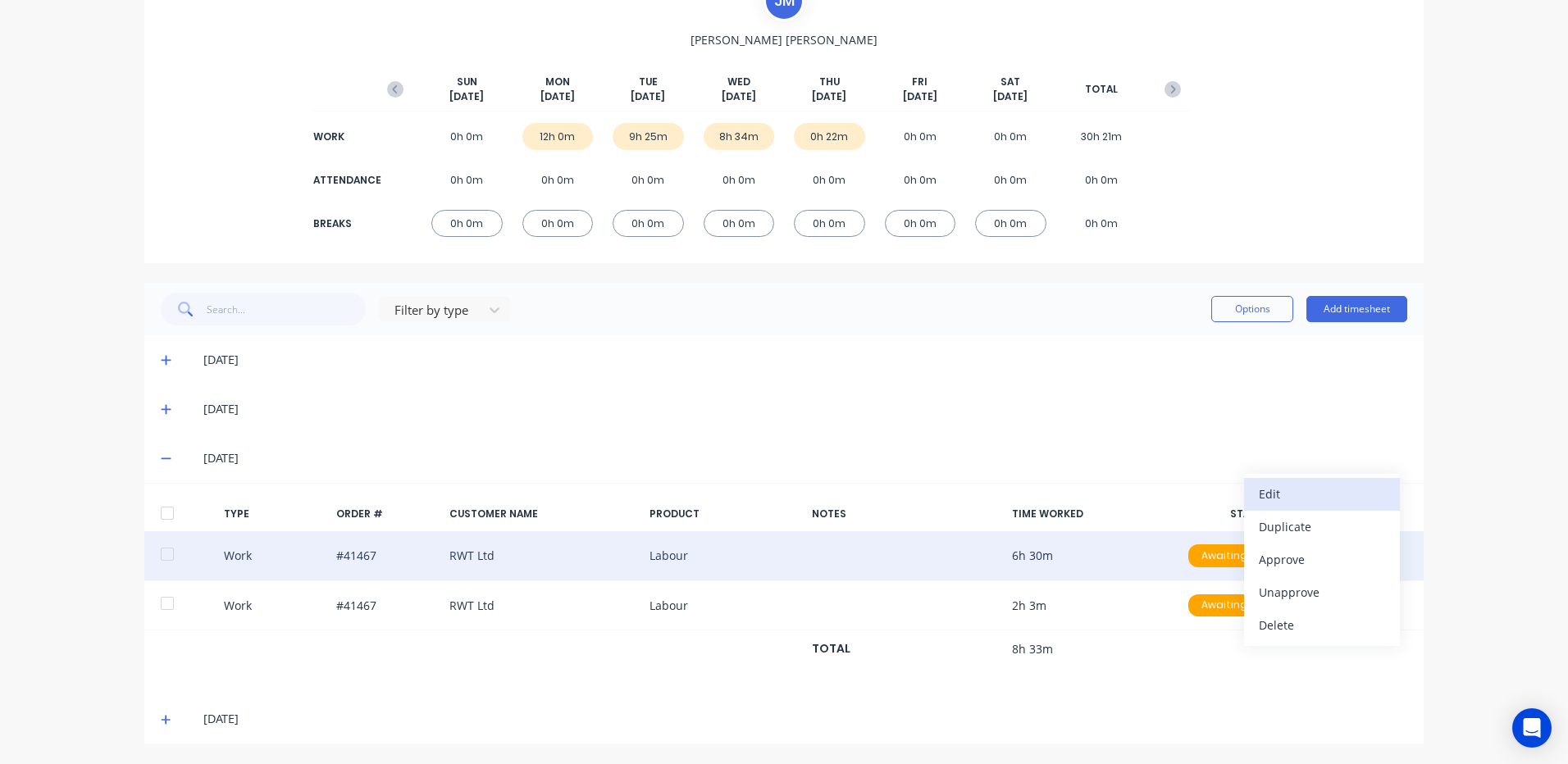
click at [1302, 494] on div "Edit" at bounding box center [1322, 494] width 126 height 24
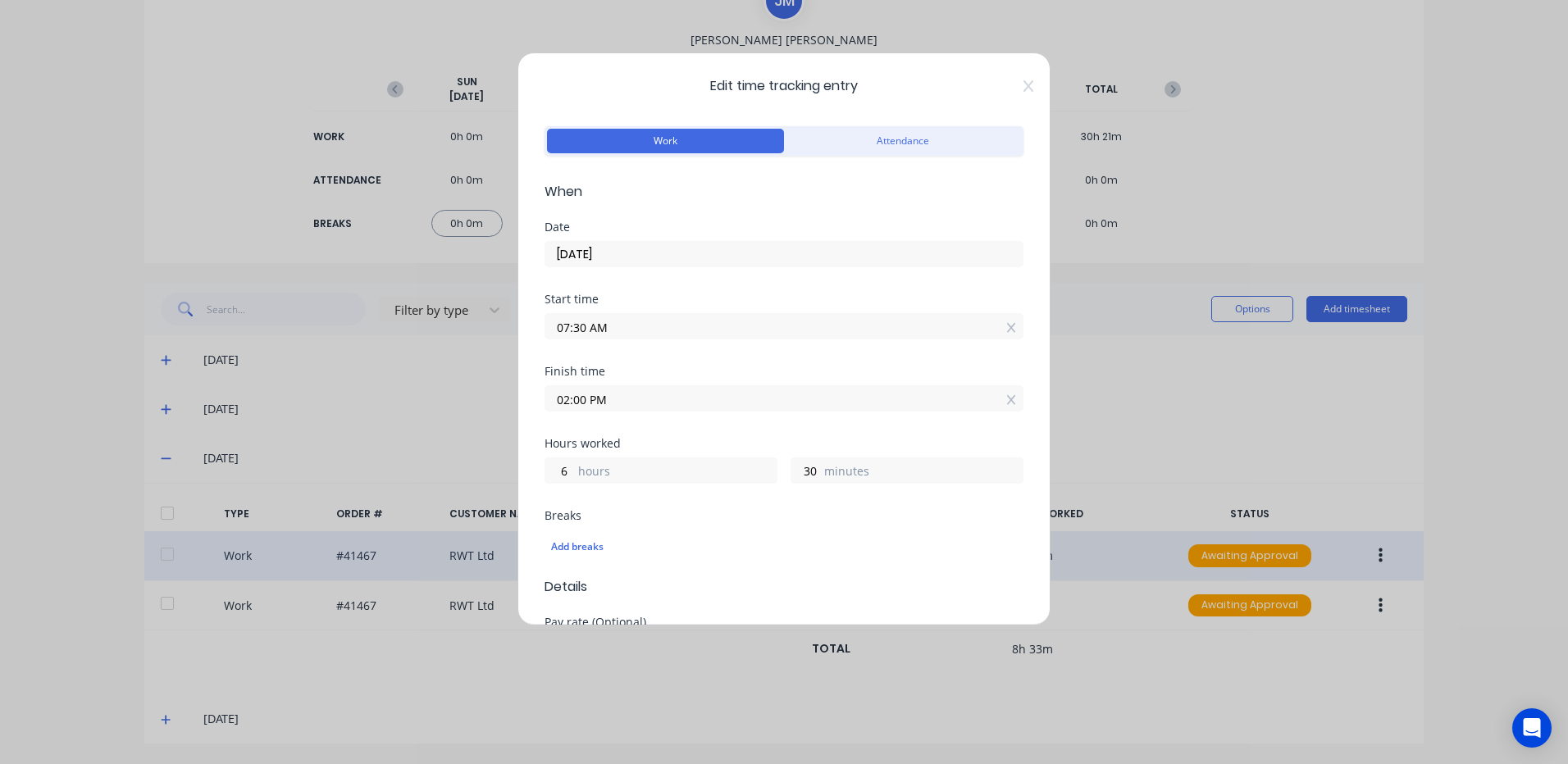
click at [582, 325] on input "07:30 AM" at bounding box center [784, 326] width 477 height 25
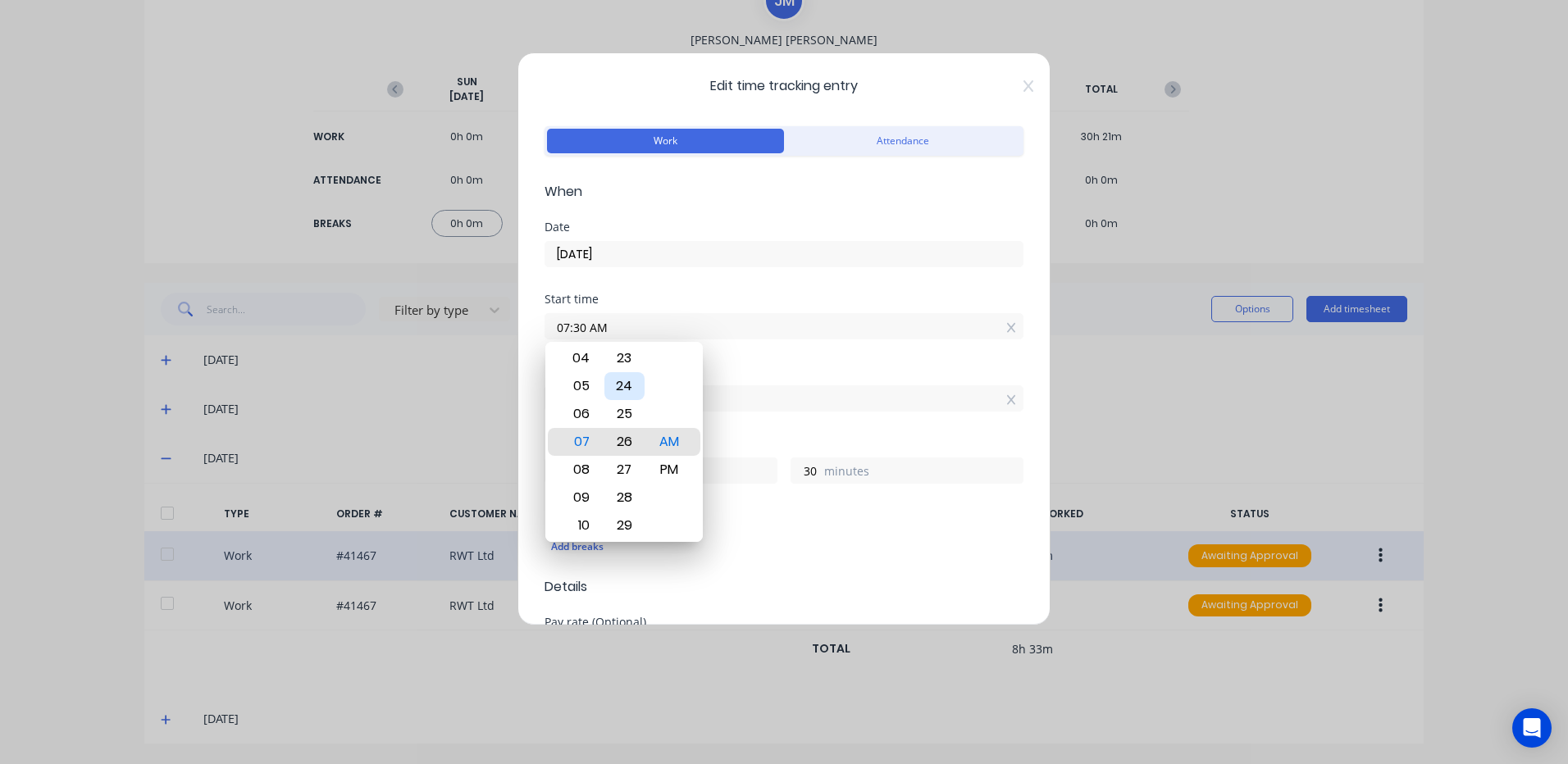
type input "07:26 AM"
type input "34"
type input "07:22 AM"
type input "38"
type input "07:19 AM"
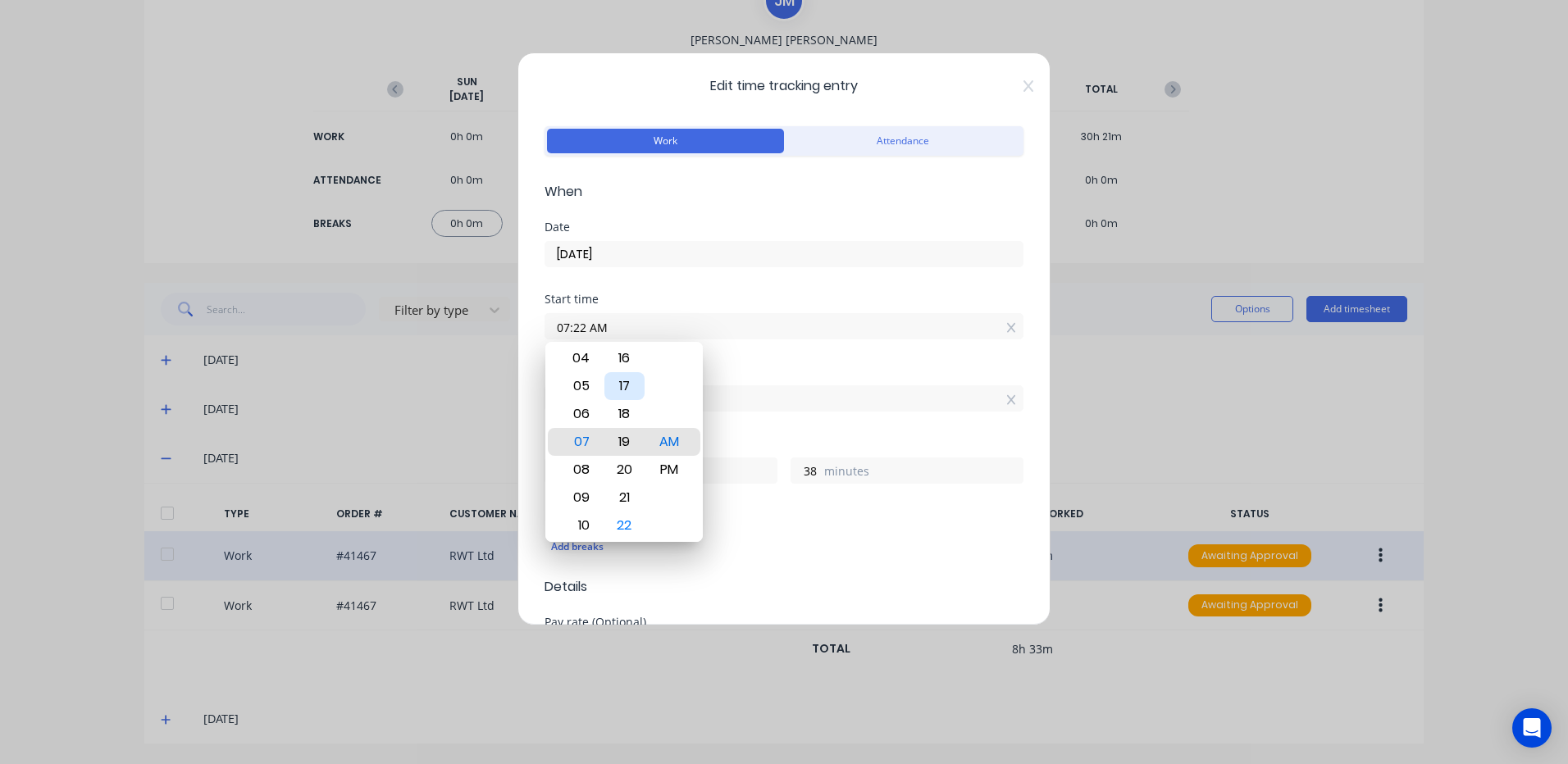
type input "41"
type input "07:15 AM"
type input "45"
type input "07:11 AM"
type input "49"
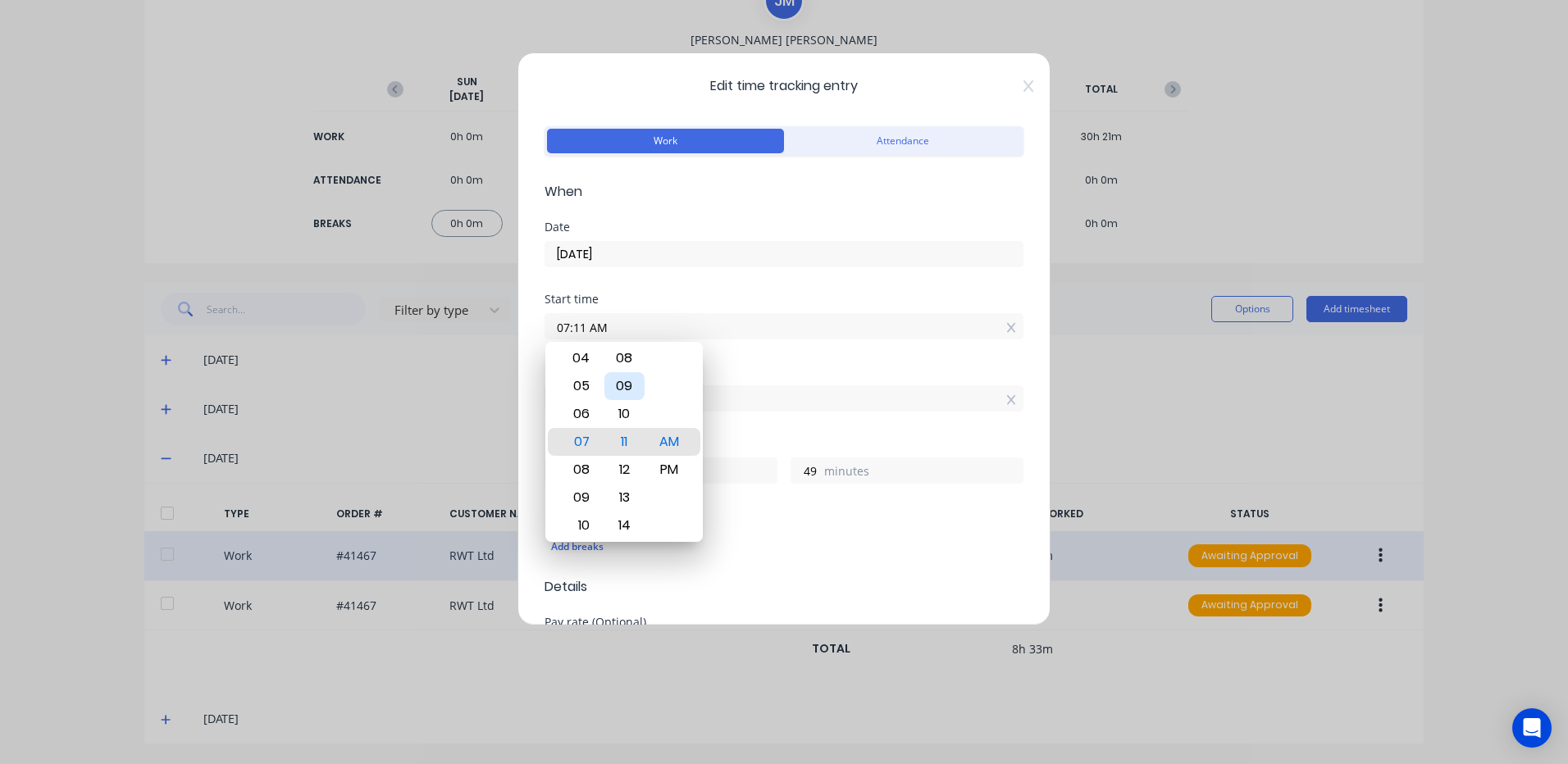
type input "07:10 AM"
type input "50"
type input "07:07 AM"
type input "53"
type input "07:05 AM"
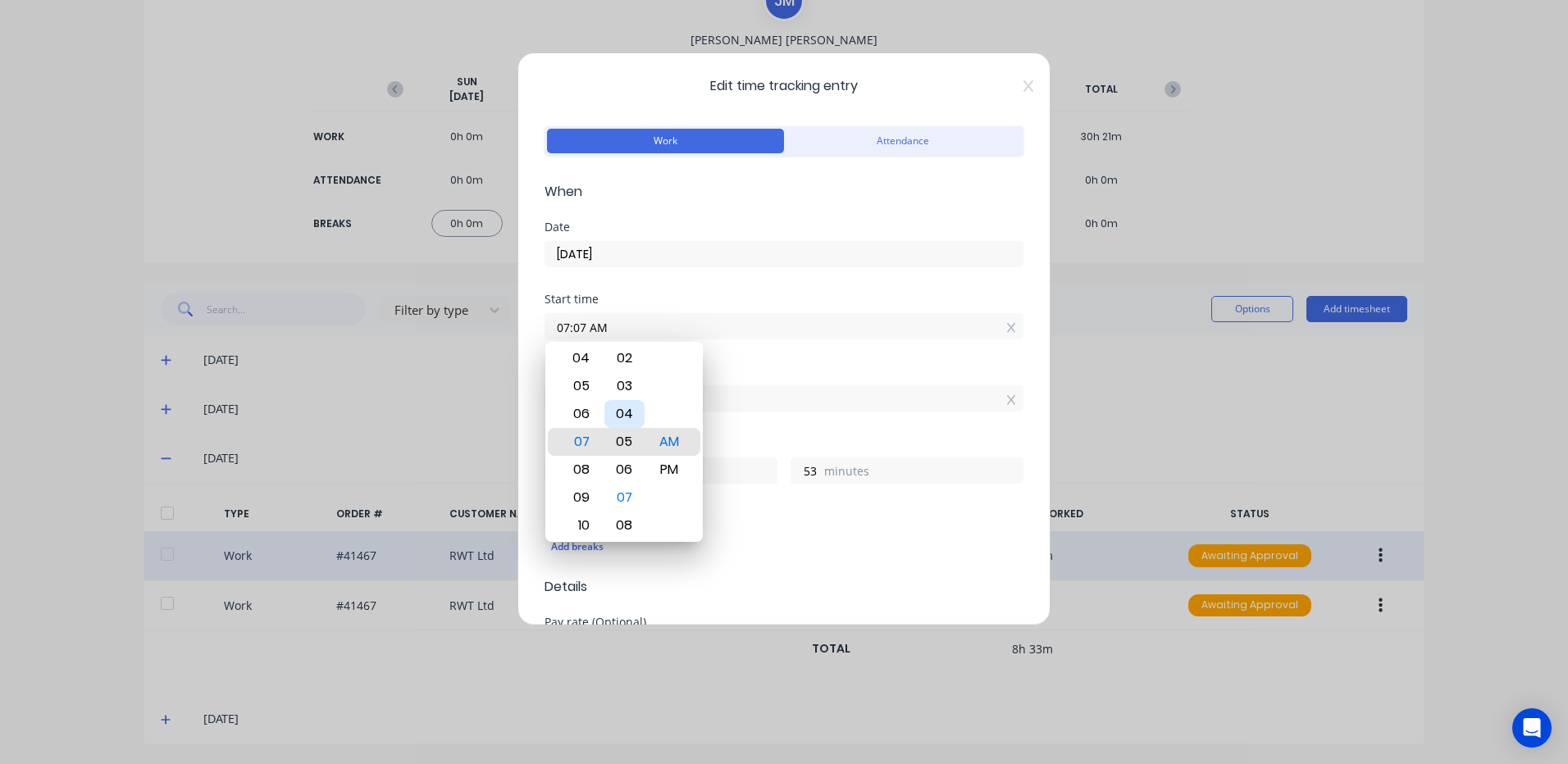
type input "55"
type input "07:02 AM"
type input "58"
click at [622, 382] on div "00" at bounding box center [624, 385] width 40 height 28
type input "07:00 AM"
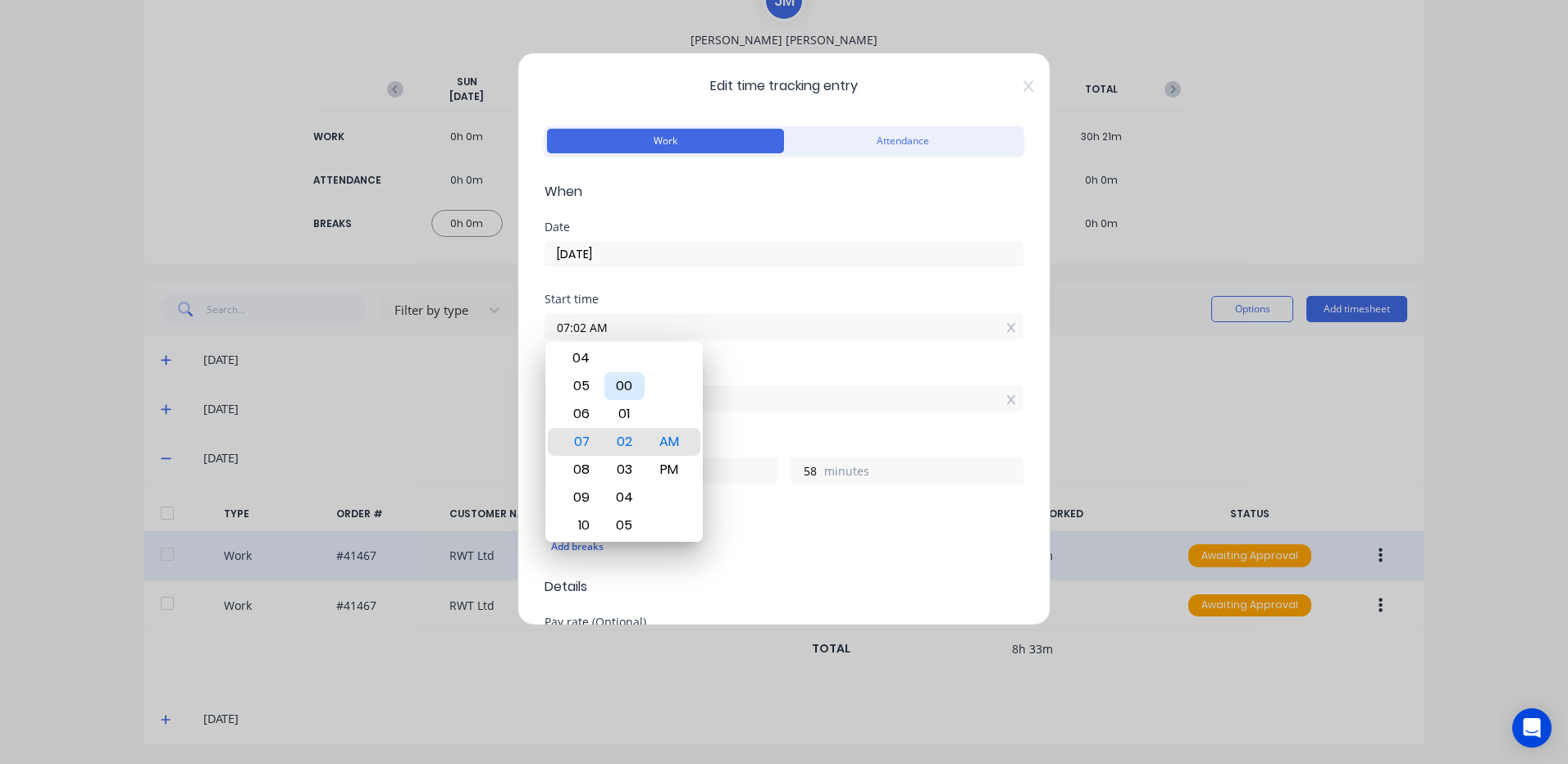
type input "7"
type input "0"
click at [743, 526] on div "Add breaks" at bounding box center [784, 544] width 479 height 38
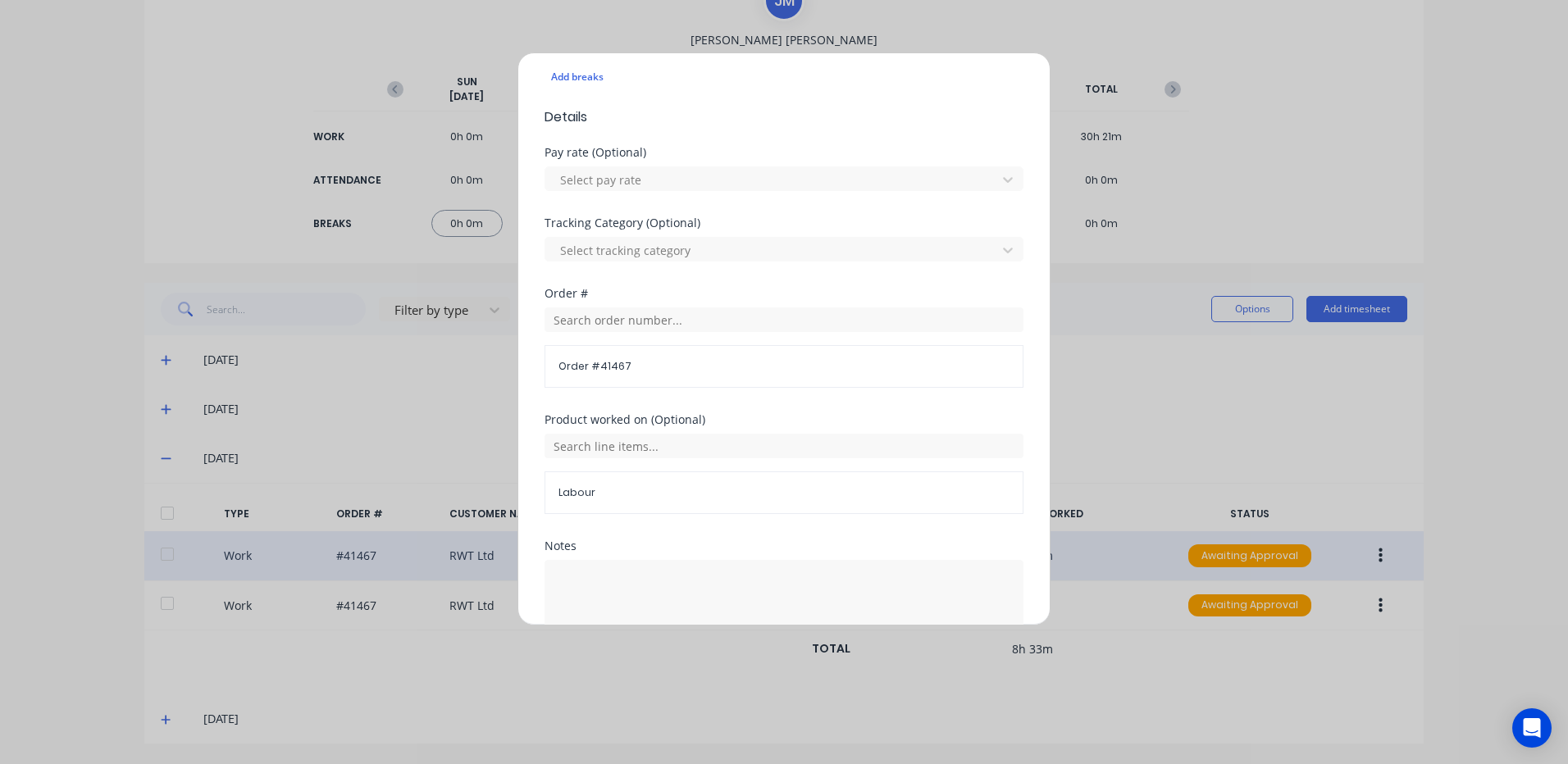
scroll to position [567, 0]
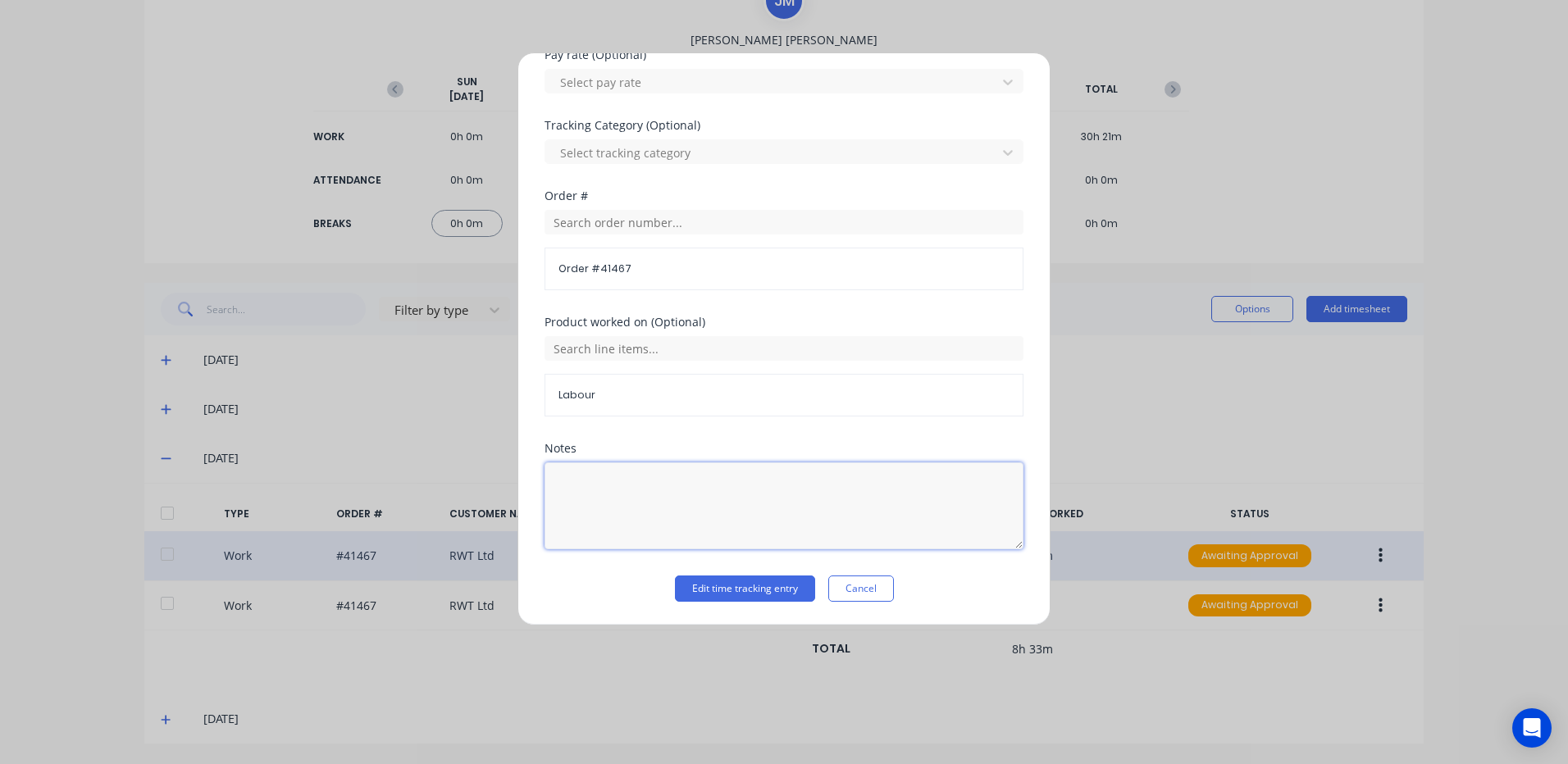
click at [604, 481] on textarea at bounding box center [784, 506] width 479 height 87
type textarea "7 - 2"
click at [696, 583] on button "Edit time tracking entry" at bounding box center [745, 588] width 141 height 26
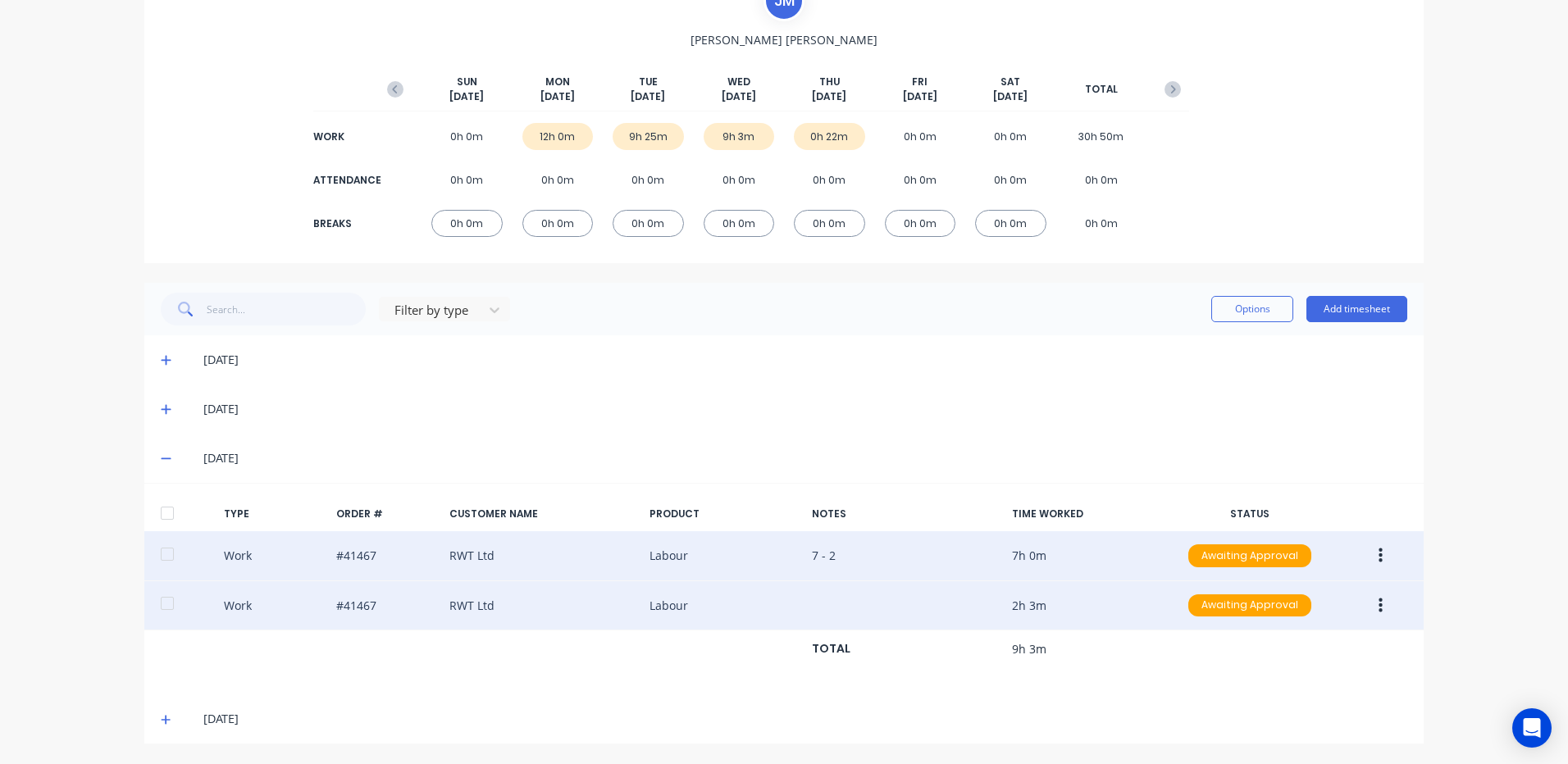
click at [1369, 598] on button "button" at bounding box center [1380, 605] width 38 height 29
click at [1274, 538] on div "Edit" at bounding box center [1322, 543] width 126 height 24
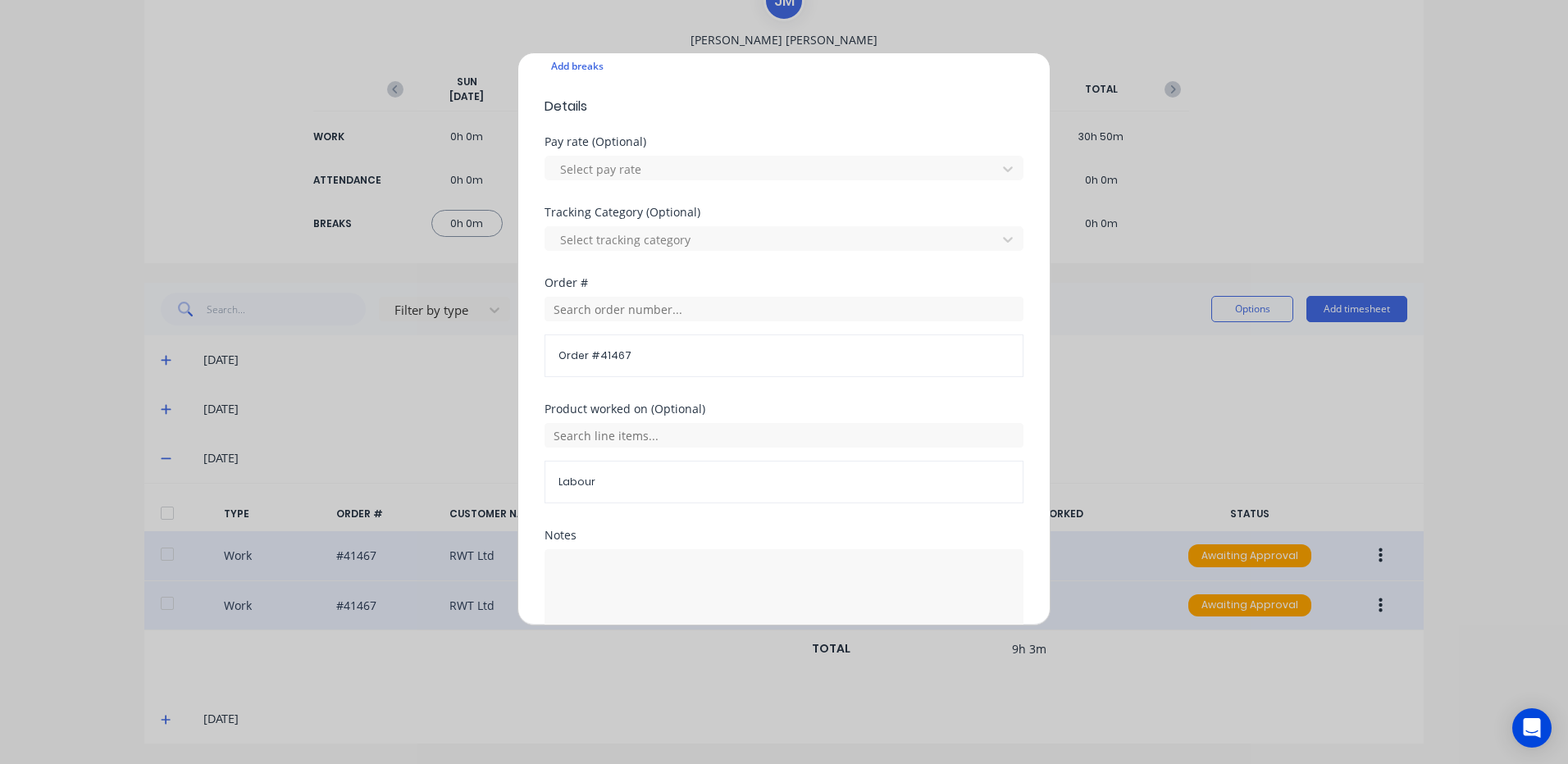
scroll to position [492, 0]
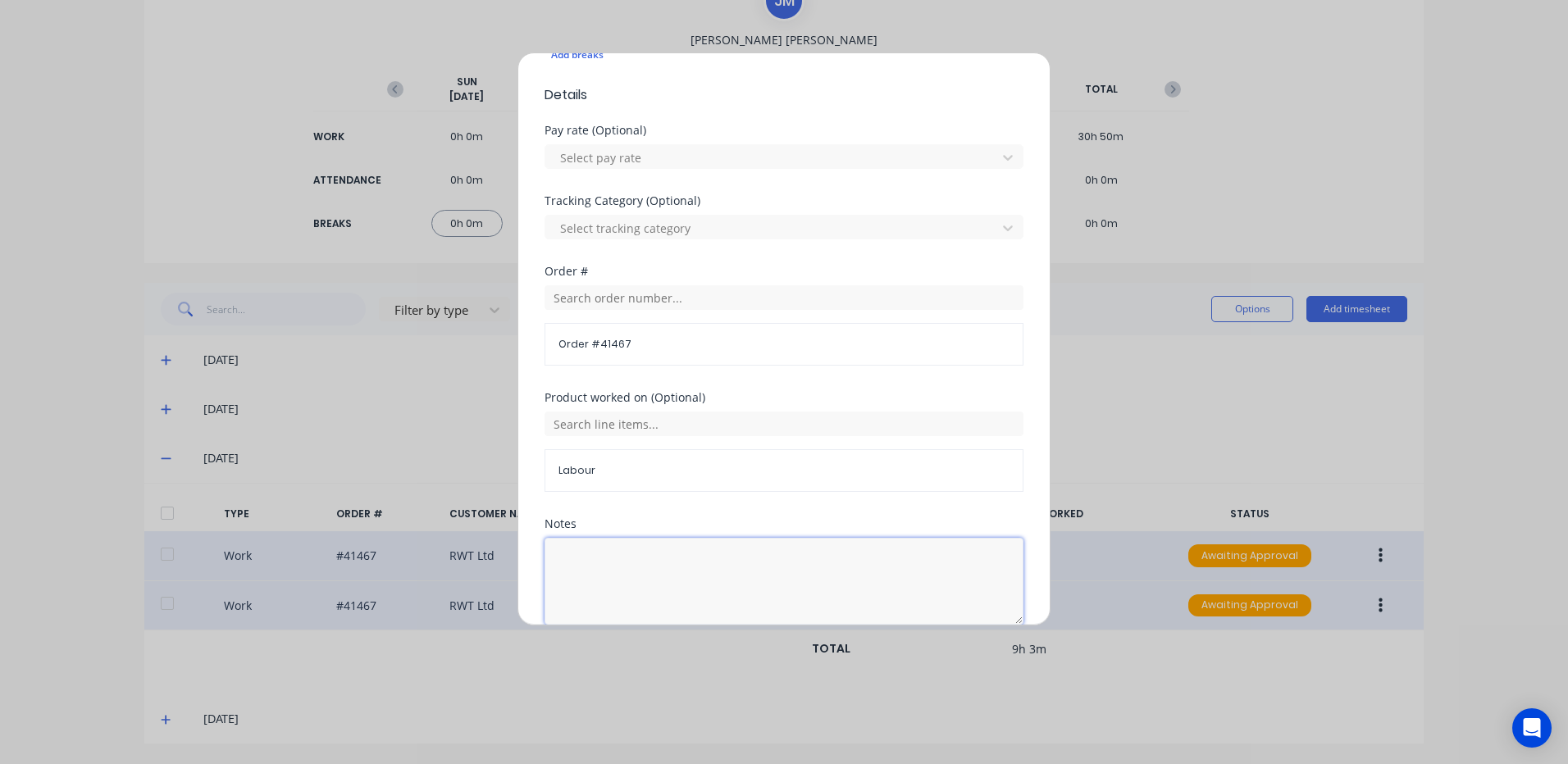
click at [569, 551] on textarea at bounding box center [784, 582] width 479 height 87
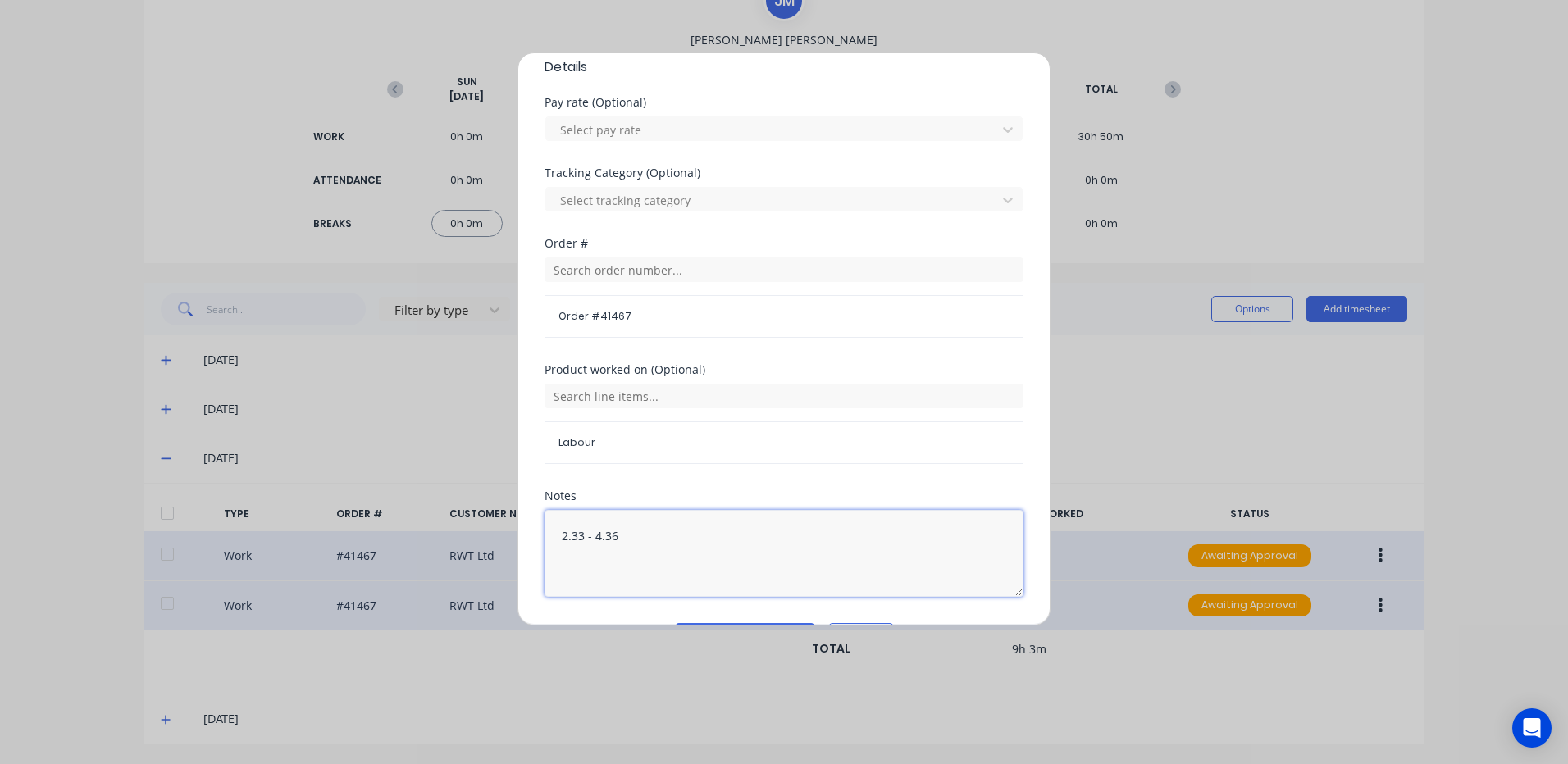
scroll to position [567, 0]
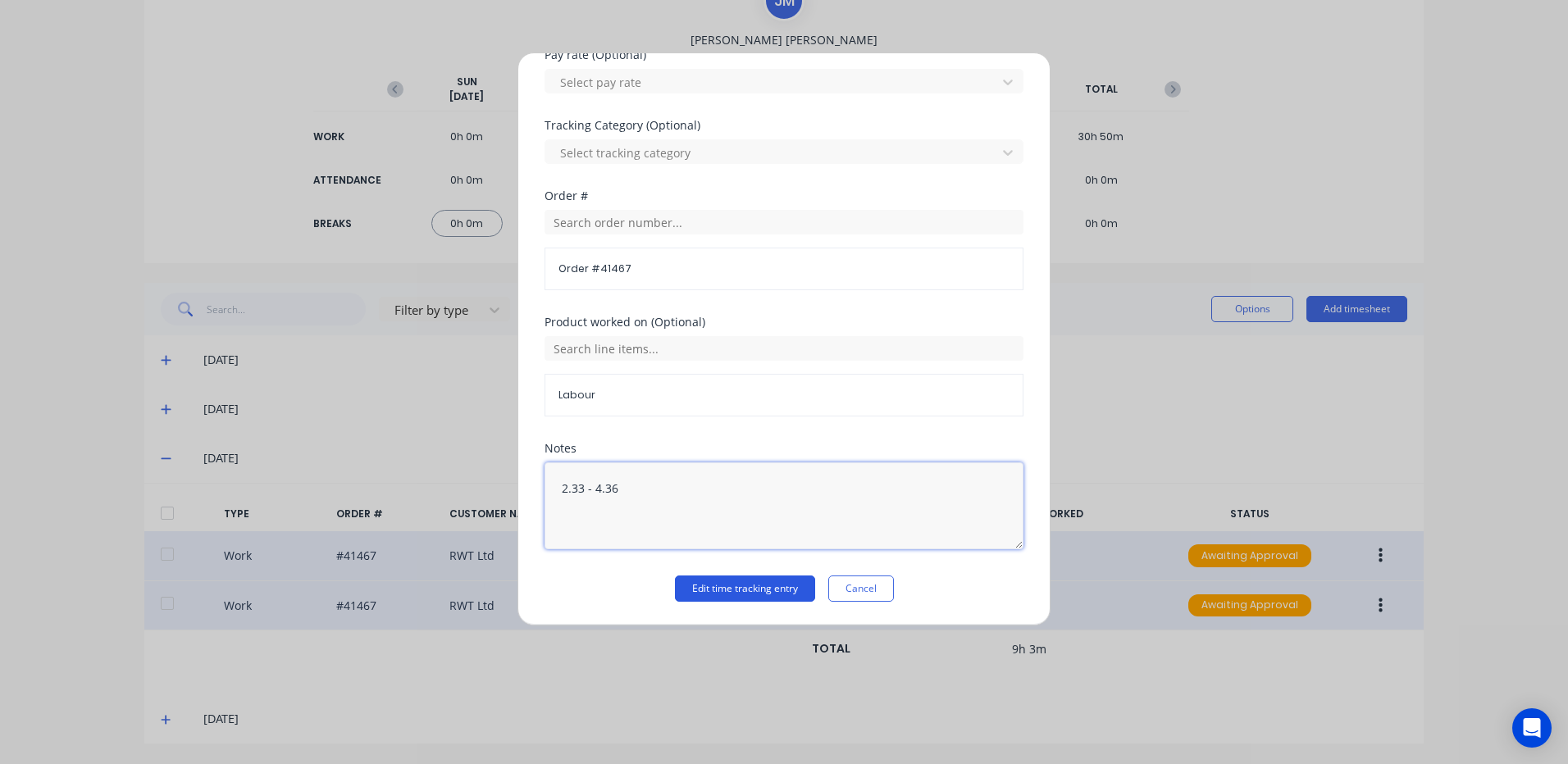
type textarea "2.33 - 4.36"
click at [720, 587] on button "Edit time tracking entry" at bounding box center [745, 588] width 141 height 26
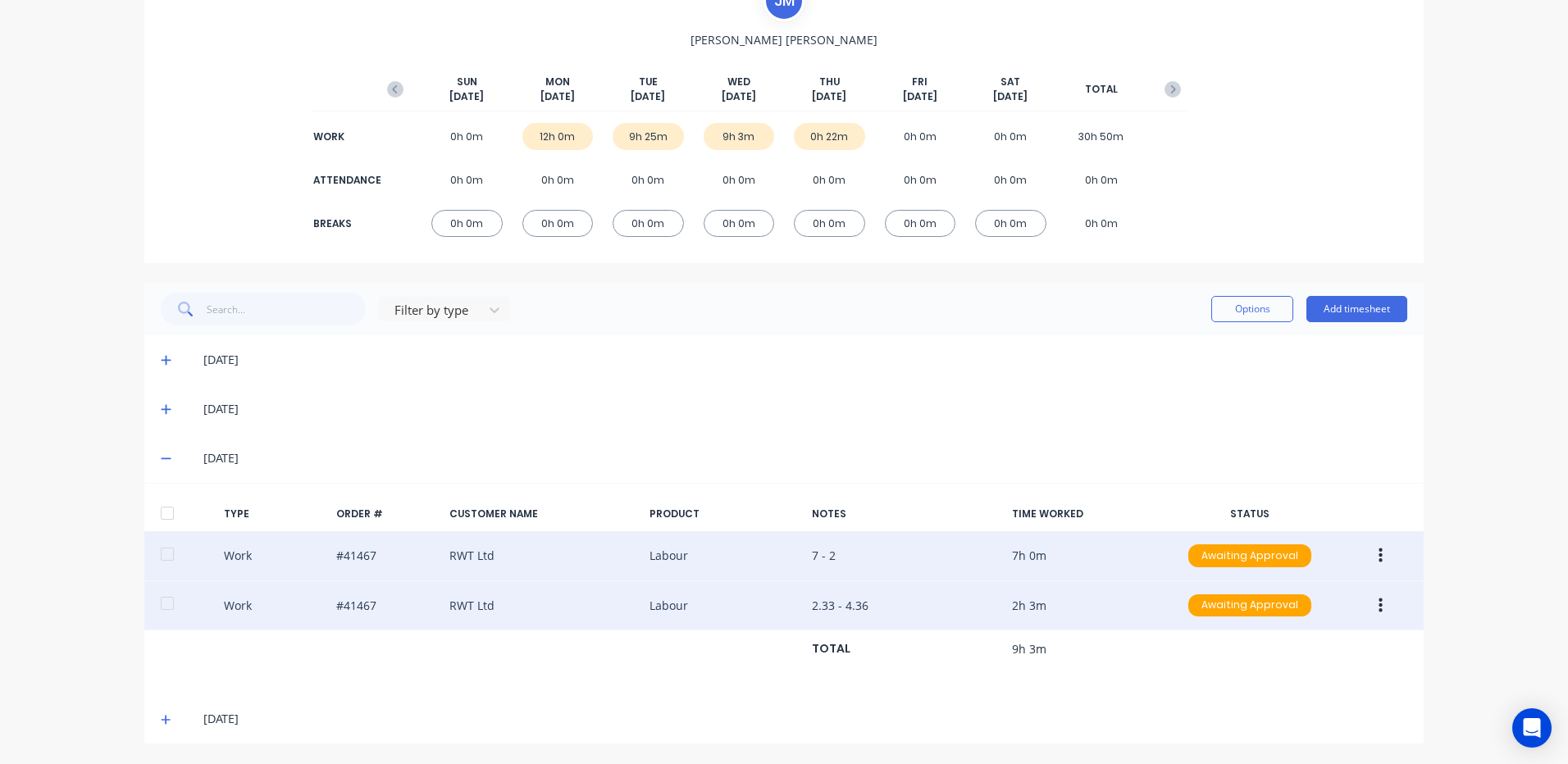
scroll to position [0, 0]
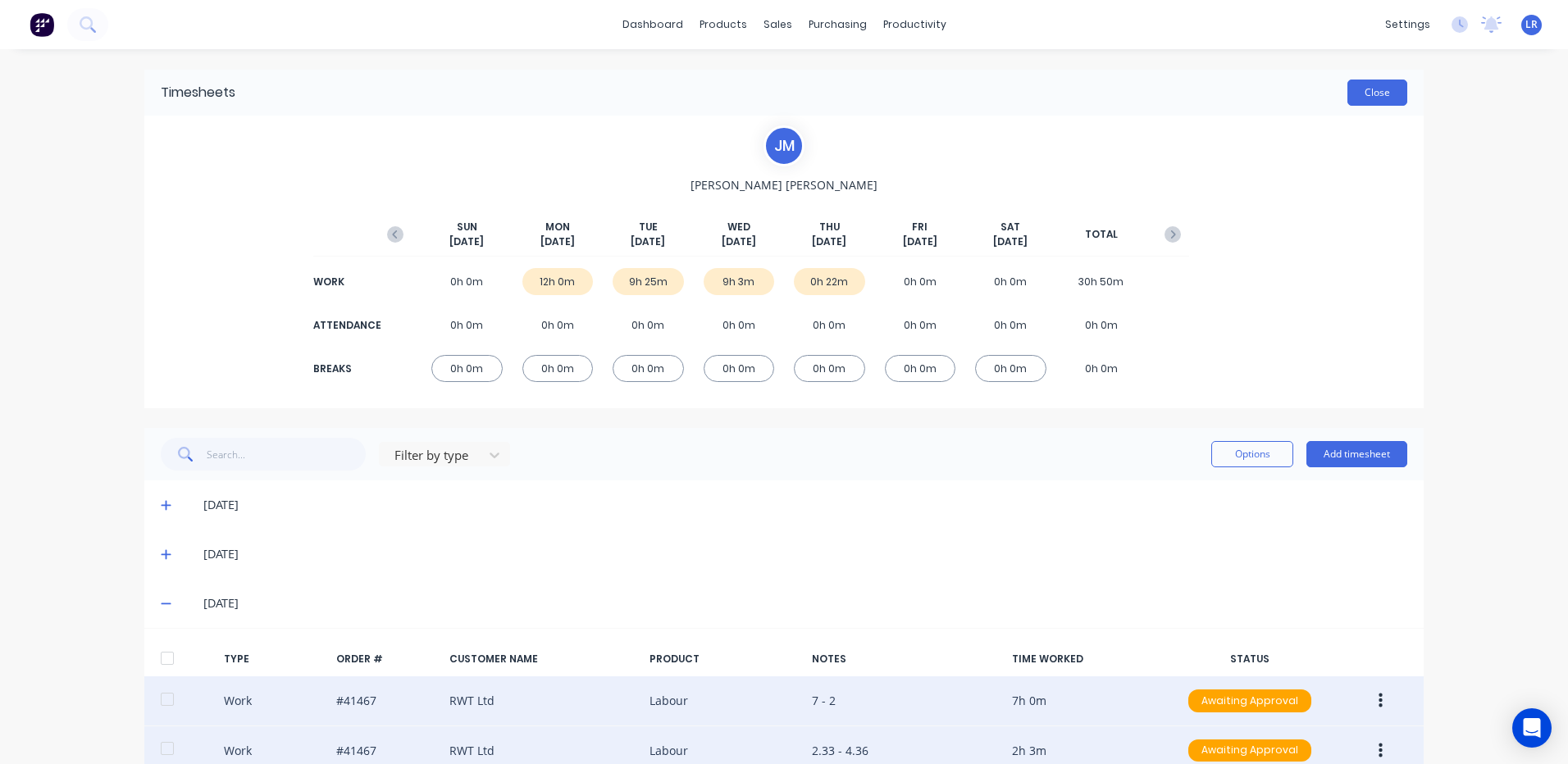
click at [1379, 89] on button "Close" at bounding box center [1377, 92] width 60 height 26
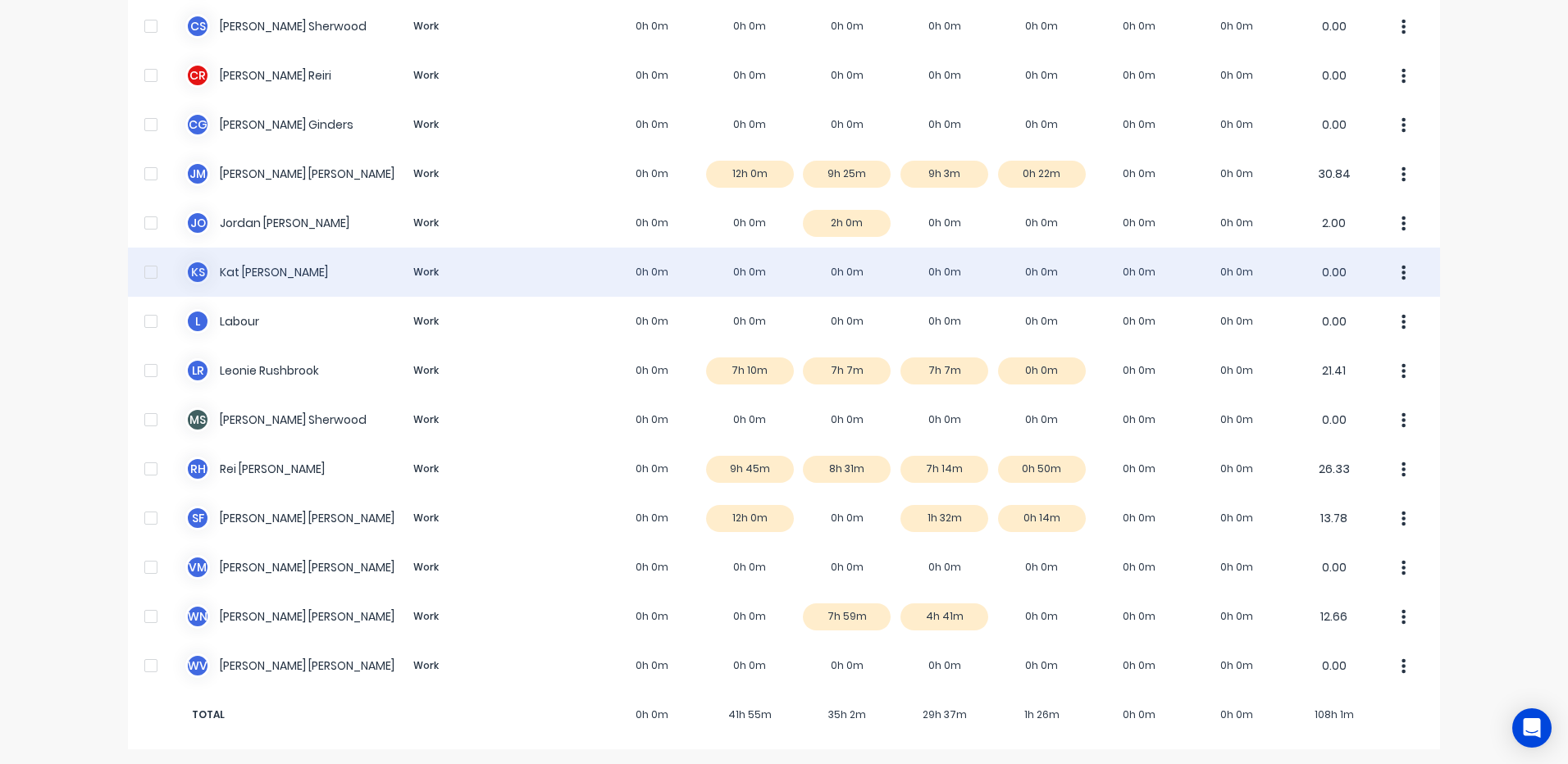
scroll to position [219, 0]
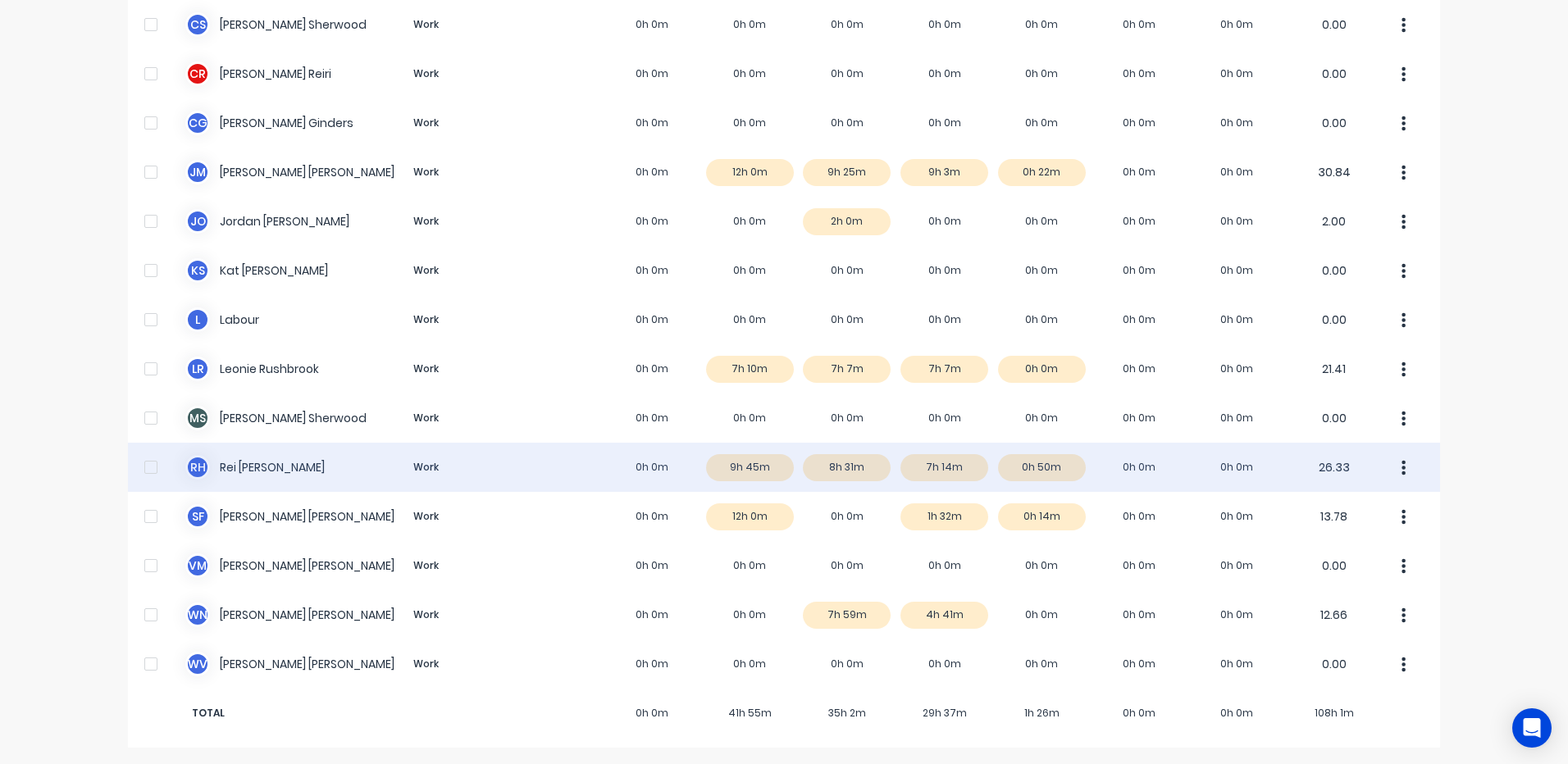
click at [825, 465] on div "R H Rei [PERSON_NAME] Work 0h 0m 9h 45m 8h 31m 7h 14m 0h 50m 0h 0m 0h 0m 26.33" at bounding box center [784, 467] width 1313 height 49
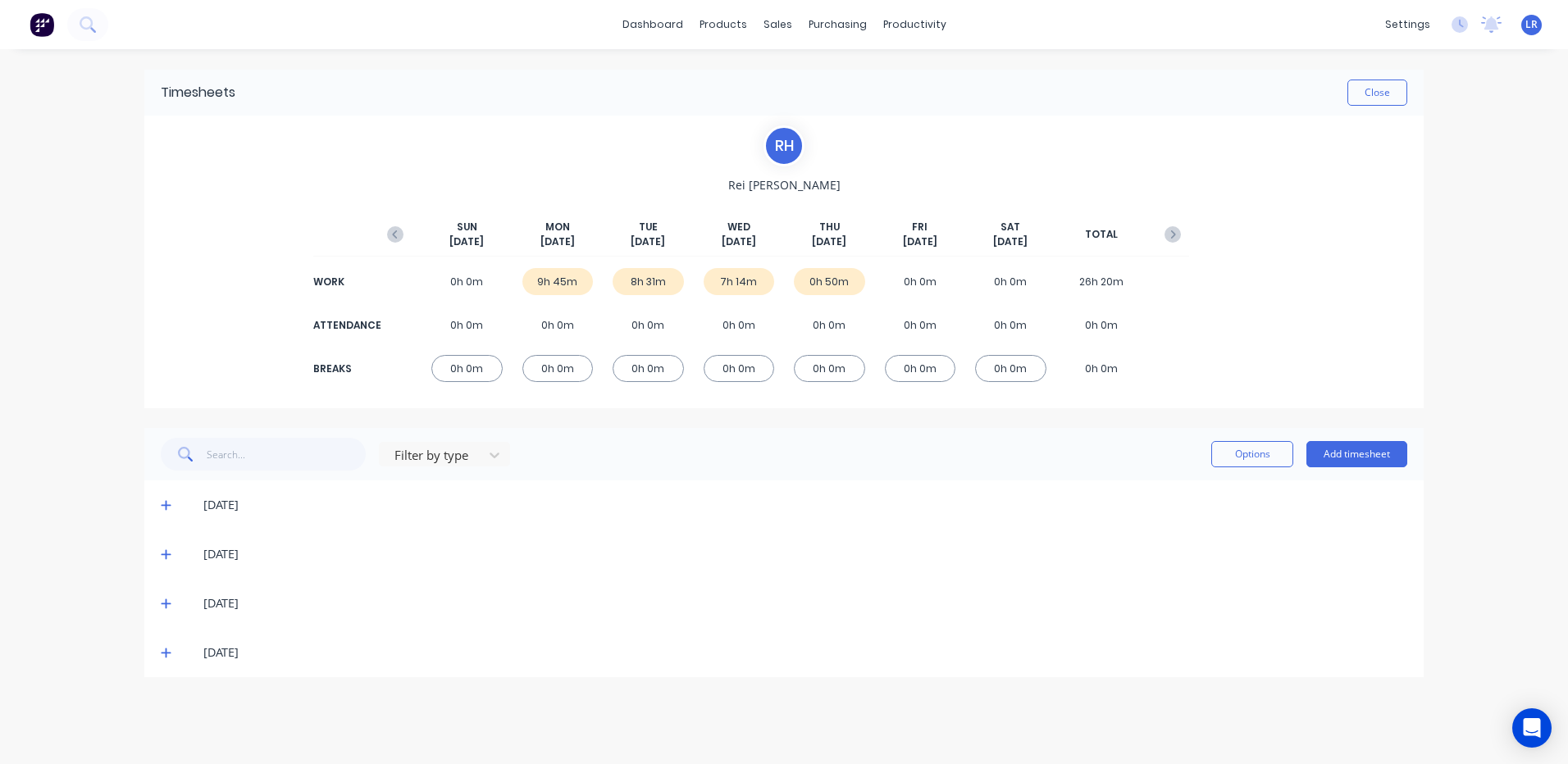
click at [166, 551] on icon at bounding box center [166, 554] width 10 height 10
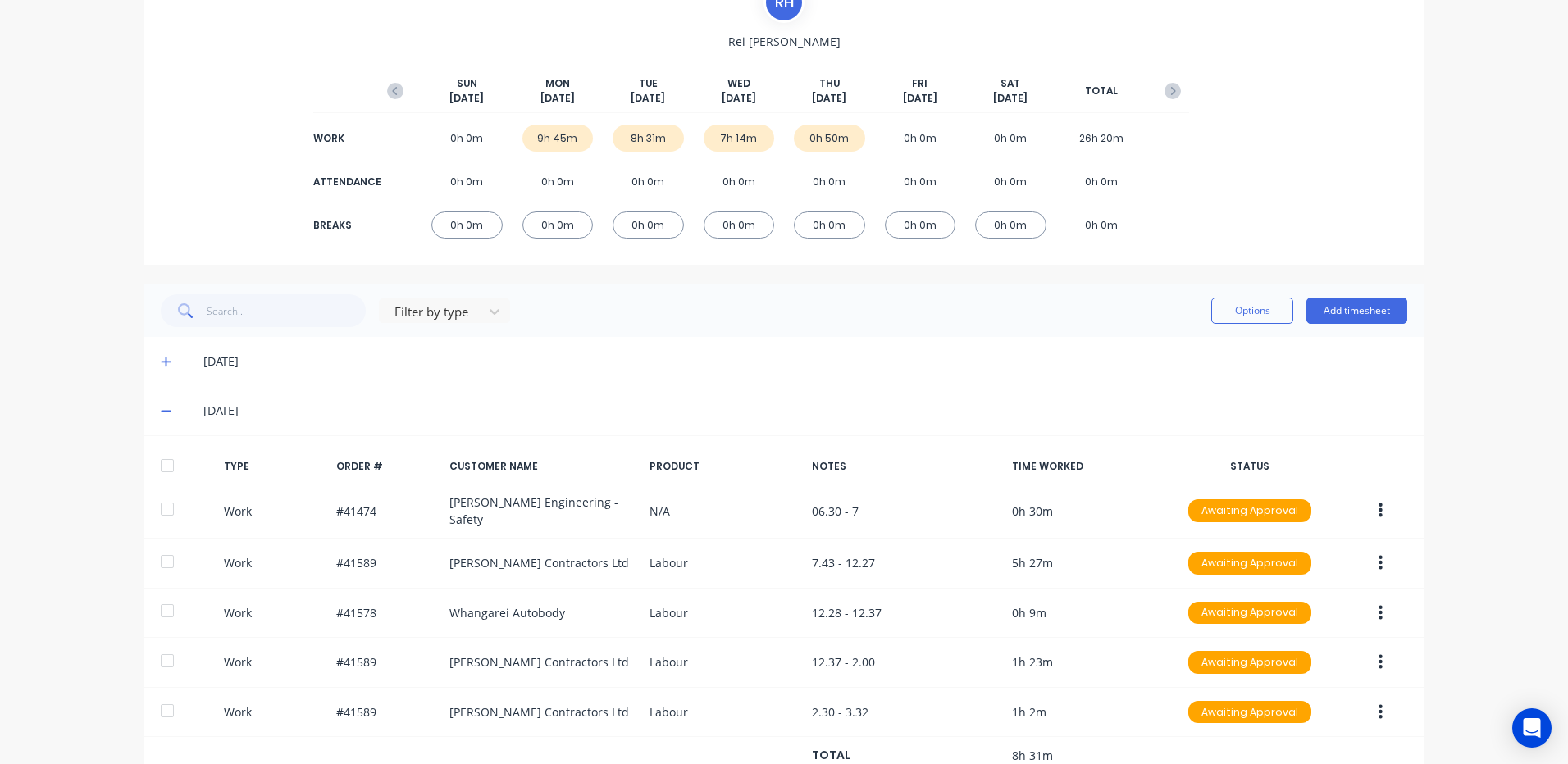
scroll to position [131, 0]
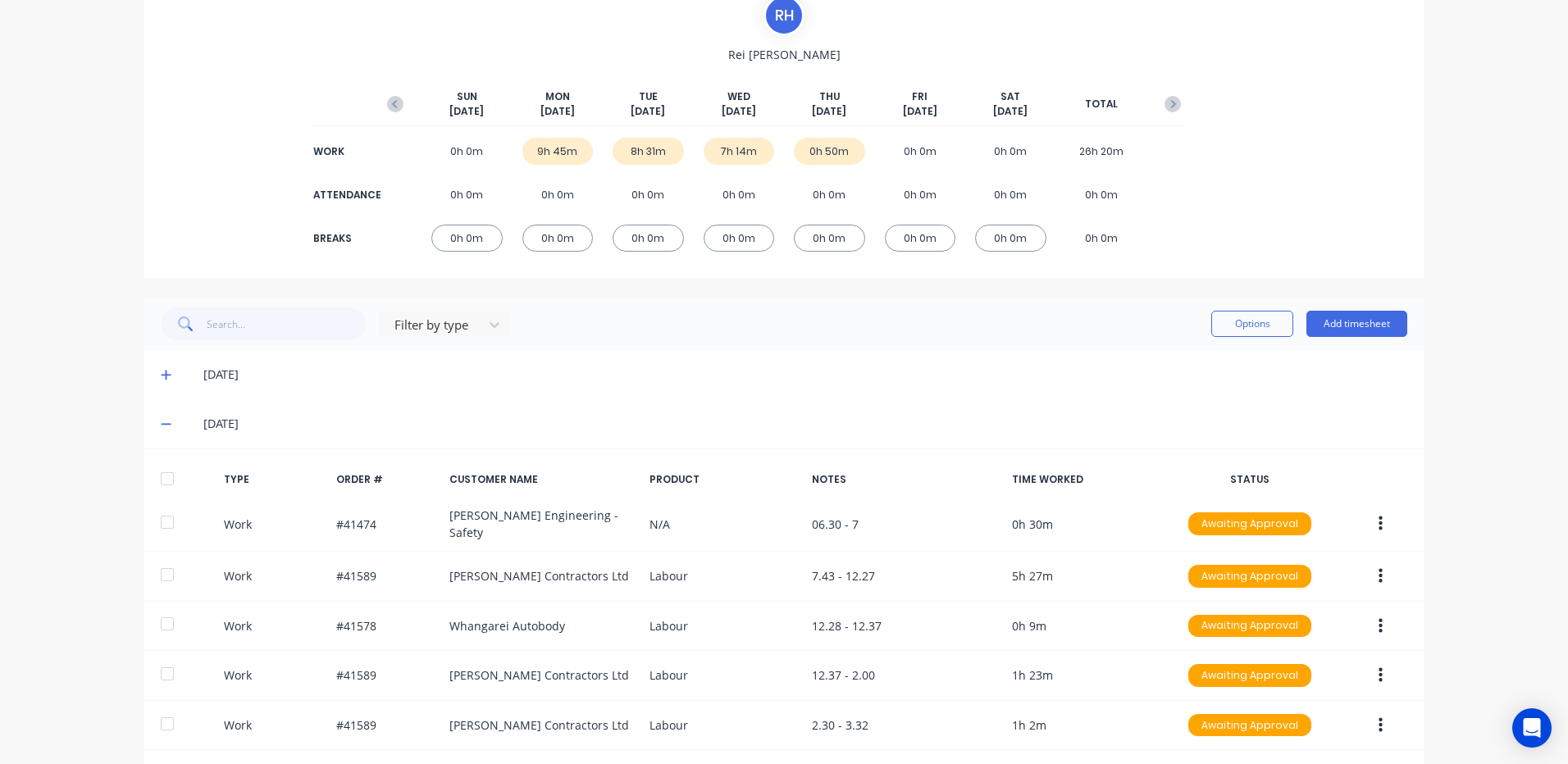
click at [164, 373] on icon at bounding box center [166, 374] width 11 height 12
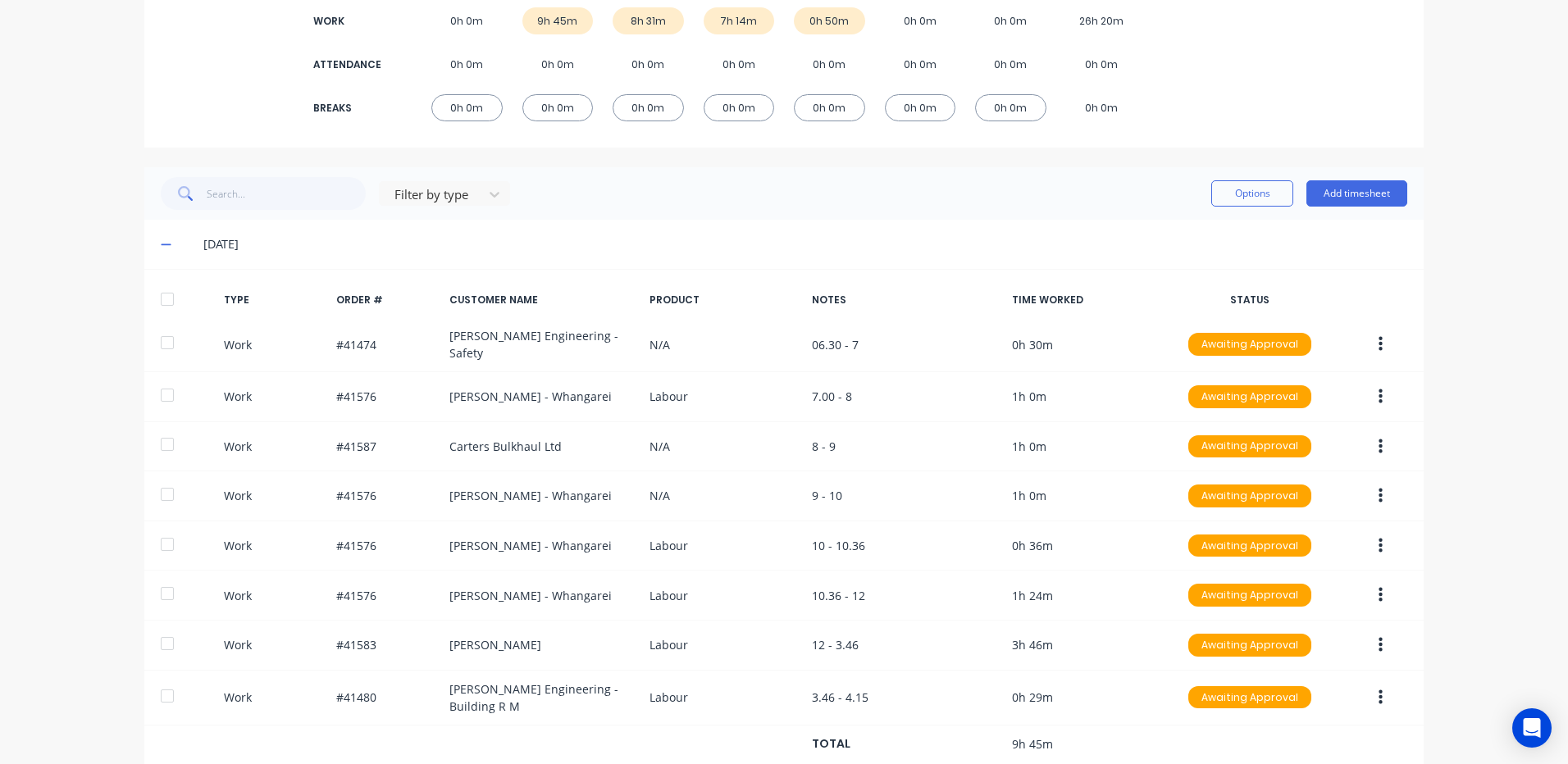
scroll to position [294, 0]
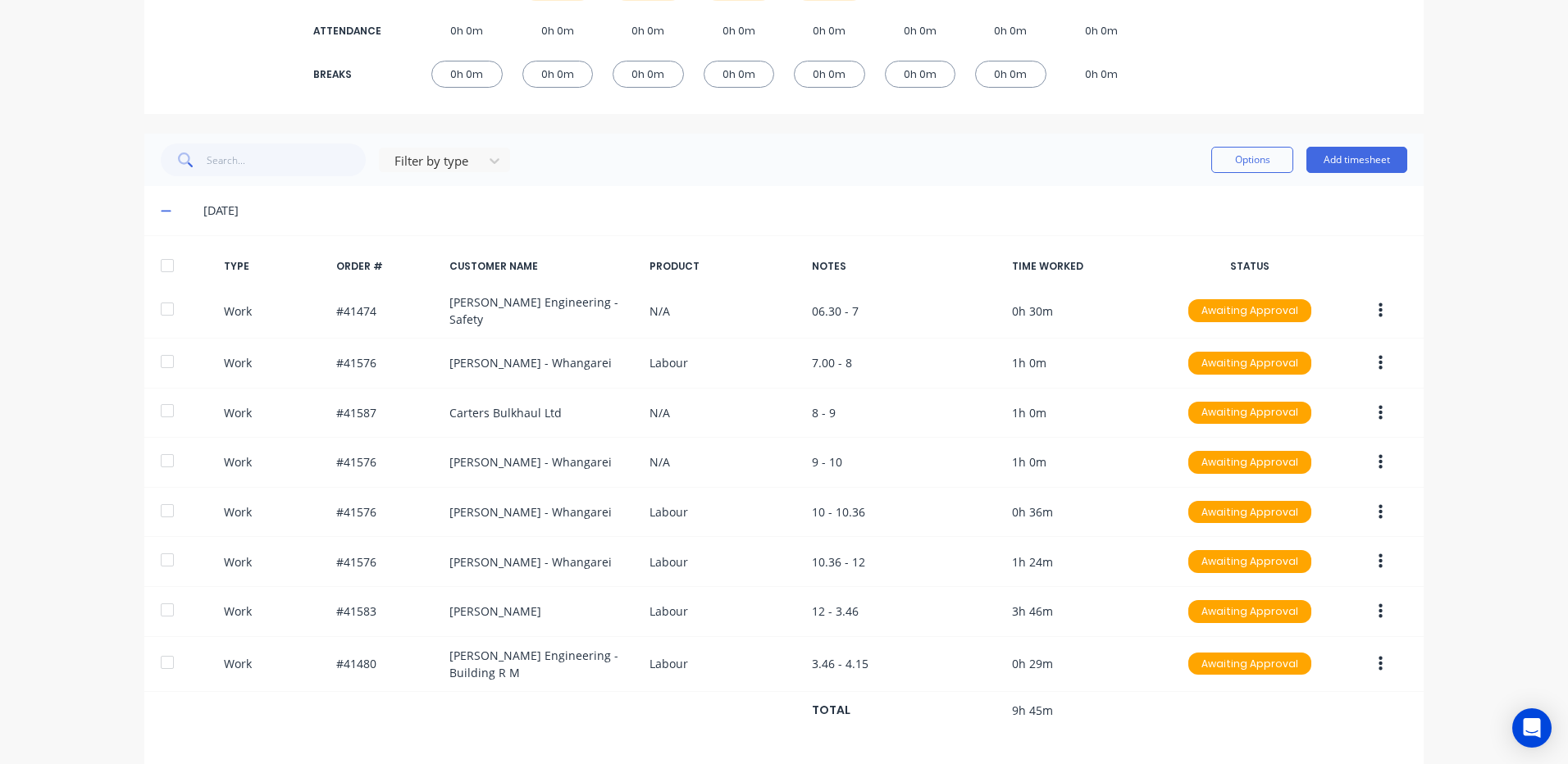
click at [161, 206] on icon at bounding box center [166, 210] width 11 height 12
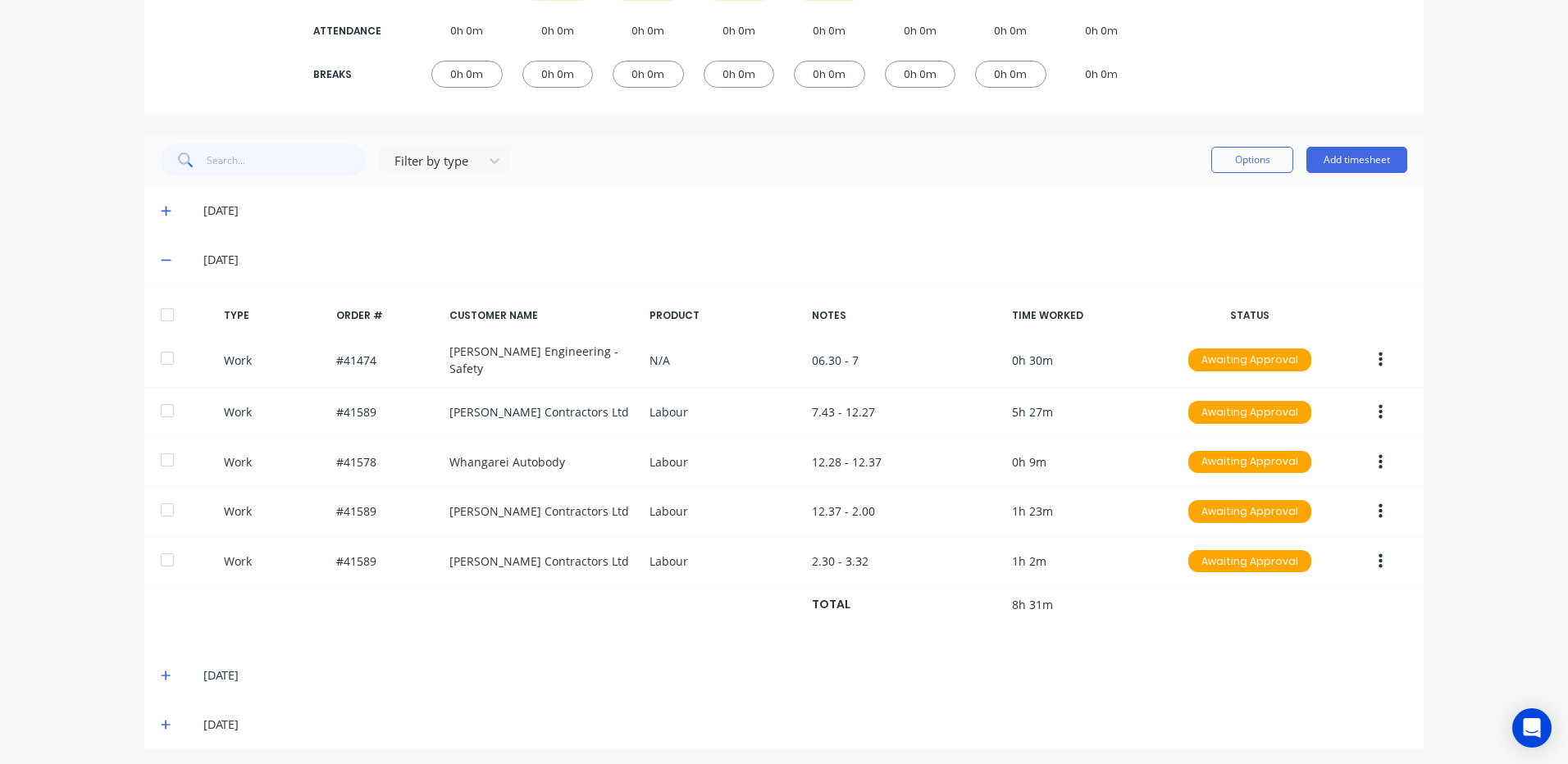
click at [161, 257] on icon at bounding box center [166, 260] width 11 height 12
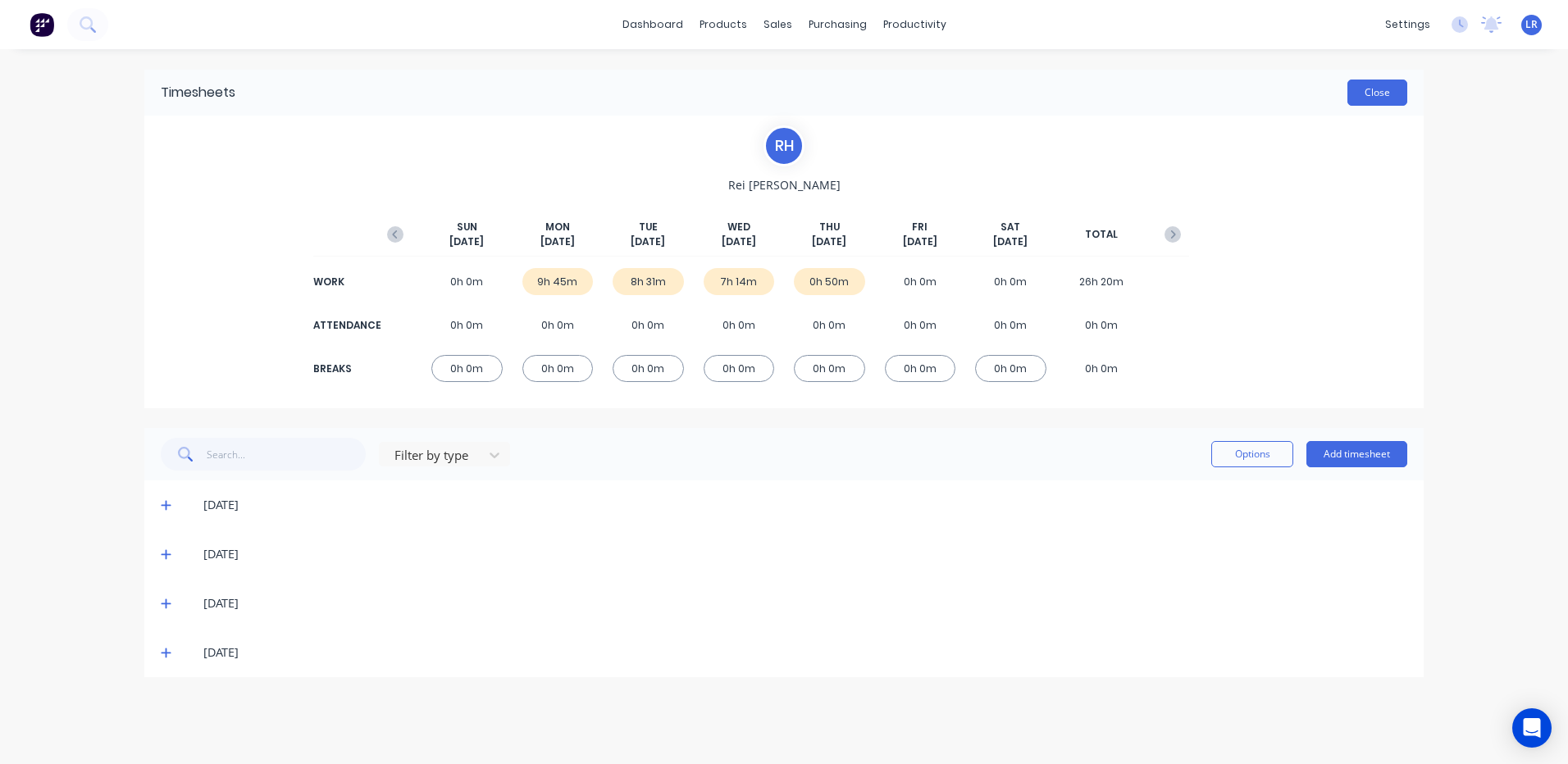
click at [1377, 89] on button "Close" at bounding box center [1377, 92] width 60 height 26
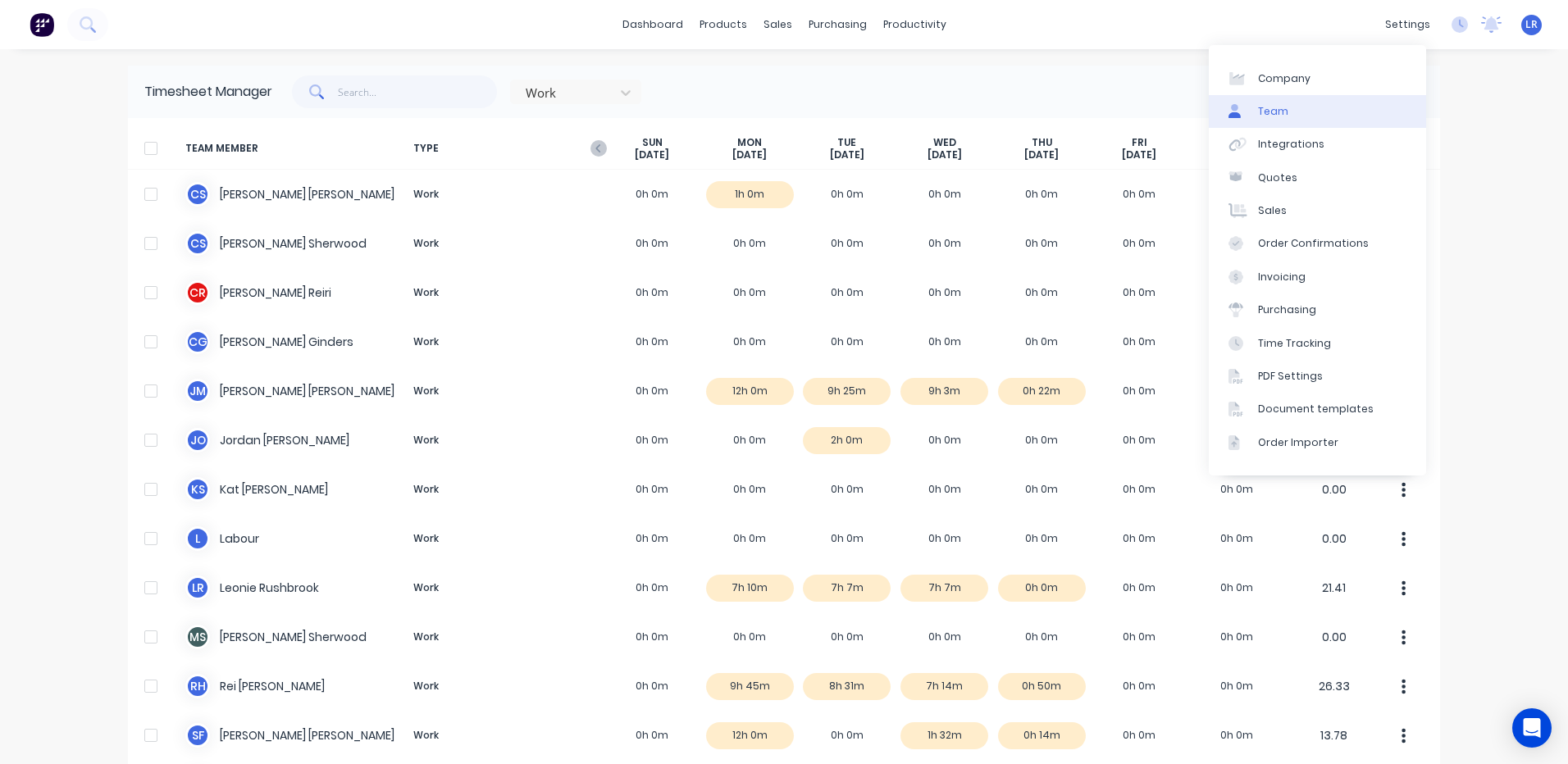
click at [1275, 109] on div "Team" at bounding box center [1273, 111] width 30 height 15
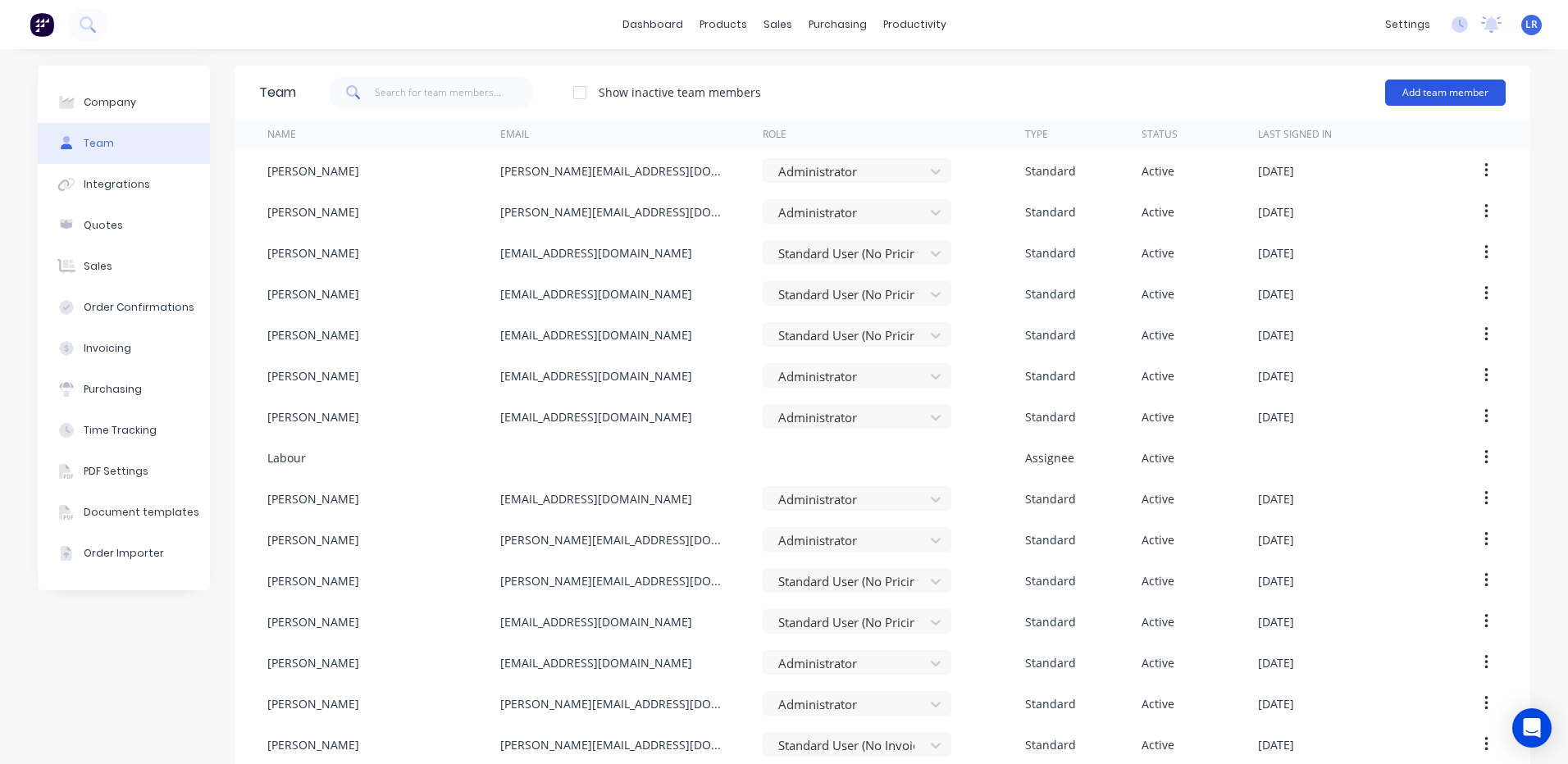
click at [1442, 89] on button "Add team member" at bounding box center [1445, 92] width 120 height 26
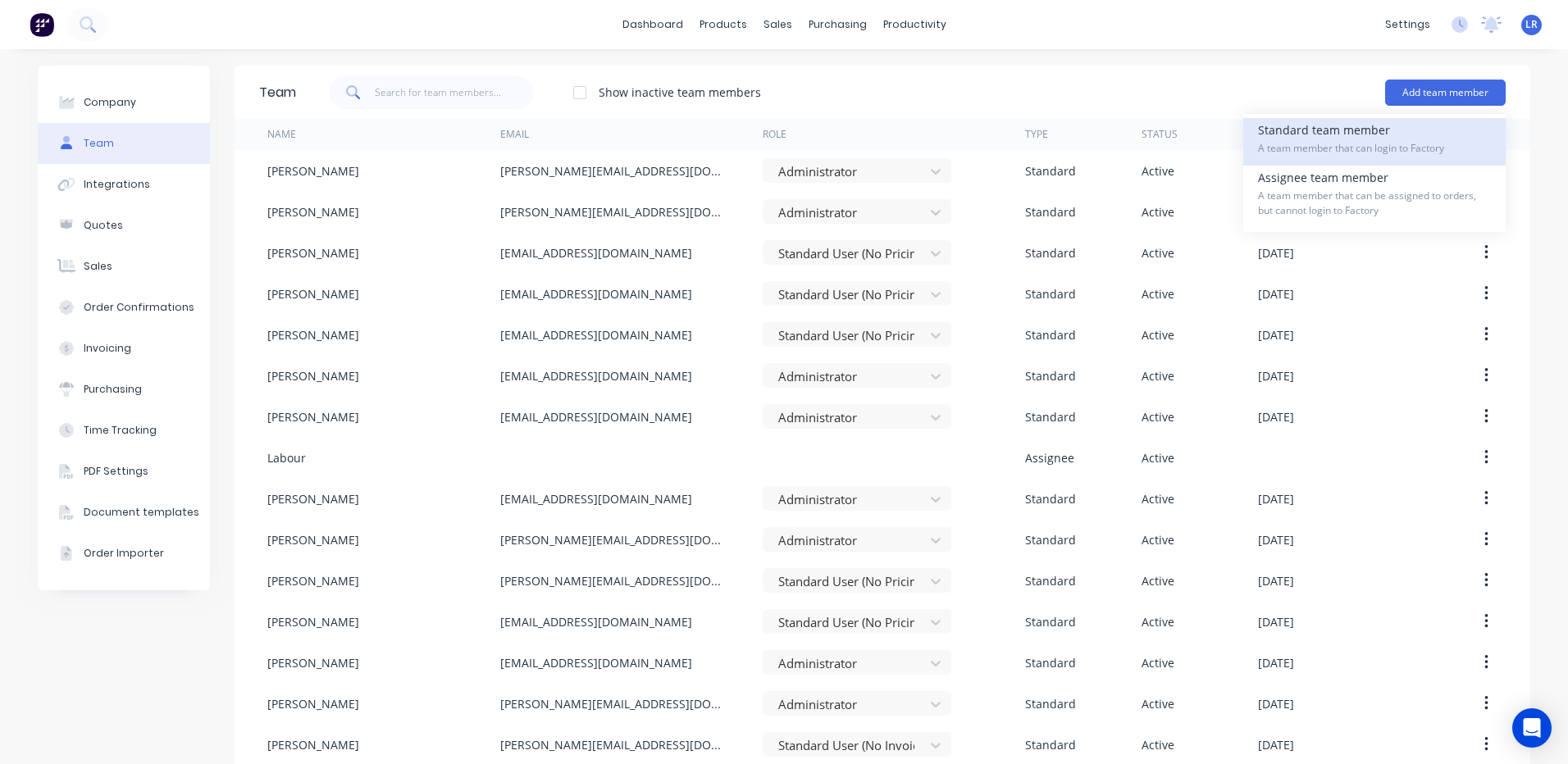
click at [1352, 135] on div "Standard team member A team member that can login to Factory" at bounding box center [1375, 141] width 233 height 47
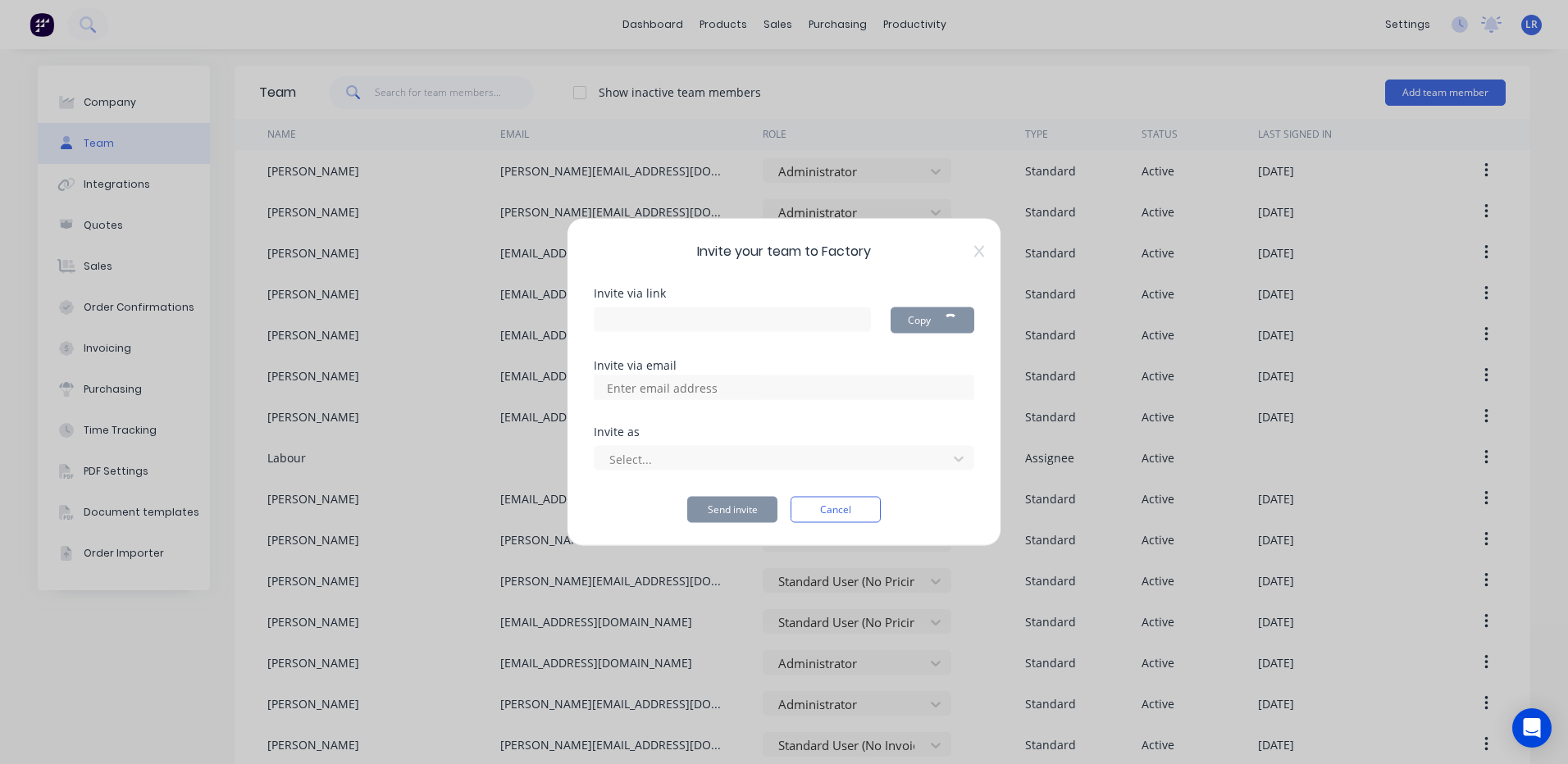
type input "[URL][DOMAIN_NAME]"
click at [820, 510] on button "Cancel" at bounding box center [835, 510] width 90 height 26
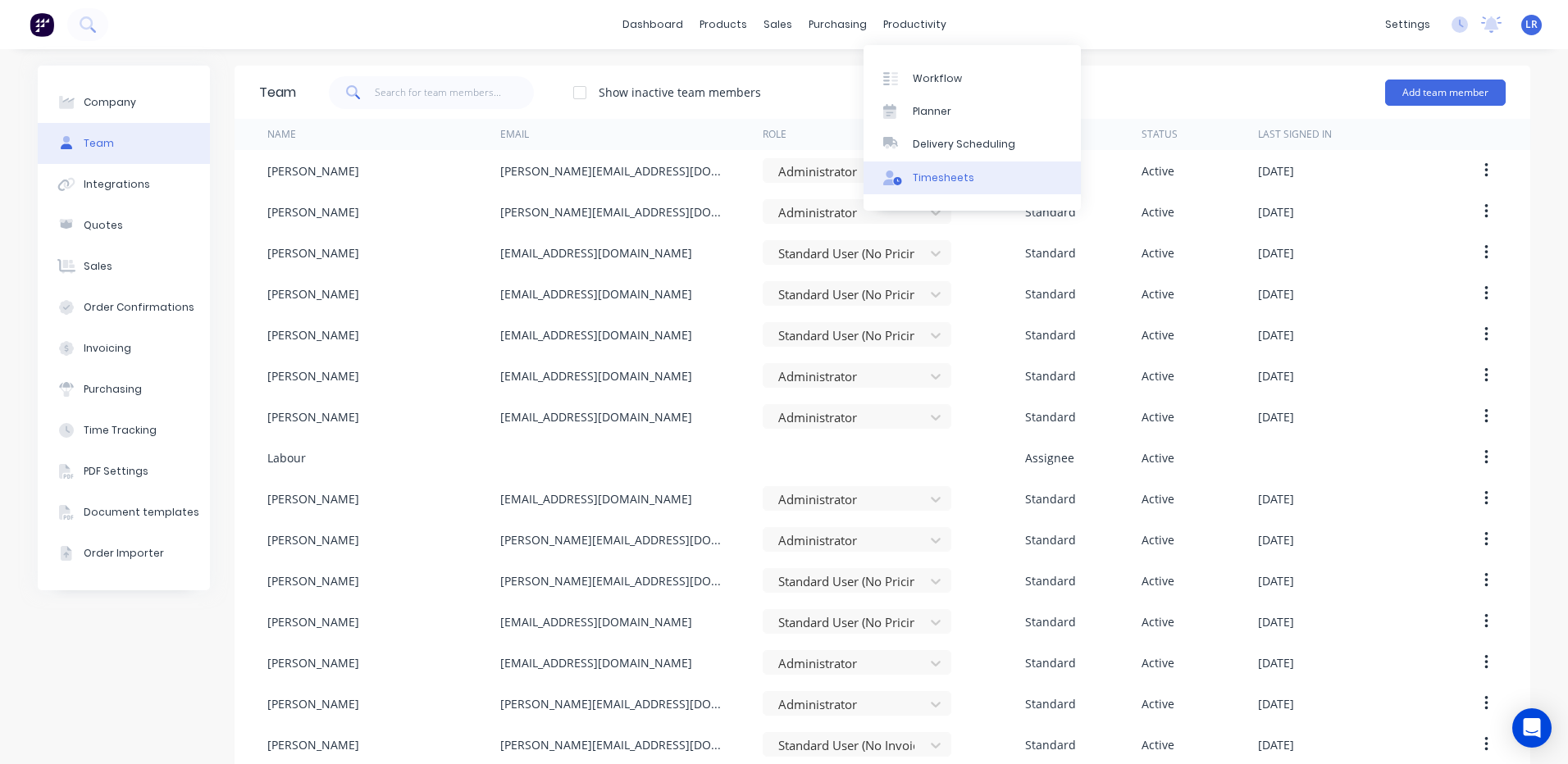
click at [959, 181] on div "Timesheets" at bounding box center [943, 178] width 61 height 15
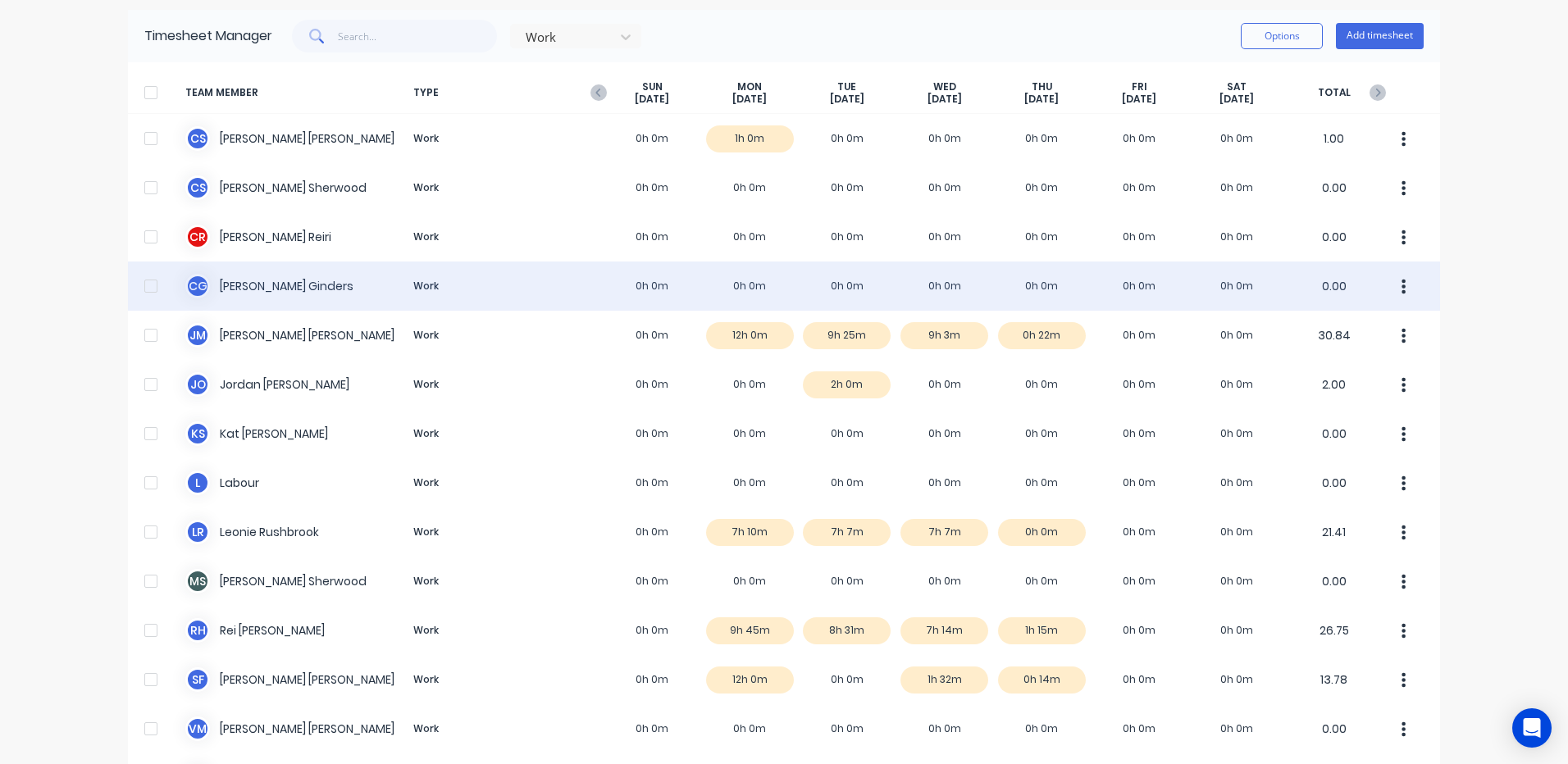
scroll to position [219, 0]
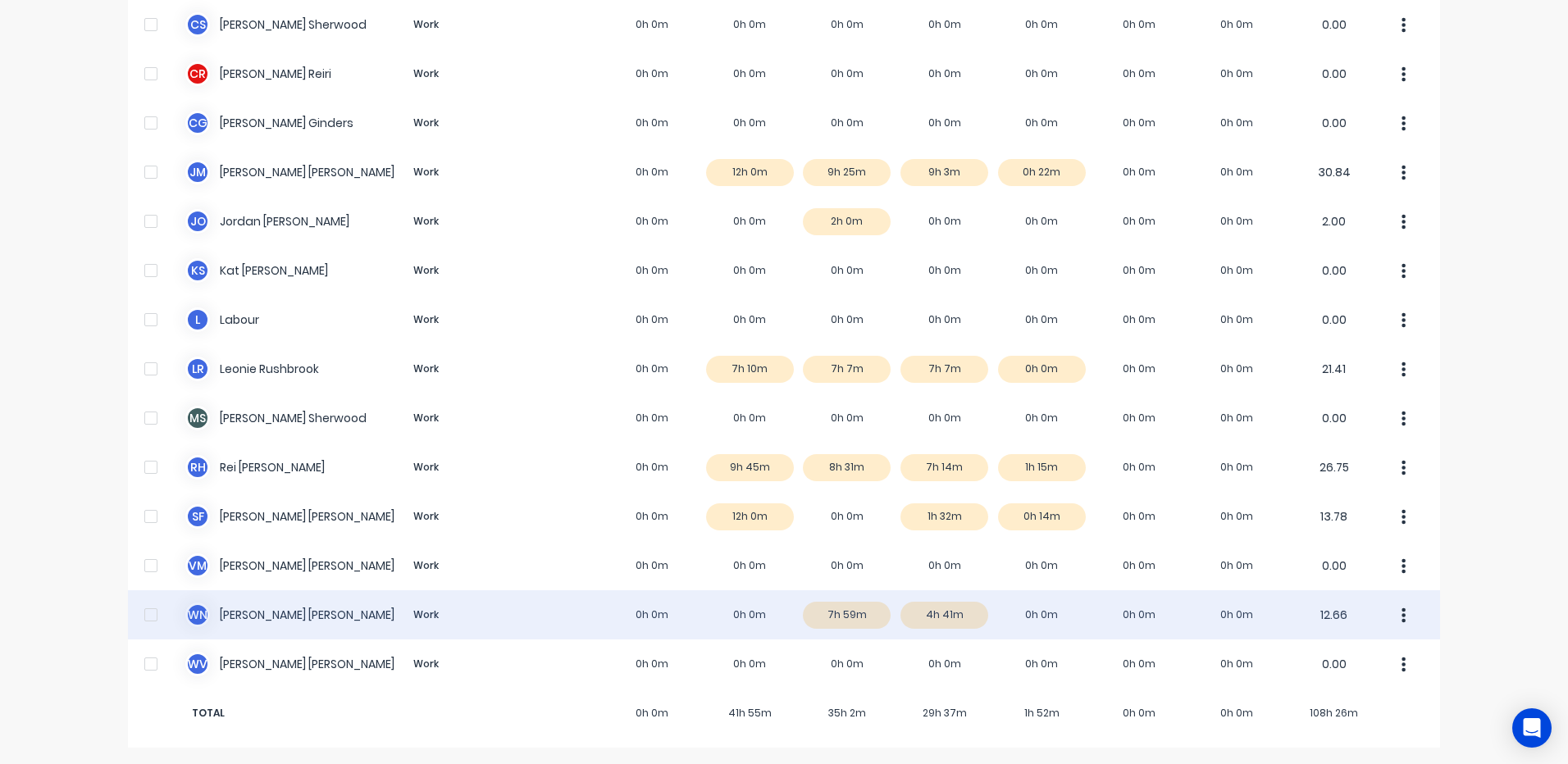
click at [932, 616] on div "W N [PERSON_NAME] Work 0h 0m 0h 0m 7h 59m 4h 41m 0h 0m 0h 0m 0h 0m 12.66" at bounding box center [784, 615] width 1313 height 49
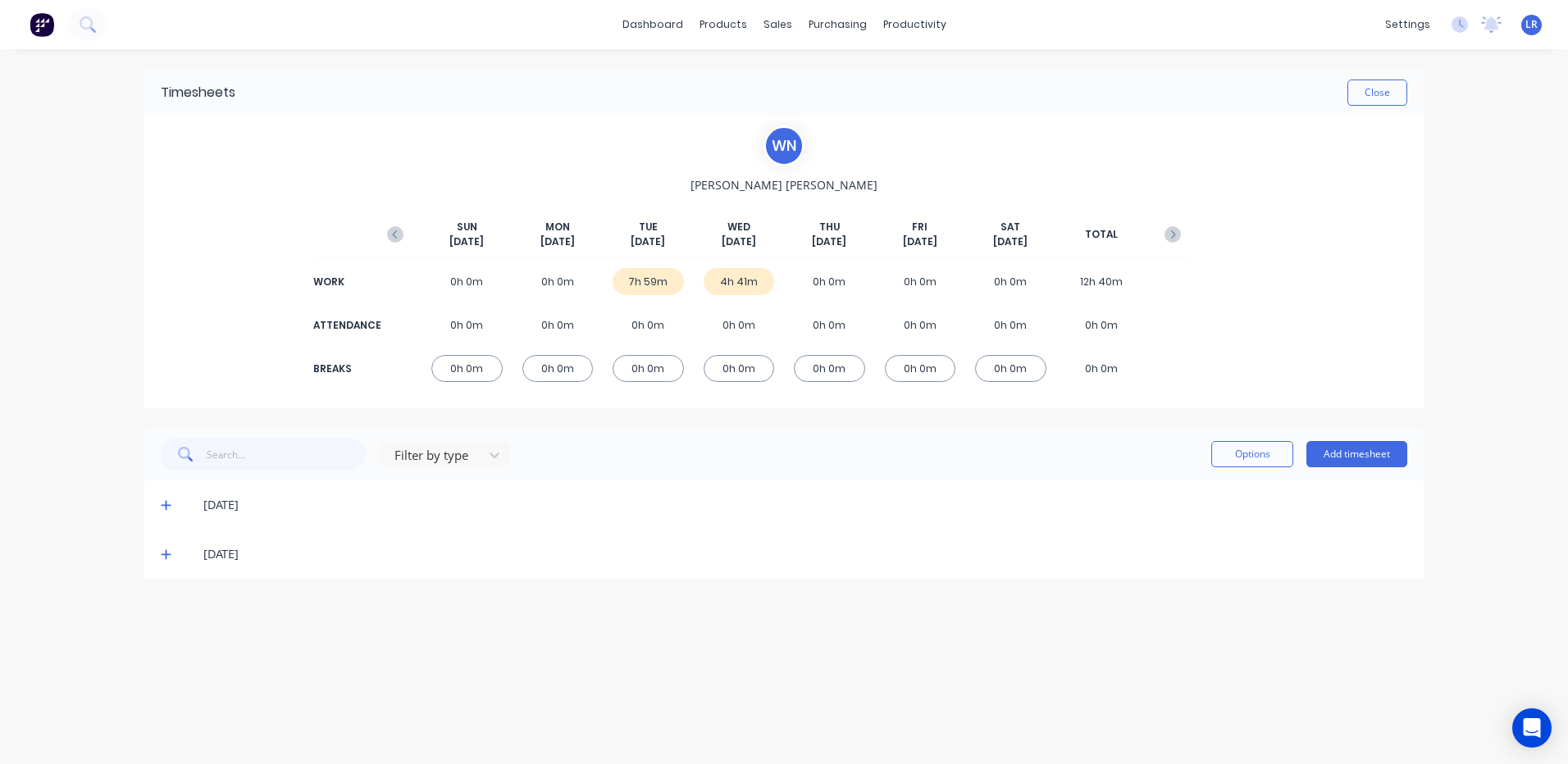
click at [163, 553] on icon at bounding box center [166, 554] width 11 height 12
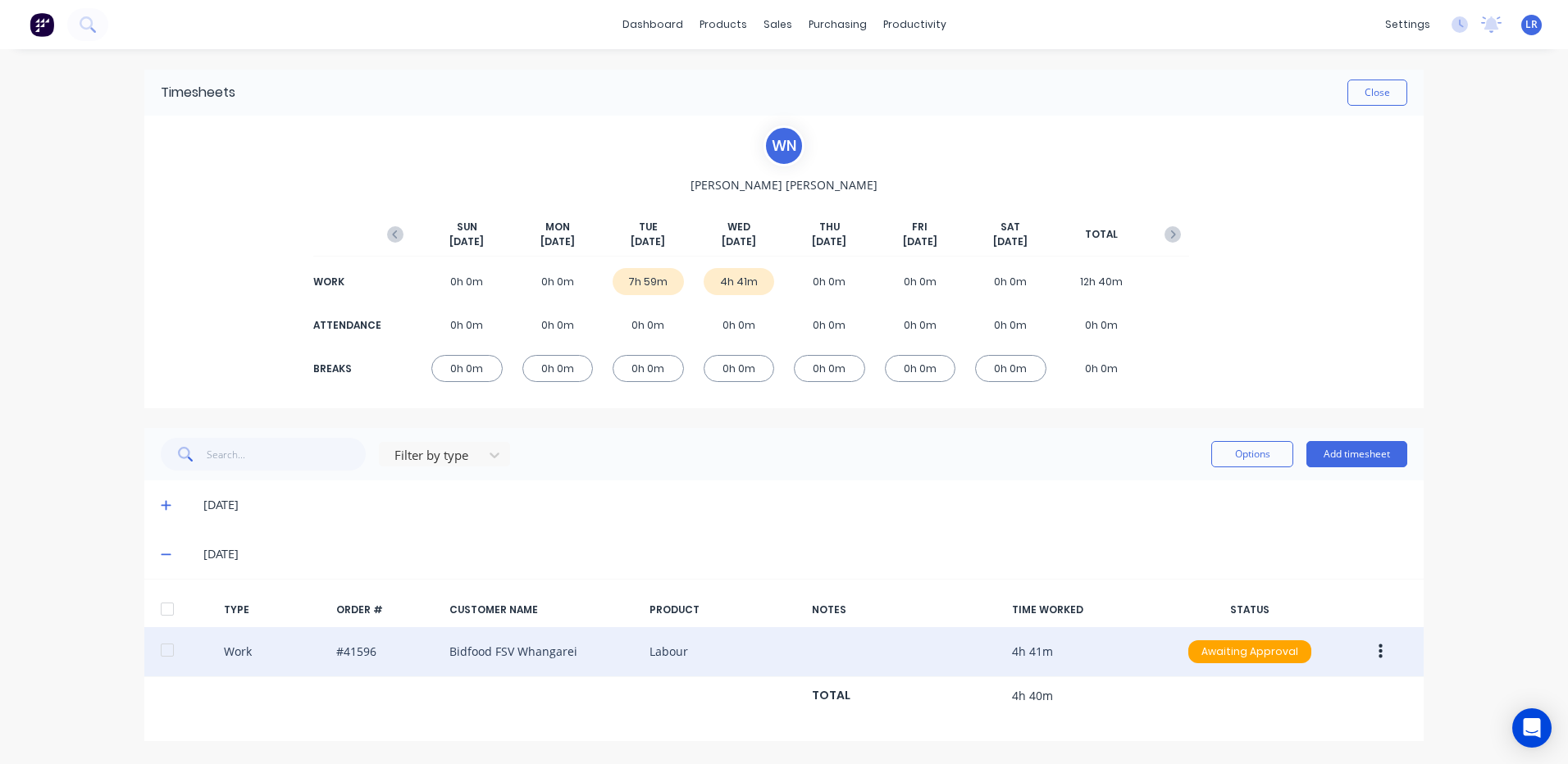
click at [1379, 645] on icon "button" at bounding box center [1380, 651] width 4 height 15
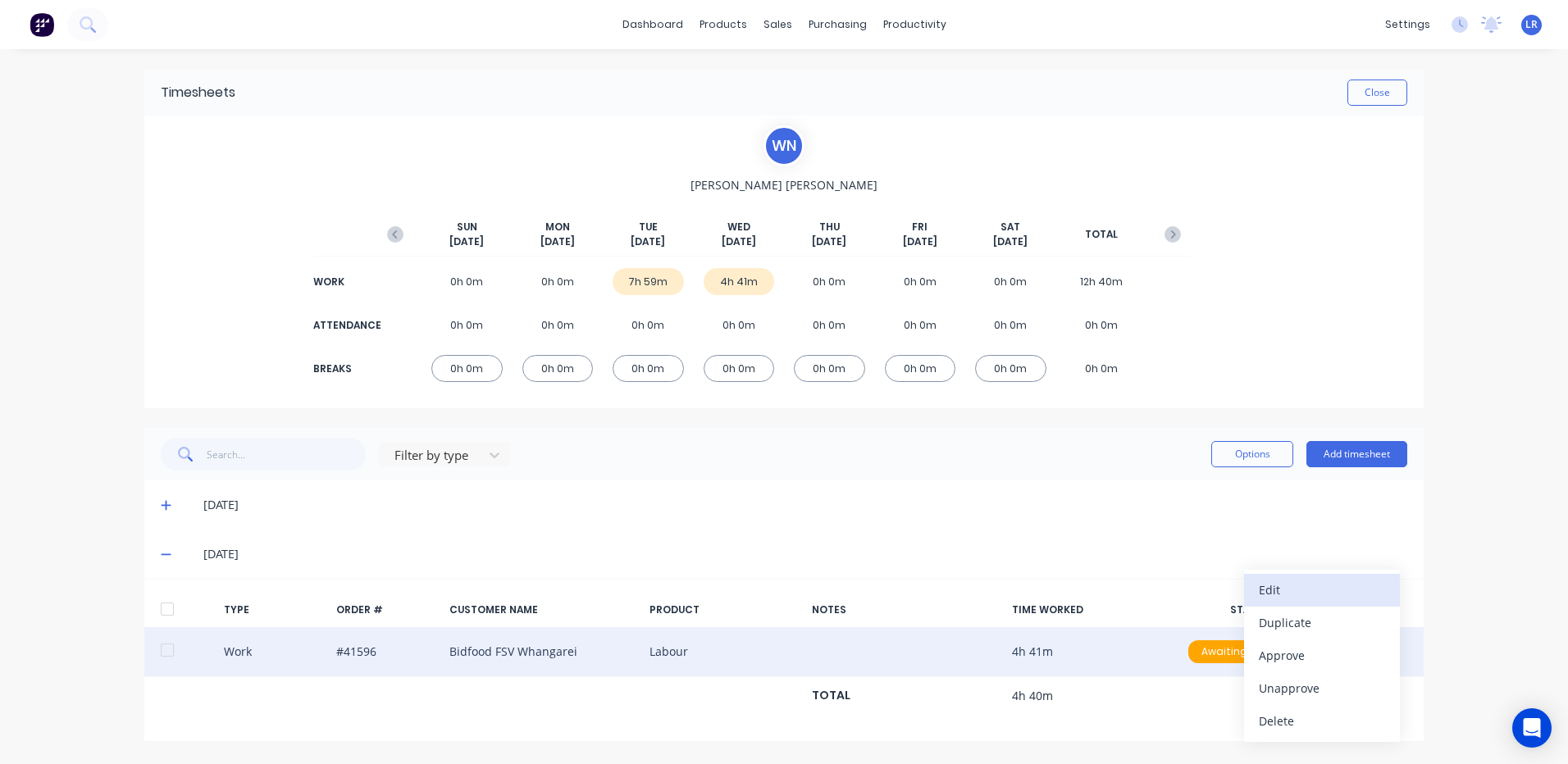
click at [1286, 588] on div "Edit" at bounding box center [1322, 590] width 126 height 24
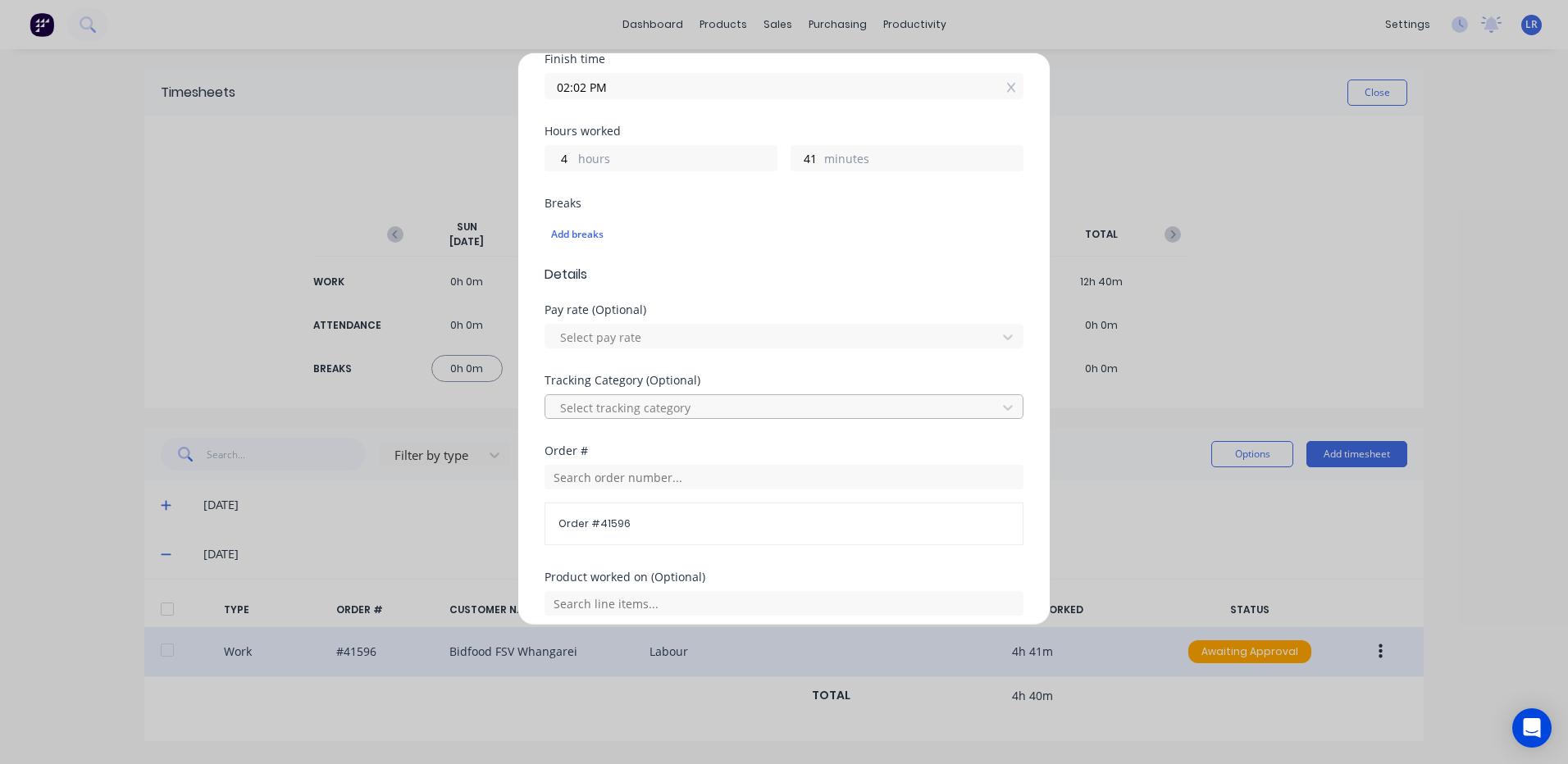
scroll to position [567, 0]
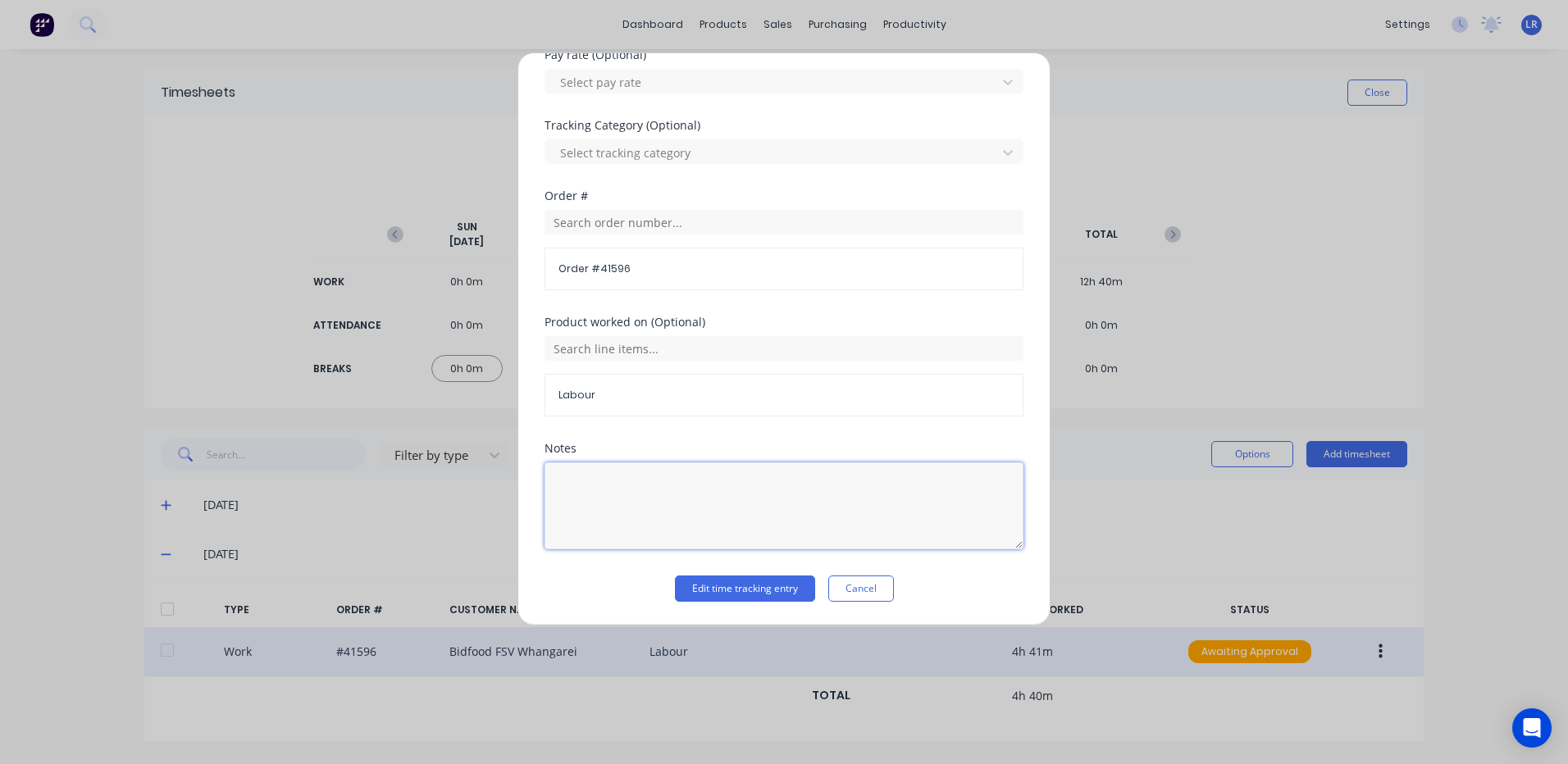
click at [566, 479] on textarea at bounding box center [784, 506] width 479 height 87
type textarea "9.21 - 2.02"
click at [699, 591] on button "Edit time tracking entry" at bounding box center [745, 588] width 141 height 26
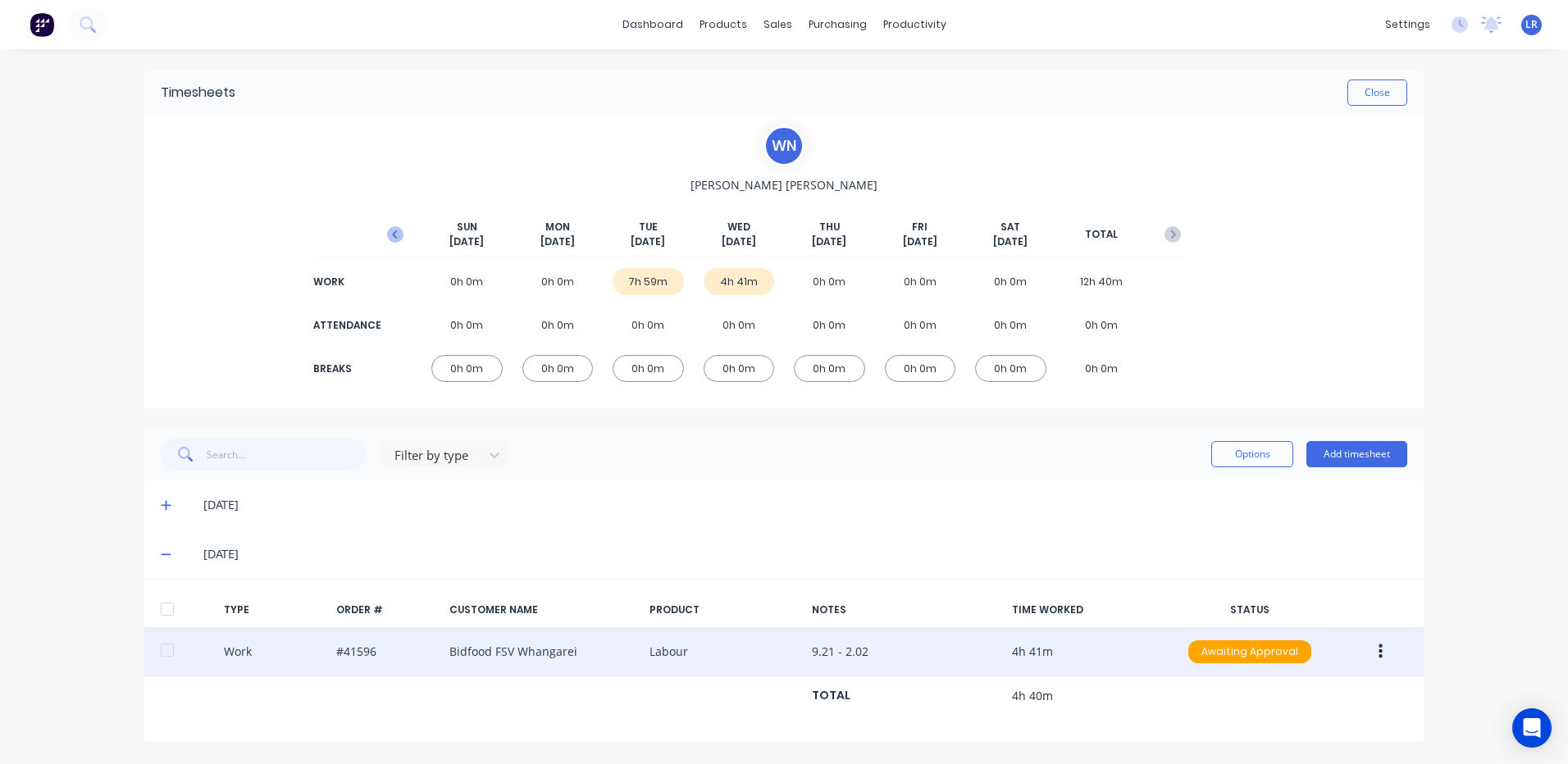
click at [395, 229] on icon "button" at bounding box center [395, 234] width 16 height 16
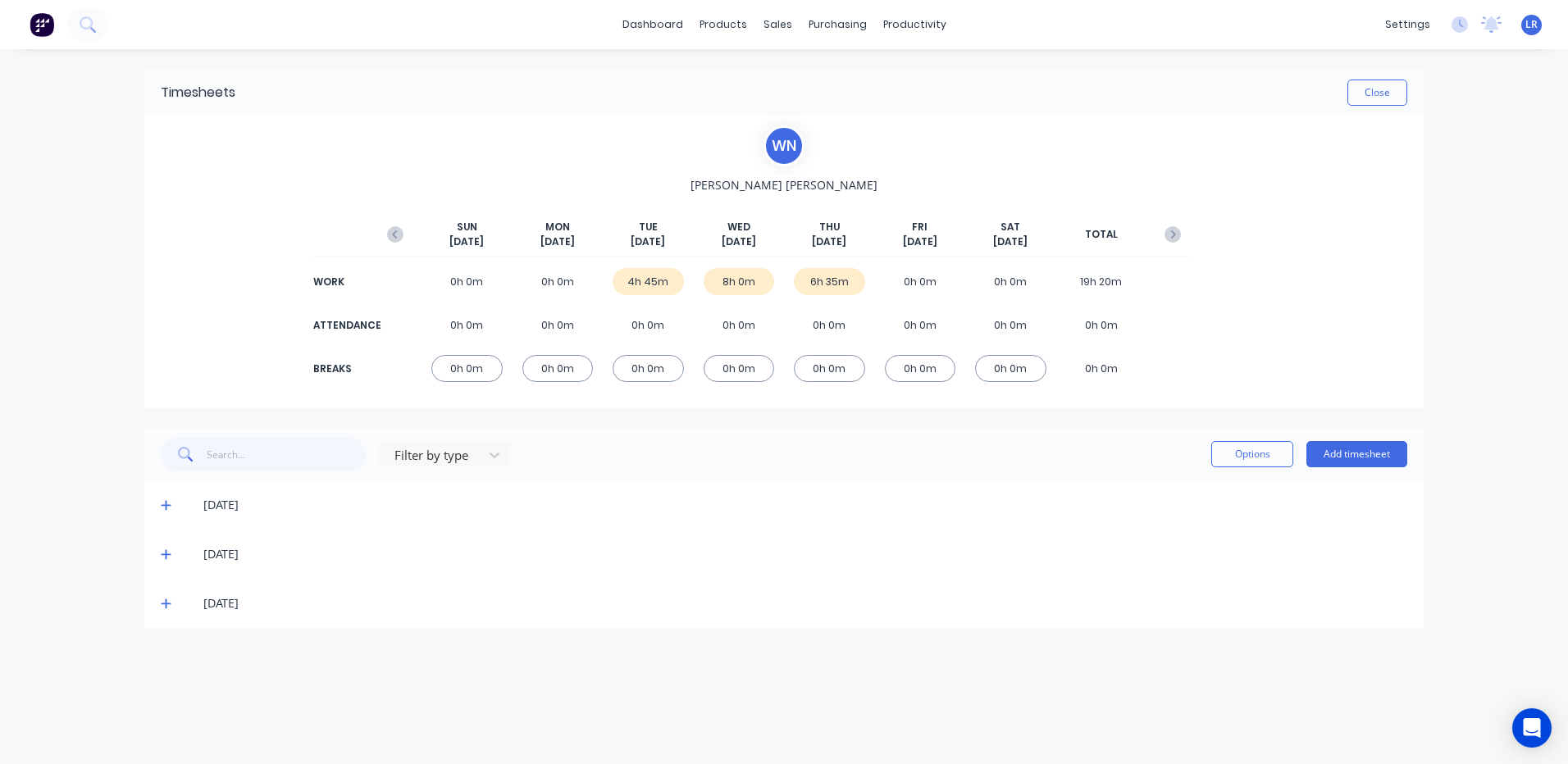
click at [166, 602] on icon at bounding box center [166, 604] width 10 height 10
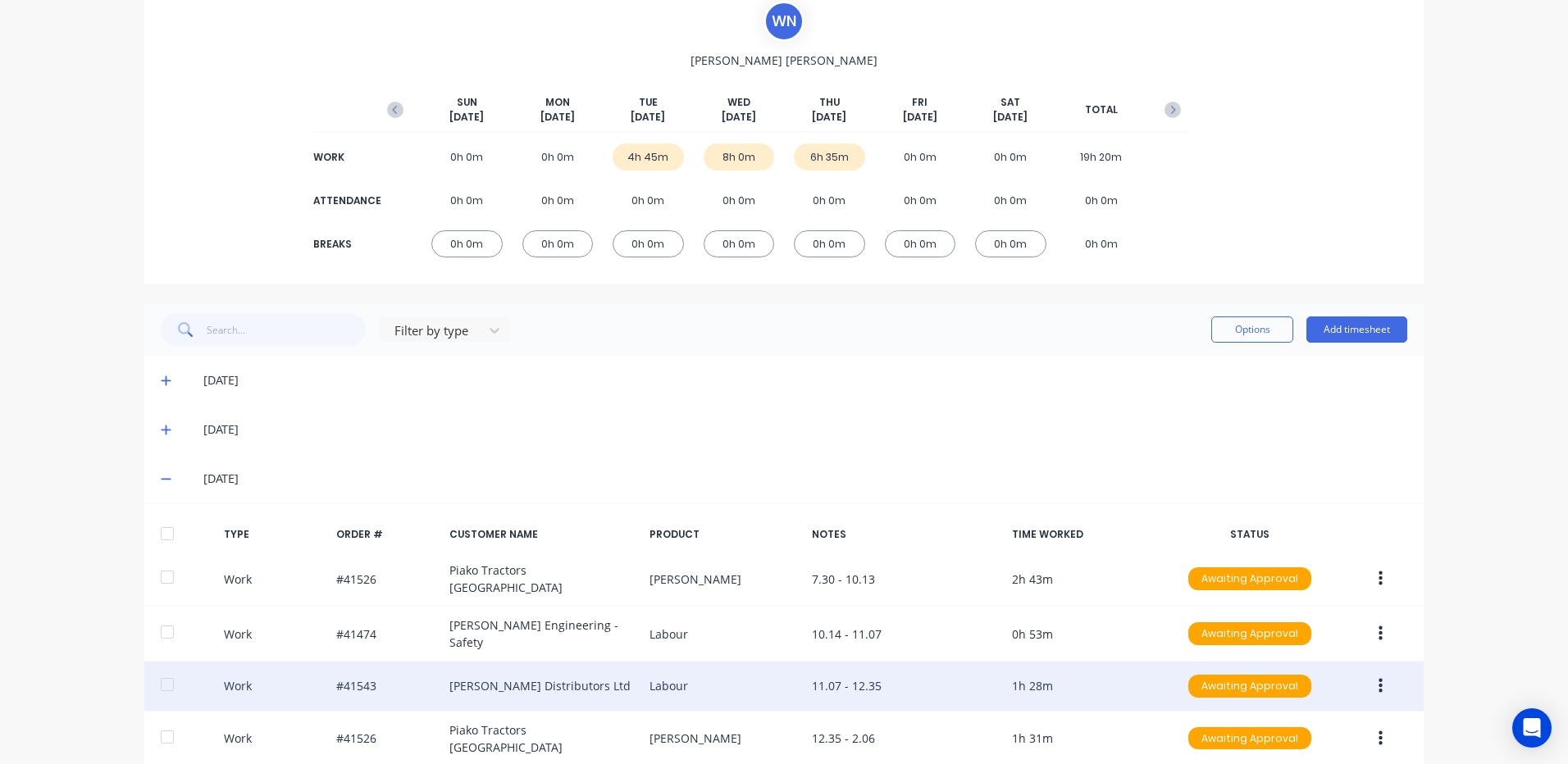
scroll to position [195, 0]
